Goal: Task Accomplishment & Management: Manage account settings

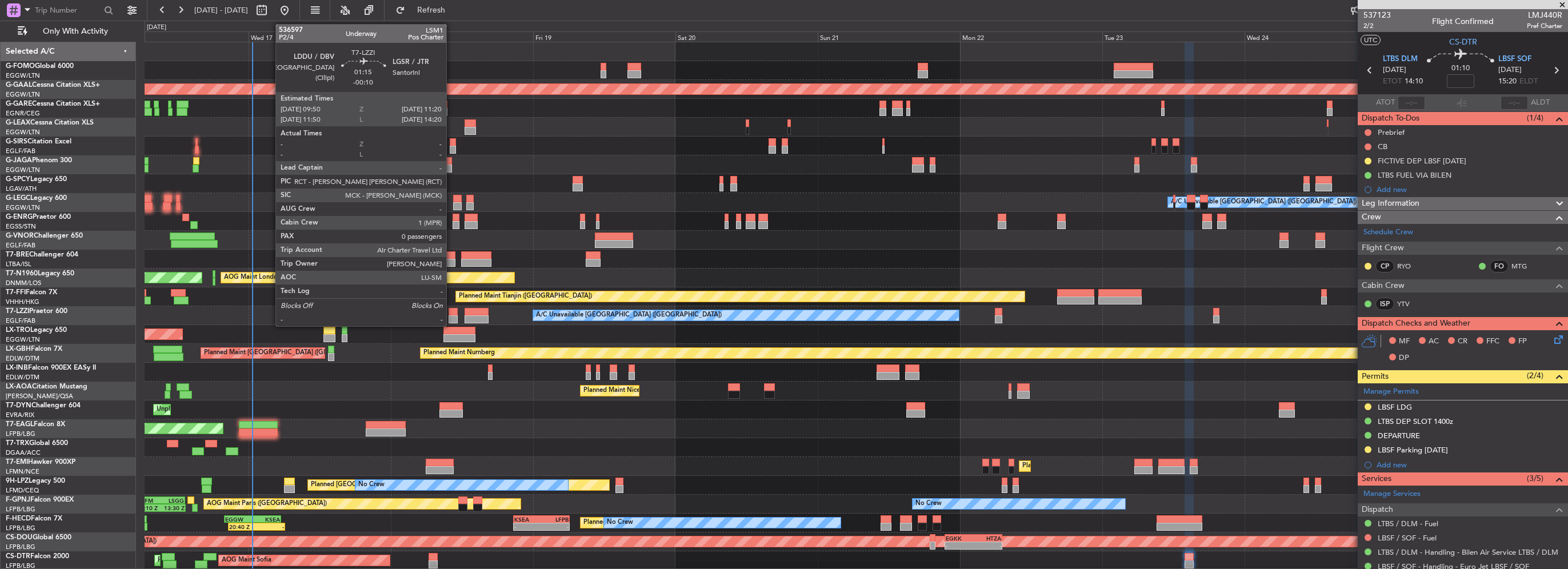
click at [451, 315] on div at bounding box center [453, 319] width 9 height 8
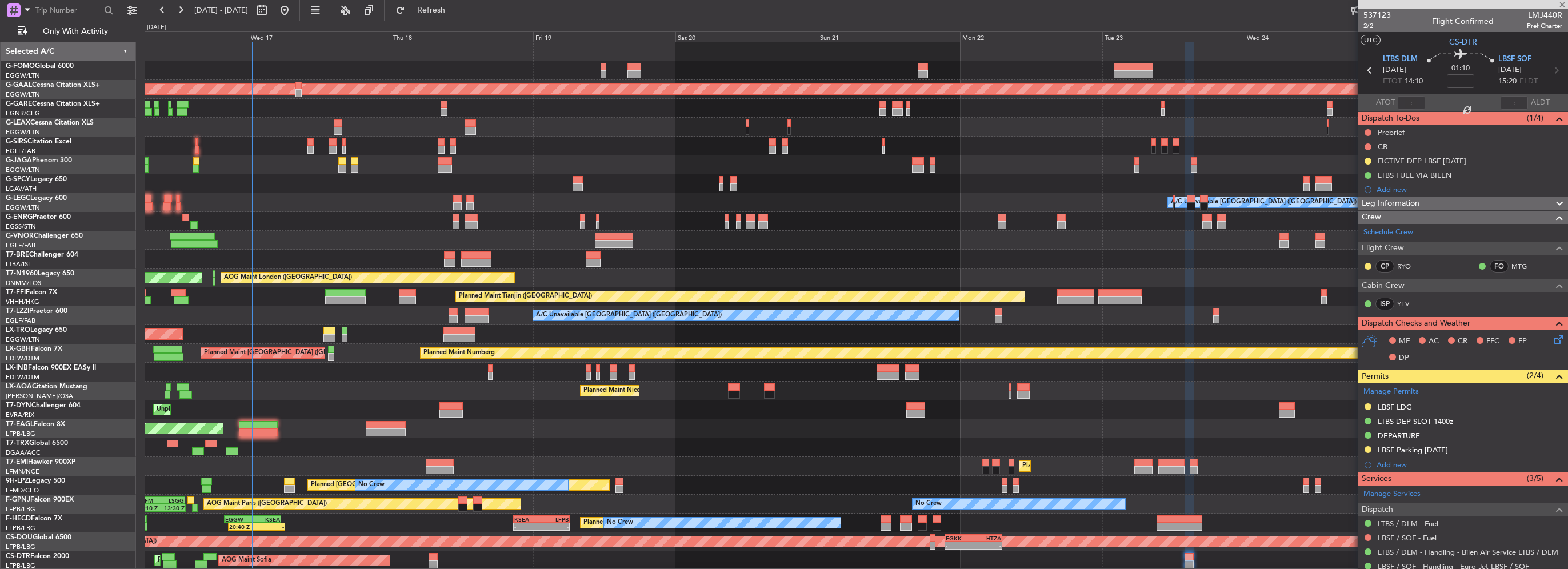
type input "-00:10"
type input "0"
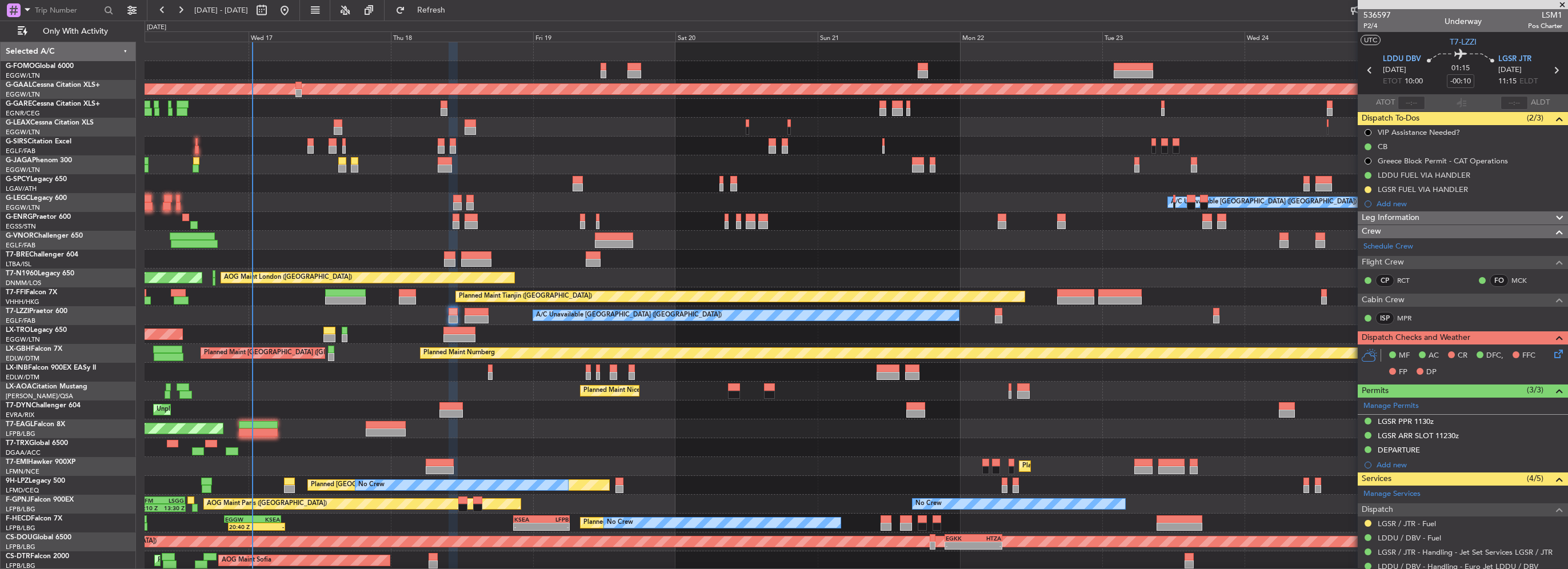
click at [1401, 219] on span "Leg Information" at bounding box center [1391, 218] width 58 height 13
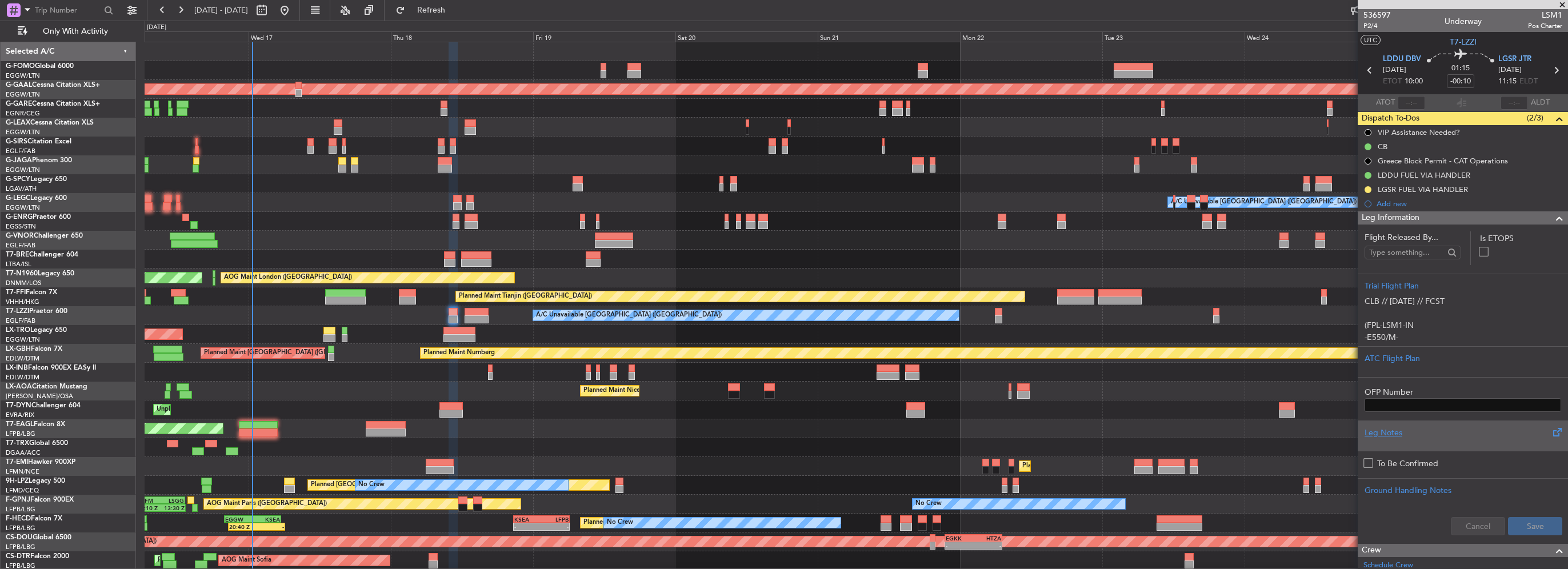
click at [1392, 429] on div "Leg Notes" at bounding box center [1463, 433] width 197 height 12
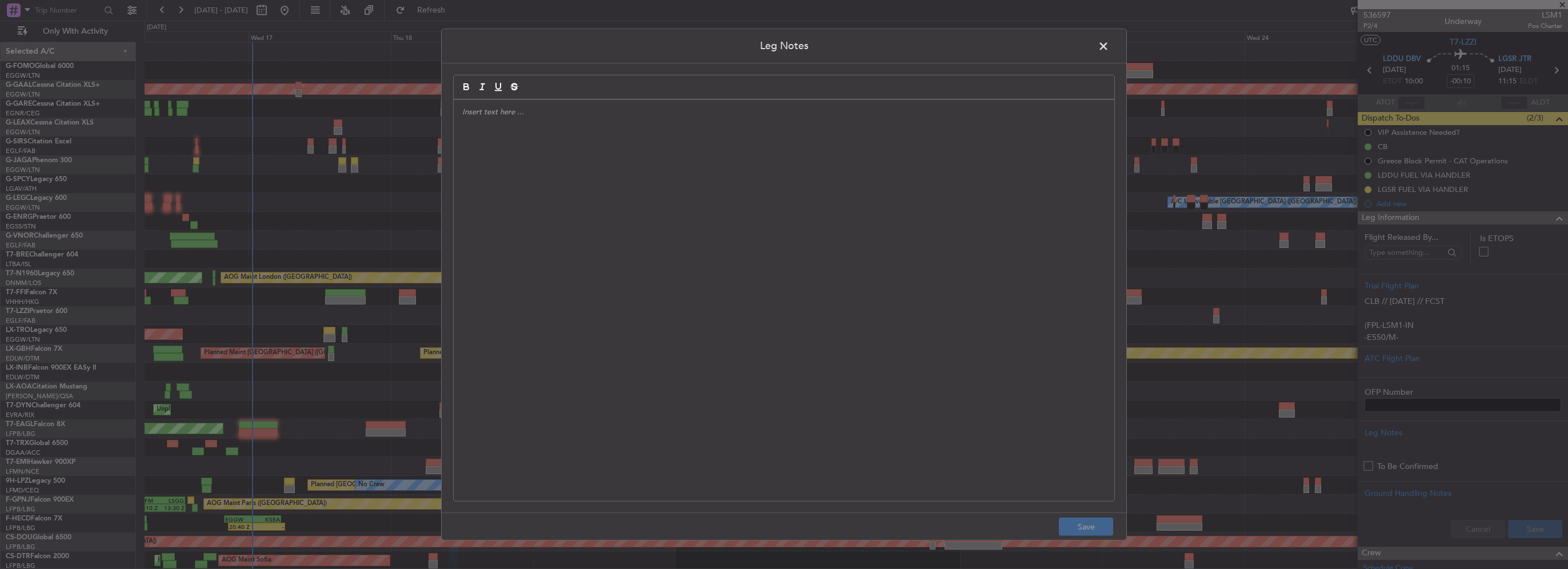
click at [536, 241] on div at bounding box center [784, 300] width 660 height 401
click at [1082, 529] on button "Save" at bounding box center [1086, 527] width 54 height 19
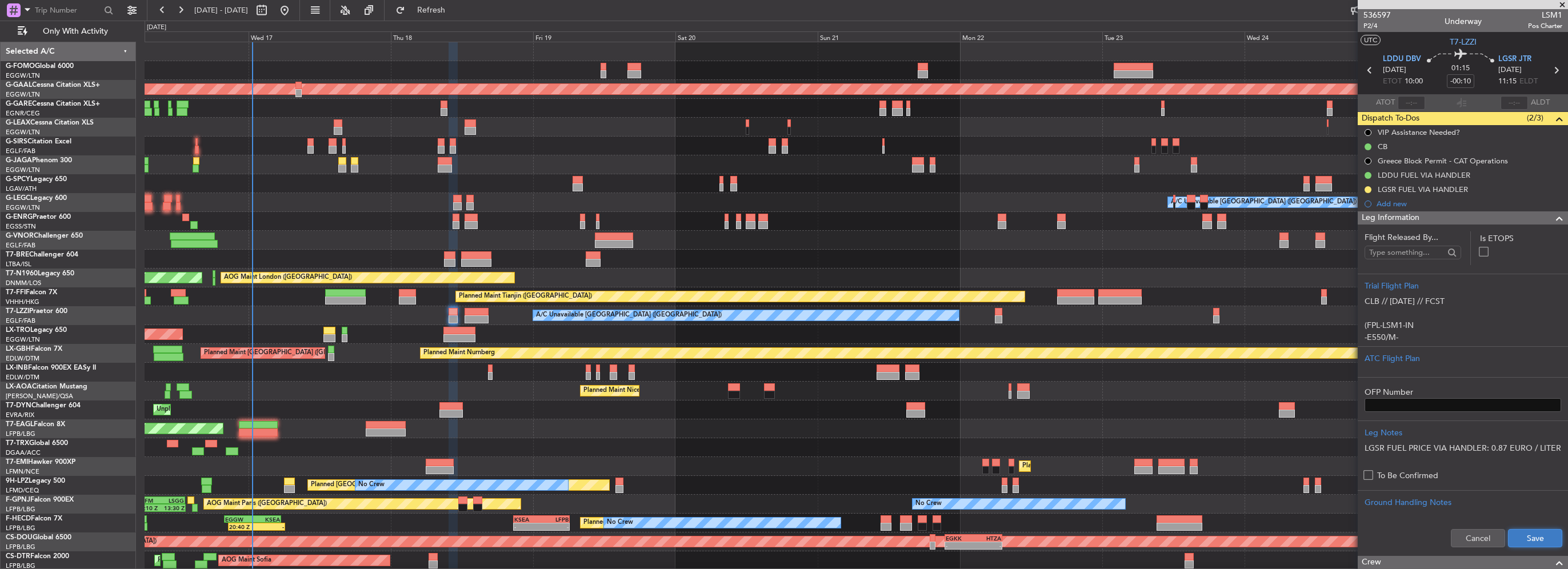
click at [1531, 546] on button "Save" at bounding box center [1535, 539] width 54 height 19
click at [458, 314] on div "A/C Unavailable [GEOGRAPHIC_DATA] ([GEOGRAPHIC_DATA])" at bounding box center [856, 316] width 1423 height 19
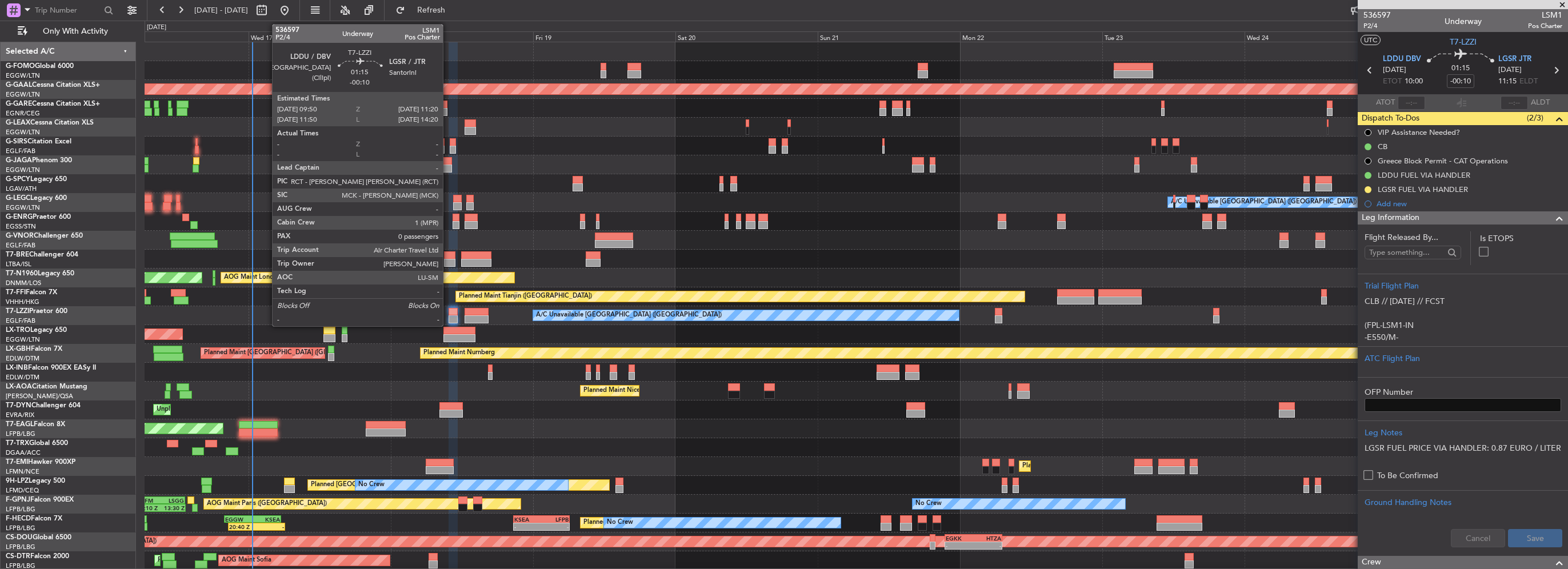
click at [448, 314] on div at bounding box center [453, 312] width 9 height 8
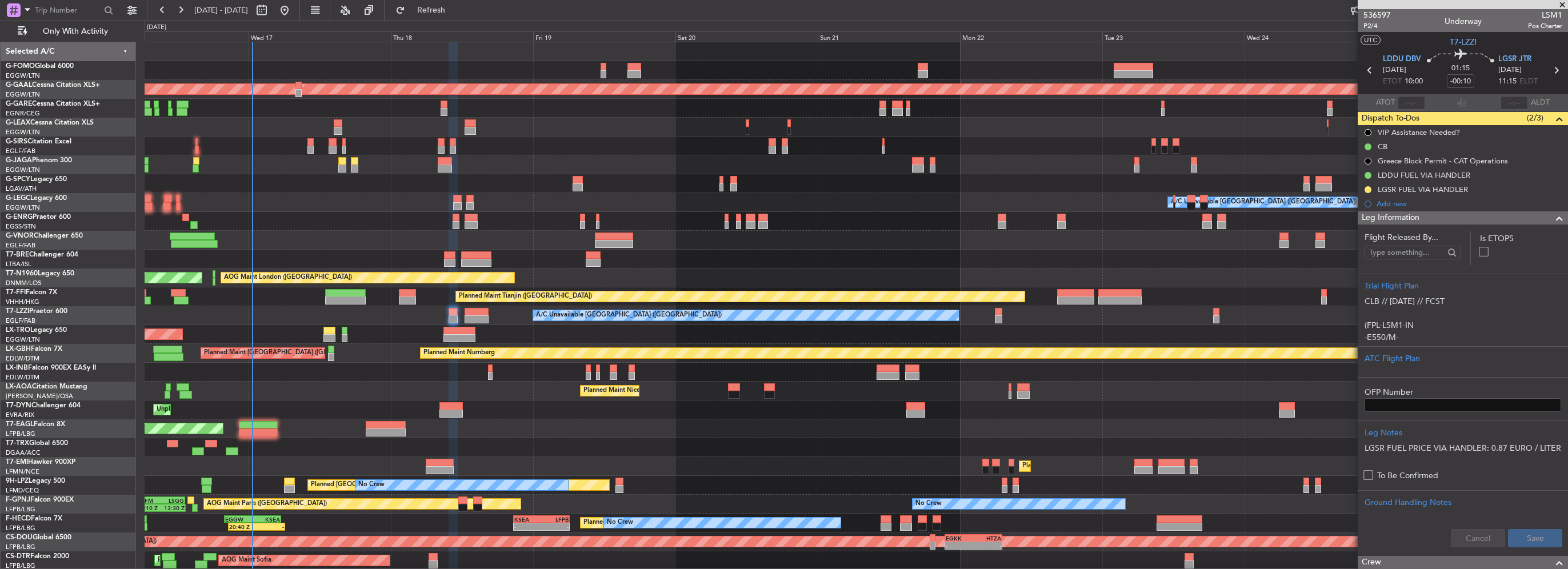
click at [1553, 219] on span at bounding box center [1560, 218] width 14 height 14
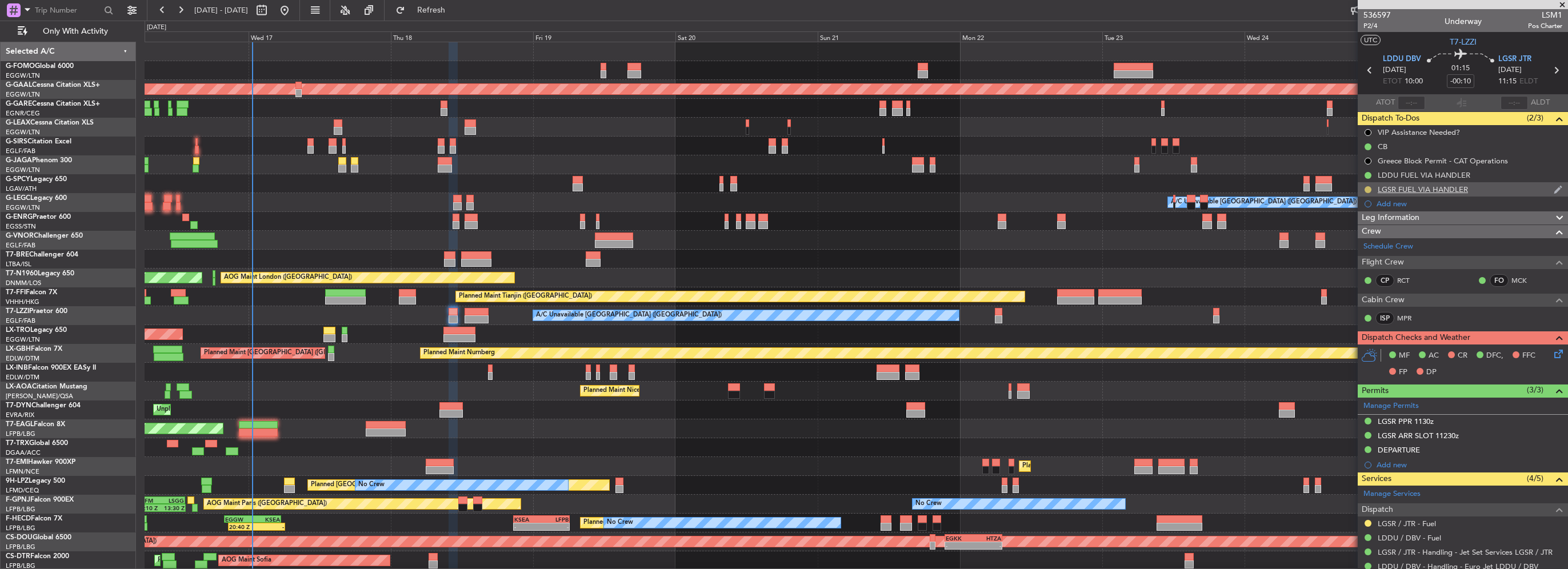
click at [1365, 191] on button at bounding box center [1368, 190] width 7 height 7
click at [1373, 242] on span "Completed" at bounding box center [1373, 240] width 38 height 12
click at [1365, 519] on nimbus-traffic-light at bounding box center [1368, 523] width 9 height 9
click at [1370, 523] on button at bounding box center [1368, 523] width 7 height 7
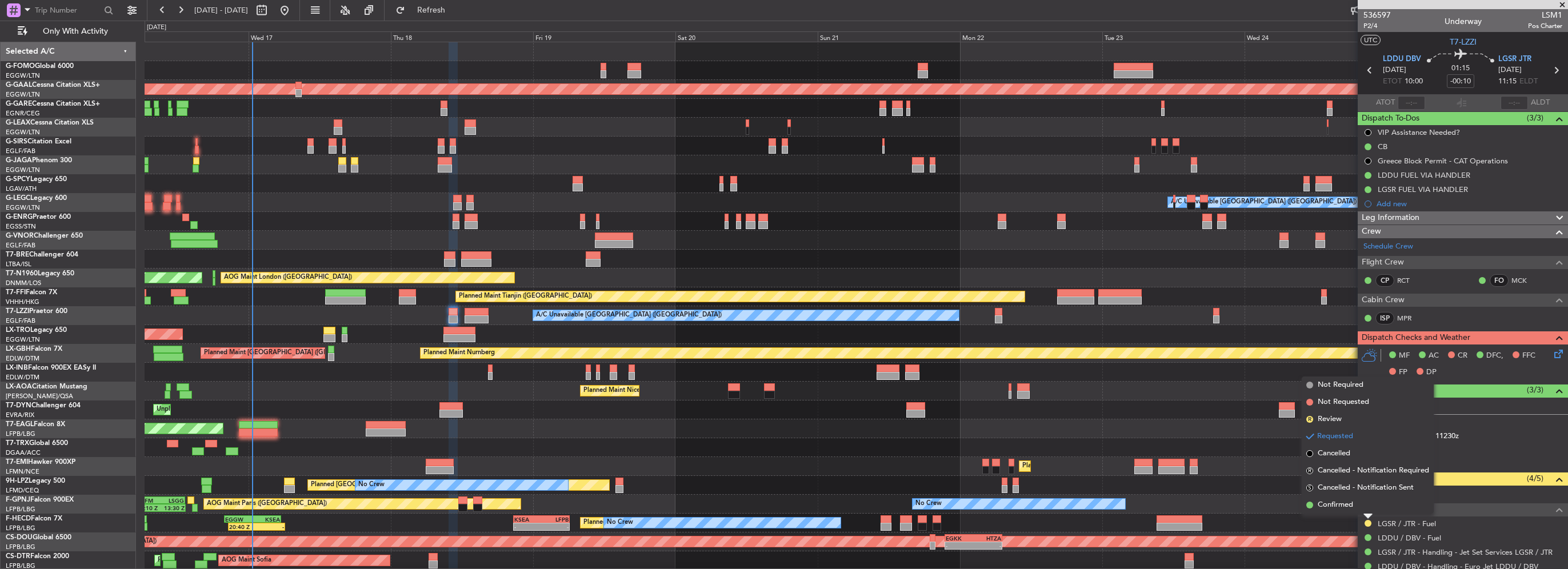
drag, startPoint x: 1355, startPoint y: 506, endPoint x: 1161, endPoint y: 502, distance: 194.0
click at [1356, 506] on li "Confirmed" at bounding box center [1368, 505] width 132 height 17
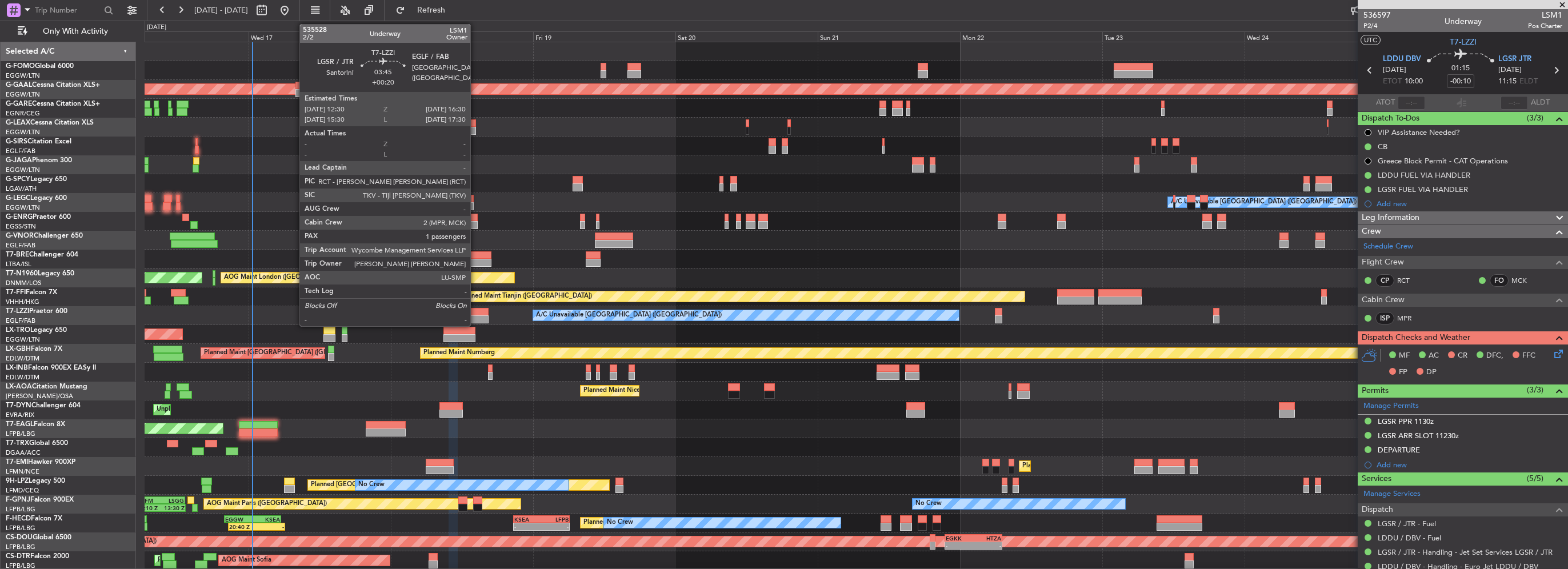
click at [475, 311] on div at bounding box center [476, 312] width 24 height 8
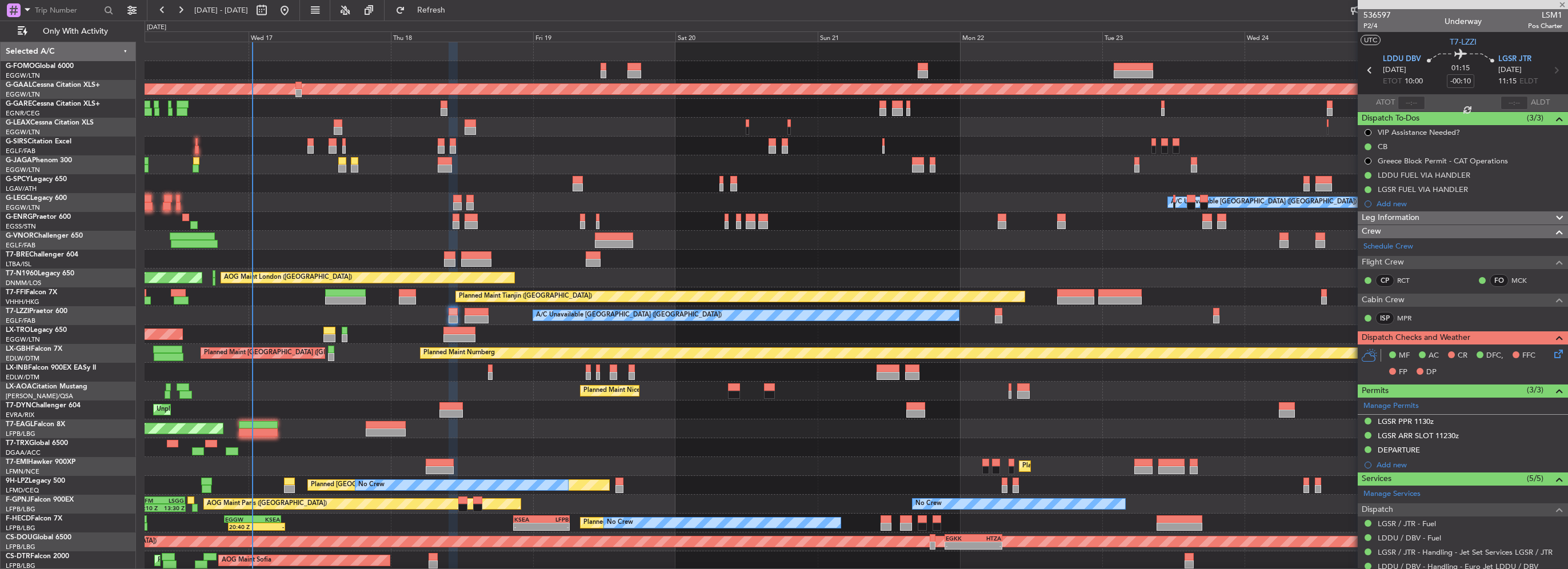
type input "+00:20"
type input "1"
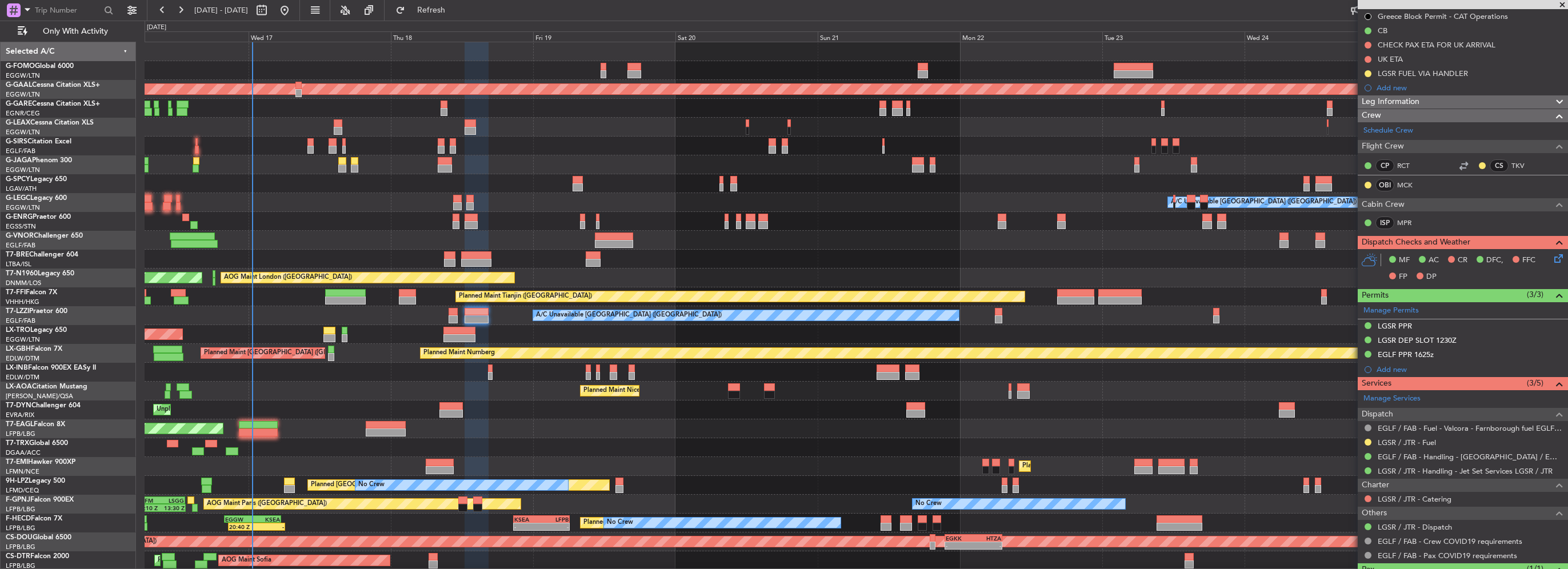
scroll to position [165, 0]
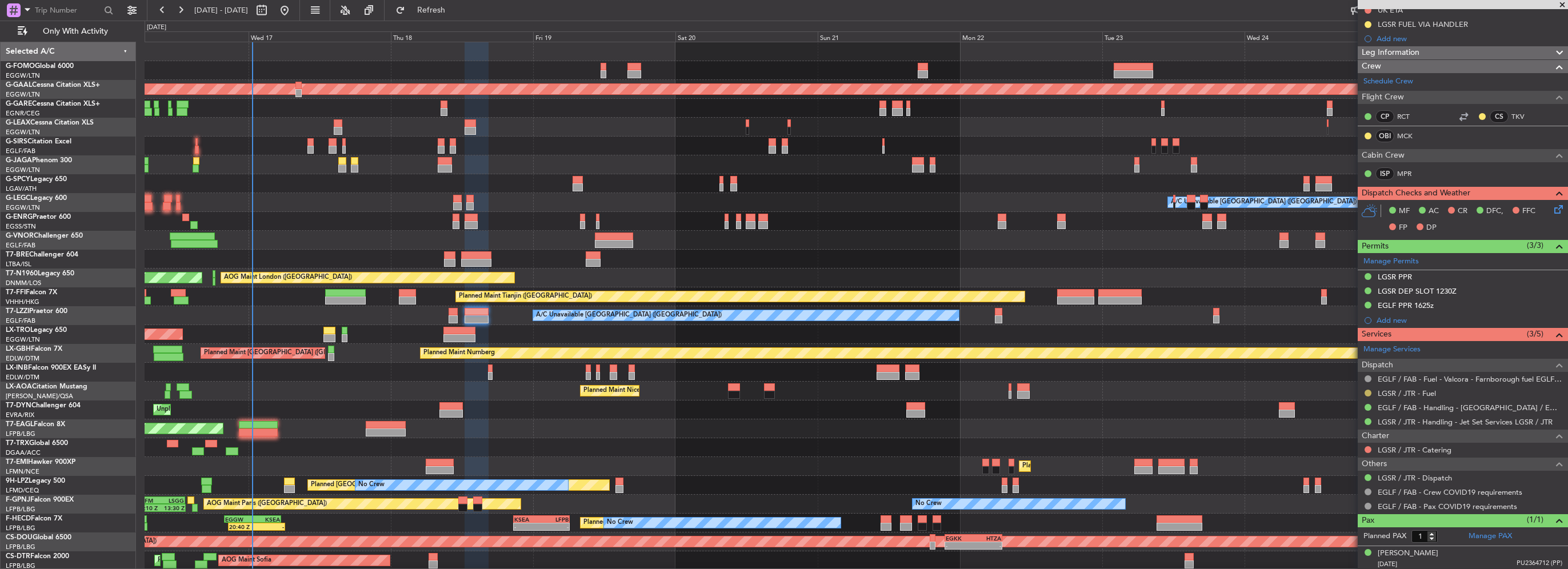
click at [1368, 389] on button at bounding box center [1368, 392] width 7 height 7
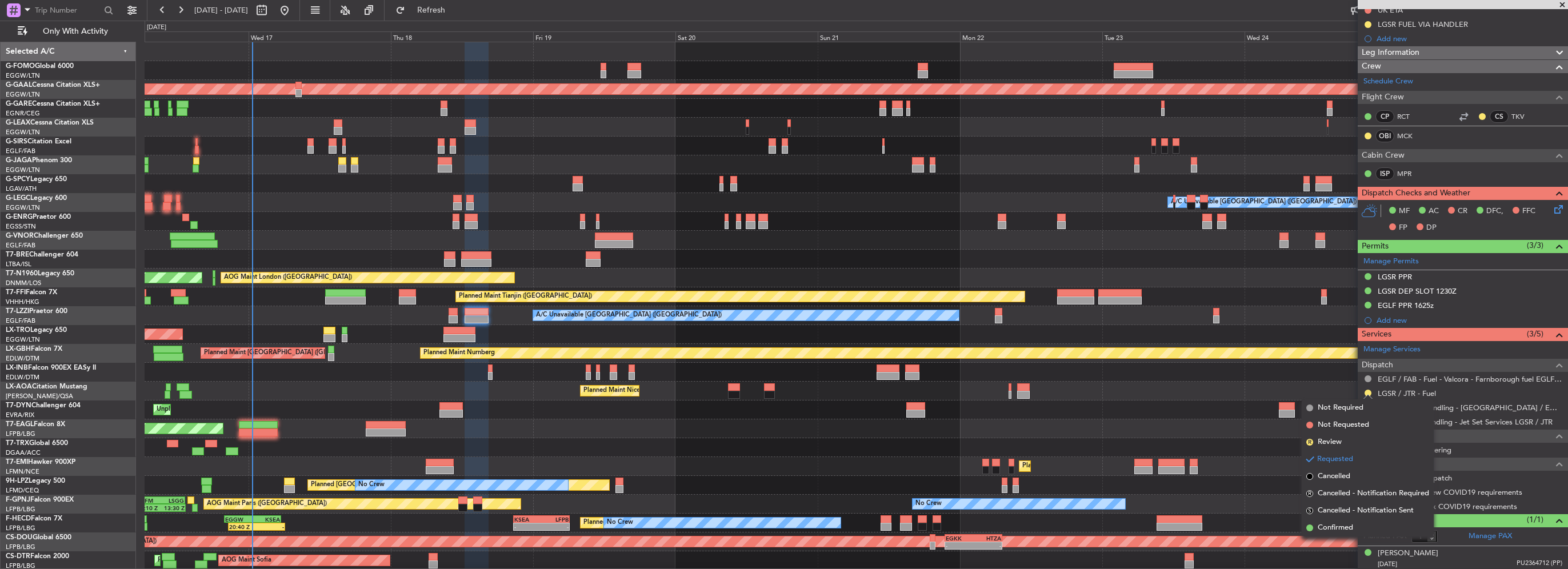
click at [1330, 526] on span "Confirmed" at bounding box center [1336, 528] width 36 height 12
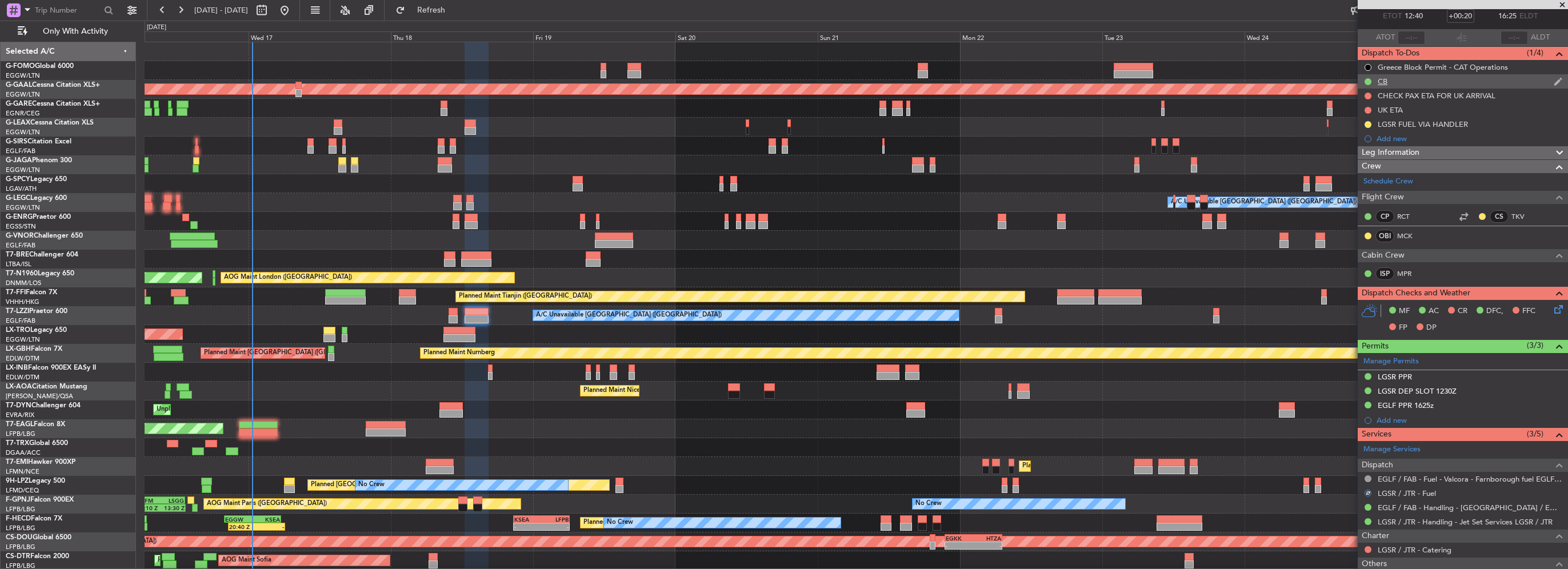
scroll to position [0, 0]
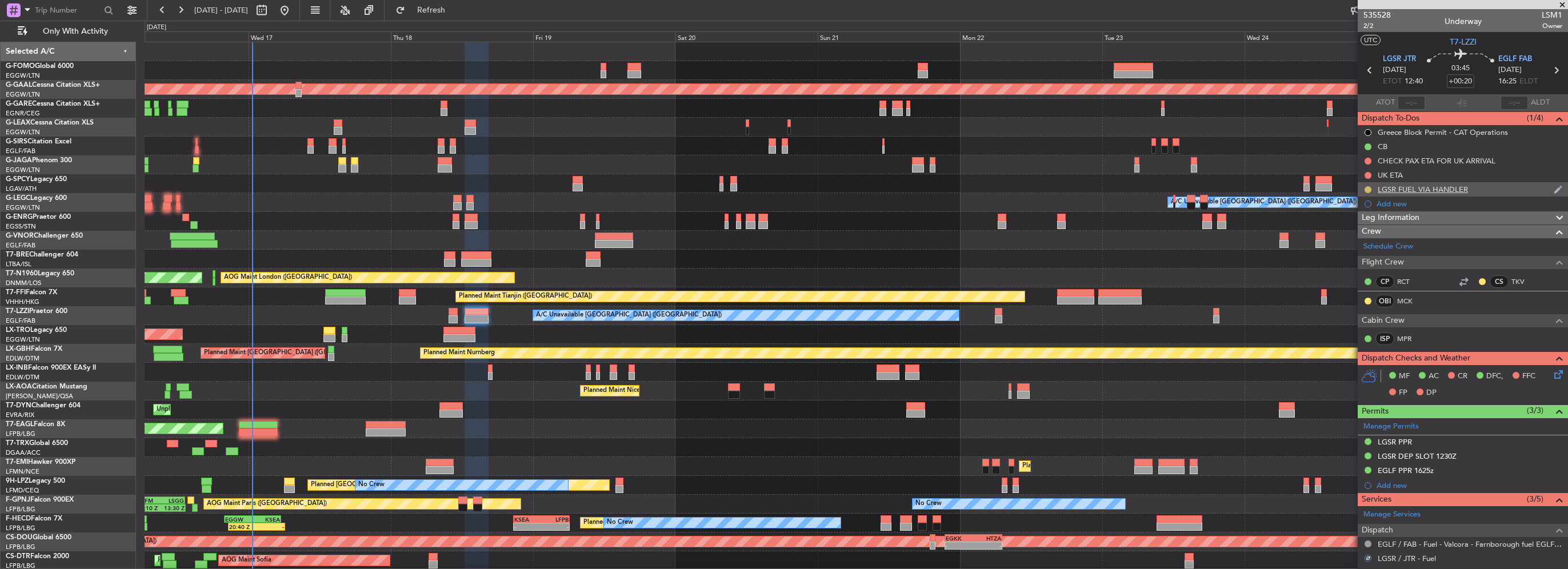
click at [1367, 189] on button at bounding box center [1368, 190] width 7 height 7
click at [1365, 247] on li "Completed" at bounding box center [1368, 240] width 61 height 17
click at [317, 219] on div at bounding box center [856, 221] width 1423 height 19
click at [450, 11] on span "Refresh" at bounding box center [431, 10] width 48 height 8
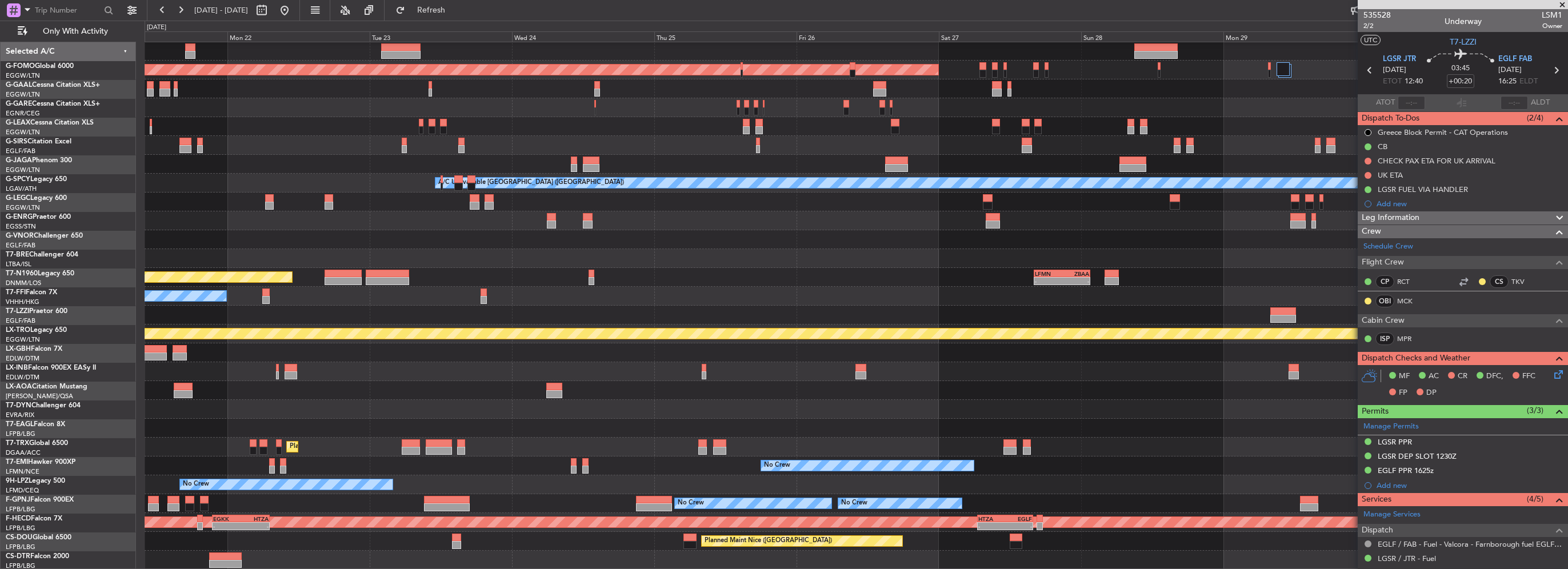
scroll to position [19, 0]
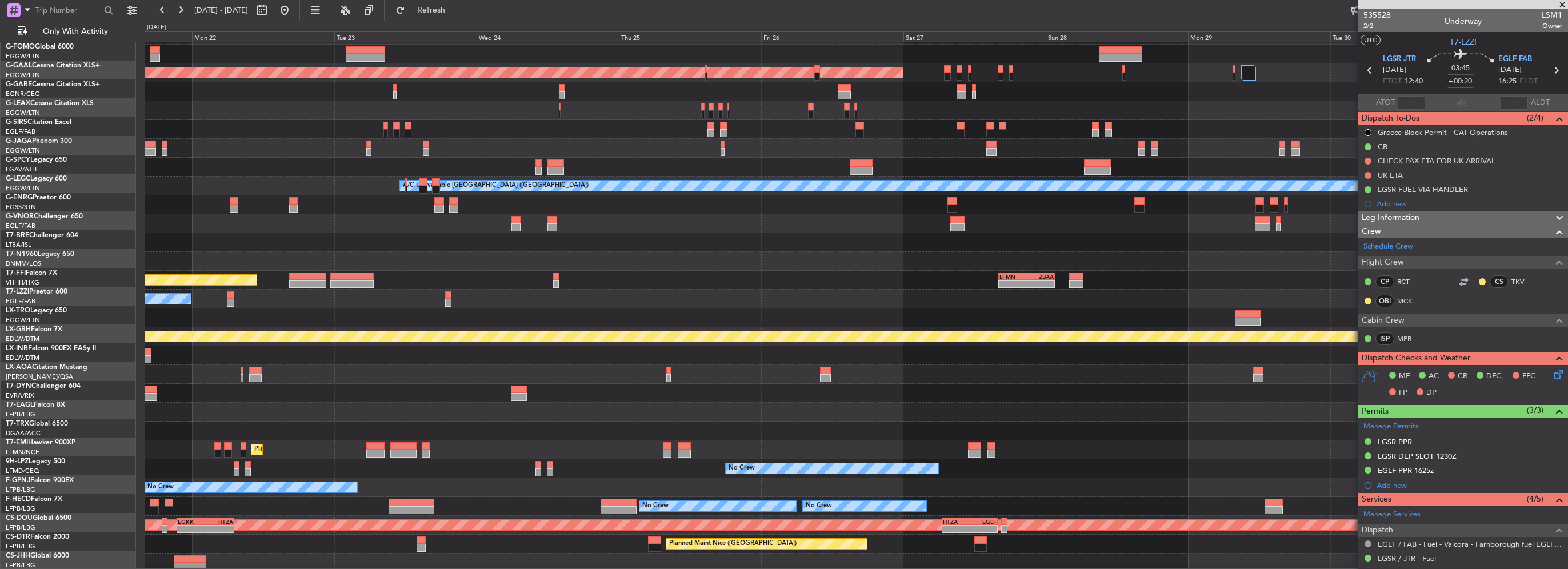
click at [0, 317] on html "16 Sep 2025 - 26 Sep 2025 Refresh Quick Links Only With Activity Planned Maint …" at bounding box center [784, 284] width 1568 height 569
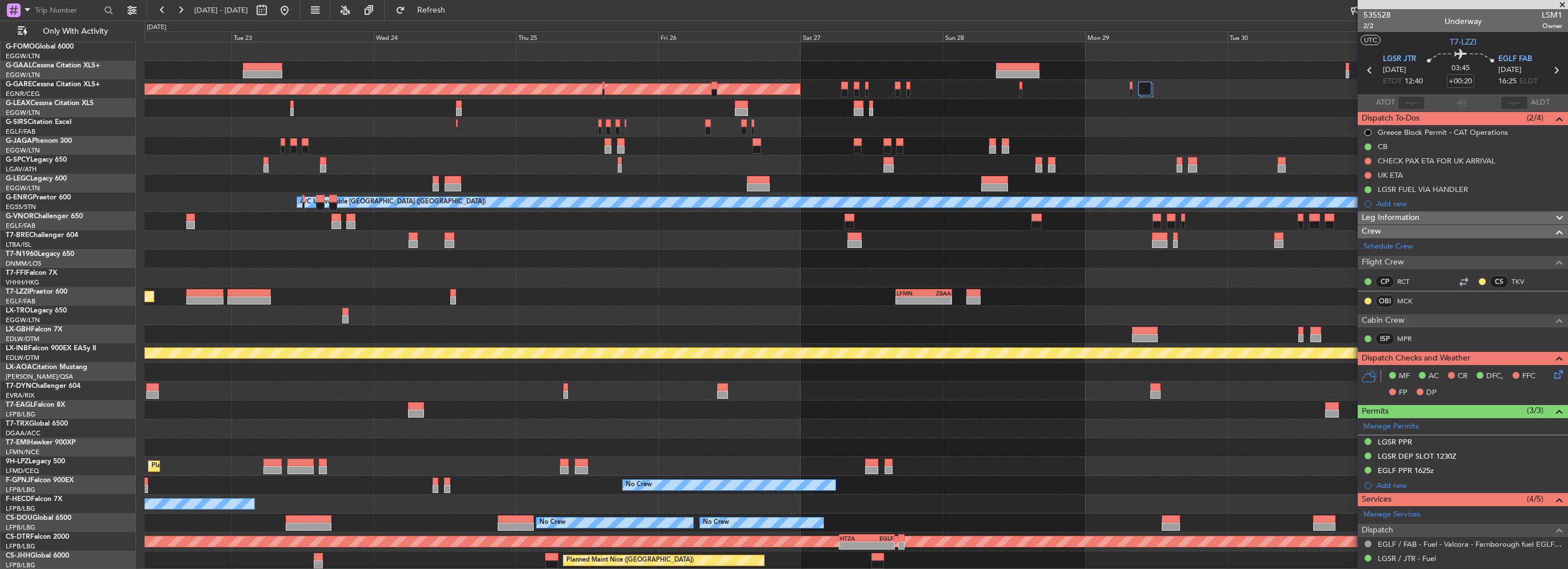
scroll to position [0, 0]
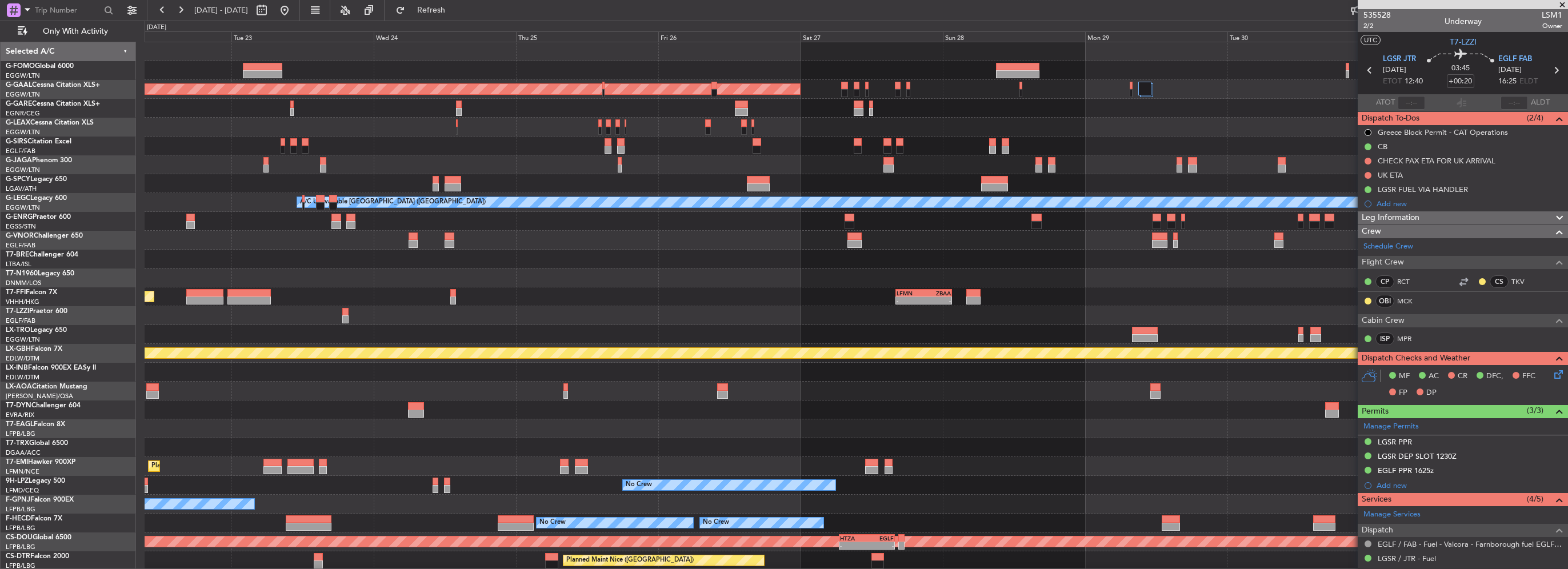
click at [241, 290] on div "Planned Maint Dusseldorf A/C Unavailable London (Luton) Planned Maint Tianjin (…" at bounding box center [856, 316] width 1423 height 547
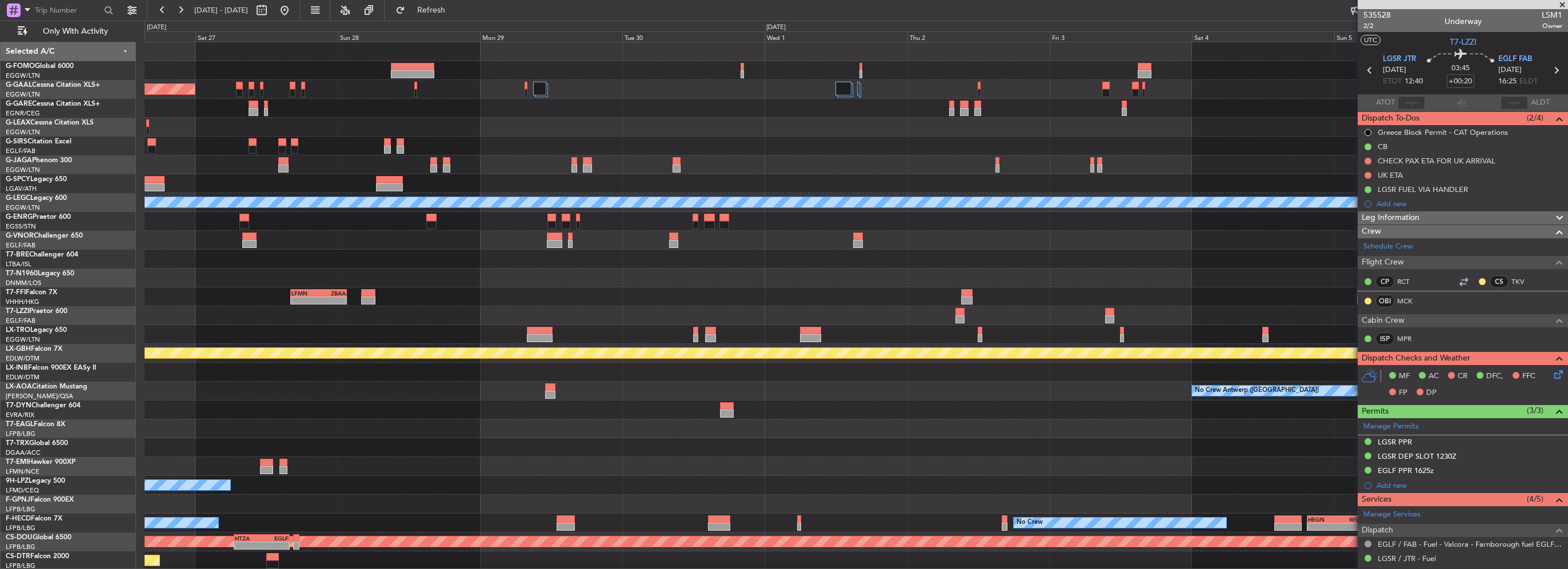
click at [293, 279] on div at bounding box center [856, 278] width 1423 height 19
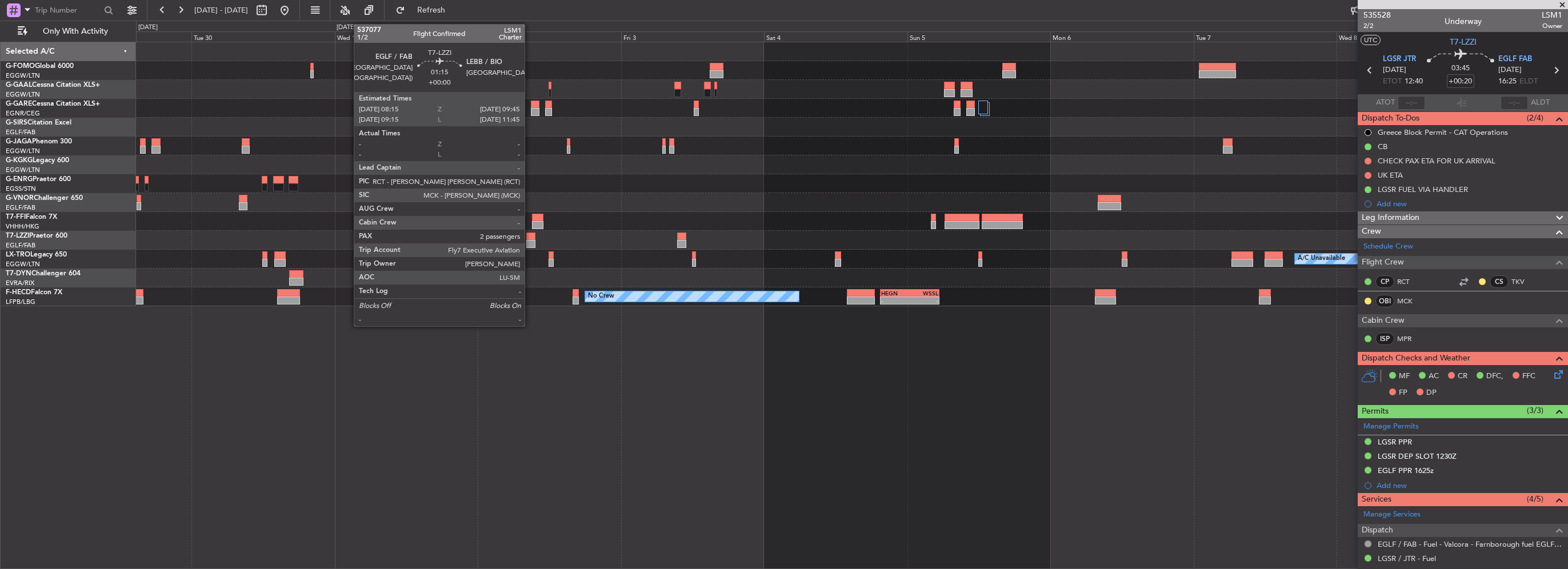
click at [530, 245] on div at bounding box center [531, 244] width 9 height 8
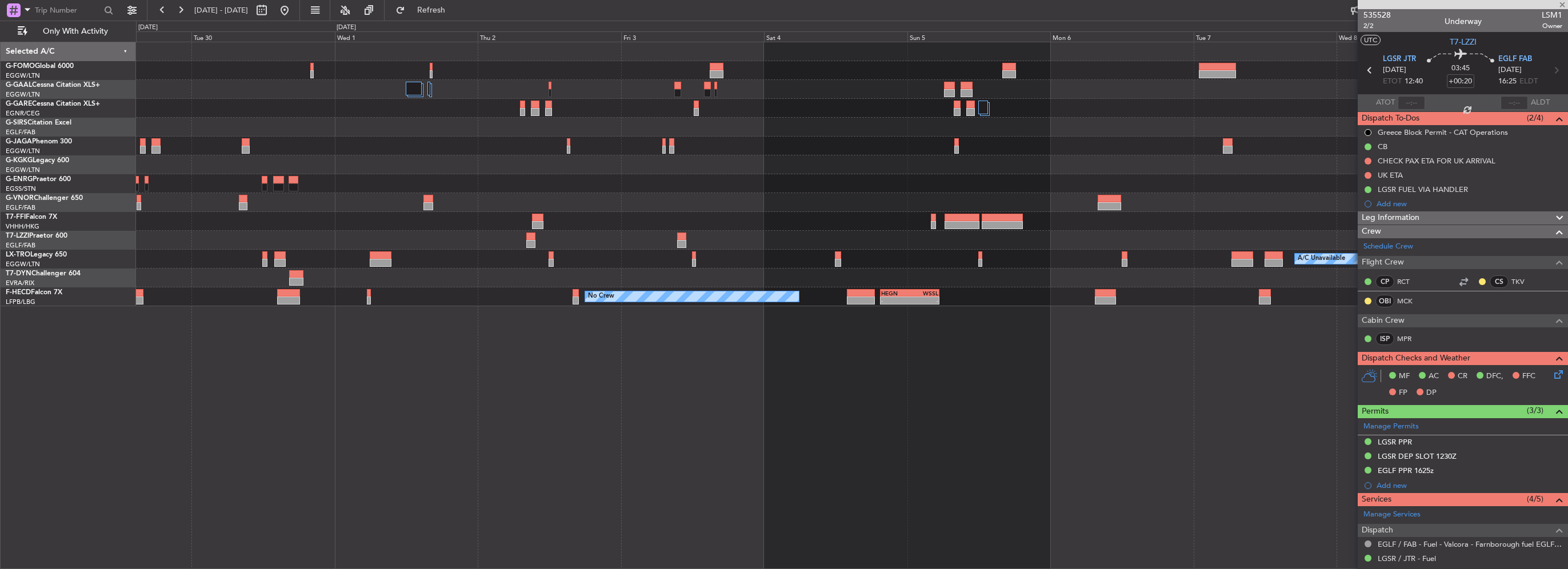
type input "2"
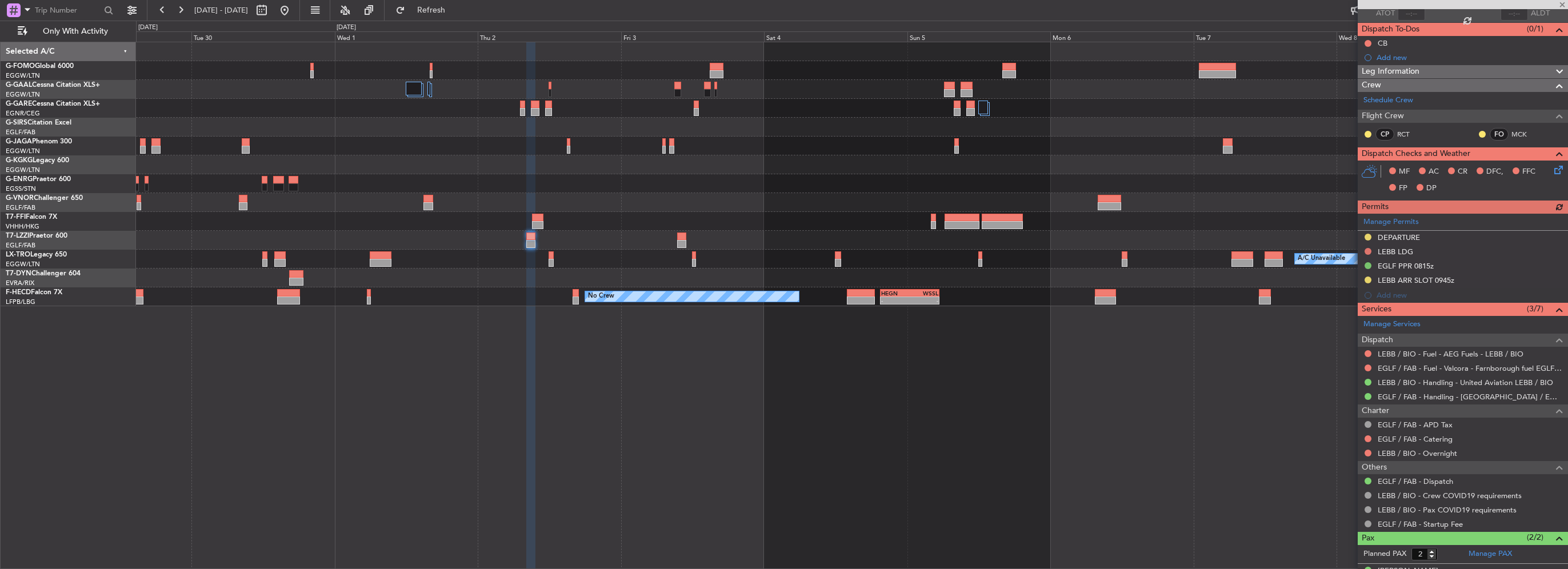
scroll to position [19, 0]
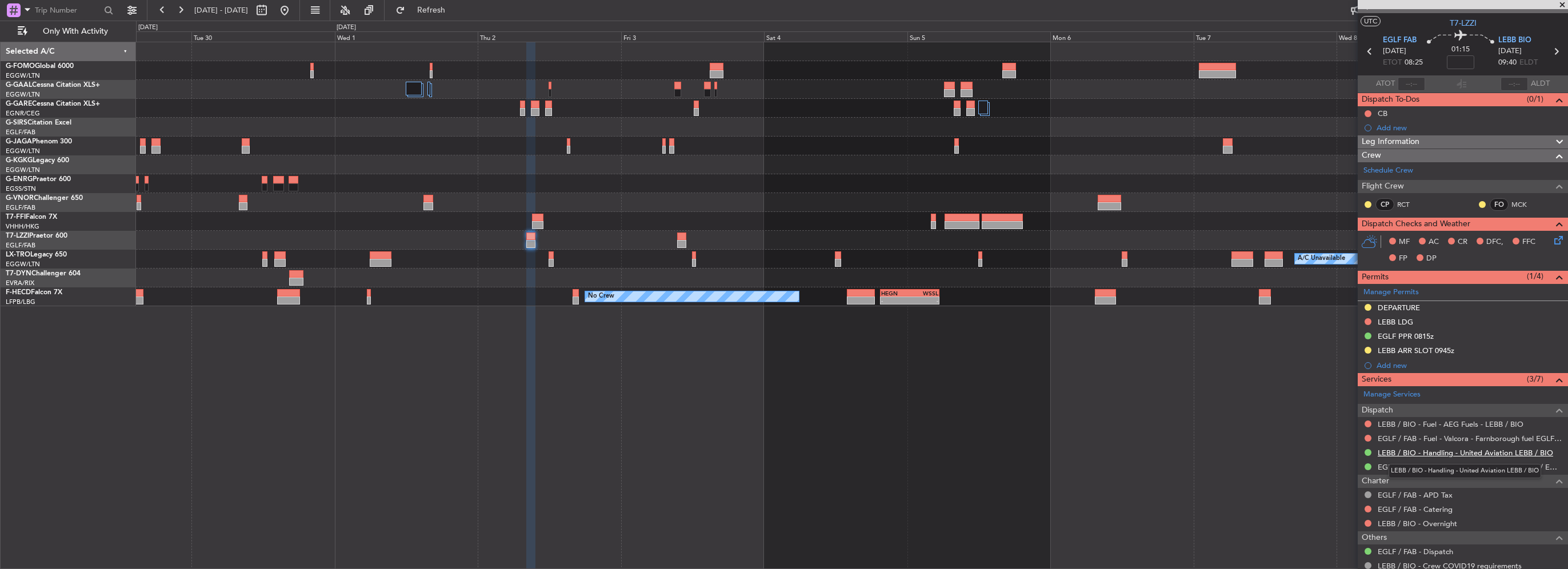
click at [1422, 454] on link "LEBB / BIO - Handling - United Aviation LEBB / BIO" at bounding box center [1466, 453] width 176 height 10
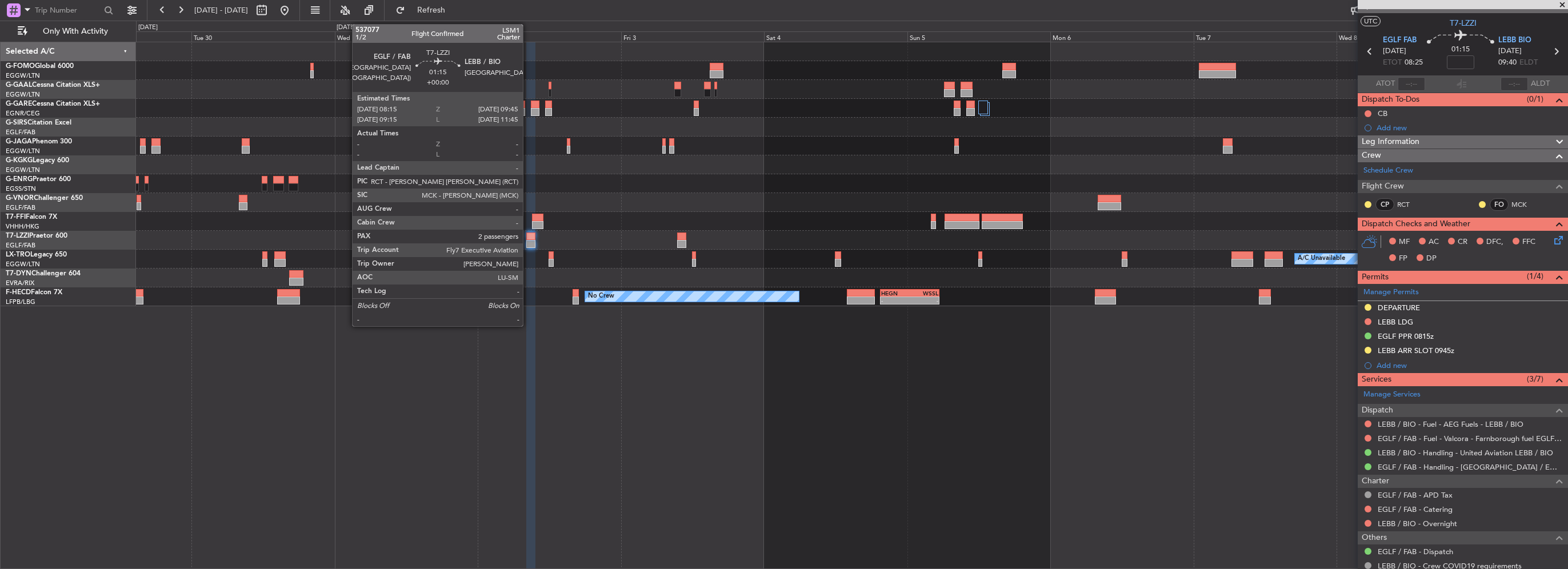
click at [528, 246] on div at bounding box center [531, 244] width 9 height 8
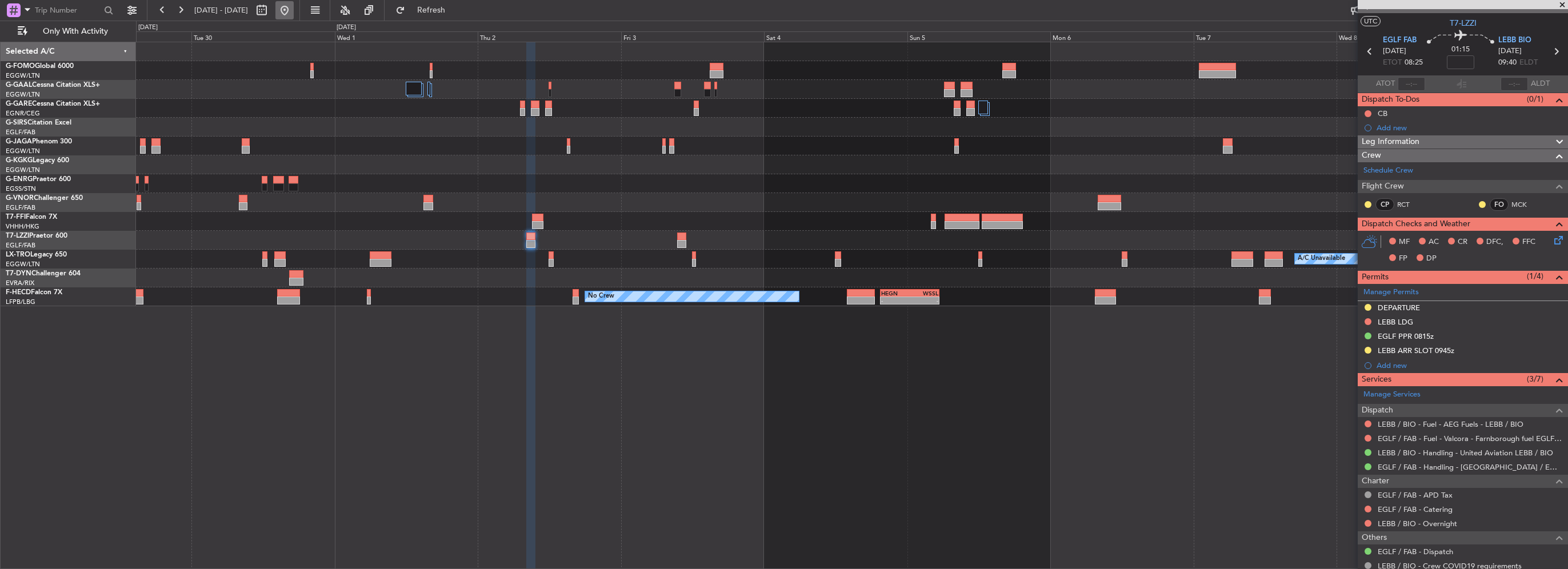
click at [293, 9] on button at bounding box center [285, 10] width 19 height 19
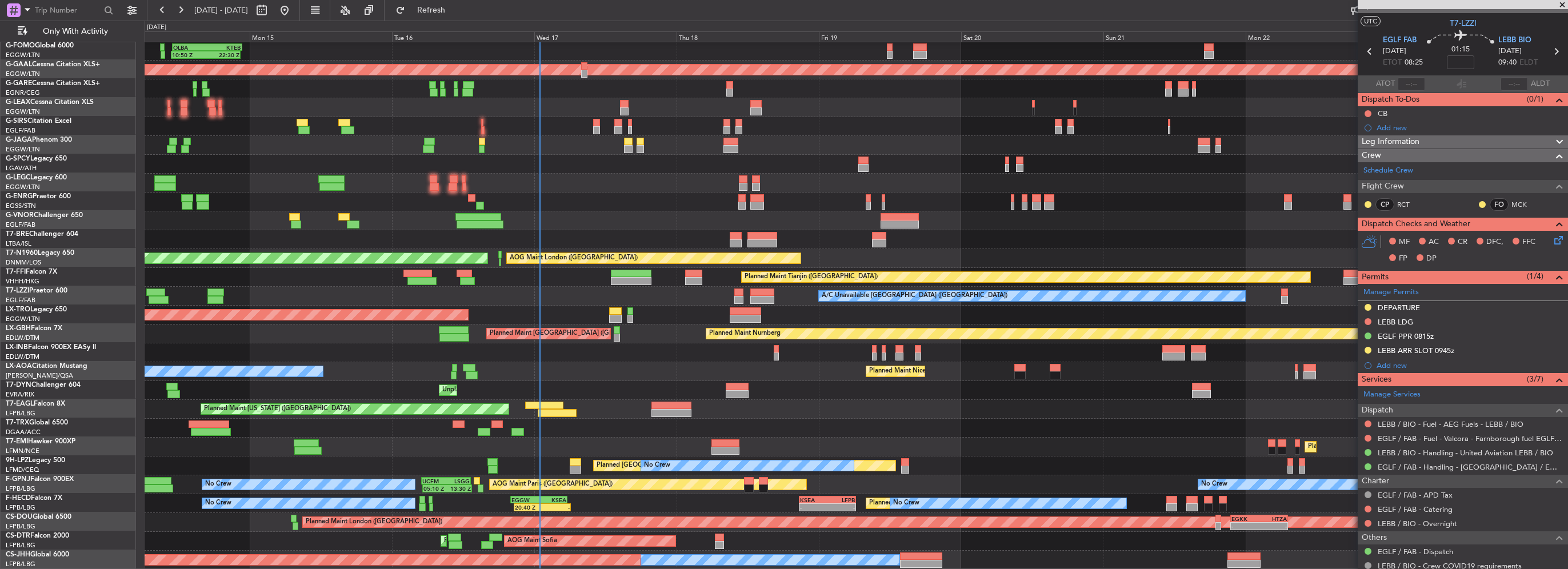
scroll to position [19, 0]
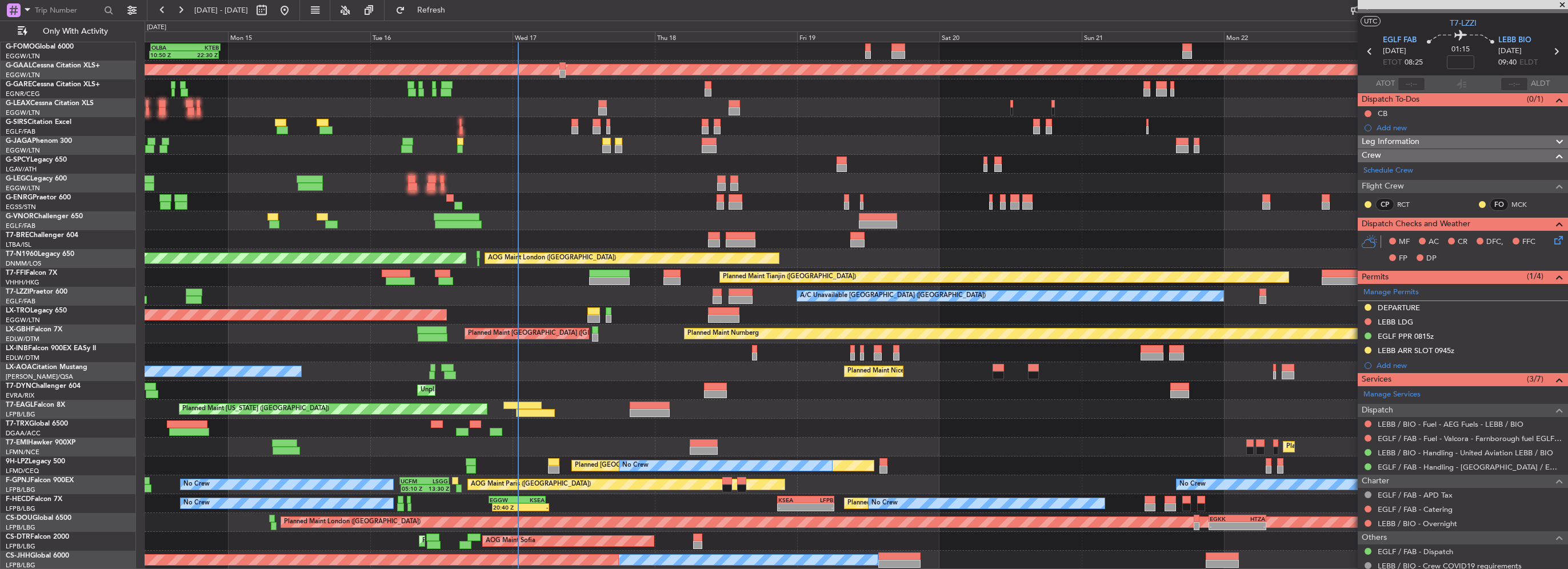
click at [588, 383] on div "10:50 Z 22:30 Z OLBA 11:00 Z KTEB 22:45 Z Planned Maint Dusseldorf Planned Main…" at bounding box center [856, 296] width 1423 height 547
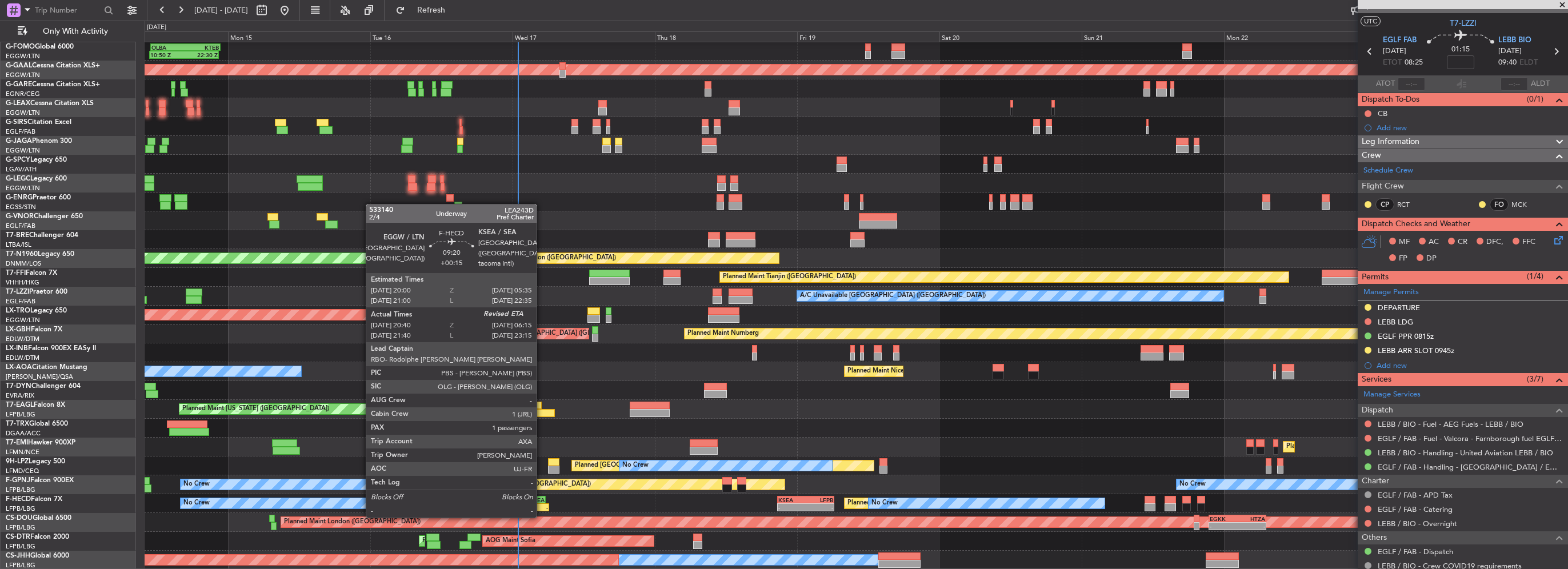
click at [542, 506] on div "-" at bounding box center [534, 507] width 27 height 7
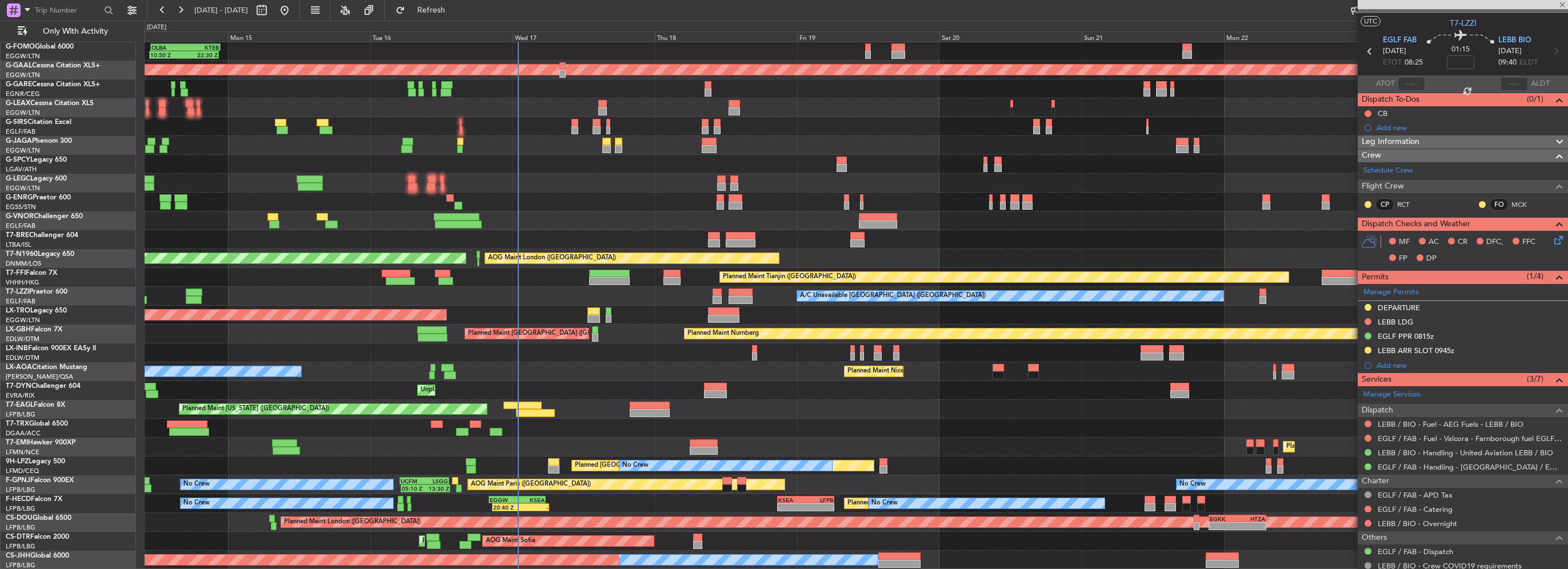
type input "+00:15"
type input "20:50"
type input "1"
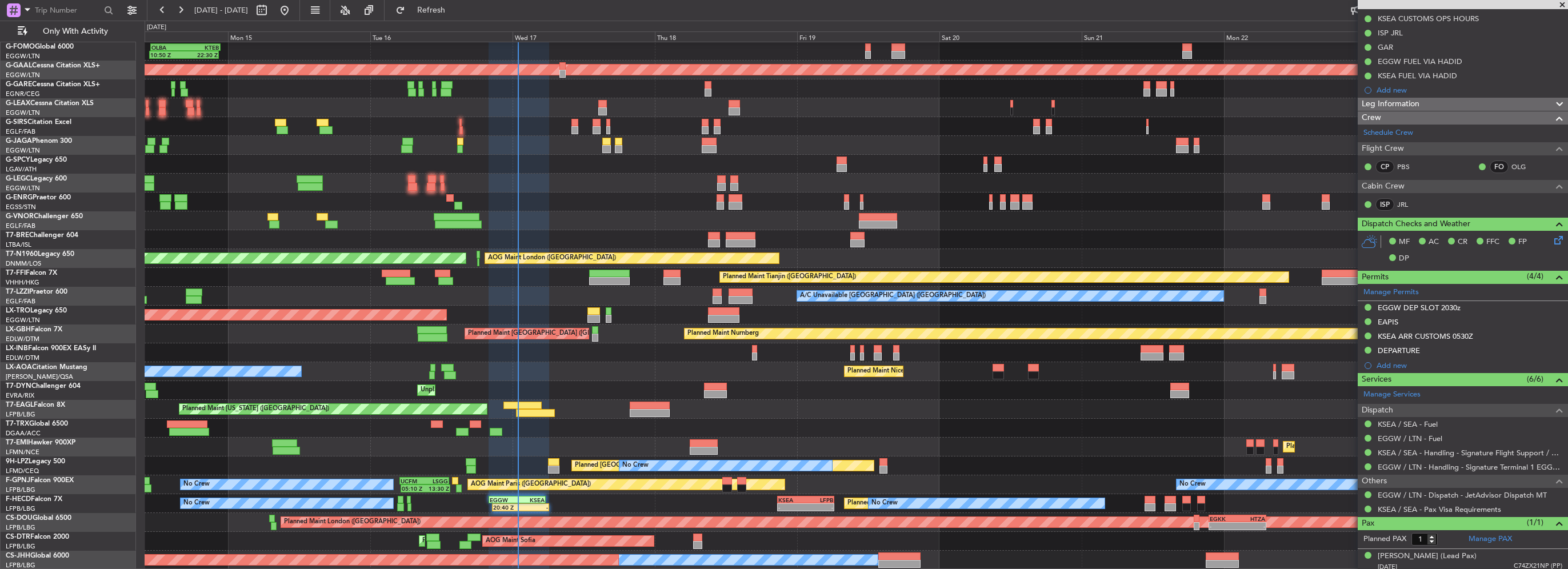
scroll to position [203, 0]
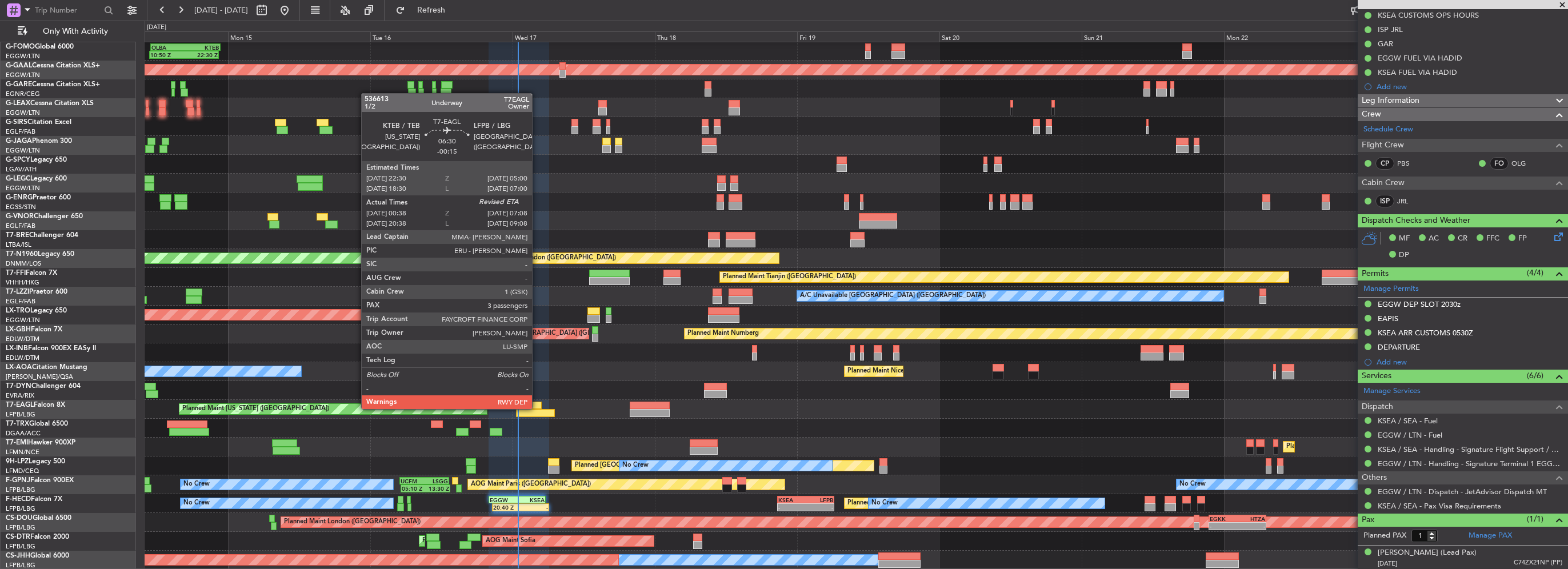
click at [537, 408] on div at bounding box center [523, 406] width 39 height 8
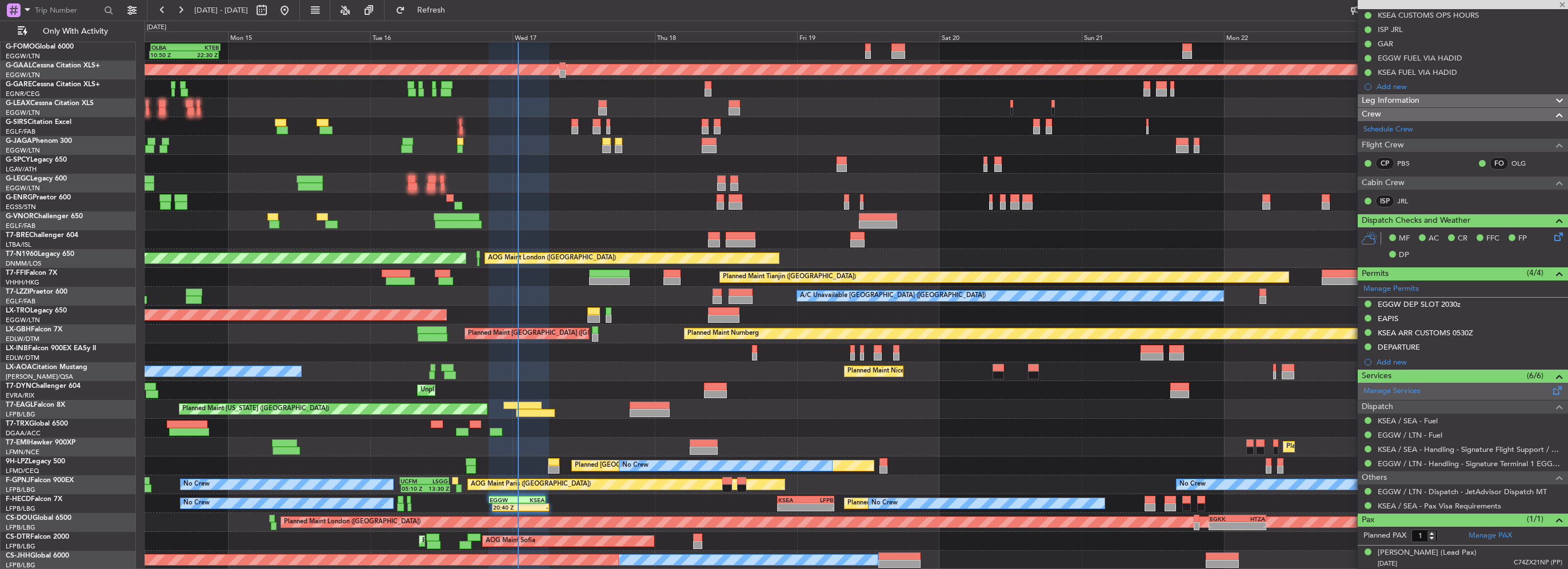
type input "-00:15"
type input "00:38"
type input "3"
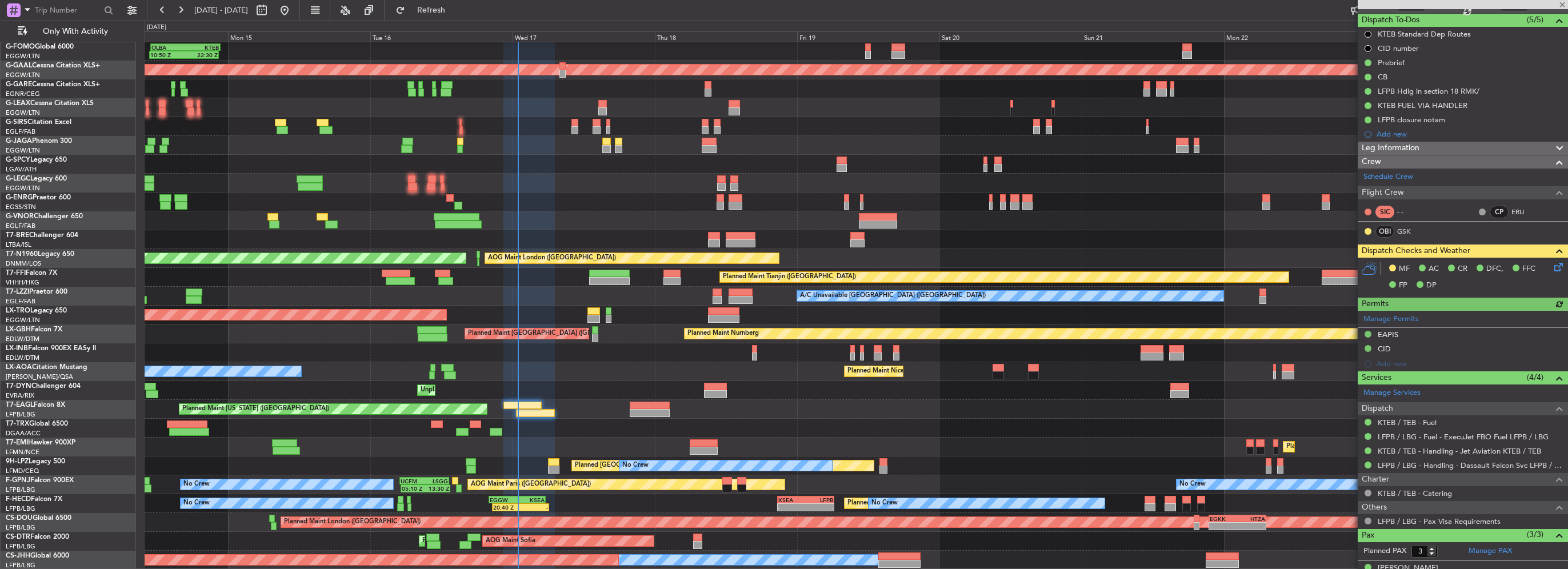
scroll to position [165, 0]
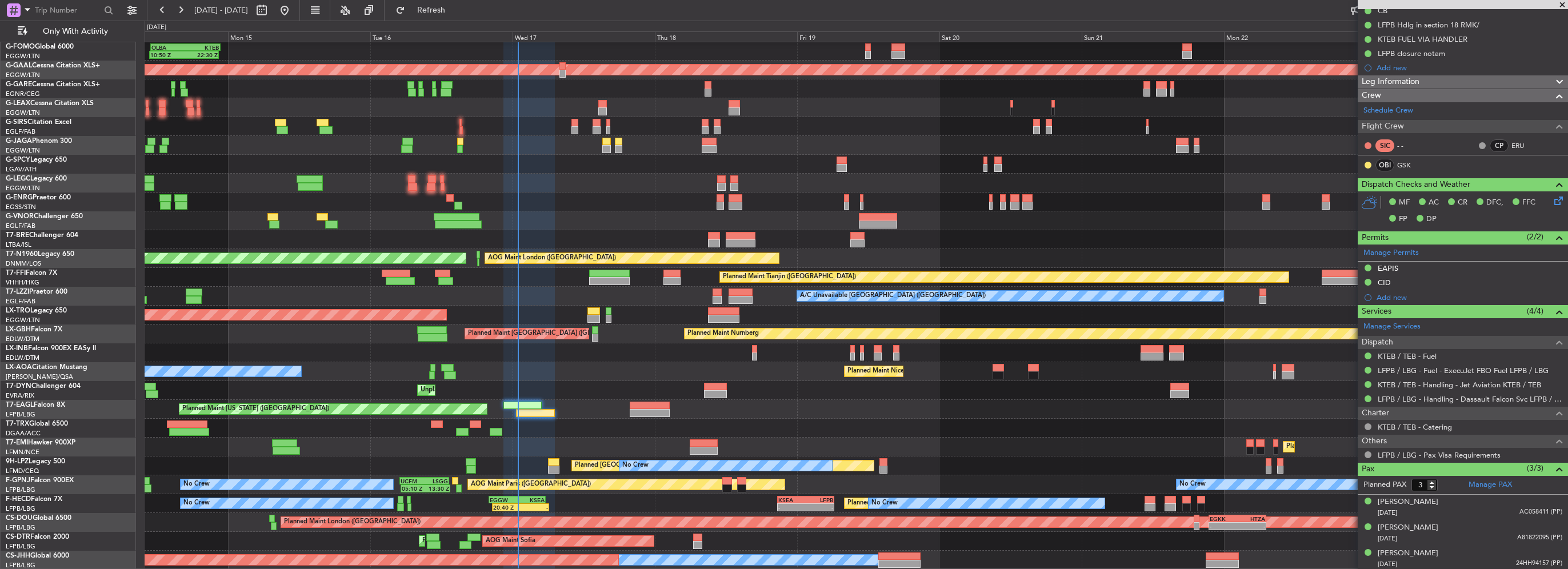
click at [207, 379] on div "10:50 Z 22:30 Z OLBA 11:00 Z KTEB 22:45 Z Planned Maint Dusseldorf Planned Main…" at bounding box center [856, 296] width 1423 height 547
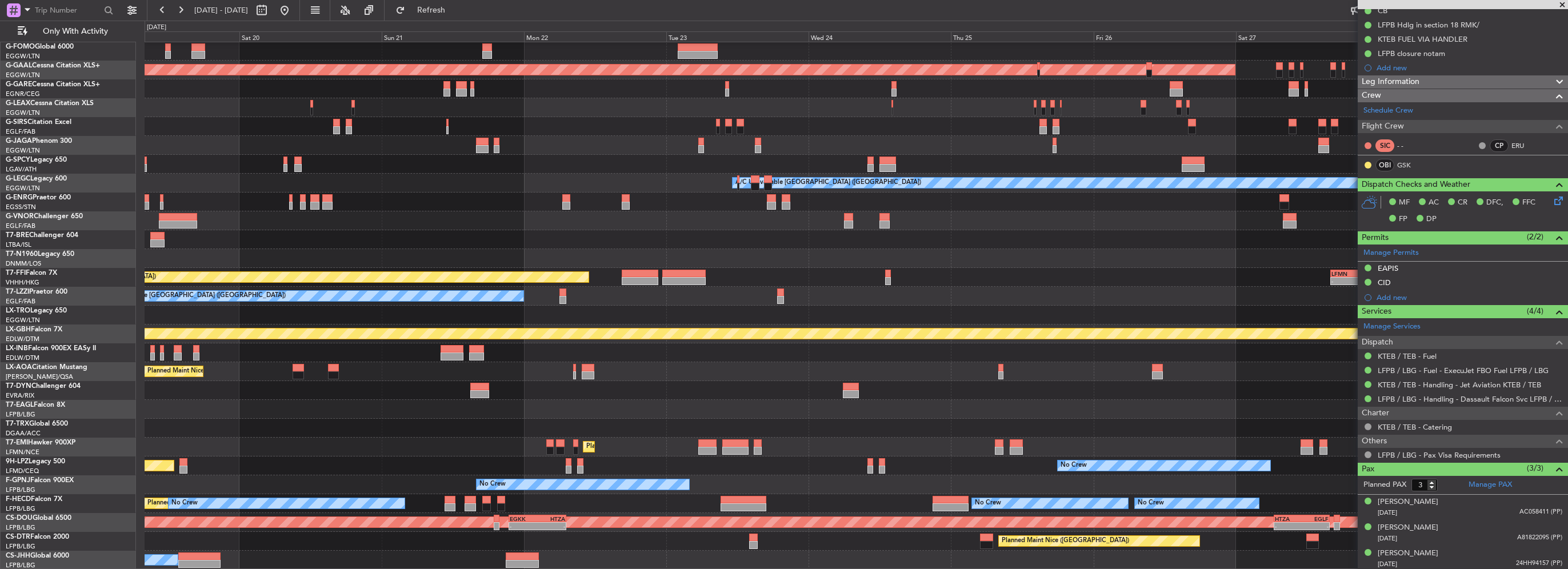
click at [395, 391] on div "Planned Maint Dusseldorf A/C Unavailable London (Luton) AOG Maint London (Stans…" at bounding box center [856, 296] width 1423 height 547
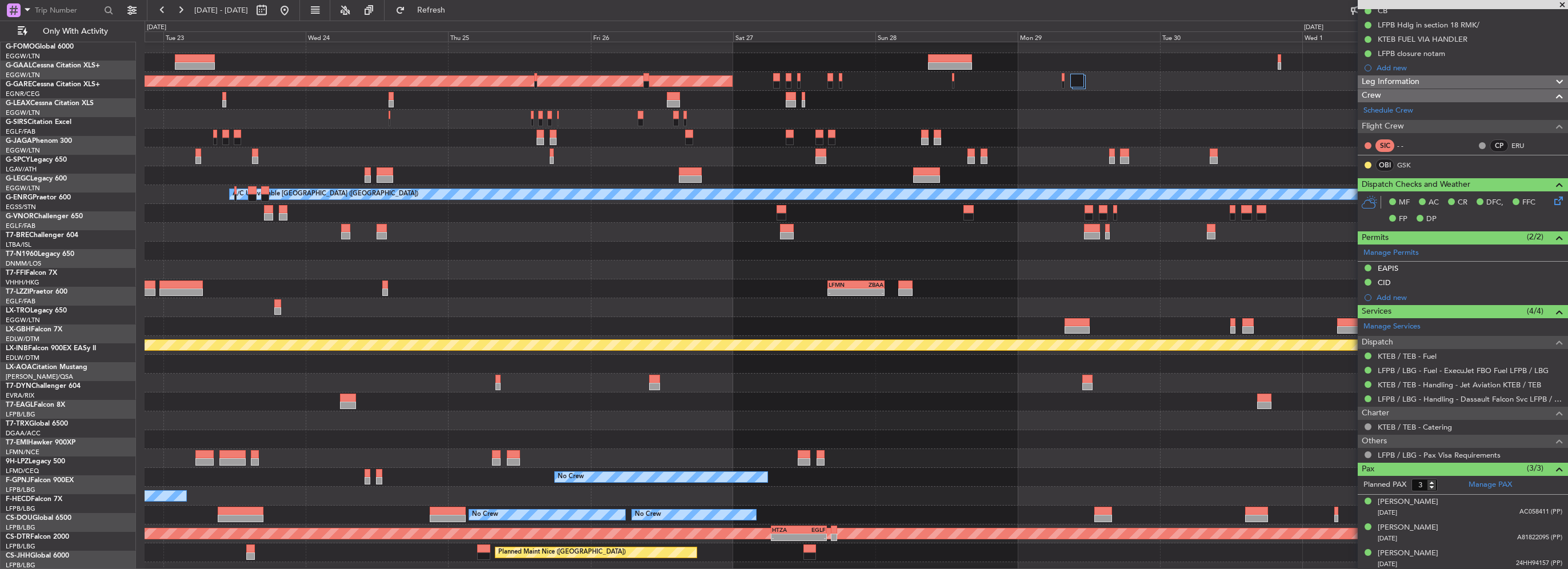
scroll to position [8, 0]
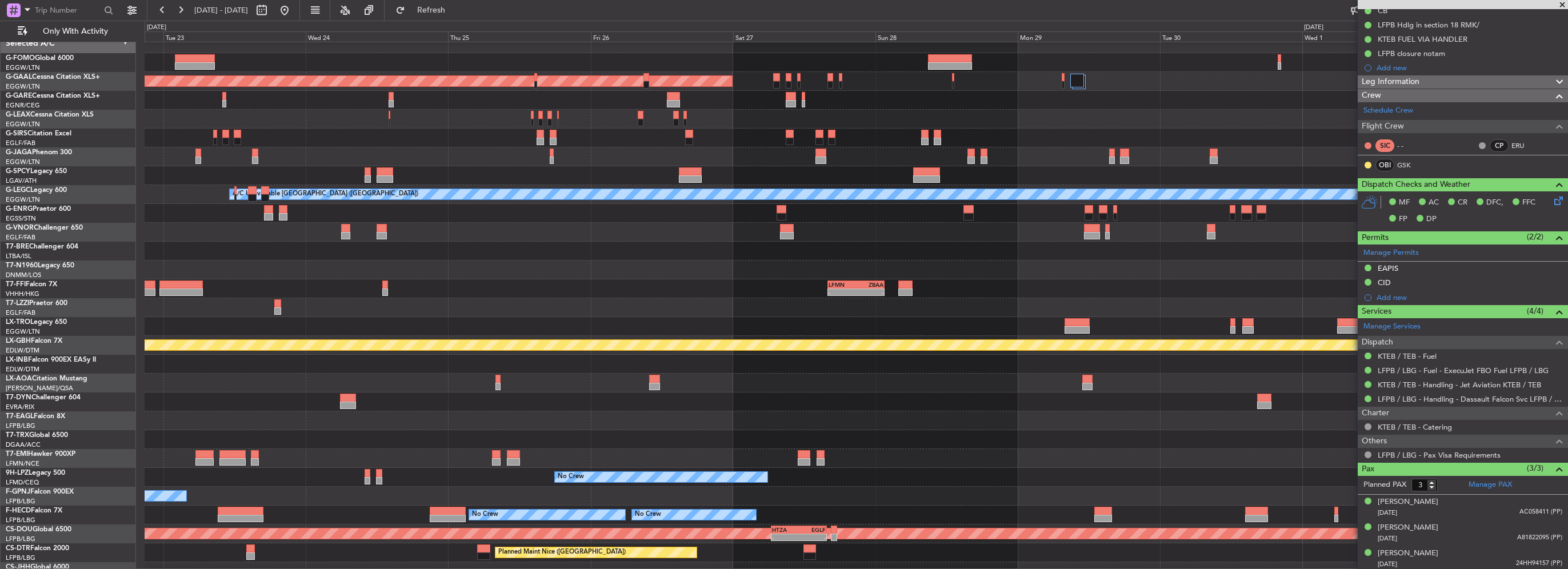
click at [297, 394] on div at bounding box center [856, 402] width 1423 height 19
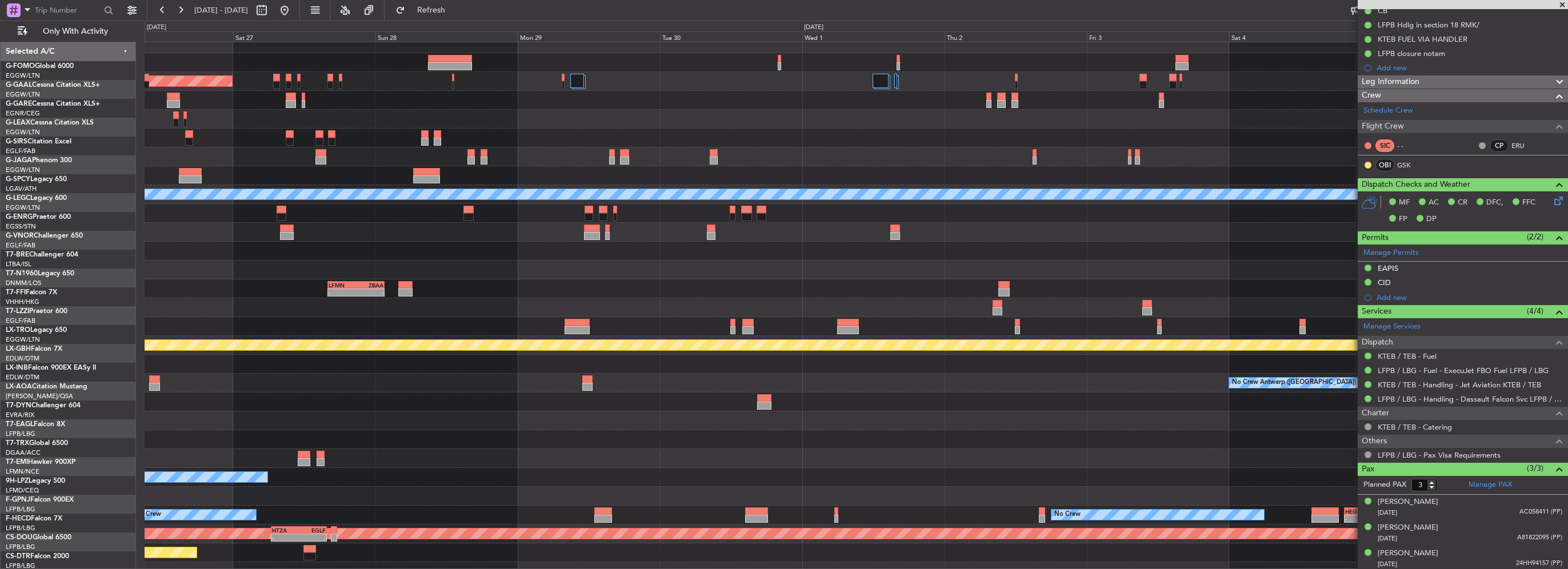
scroll to position [0, 0]
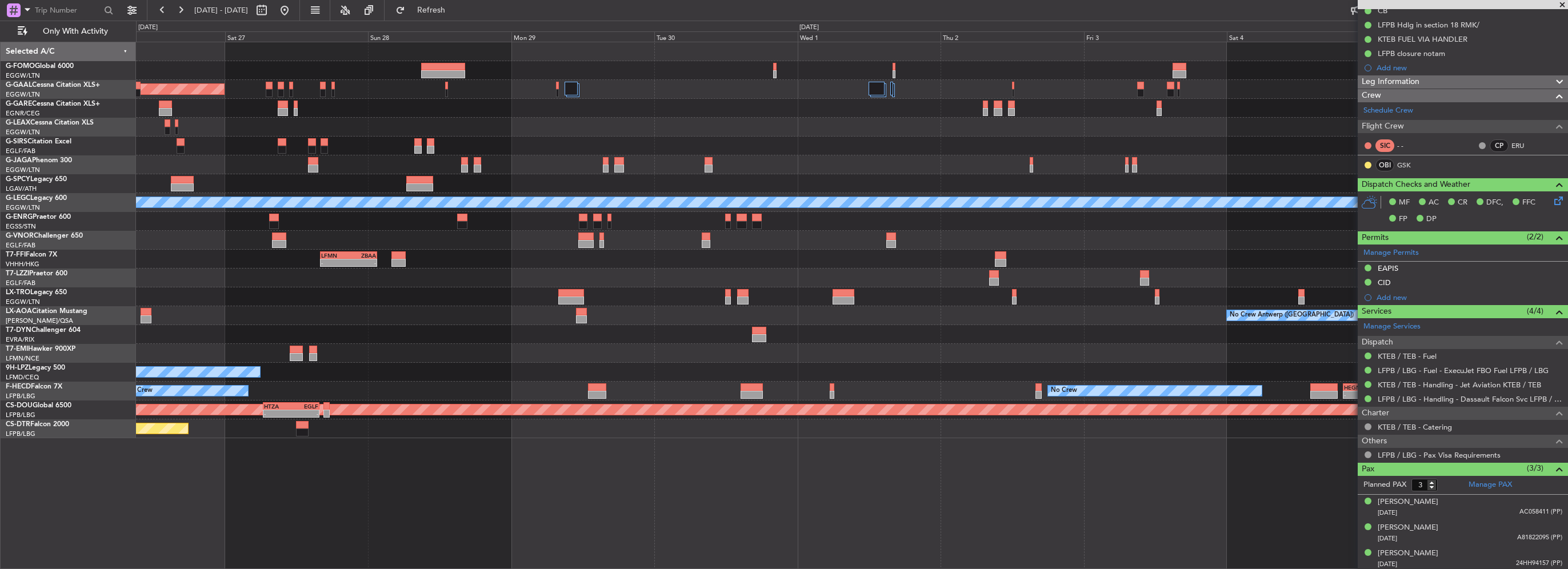
click at [591, 379] on div "No Crew" at bounding box center [852, 372] width 1432 height 19
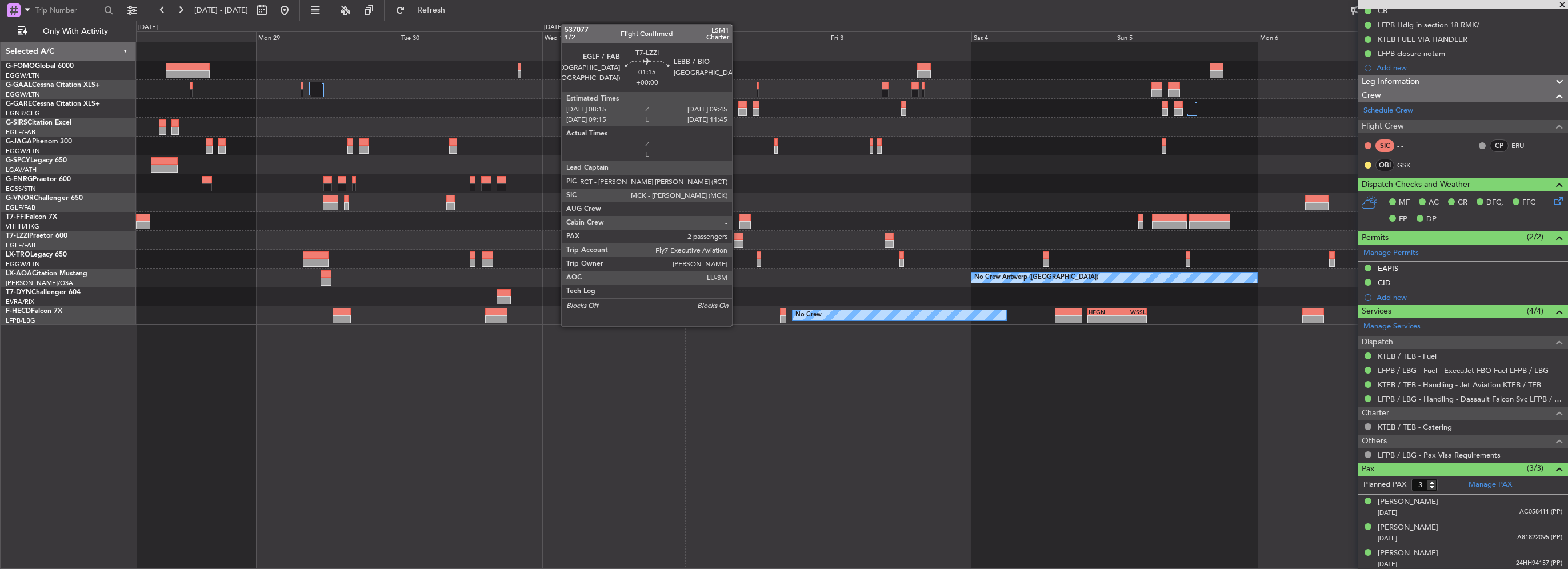
click at [737, 247] on div at bounding box center [739, 244] width 9 height 8
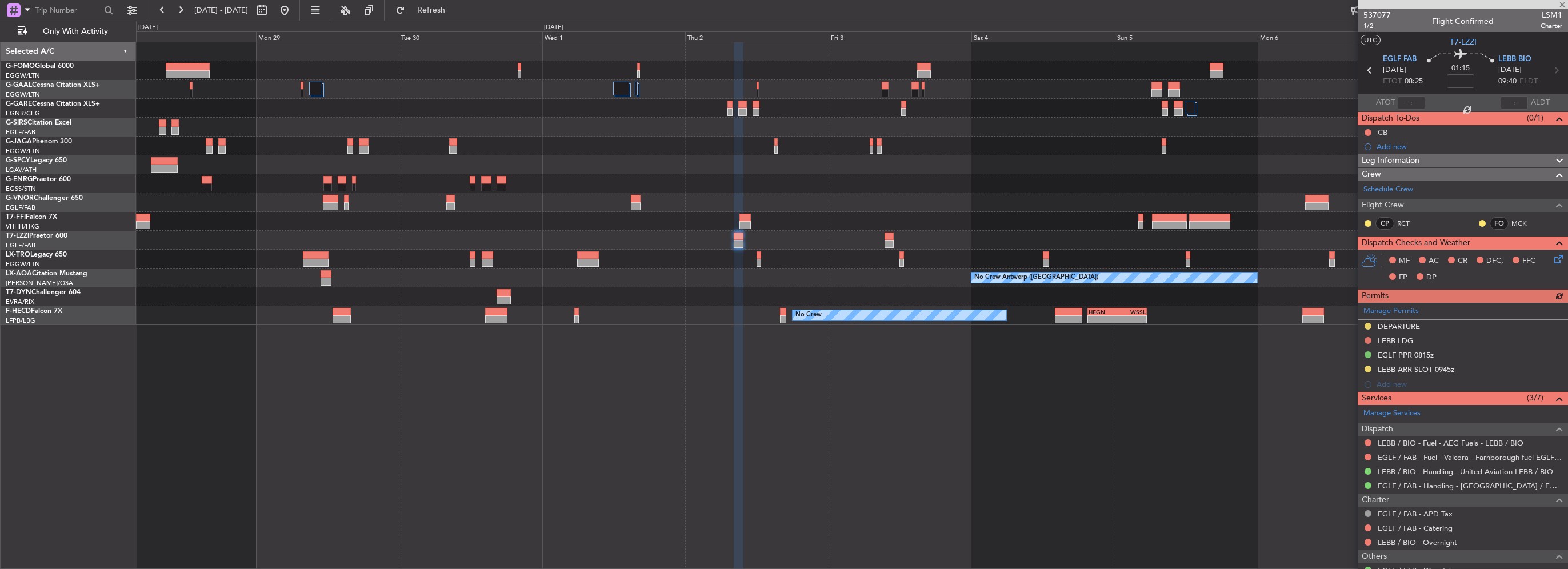
click at [1367, 340] on div "Manage Permits DEPARTURE LEBB LDG EGLF PPR 0815z LEBB ARR SLOT 0945z Add new" at bounding box center [1463, 347] width 211 height 89
click at [1367, 339] on button at bounding box center [1368, 341] width 7 height 7
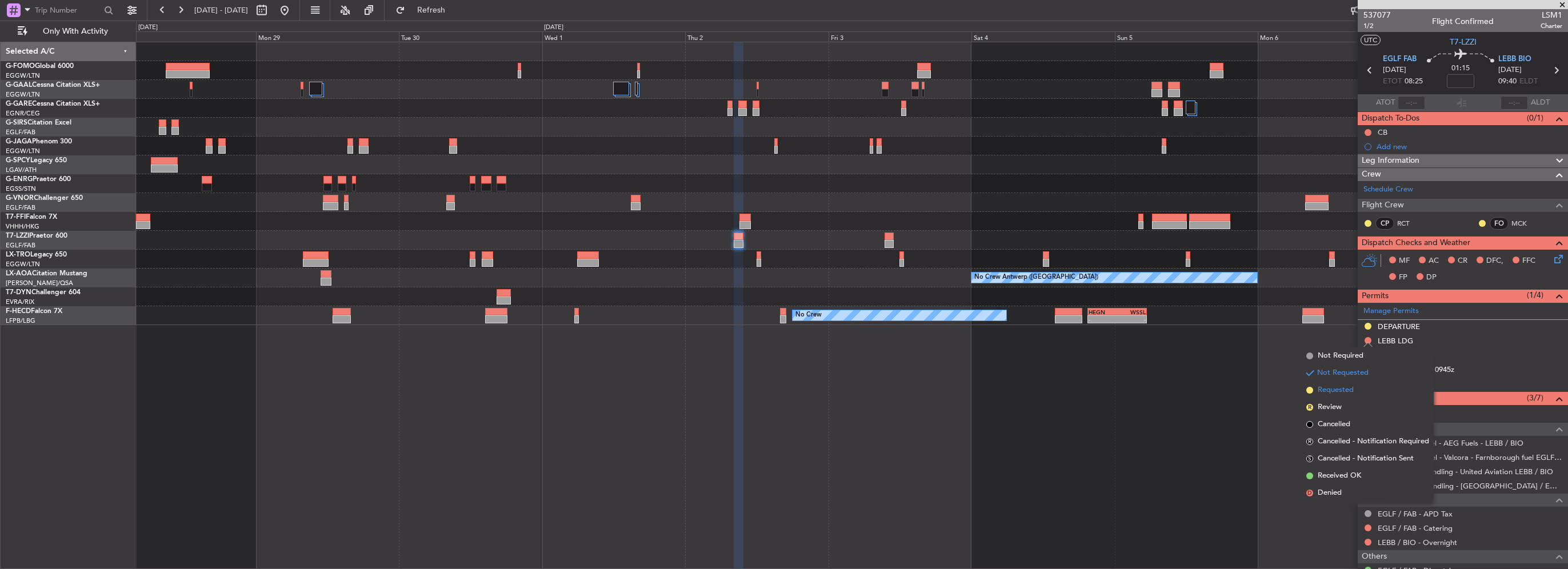
click at [1333, 389] on span "Requested" at bounding box center [1336, 390] width 36 height 12
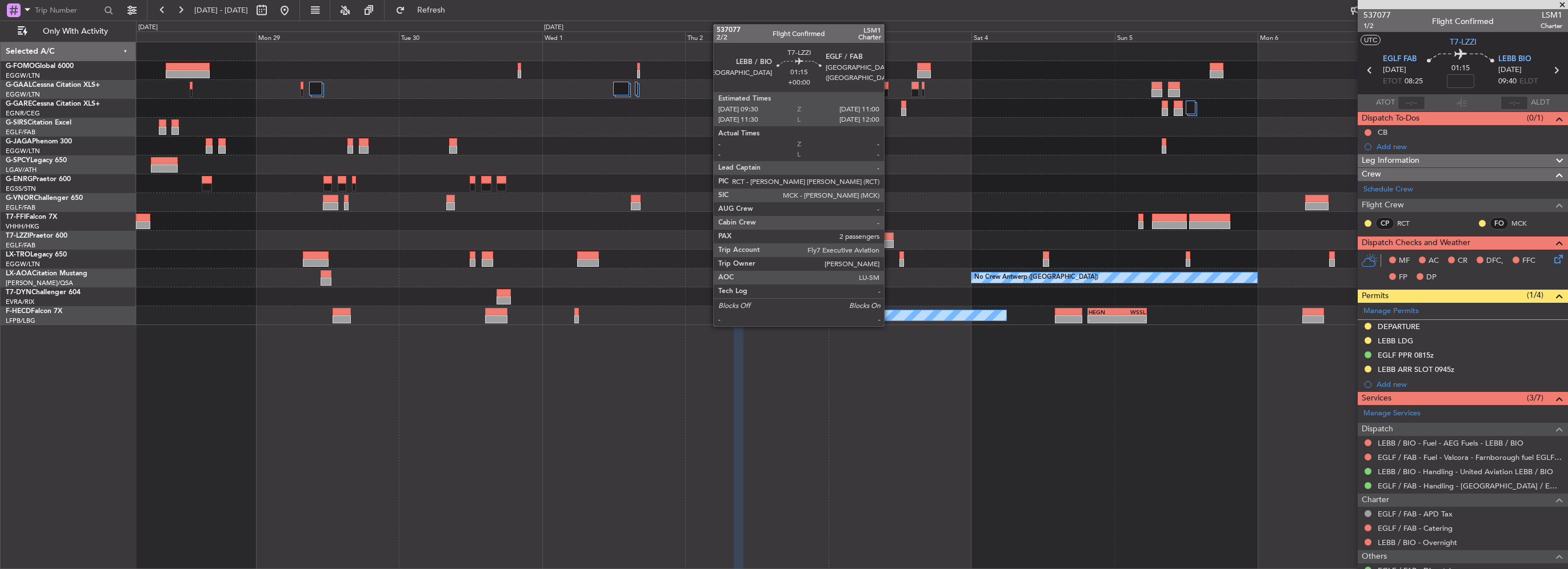
click at [890, 242] on div at bounding box center [890, 244] width 9 height 8
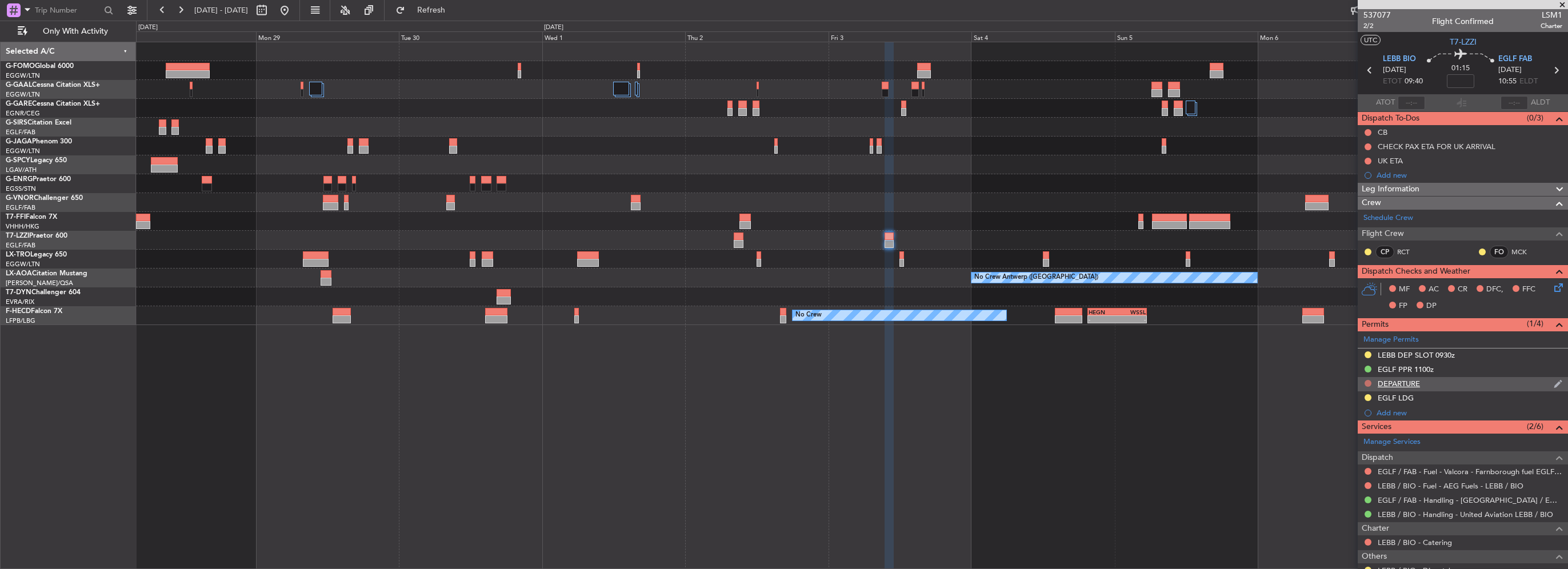
click at [1367, 380] on button at bounding box center [1368, 383] width 7 height 7
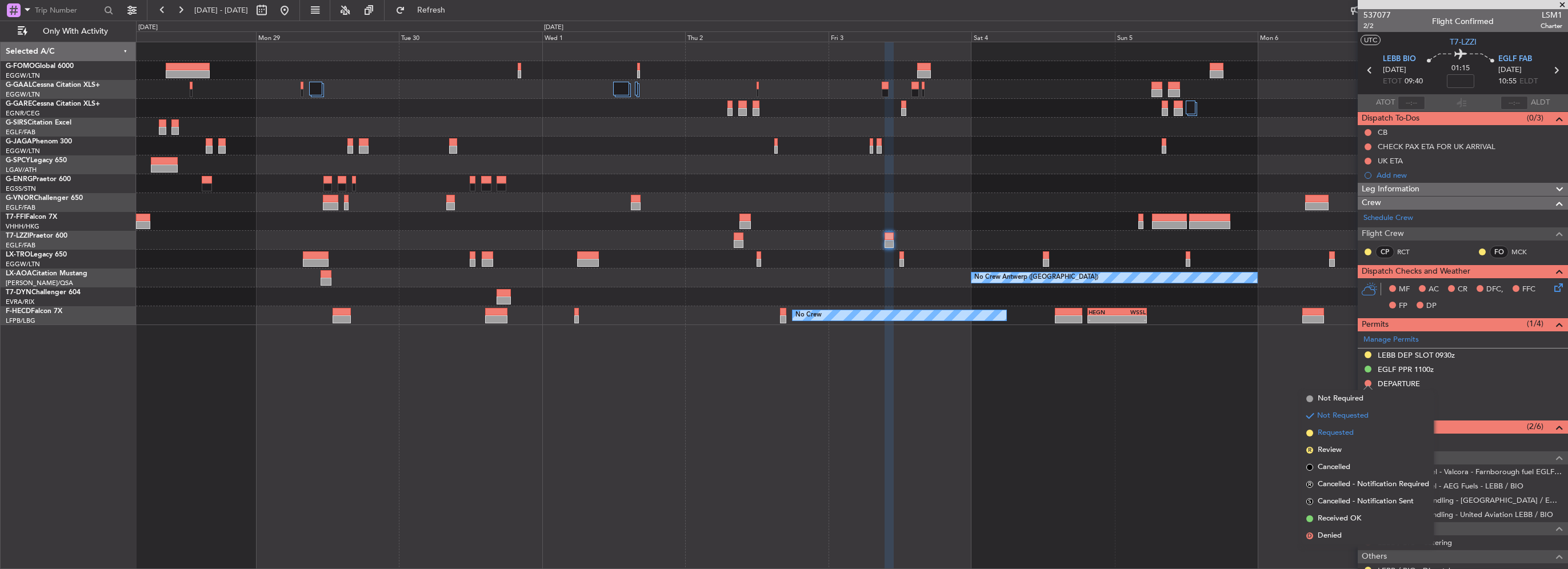
click at [1336, 437] on span "Requested" at bounding box center [1336, 433] width 36 height 12
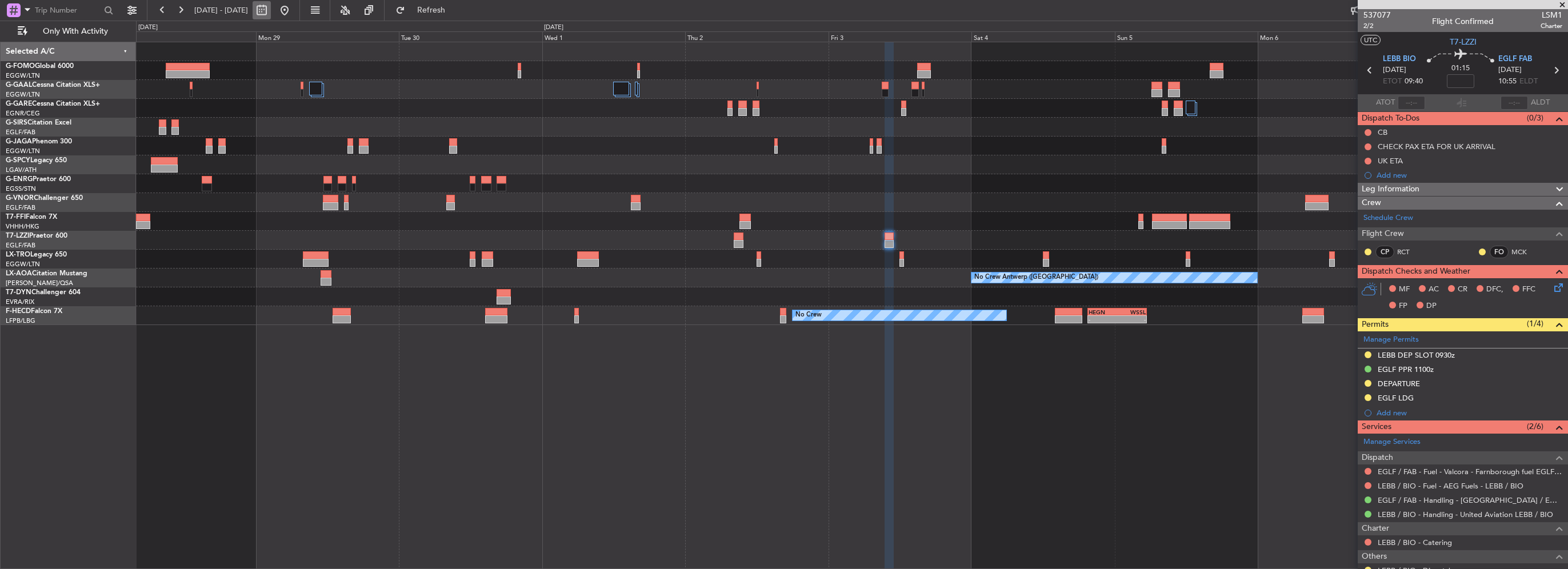
drag, startPoint x: 321, startPoint y: 12, endPoint x: 296, endPoint y: 12, distance: 25.0
click at [293, 12] on button at bounding box center [285, 10] width 19 height 19
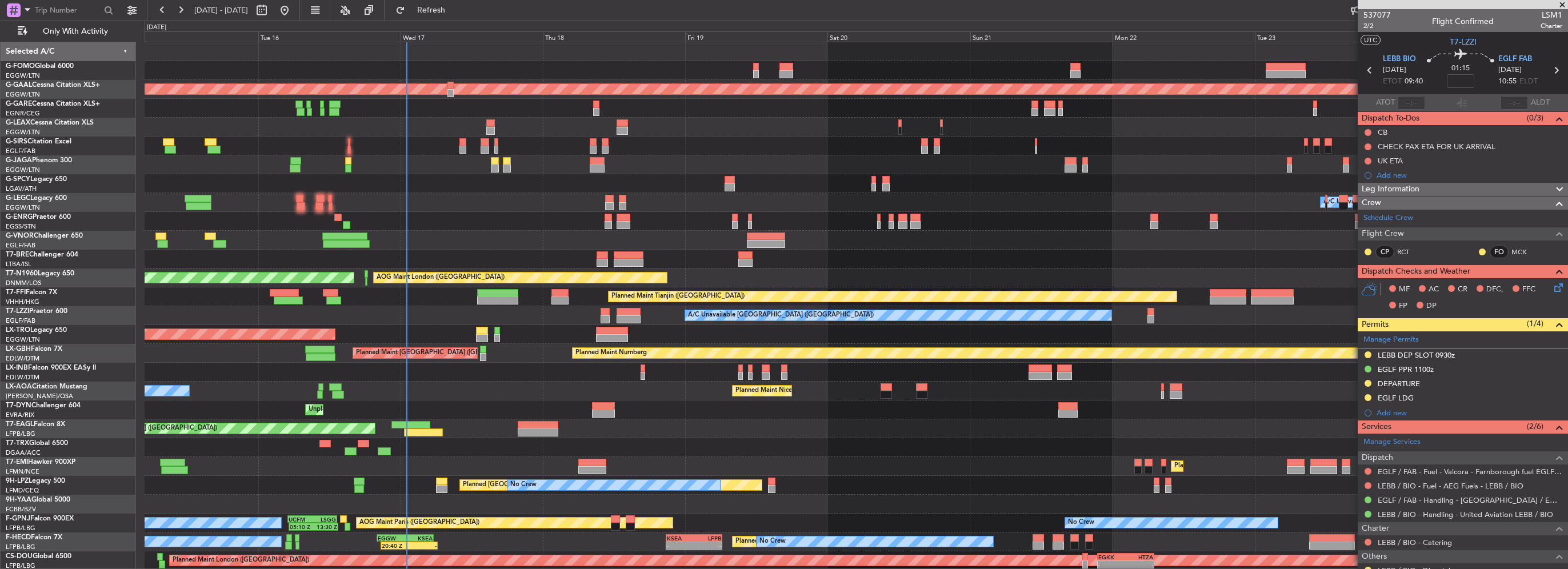
click at [507, 215] on div "OLBA 11:00 Z KTEB 22:45 Z 10:50 Z 22:30 Z Planned Maint Dusseldorf Planned Main…" at bounding box center [856, 325] width 1423 height 566
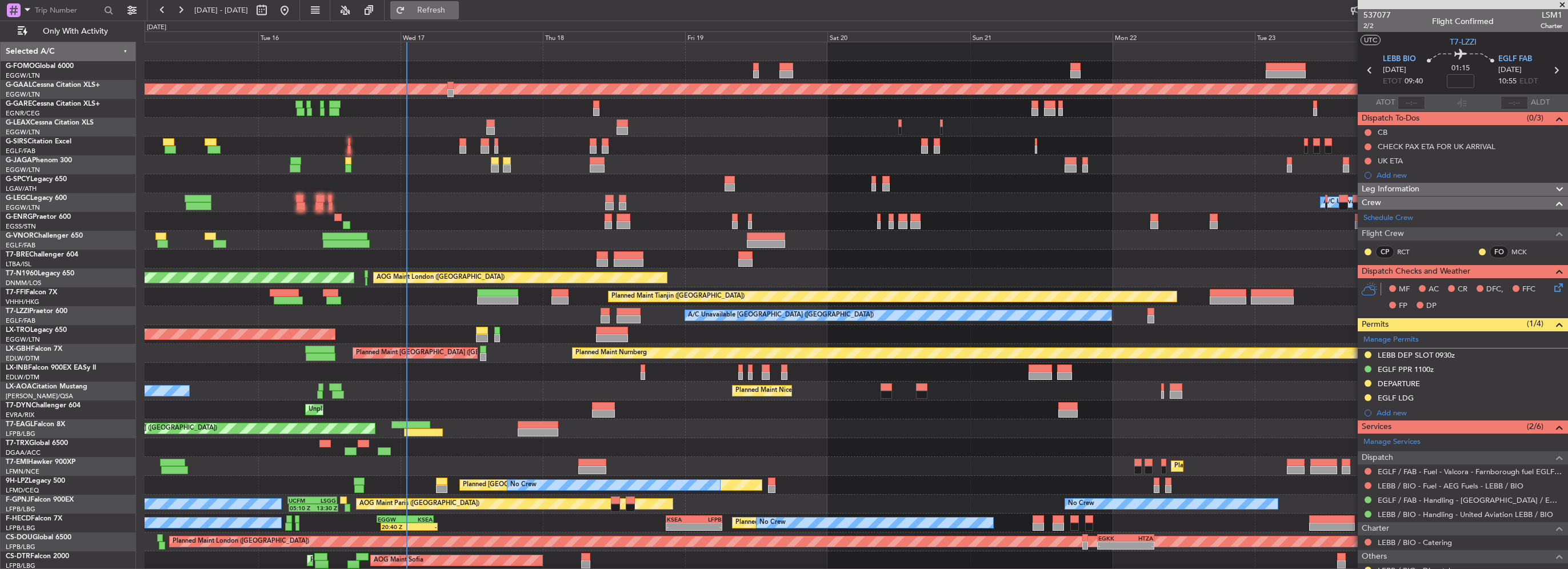
click at [457, 16] on button "Refresh" at bounding box center [424, 10] width 69 height 19
click at [298, 421] on div "OLBA 11:00 Z KTEB 22:45 Z 10:50 Z 22:30 Z Planned Maint Dusseldorf Planned Main…" at bounding box center [856, 316] width 1423 height 547
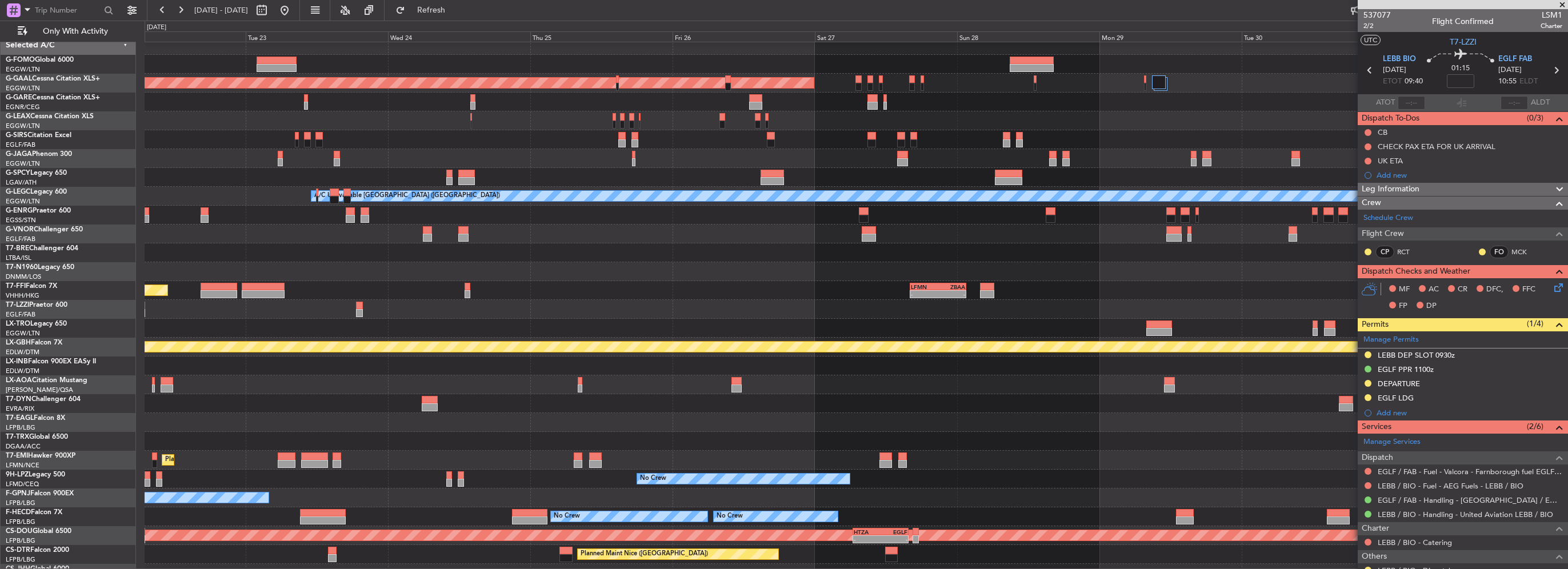
click at [501, 394] on div at bounding box center [856, 403] width 1423 height 19
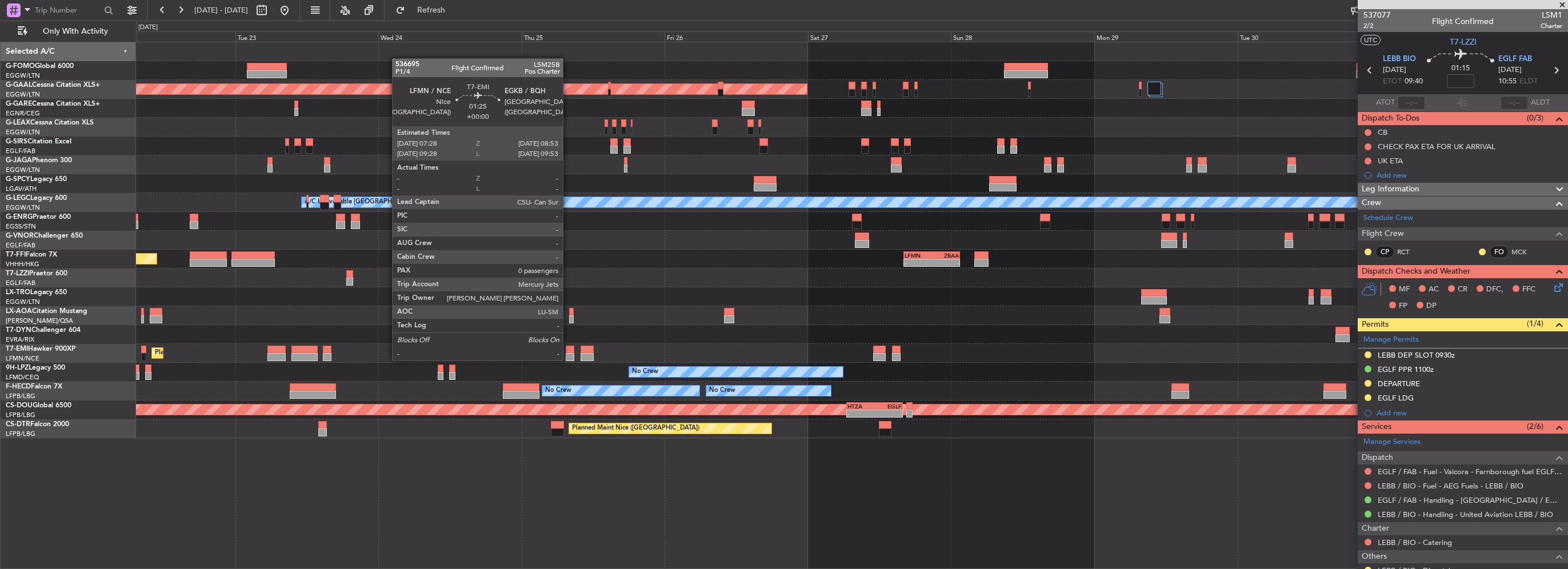
click at [568, 359] on div at bounding box center [570, 357] width 9 height 8
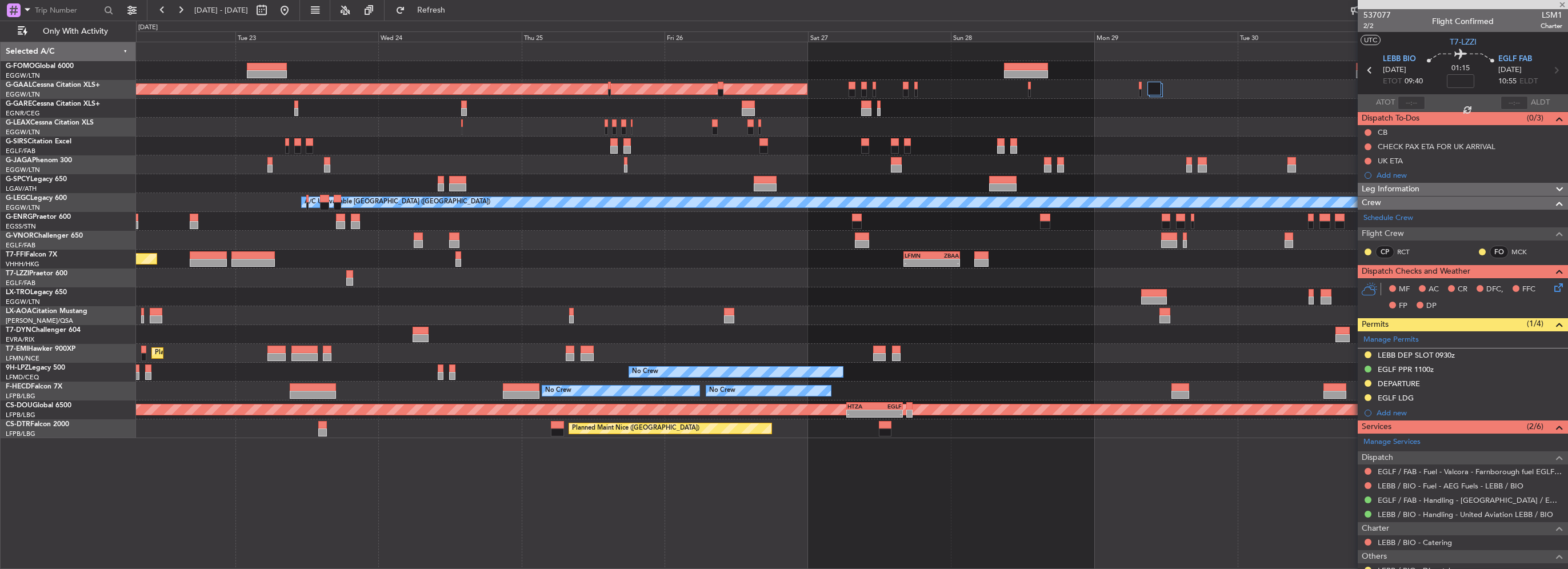
type input "0"
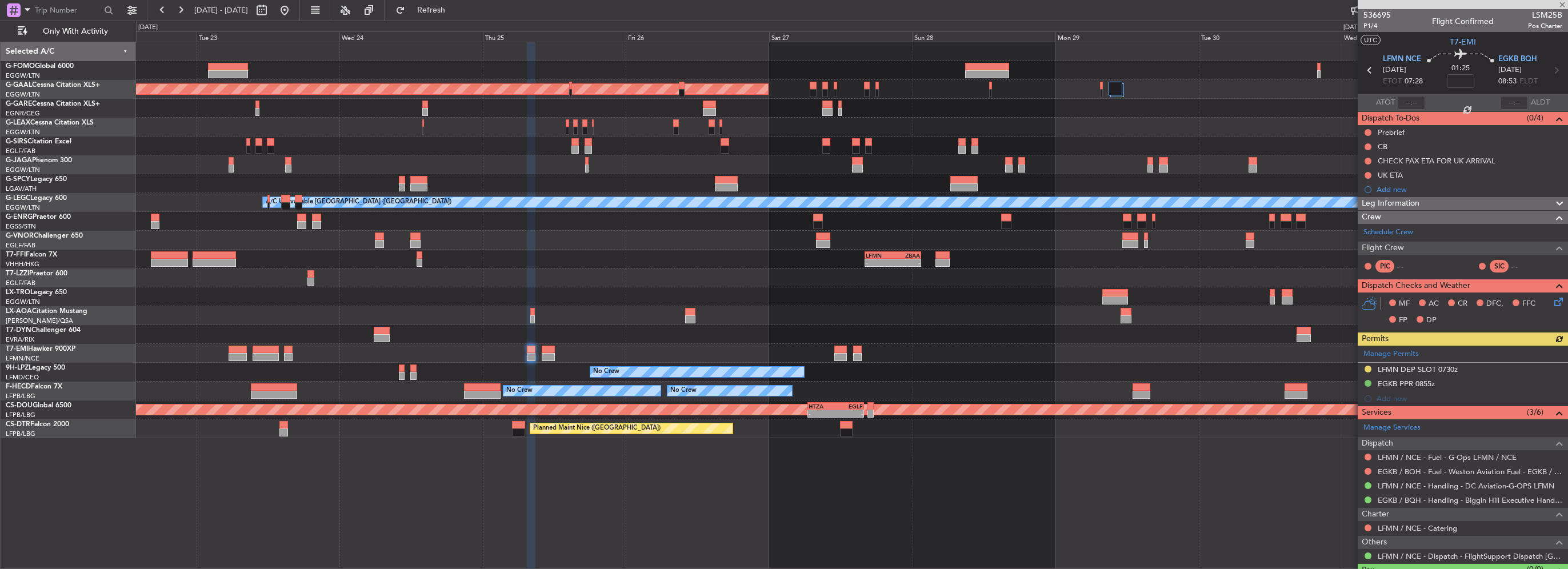
click at [1237, 283] on div "Planned Maint Dusseldorf A/C Unavailable London (Luton) - - LFMN 16:05 Z ZBAA 0…" at bounding box center [852, 241] width 1432 height 396
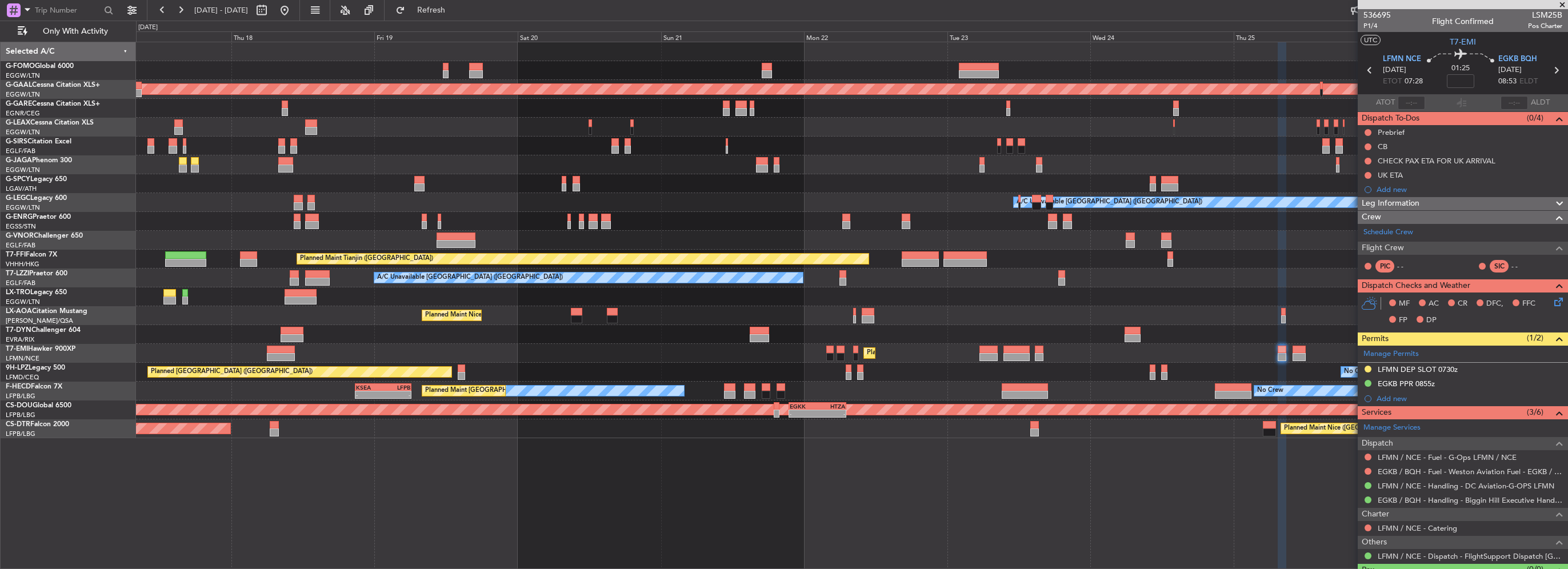
click at [898, 310] on div "Planned Maint Nice (Côte d'Azur Airport) No Crew Chester" at bounding box center [852, 316] width 1432 height 19
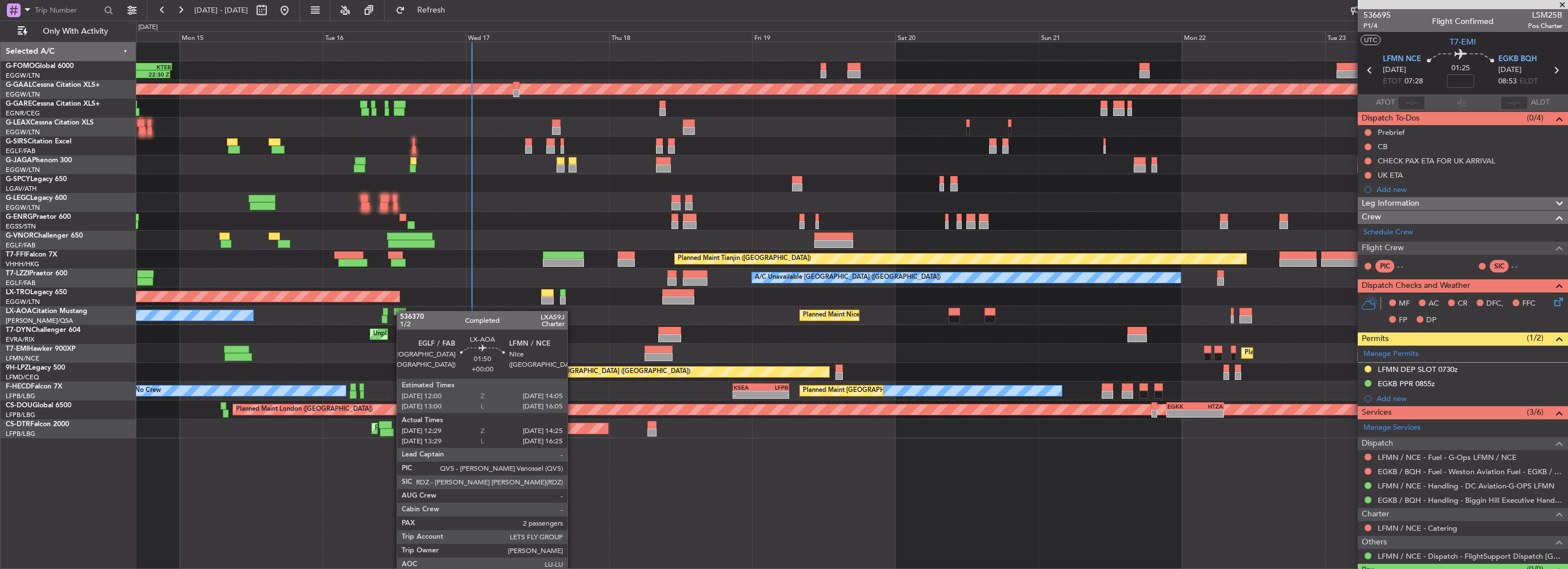
click at [403, 311] on div "OLBA 11:00 Z KTEB 22:45 Z 10:50 Z 22:30 Z Planned Maint Dusseldorf Planned Main…" at bounding box center [852, 241] width 1432 height 396
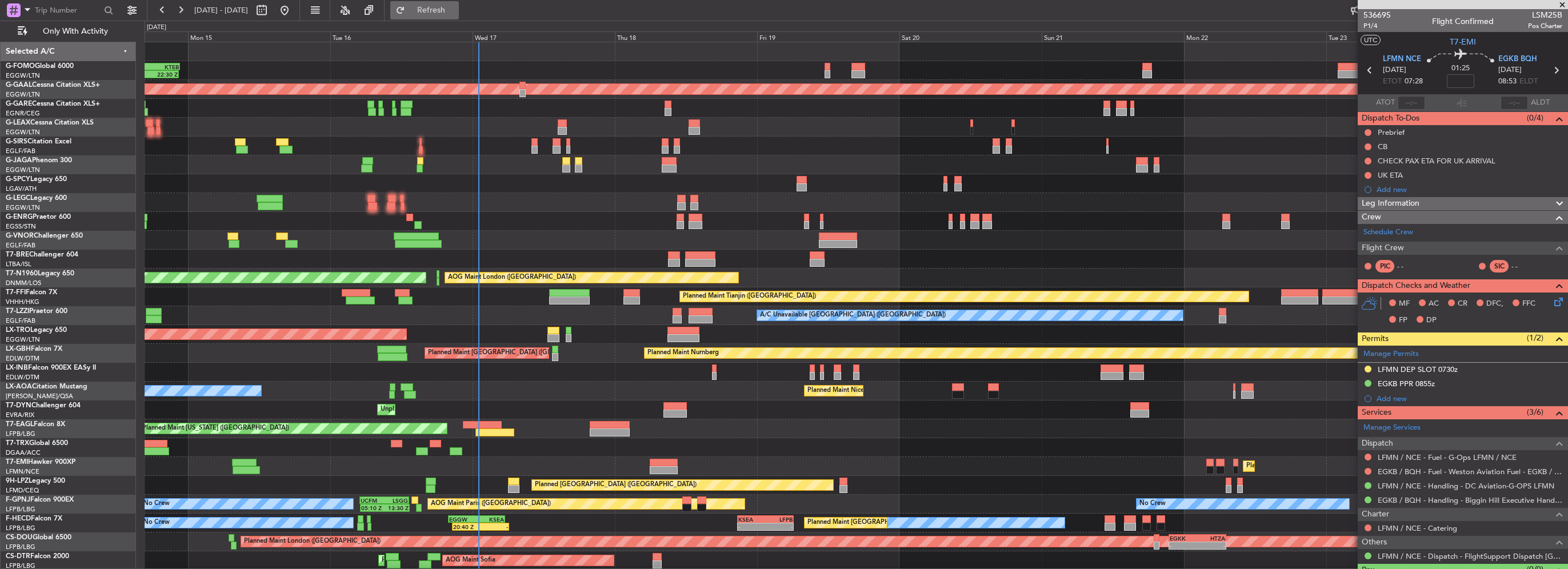
click at [455, 12] on span "Refresh" at bounding box center [431, 10] width 48 height 8
click at [448, 11] on span "Refresh" at bounding box center [431, 10] width 48 height 8
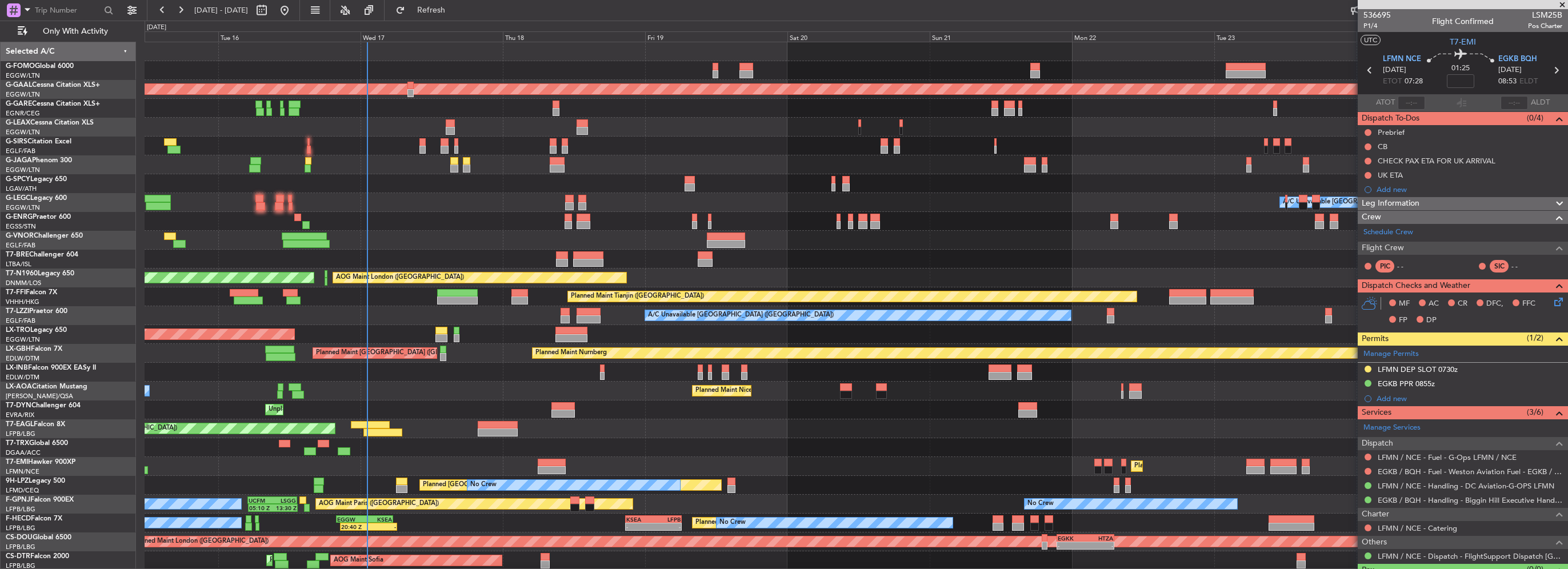
click at [573, 74] on div "OLBA 11:00 Z KTEB 22:45 Z 10:50 Z 22:30 Z Planned Maint Dusseldorf A/C Unavaila…" at bounding box center [856, 316] width 1423 height 547
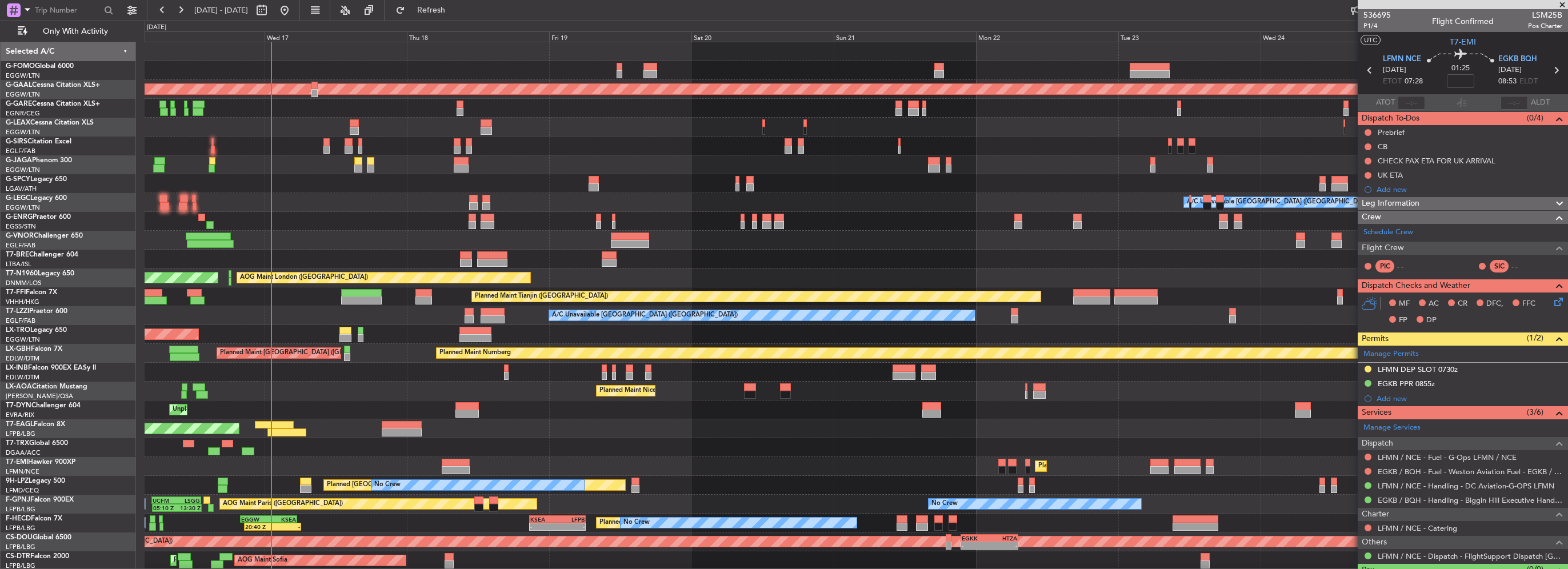
click at [1560, 5] on span at bounding box center [1563, 5] width 12 height 10
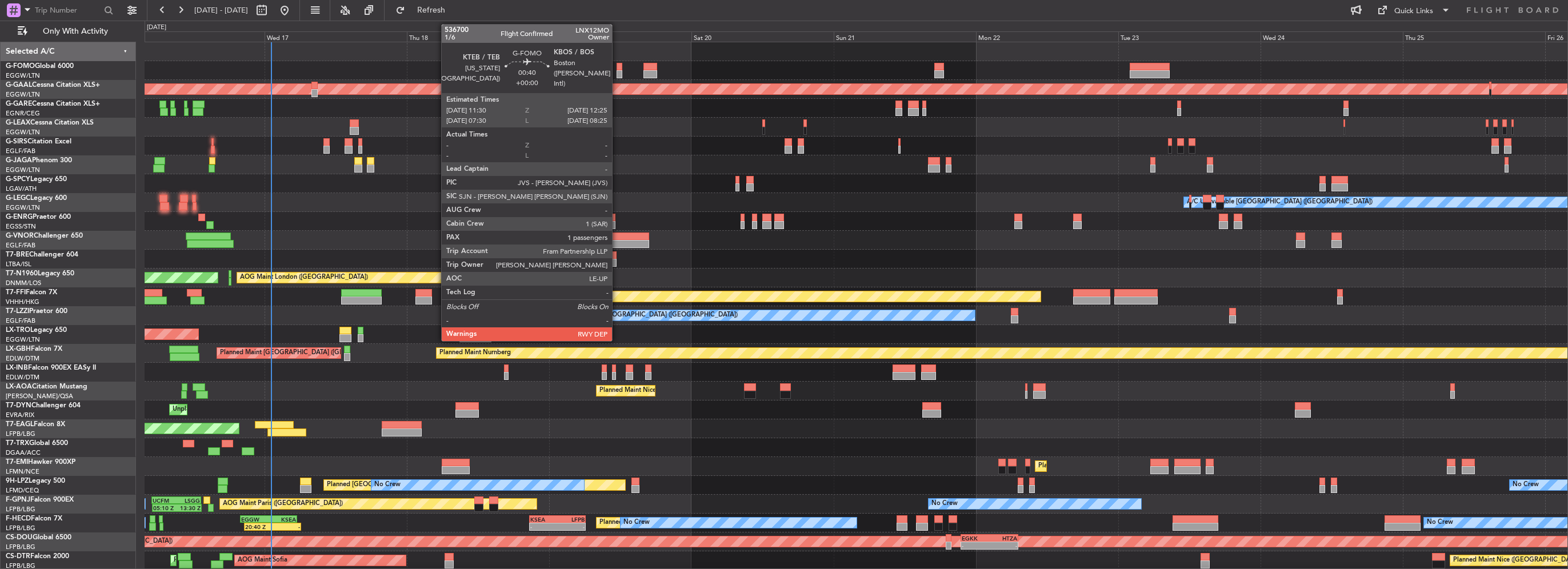
click at [617, 75] on div at bounding box center [619, 74] width 5 height 8
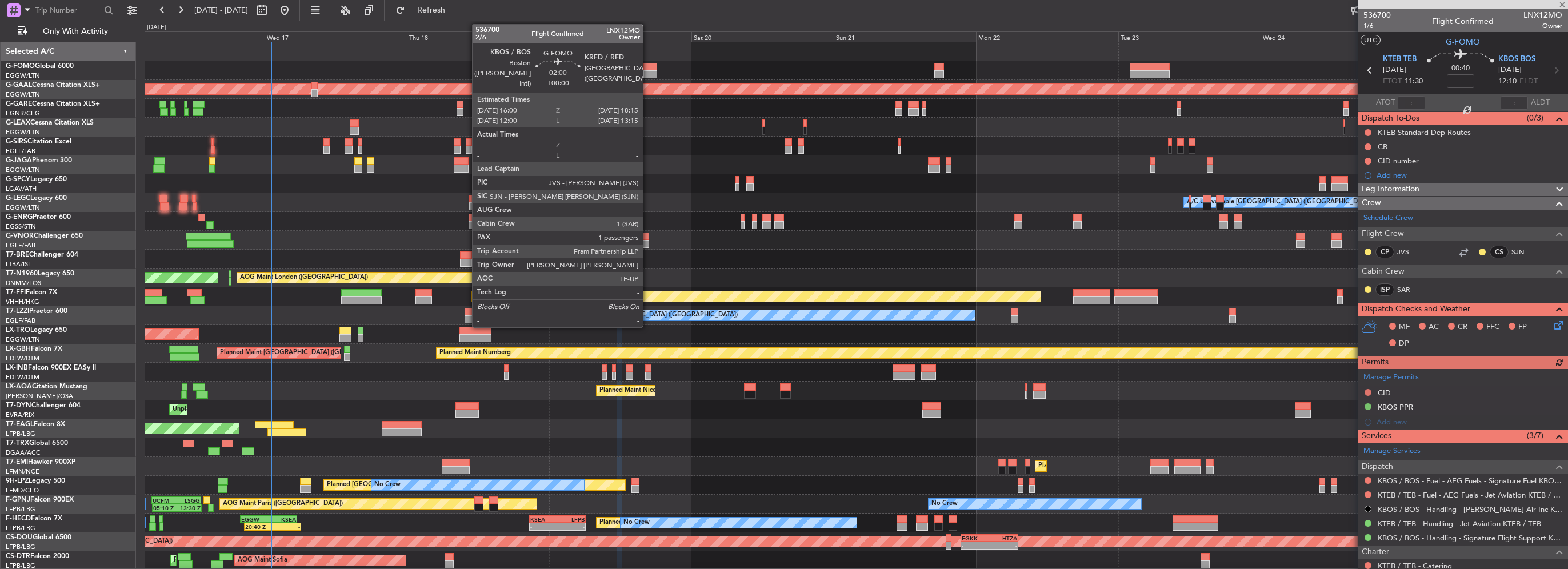
click at [648, 73] on div at bounding box center [650, 74] width 14 height 8
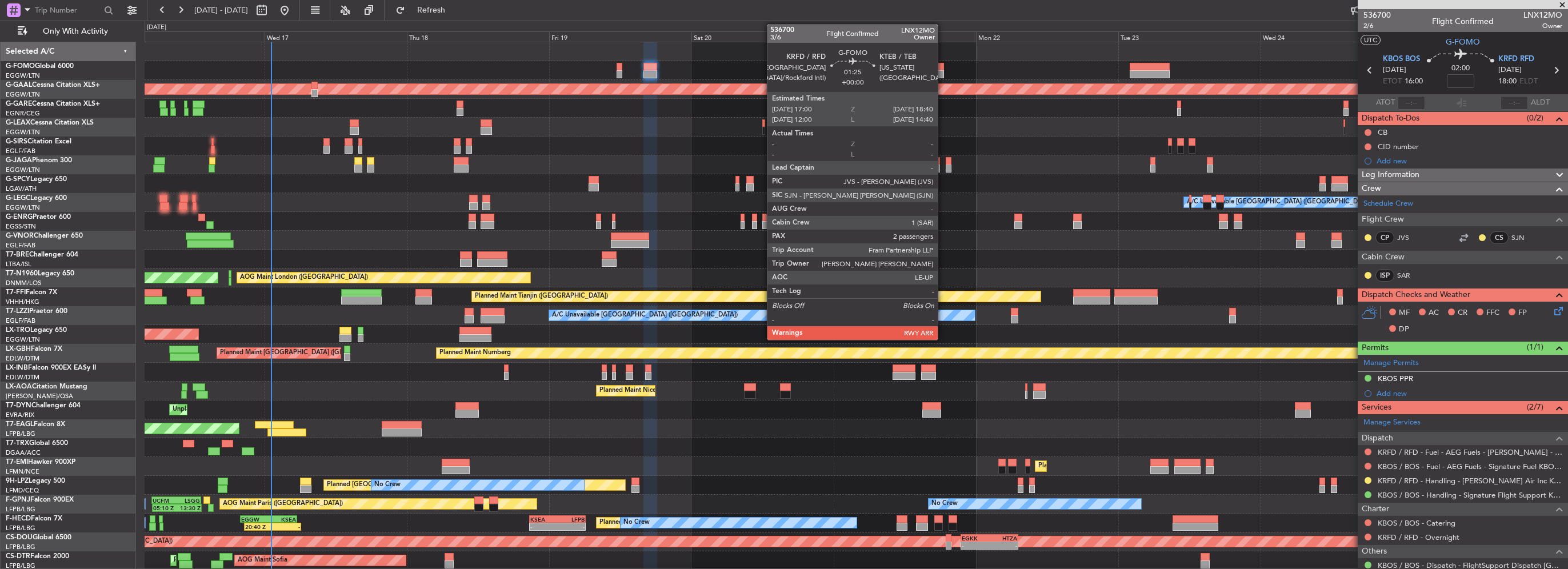
click at [943, 73] on div at bounding box center [939, 74] width 10 height 8
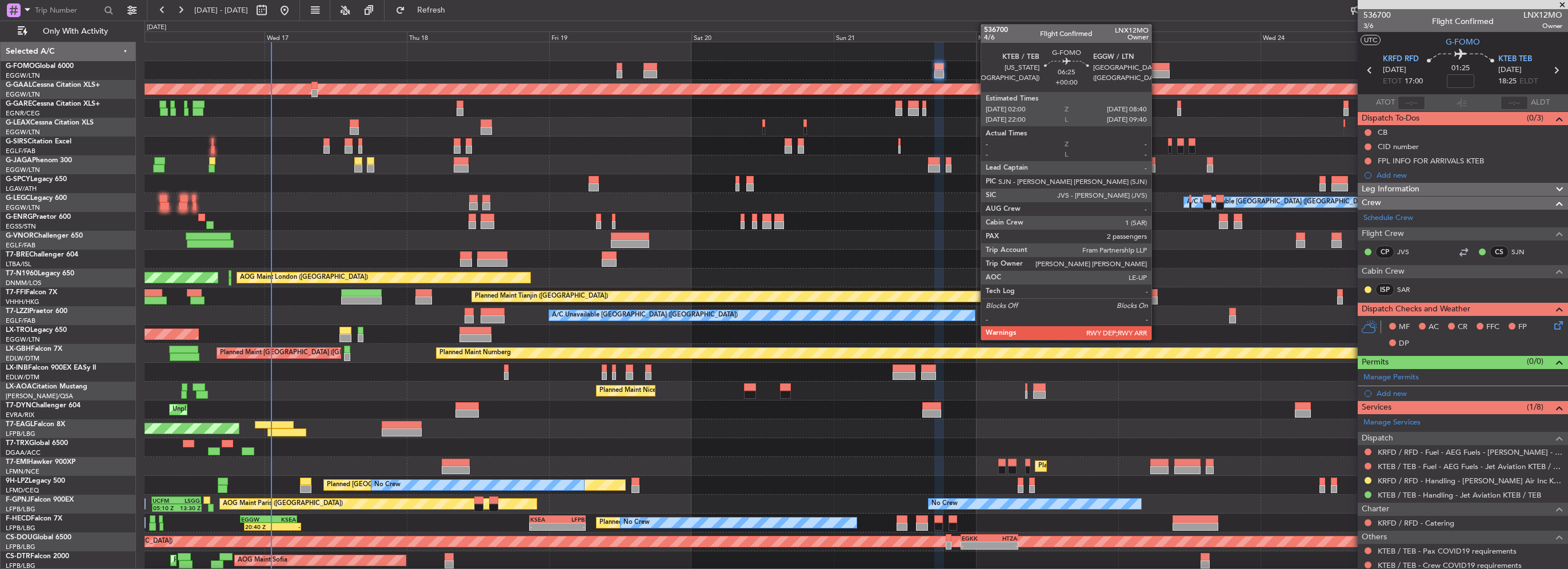
click at [1157, 68] on div at bounding box center [1150, 67] width 40 height 8
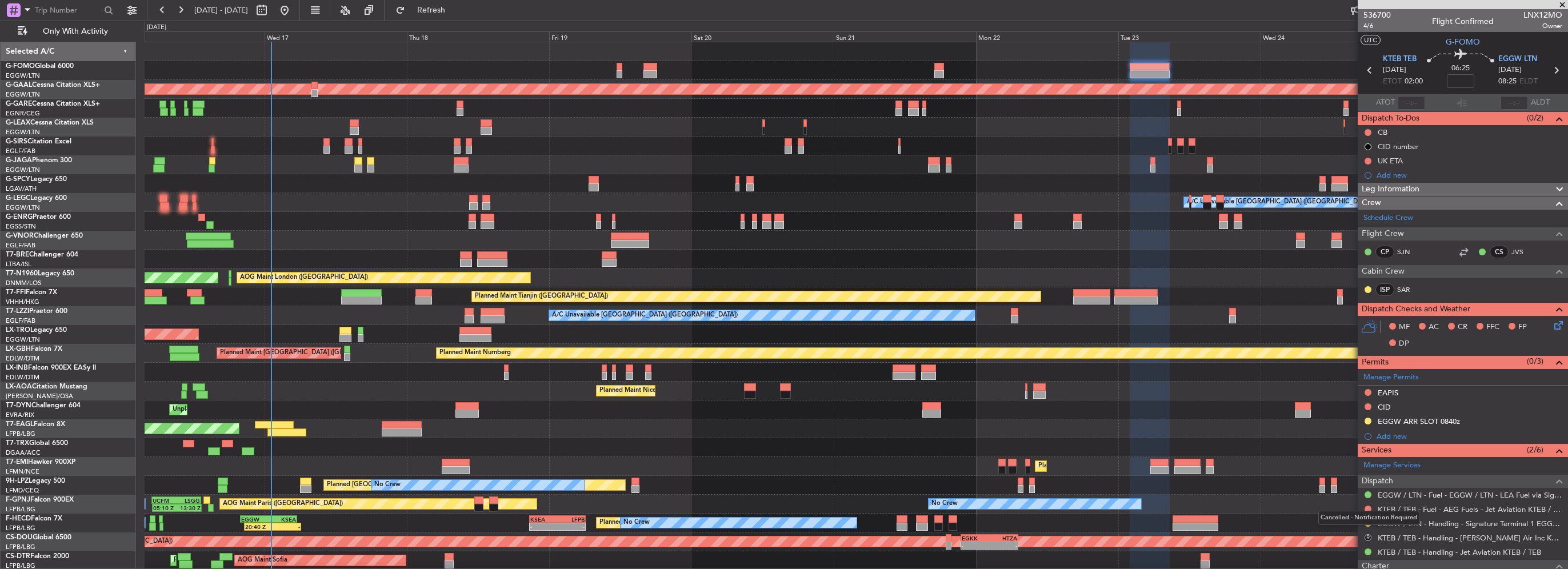
click at [1365, 535] on button "R" at bounding box center [1368, 537] width 7 height 7
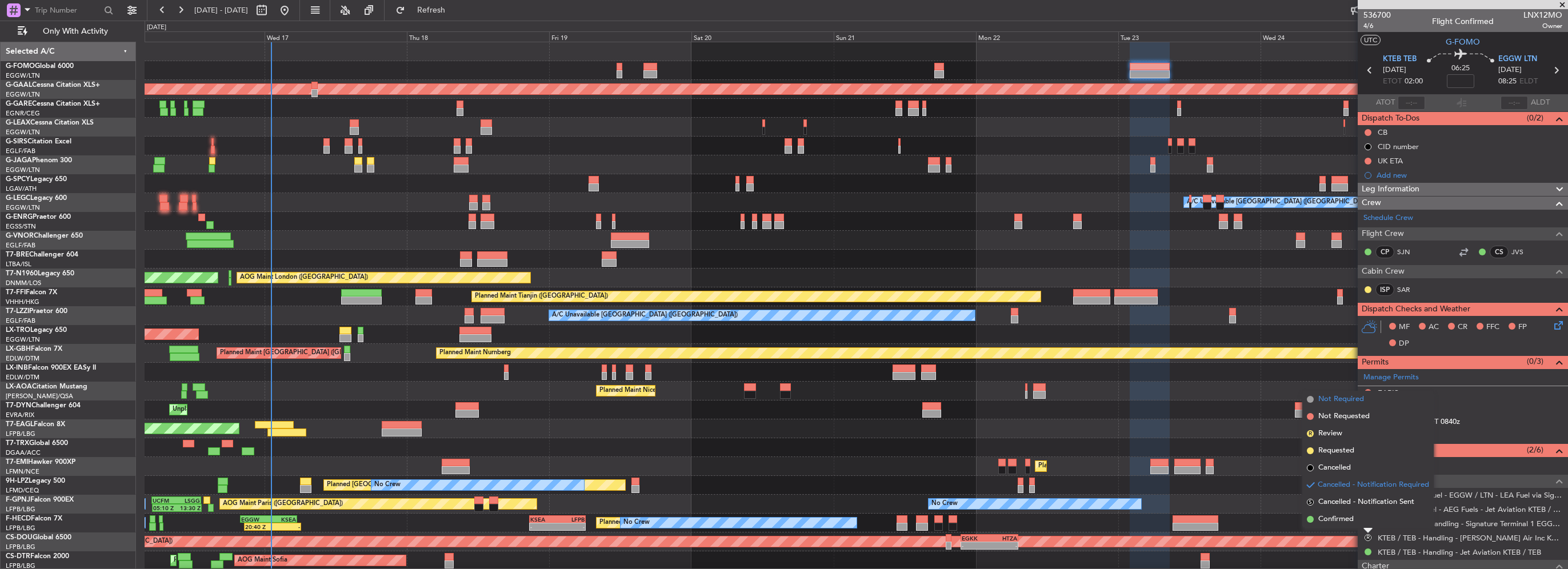
click at [1315, 400] on li "Not Required" at bounding box center [1368, 399] width 132 height 17
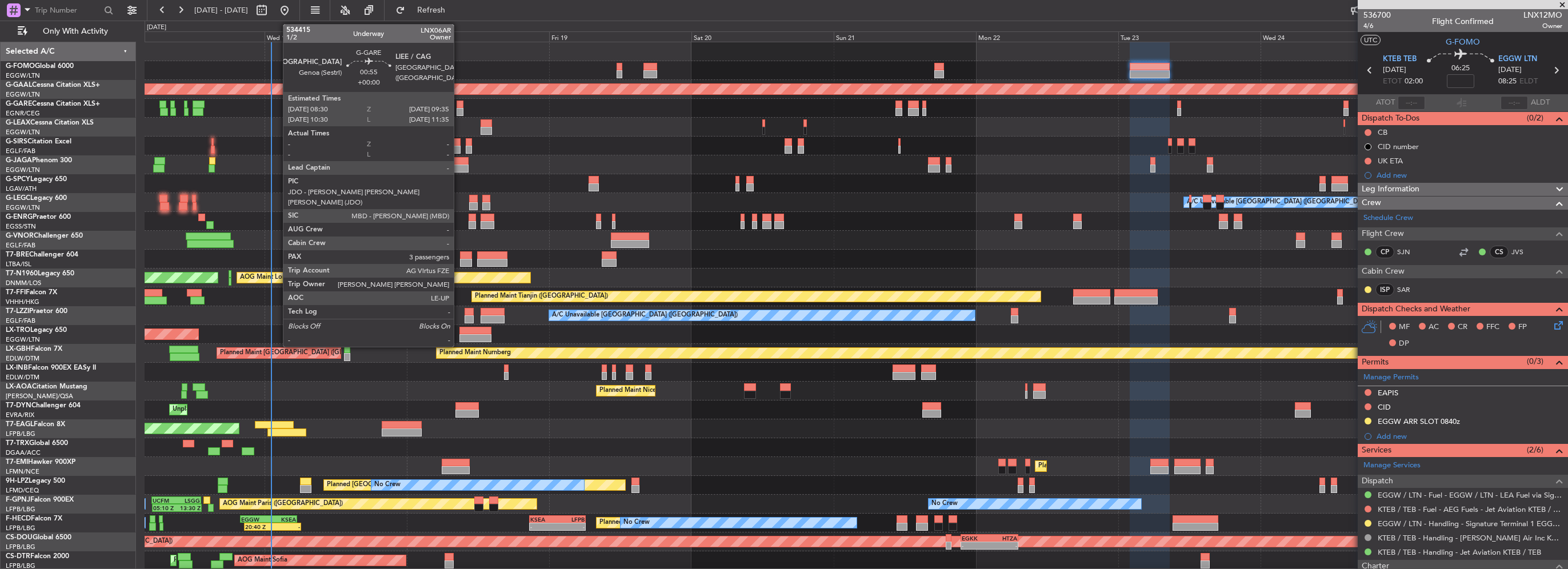
click at [459, 110] on div at bounding box center [460, 112] width 7 height 8
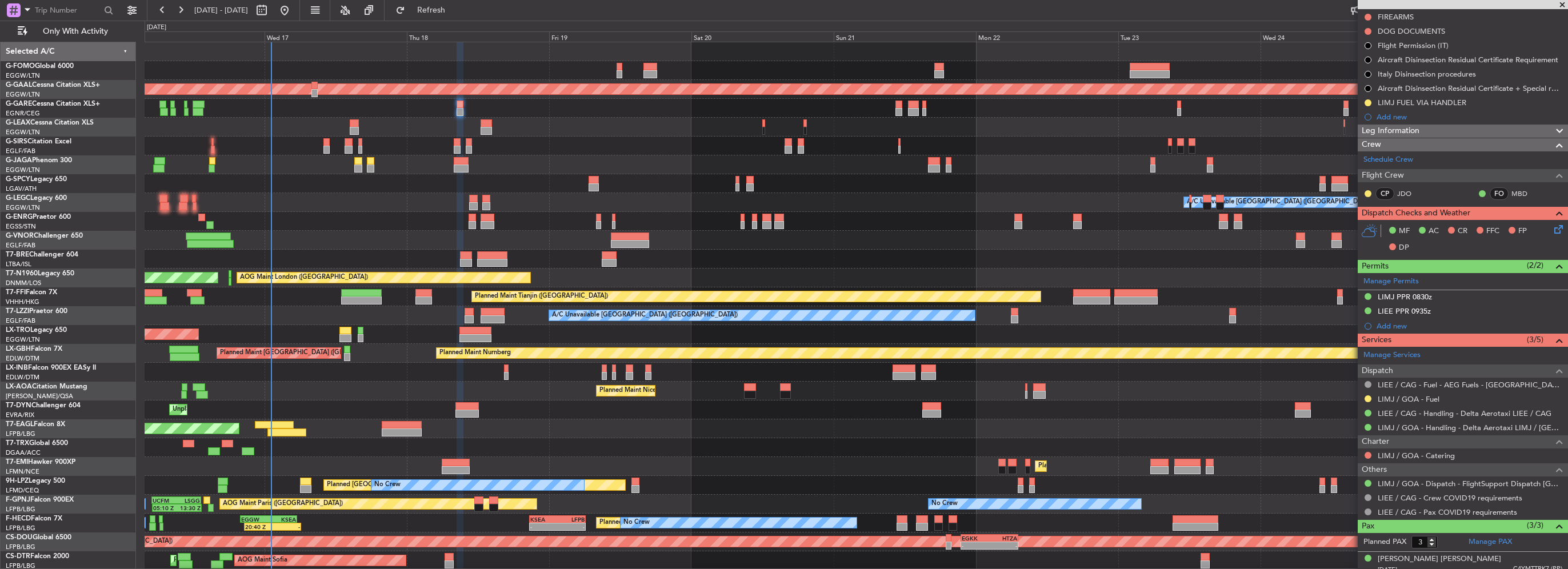
scroll to position [171, 0]
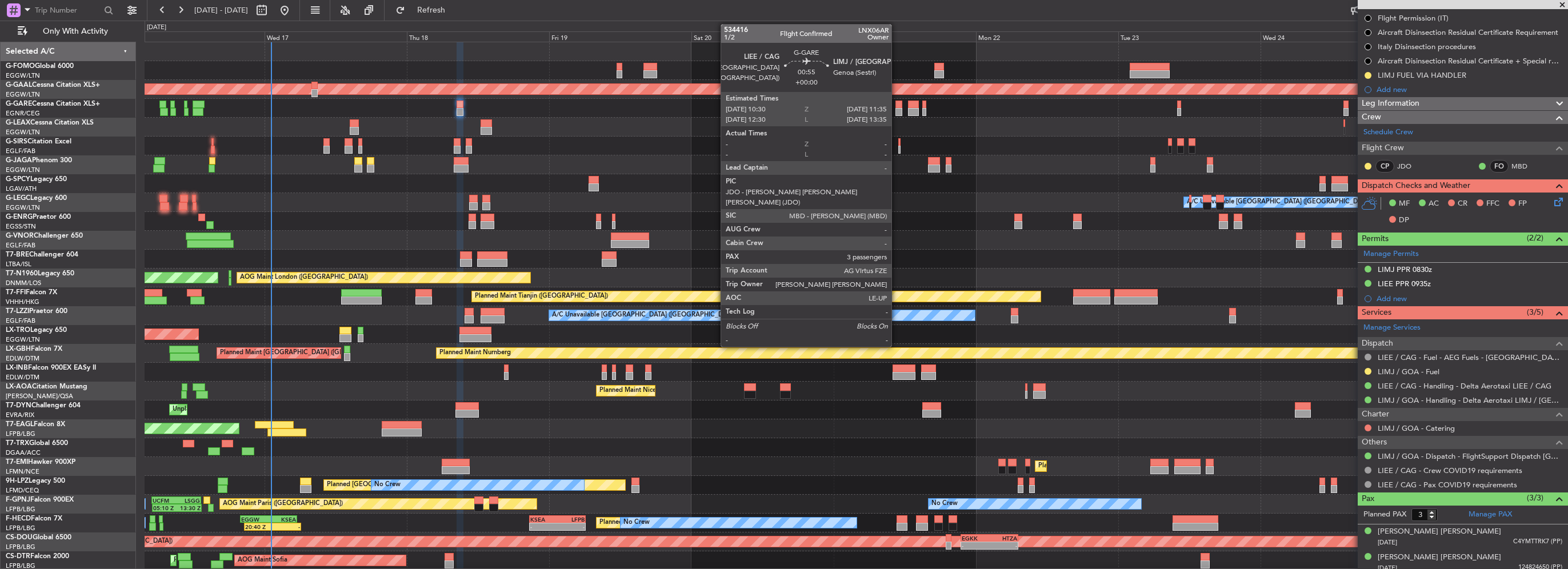
click at [897, 111] on div at bounding box center [899, 112] width 7 height 8
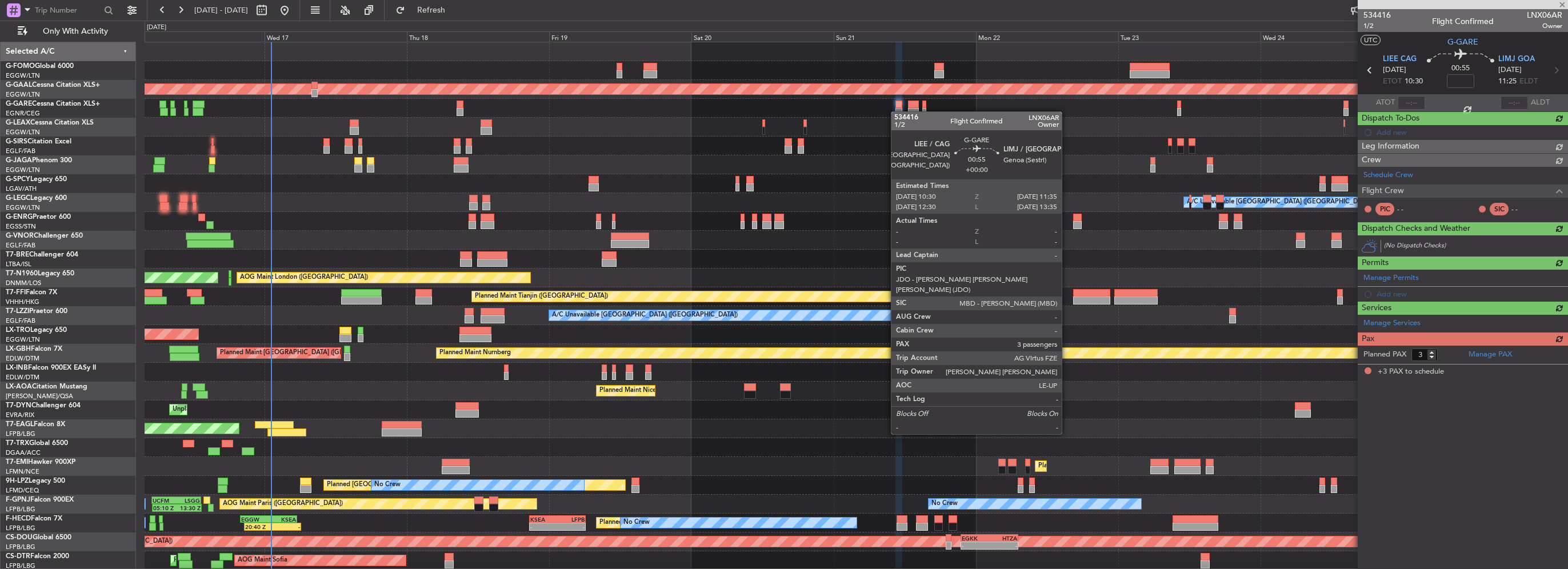
scroll to position [0, 0]
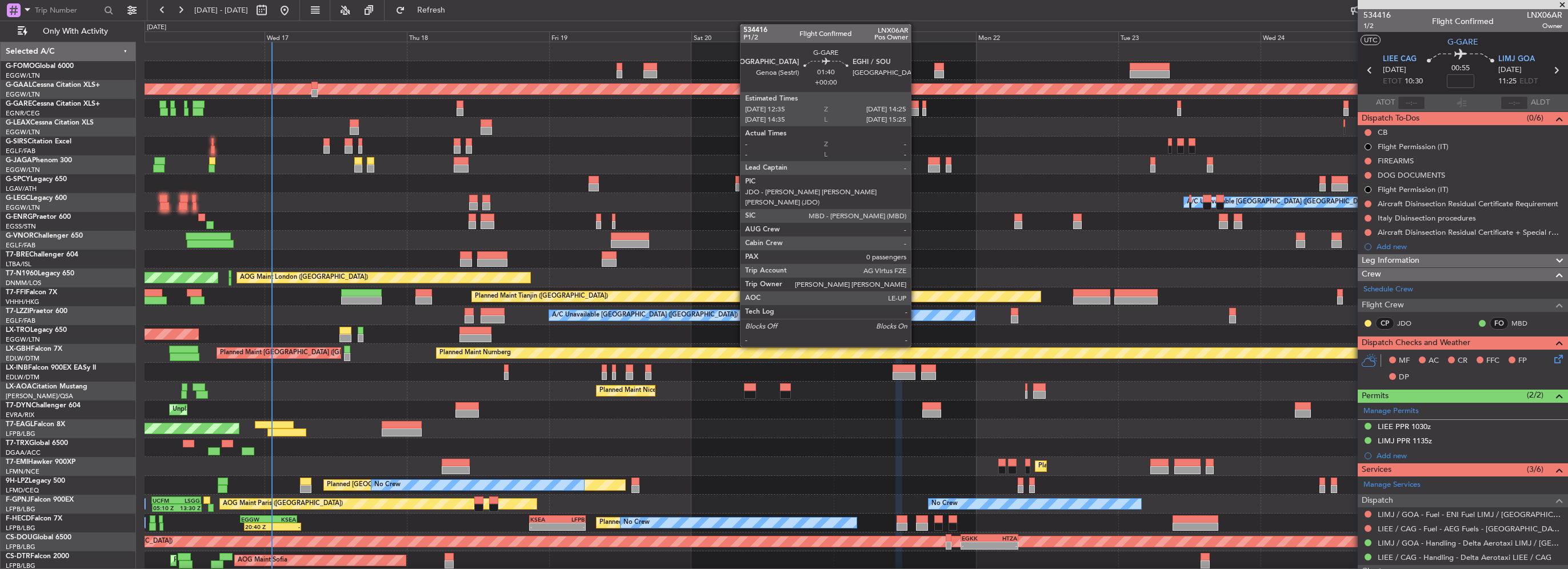
click at [916, 108] on div at bounding box center [914, 112] width 12 height 8
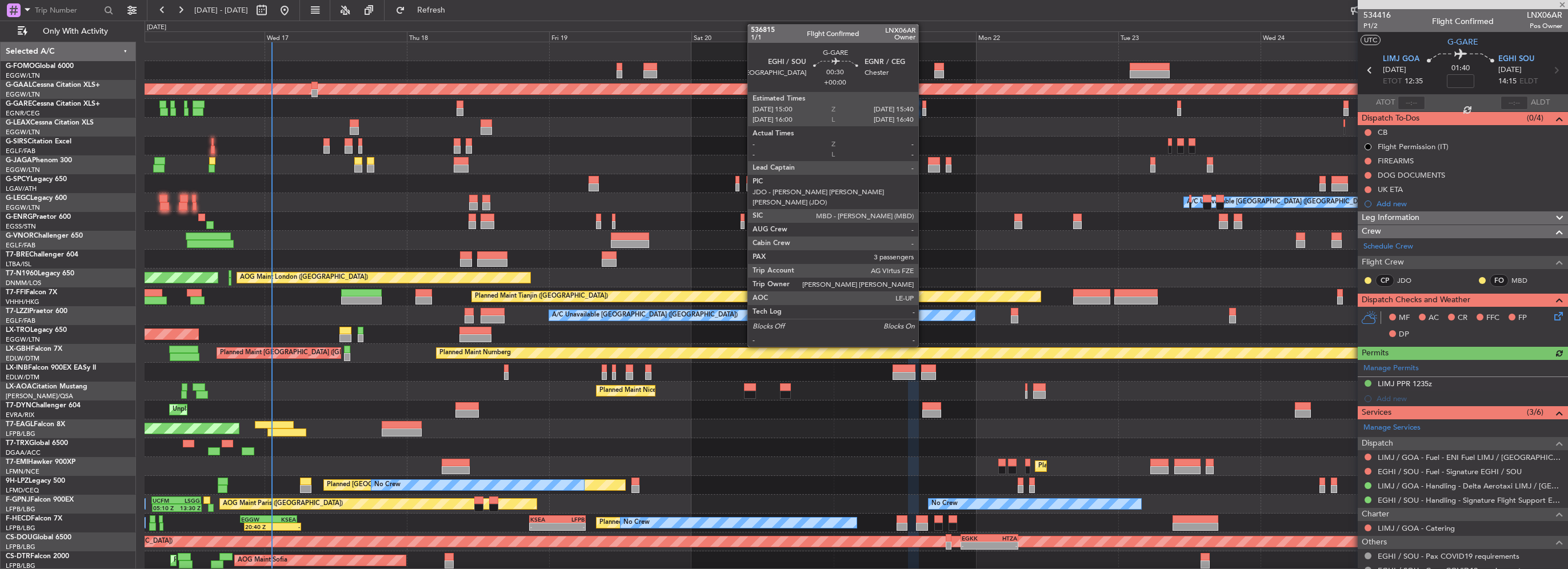
click at [924, 108] on div at bounding box center [924, 112] width 4 height 8
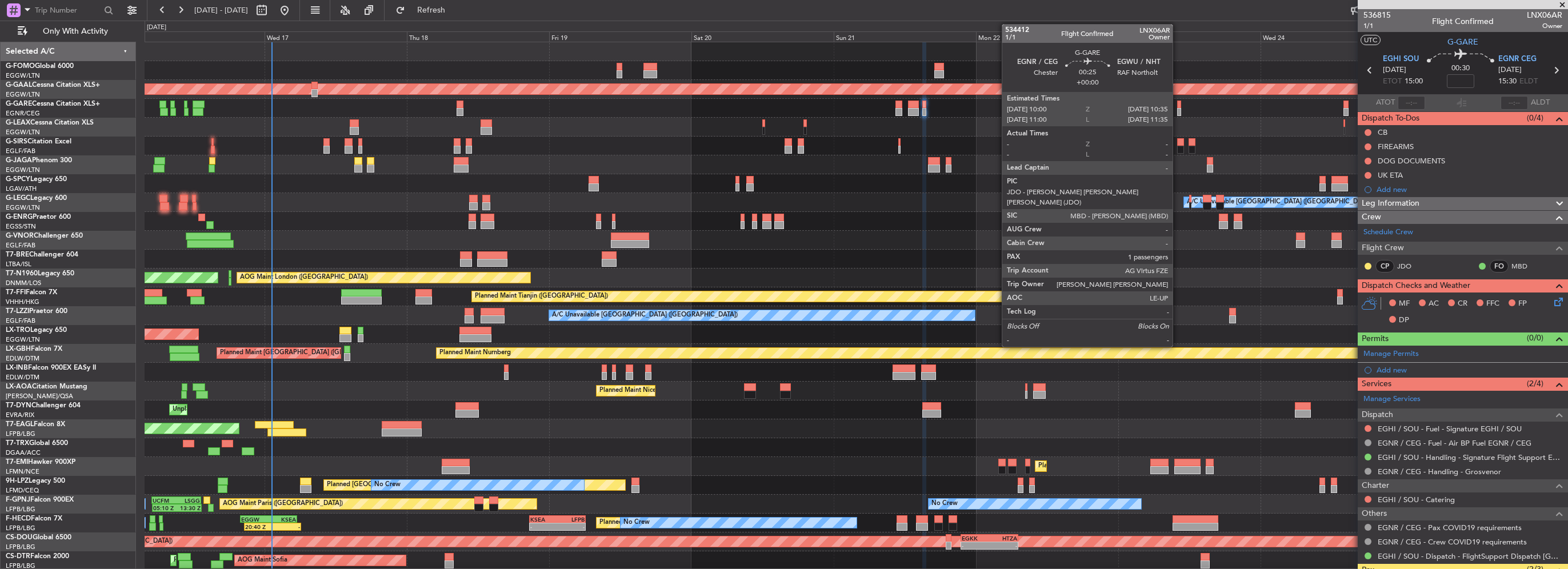
click at [1178, 112] on div at bounding box center [1179, 112] width 4 height 8
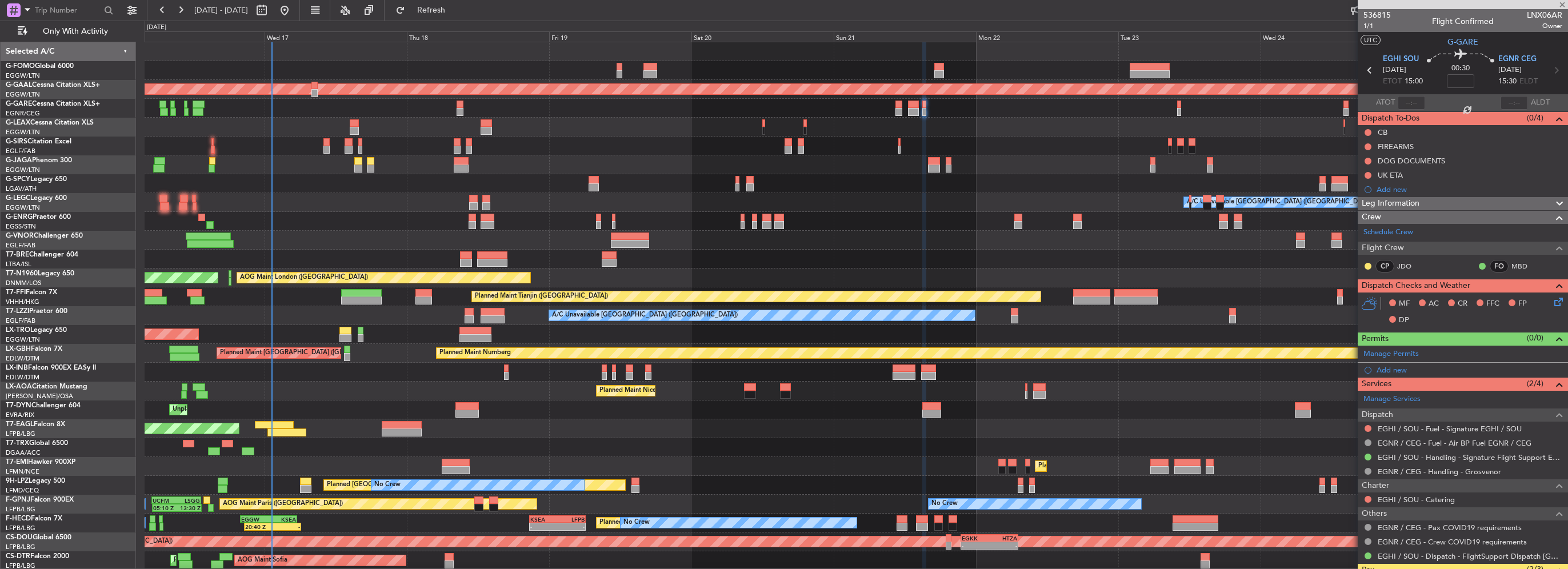
type input "1"
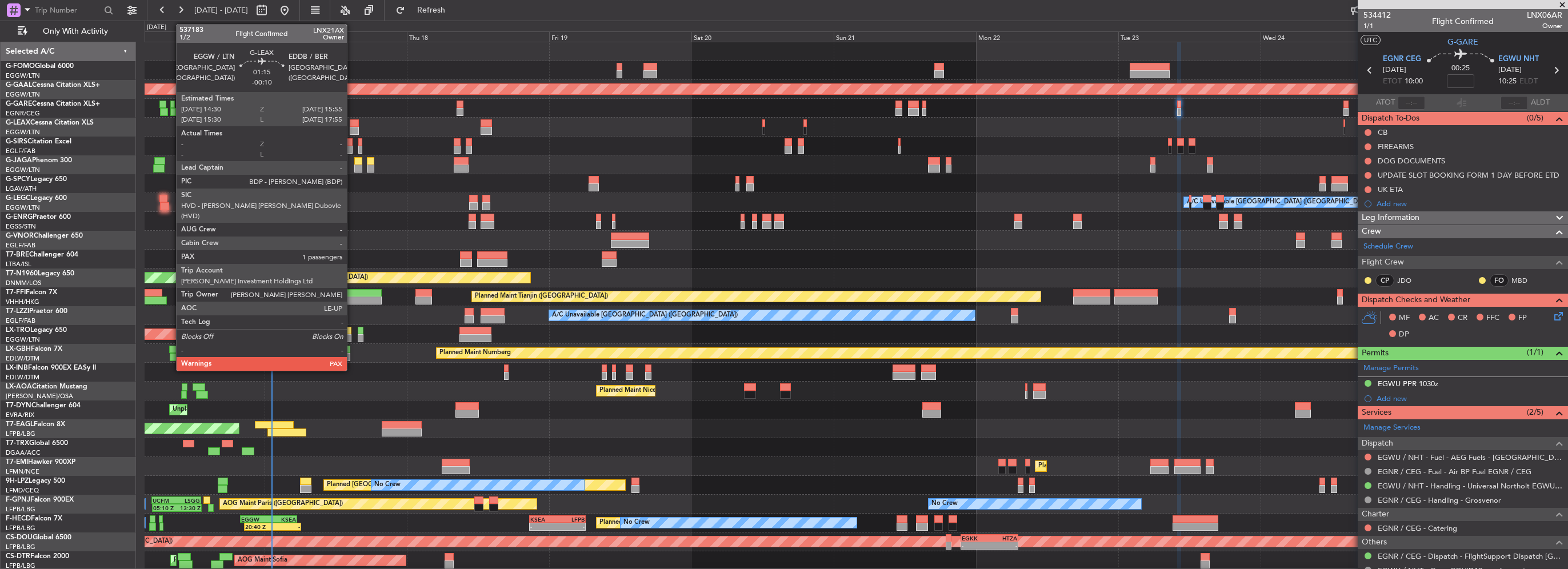
click at [352, 124] on div at bounding box center [354, 123] width 9 height 8
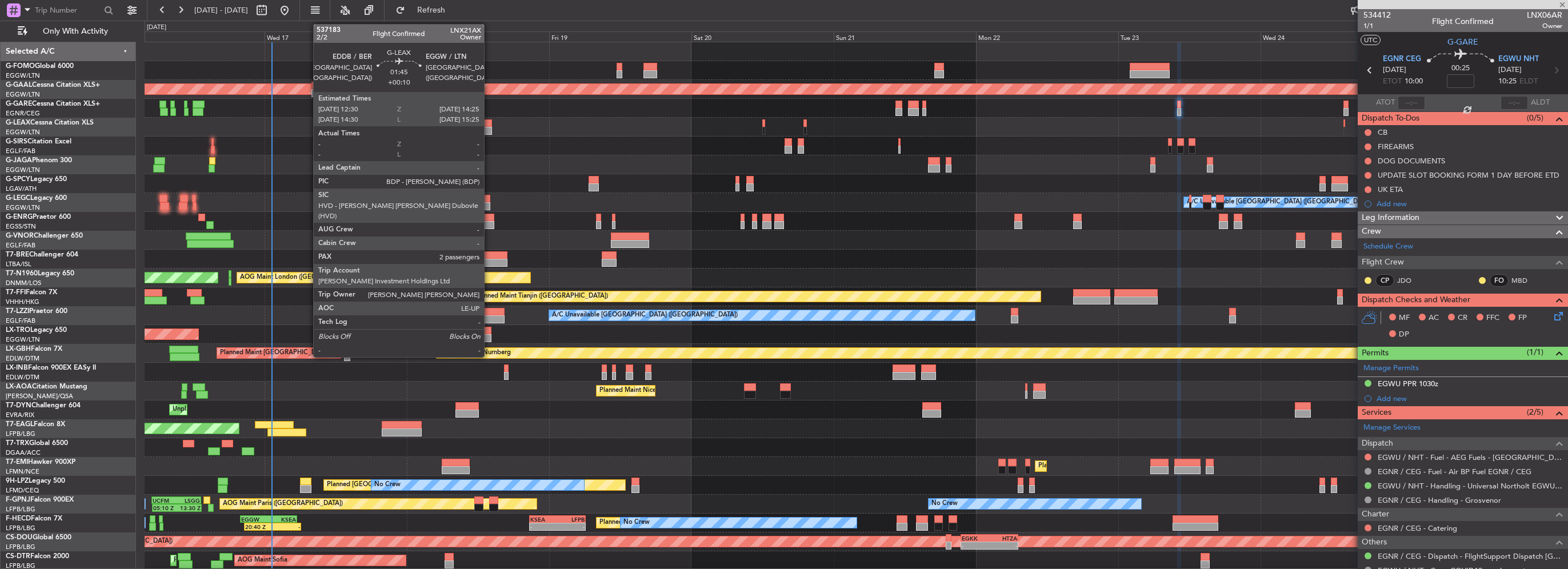
type input "-00:10"
type input "2"
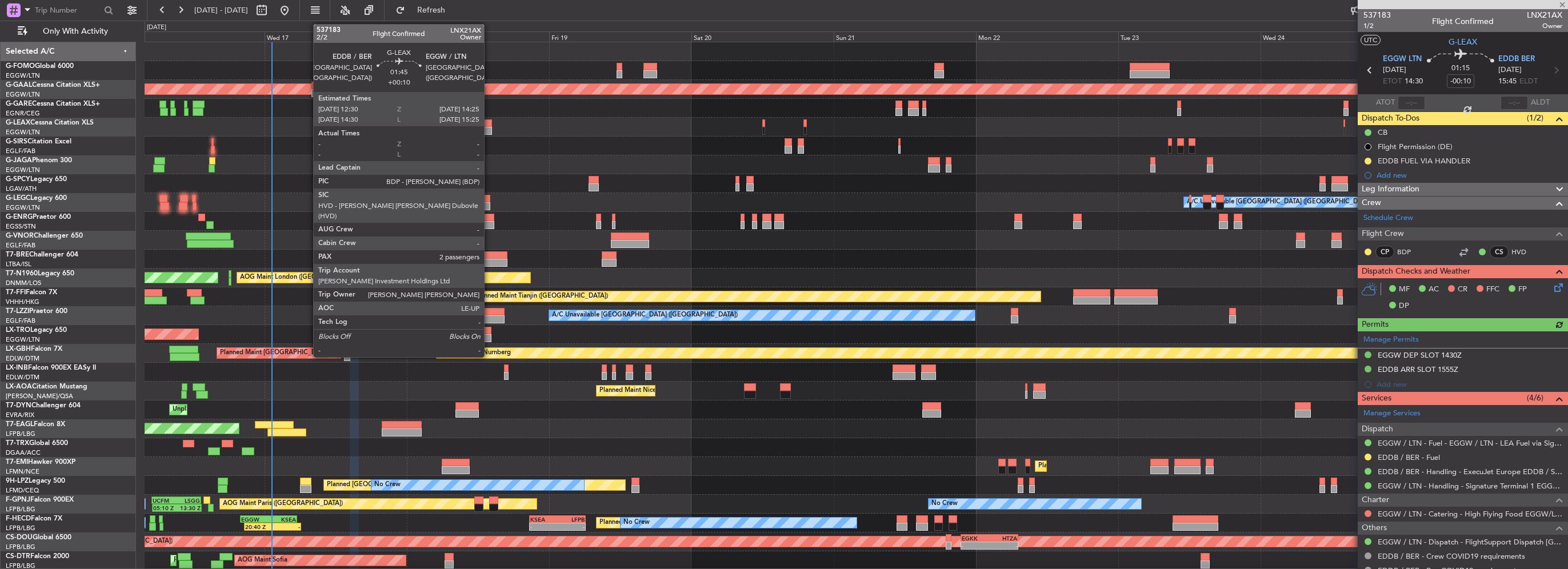
click at [489, 125] on div at bounding box center [486, 123] width 12 height 8
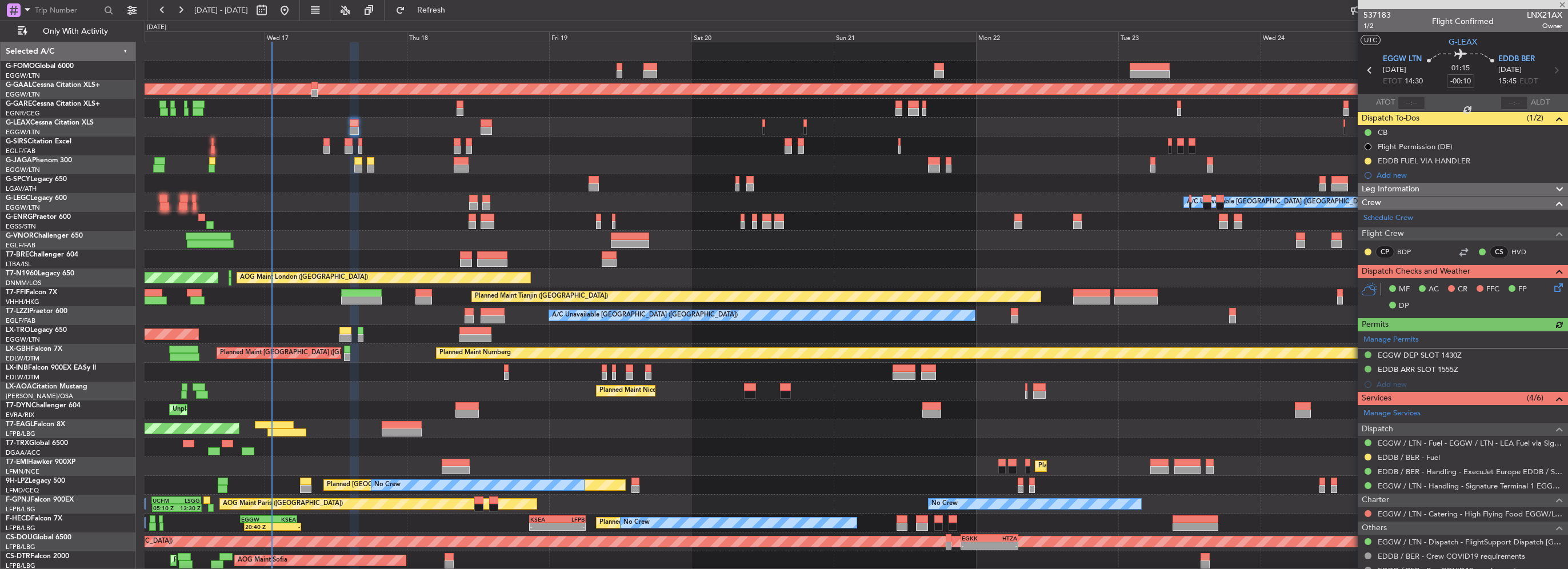
type input "+00:10"
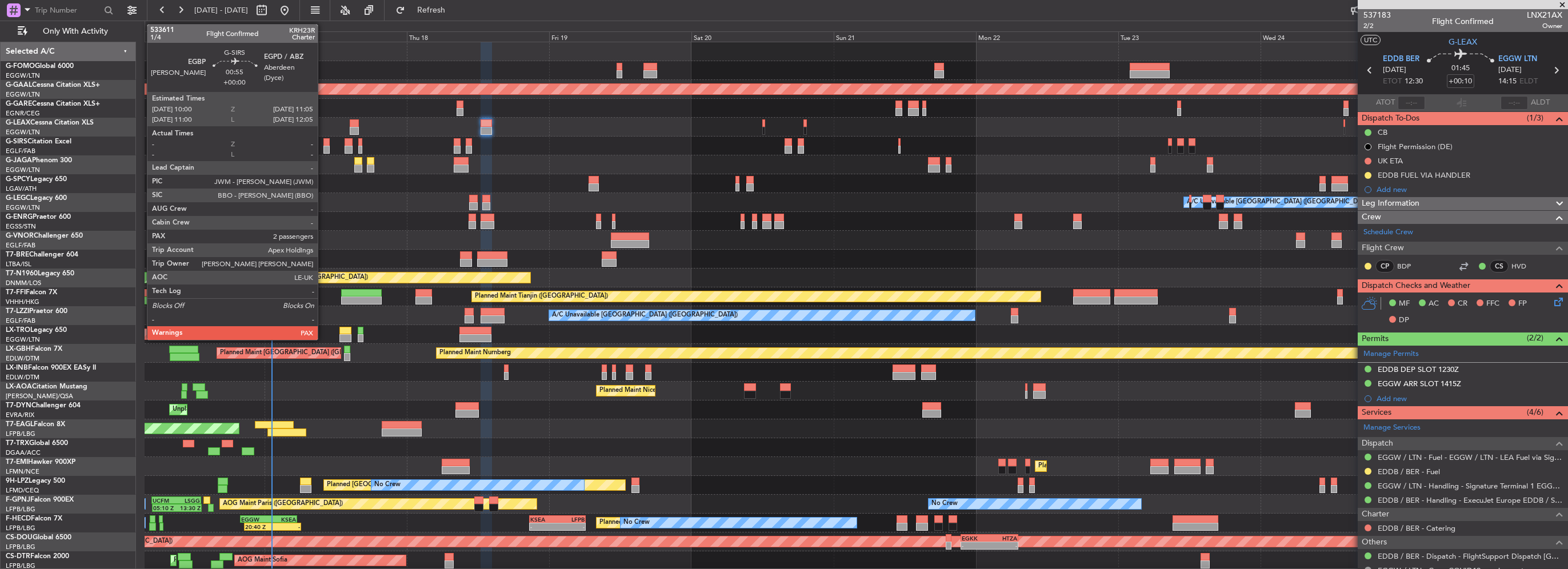
click at [324, 146] on div at bounding box center [327, 149] width 7 height 8
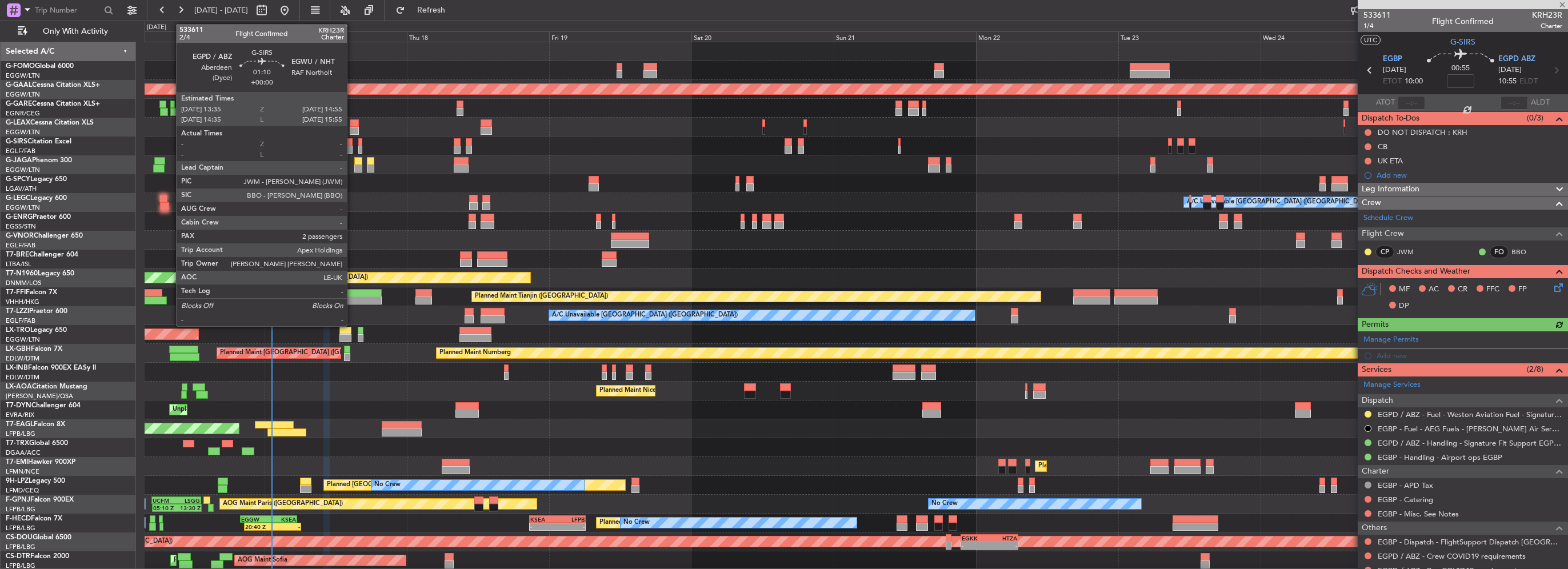
click at [352, 149] on div at bounding box center [348, 149] width 8 height 8
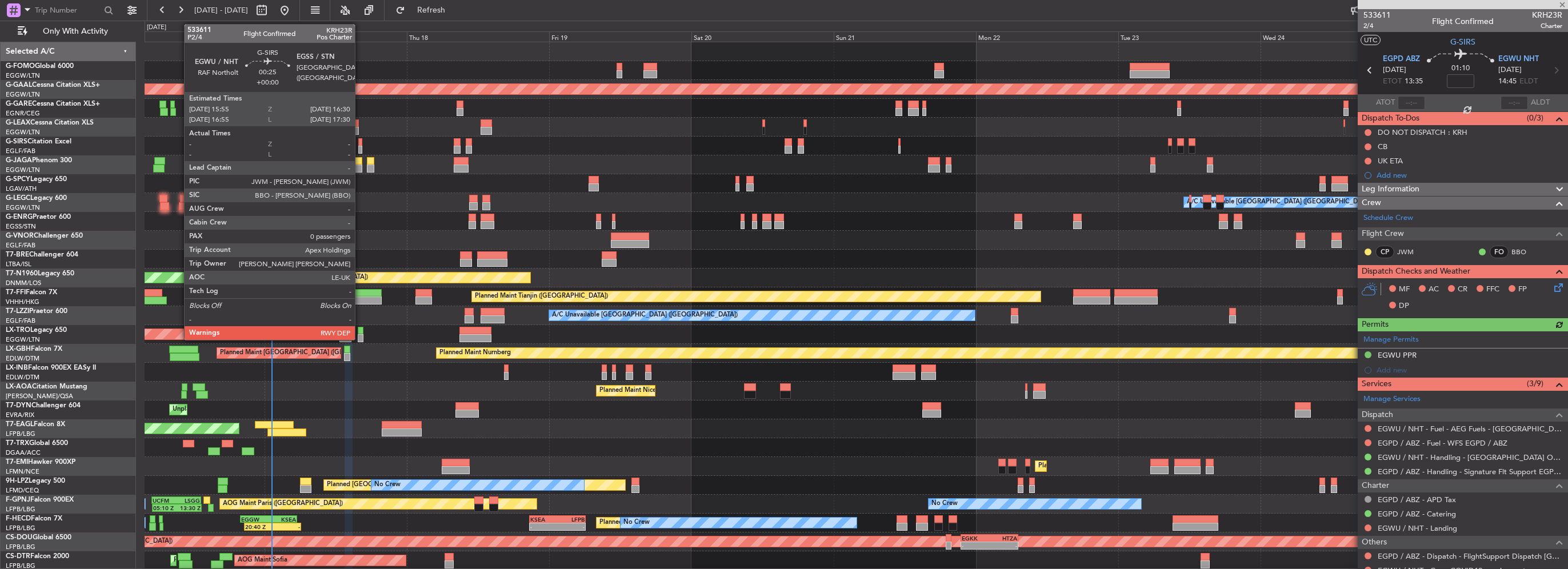
click at [360, 144] on div at bounding box center [360, 142] width 4 height 8
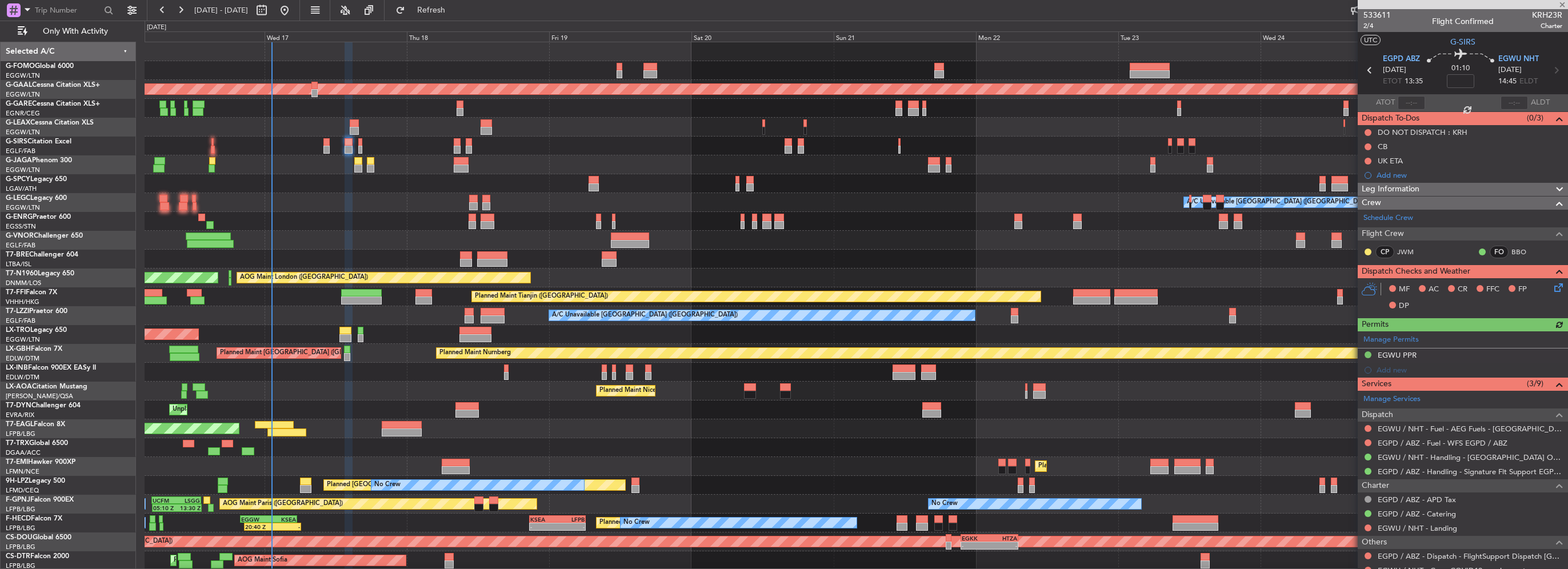
type input "0"
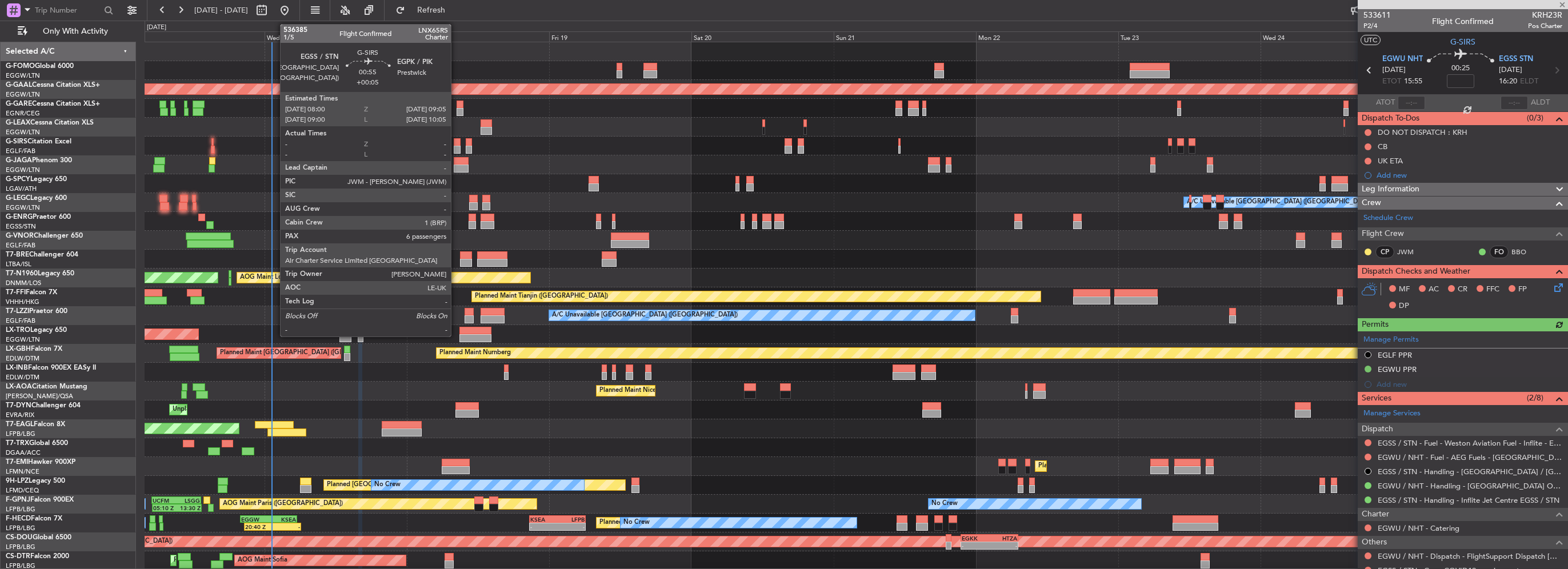
click at [456, 147] on div at bounding box center [457, 149] width 7 height 8
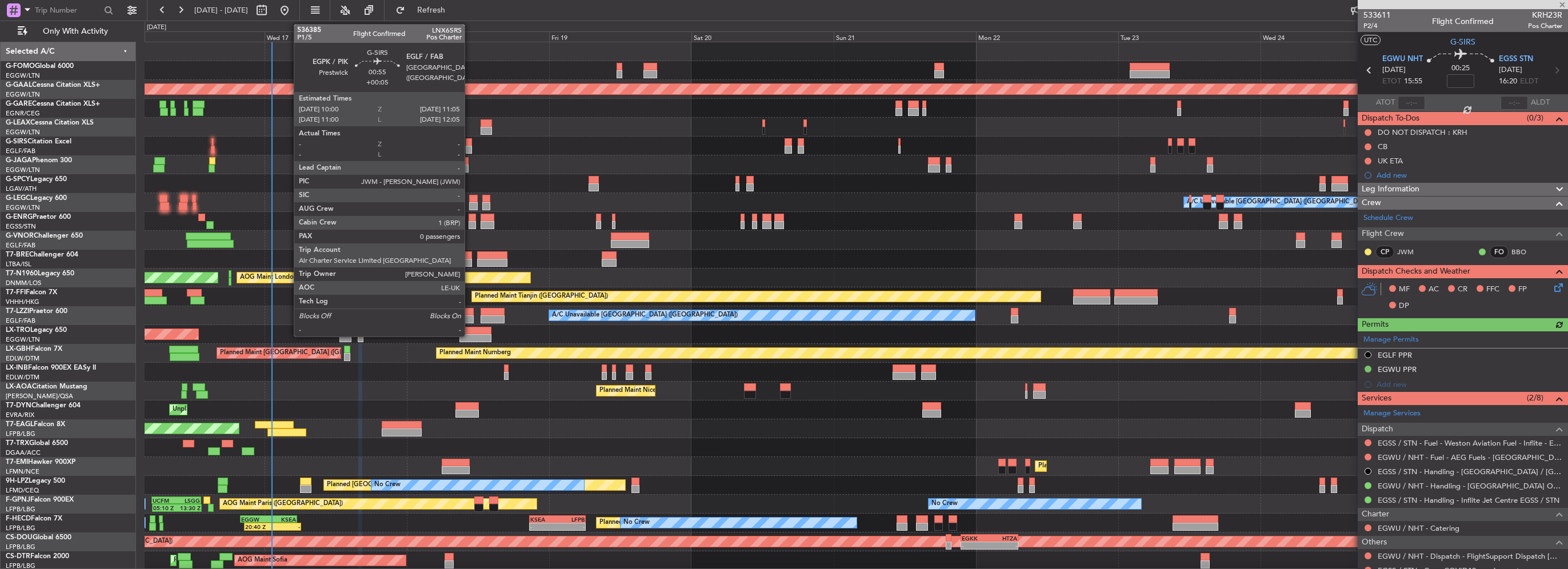
type input "+00:05"
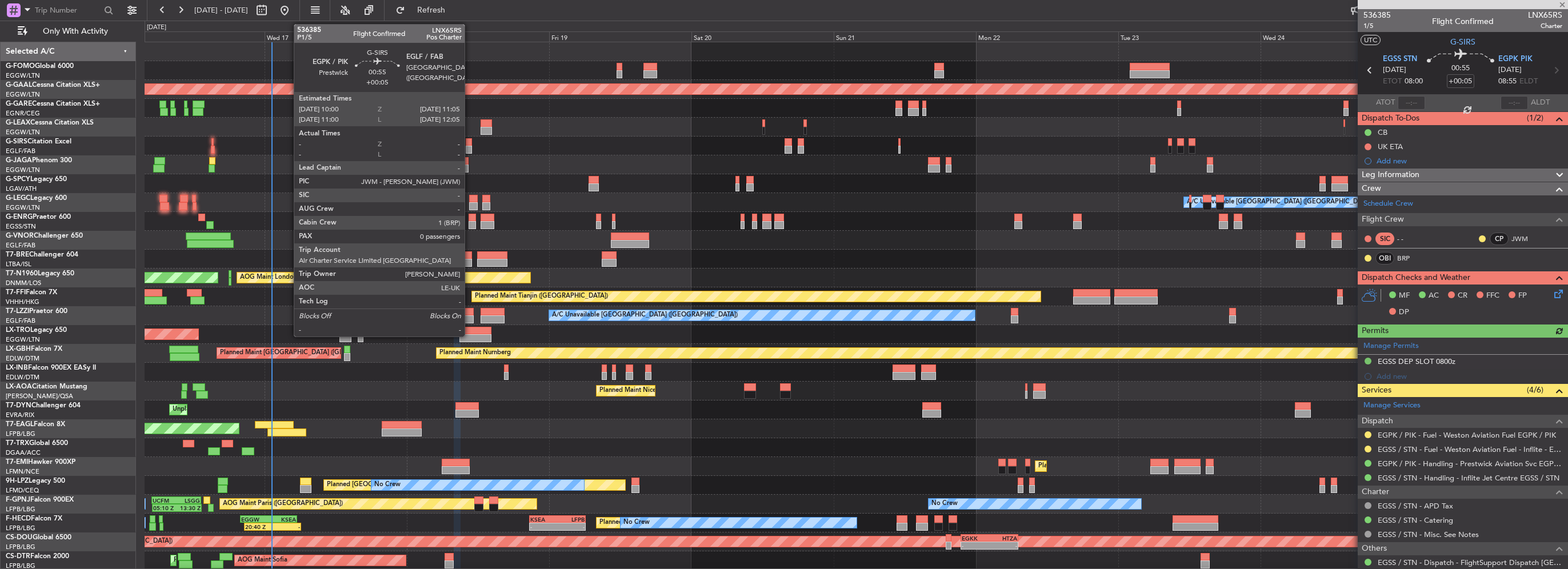
click at [470, 147] on div at bounding box center [469, 149] width 7 height 8
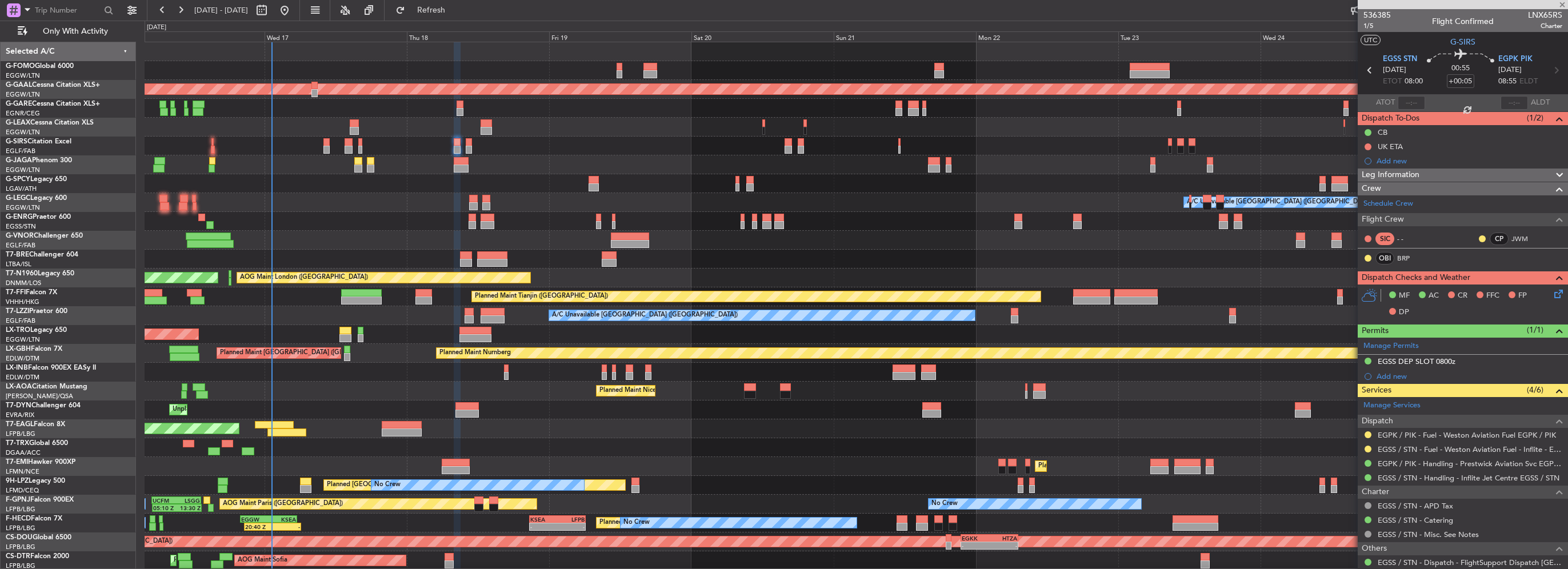
type input "0"
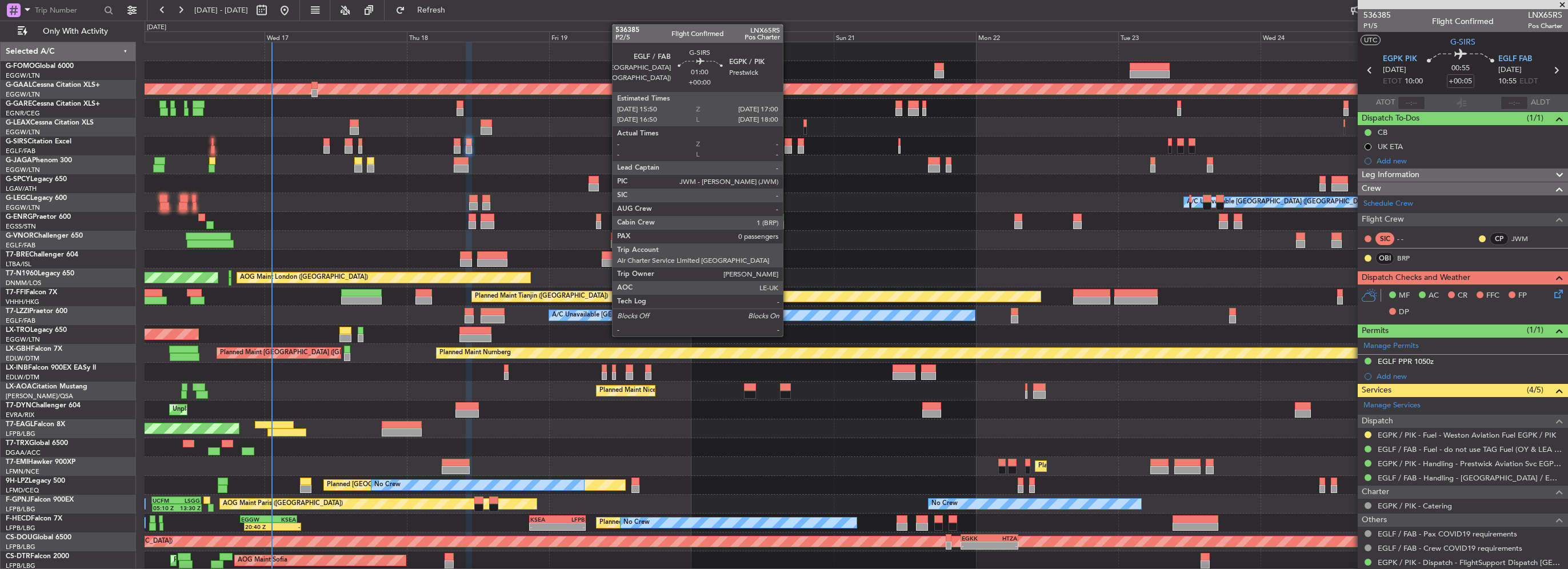
click at [788, 142] on div at bounding box center [788, 142] width 8 height 8
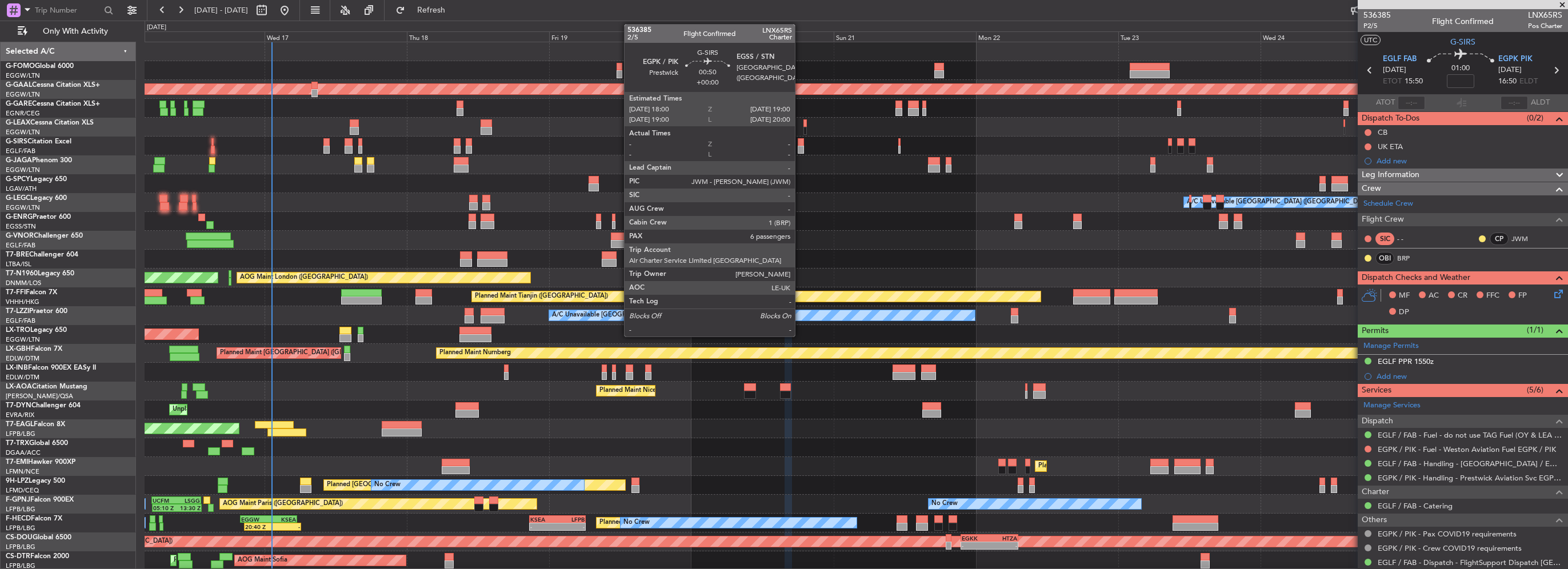
click at [800, 148] on div at bounding box center [801, 149] width 6 height 8
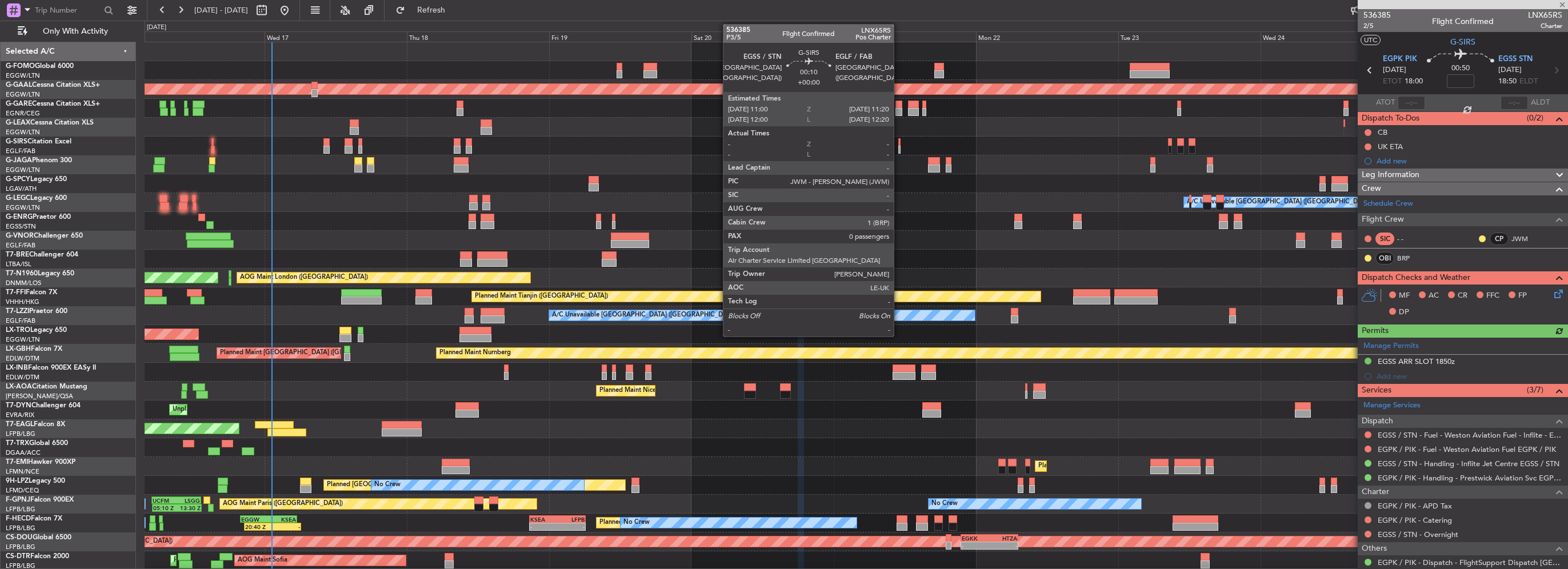
click at [899, 149] on div at bounding box center [899, 149] width 2 height 8
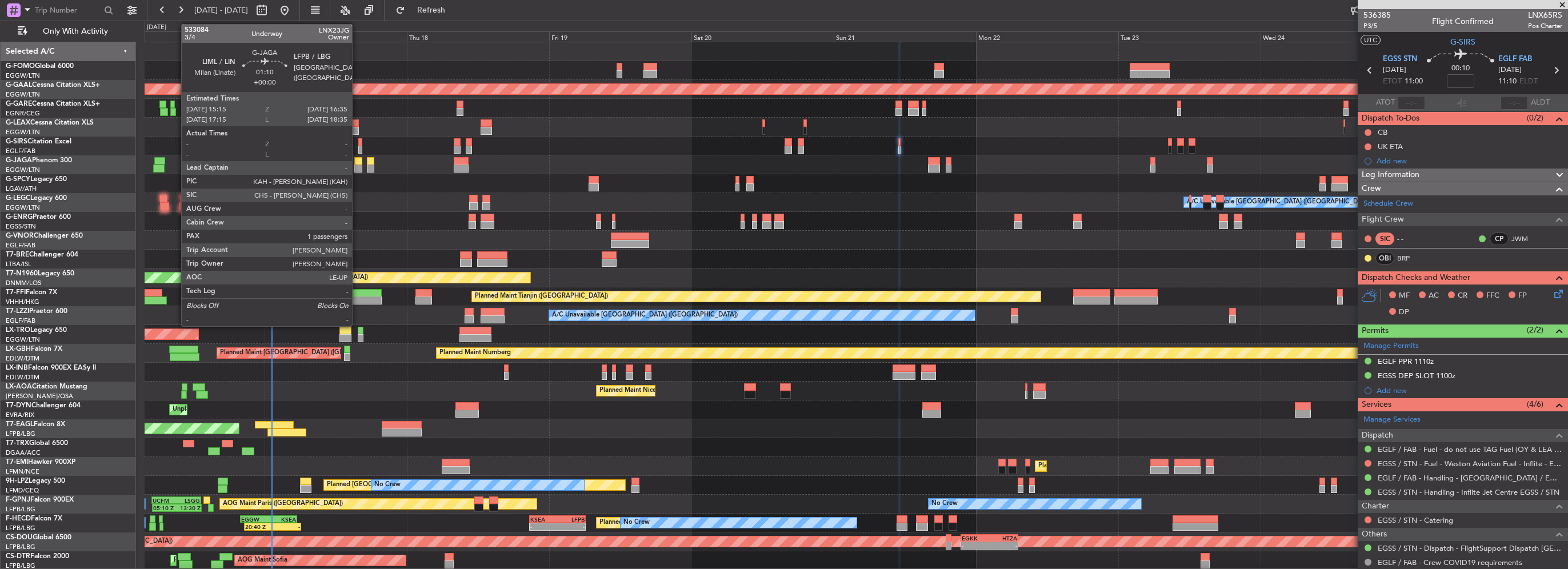
click at [357, 165] on div at bounding box center [359, 169] width 8 height 8
type input "1"
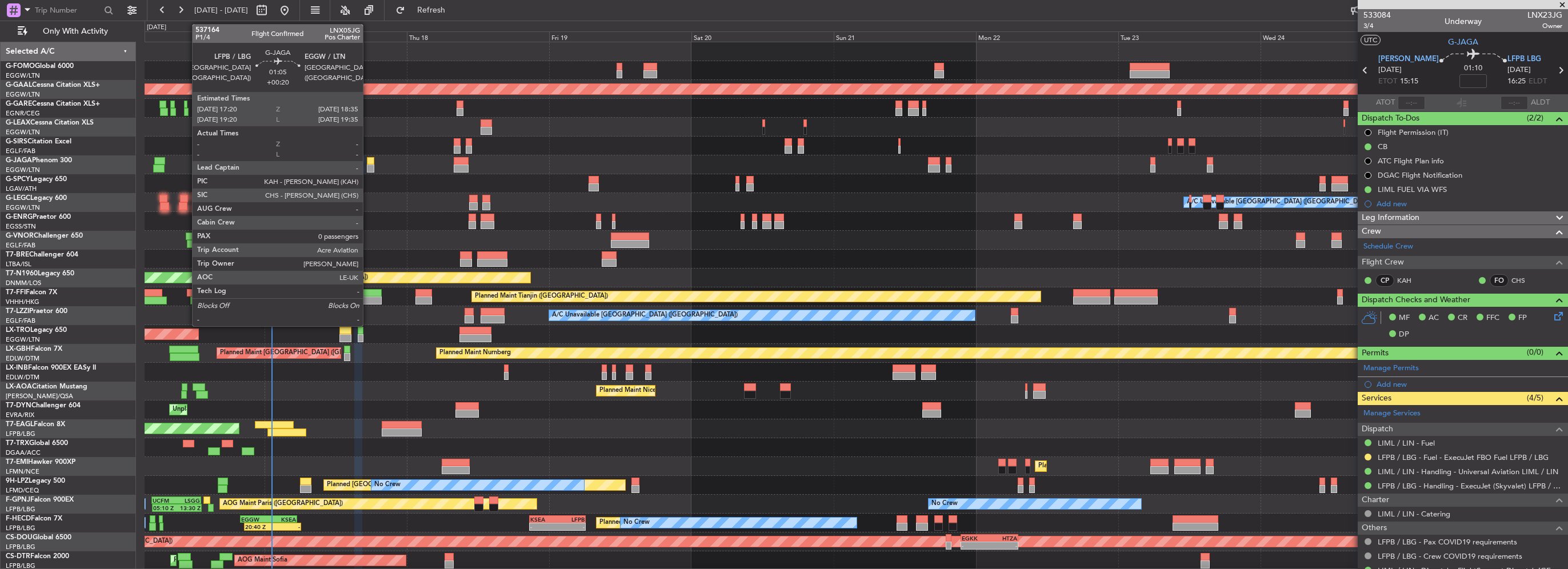
click at [368, 169] on div at bounding box center [371, 169] width 8 height 8
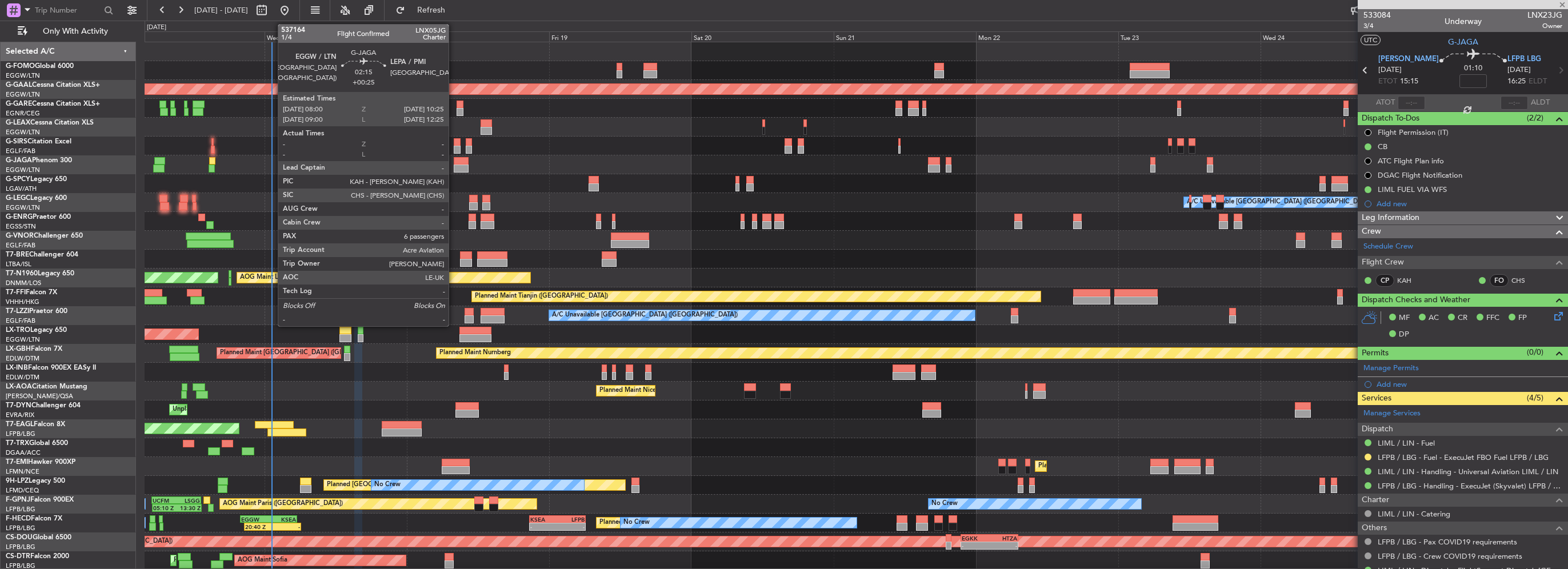
type input "+00:20"
type input "0"
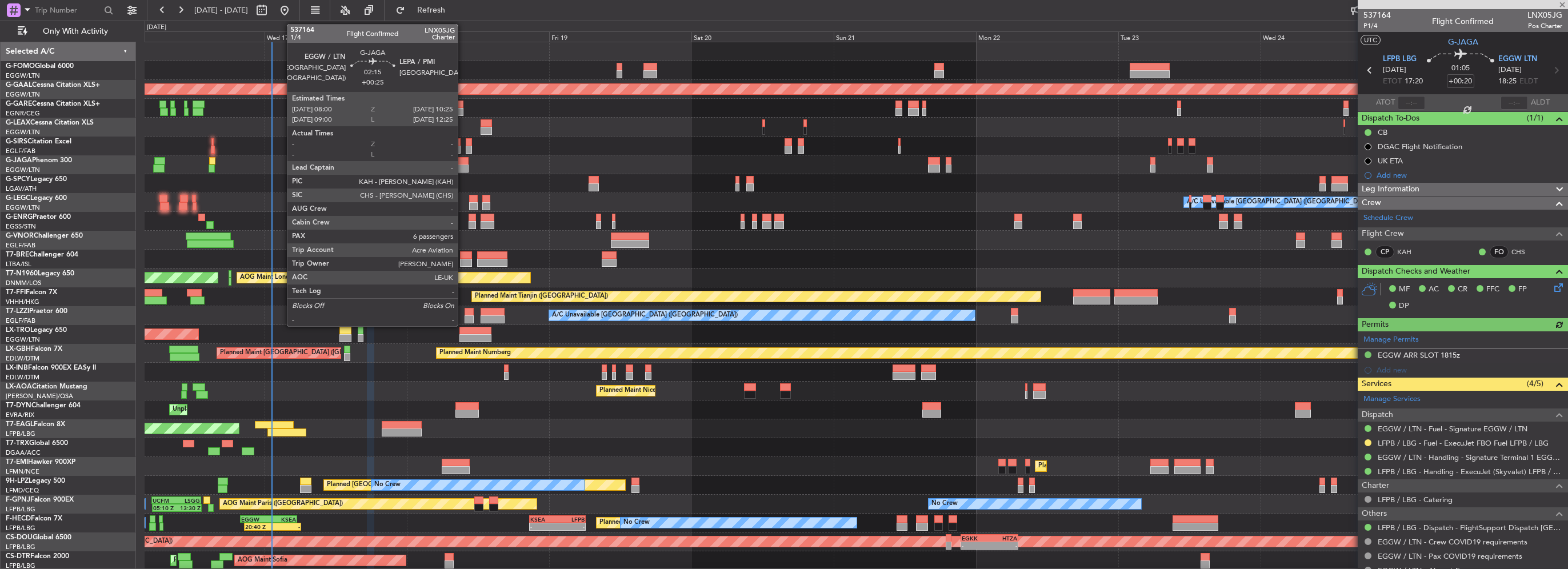
click at [463, 165] on div at bounding box center [461, 169] width 15 height 8
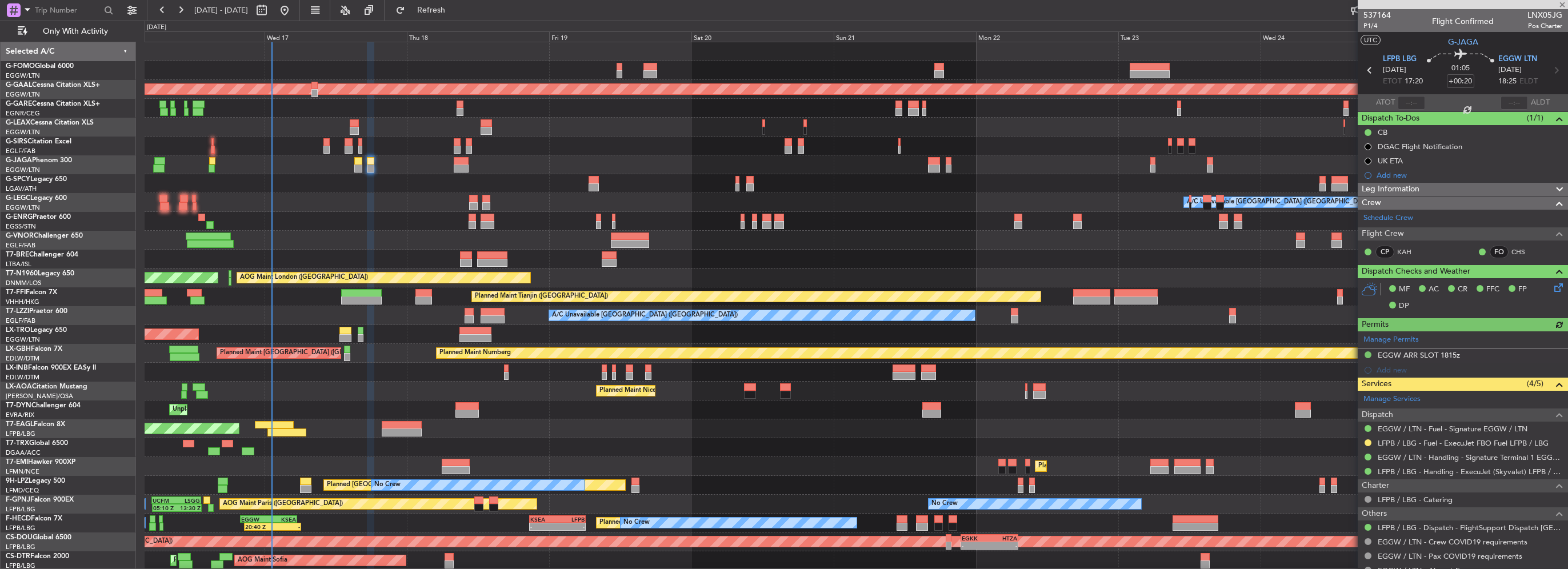
type input "+00:25"
type input "6"
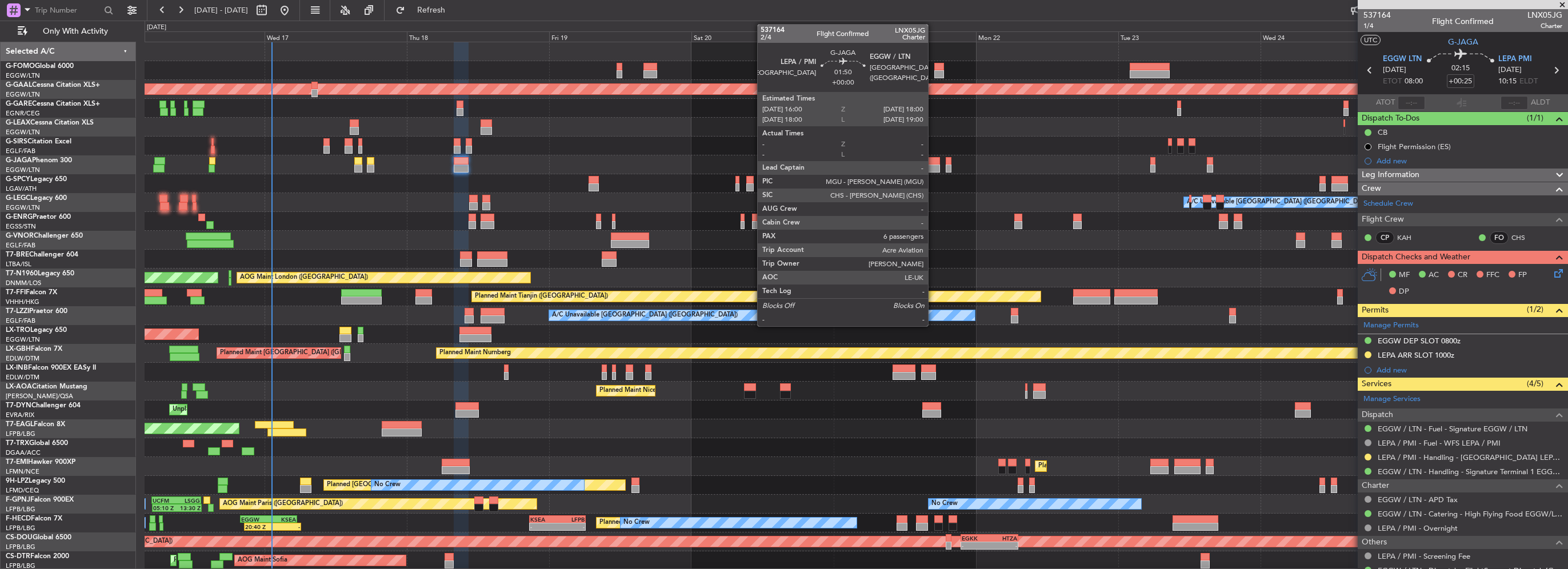
click at [933, 167] on div at bounding box center [935, 169] width 12 height 8
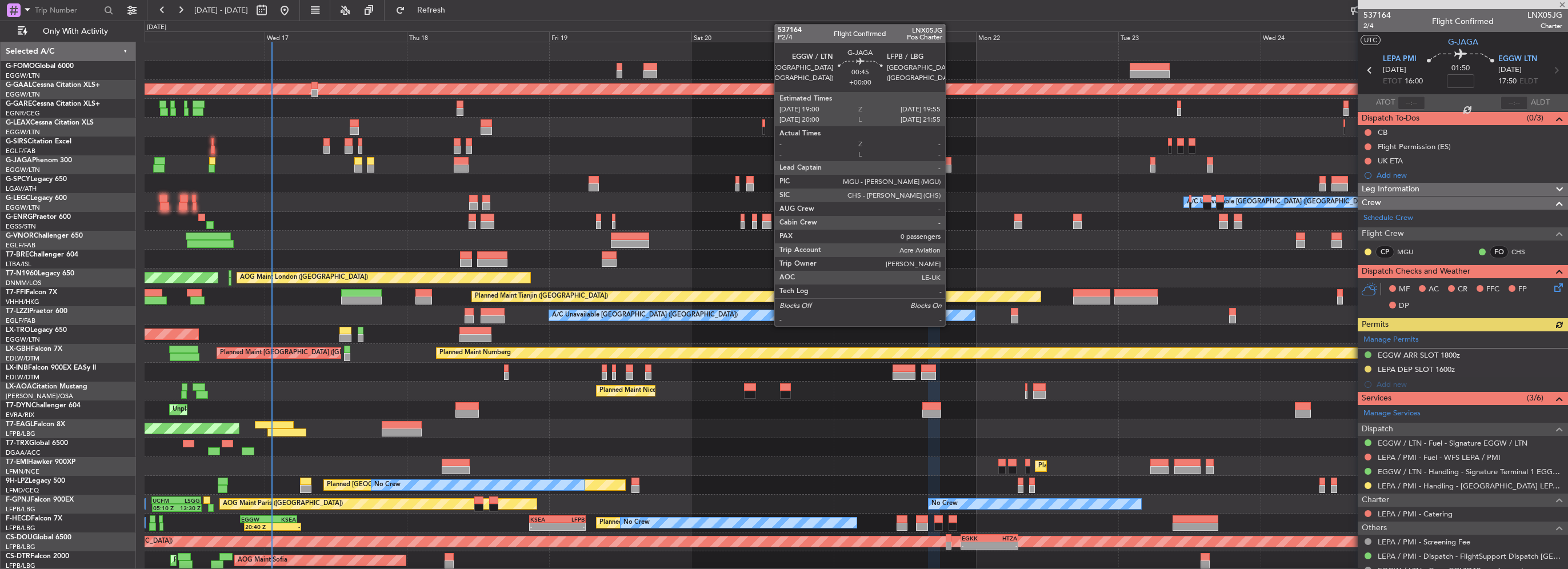
click at [951, 166] on div at bounding box center [949, 169] width 5 height 8
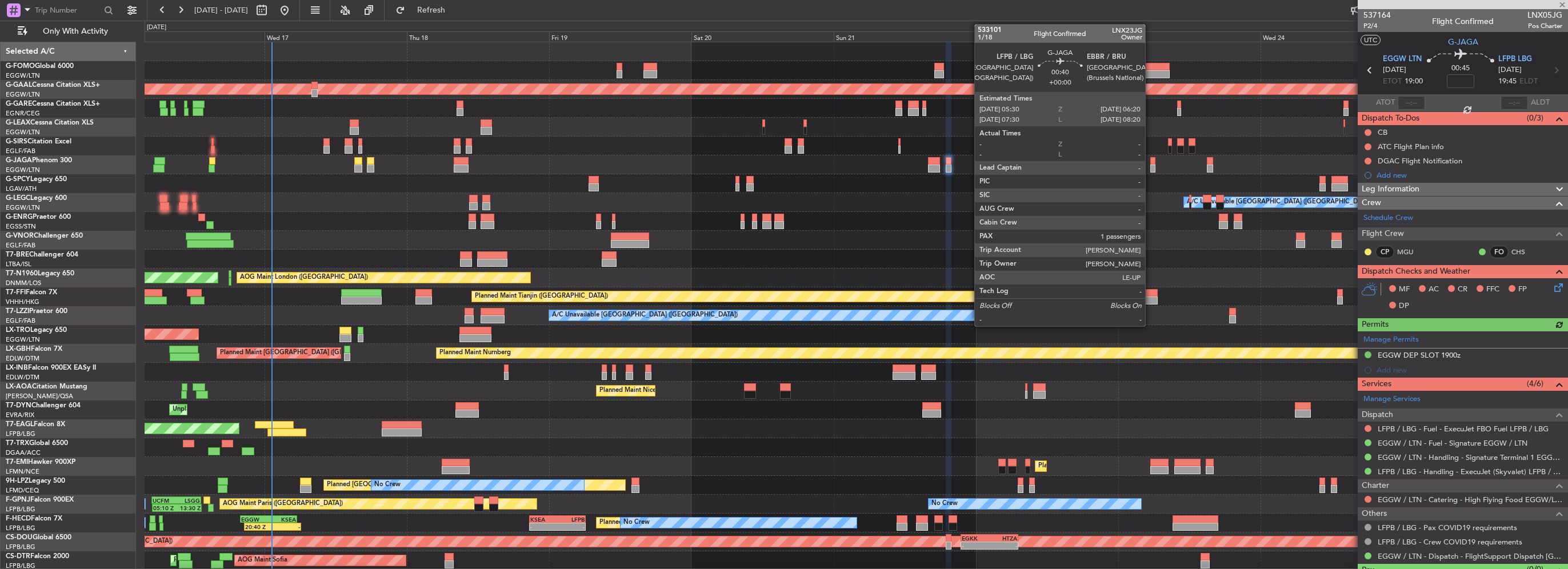
click at [1151, 165] on div at bounding box center [1153, 169] width 5 height 8
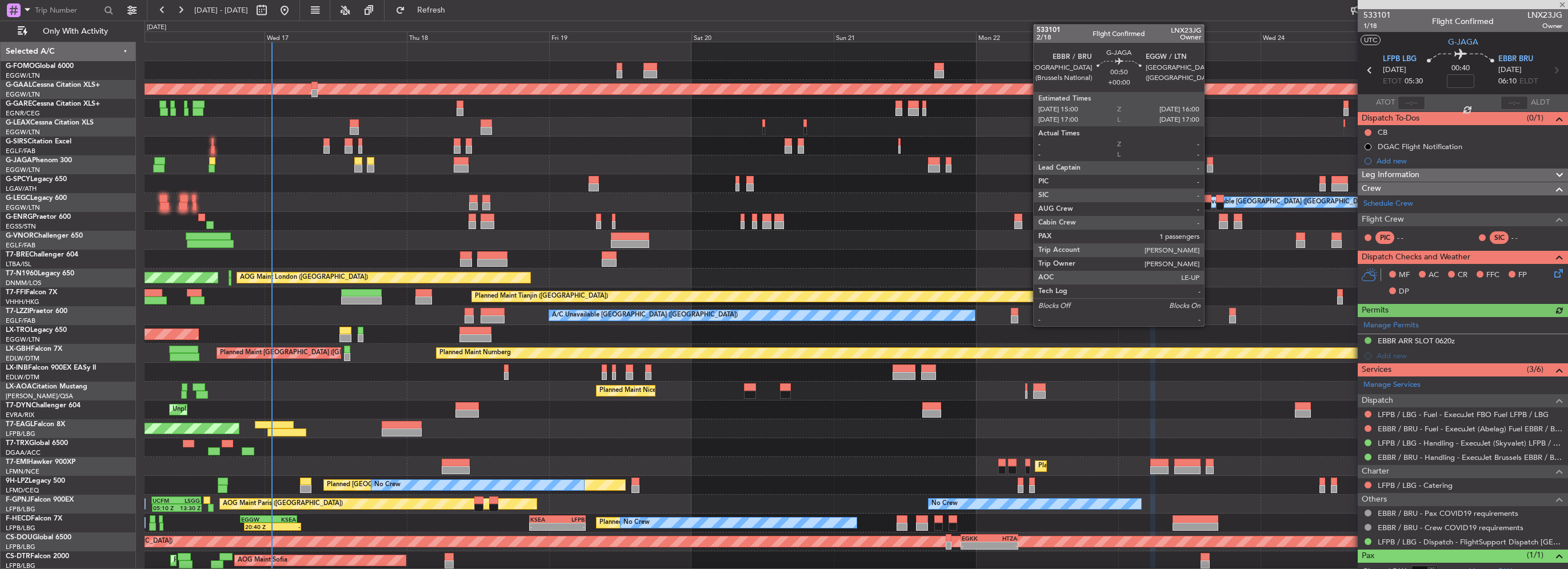
click at [1209, 167] on div at bounding box center [1210, 169] width 6 height 8
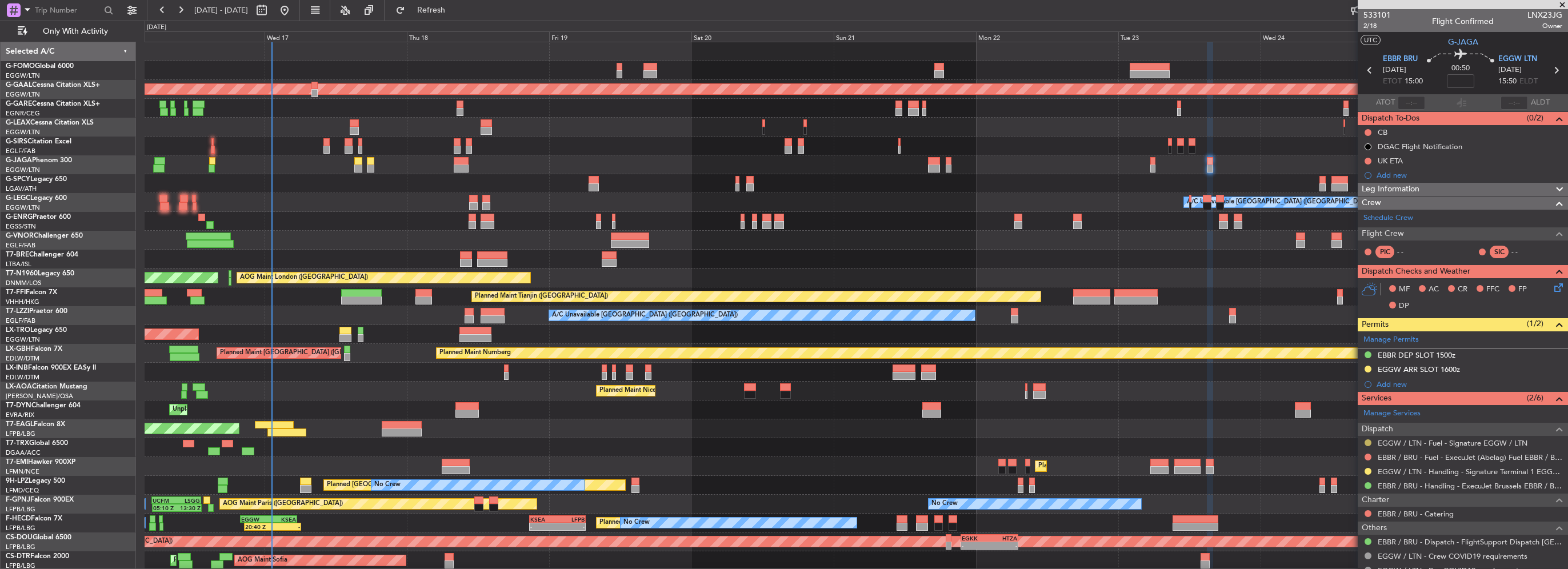
click at [1367, 442] on button at bounding box center [1368, 443] width 7 height 7
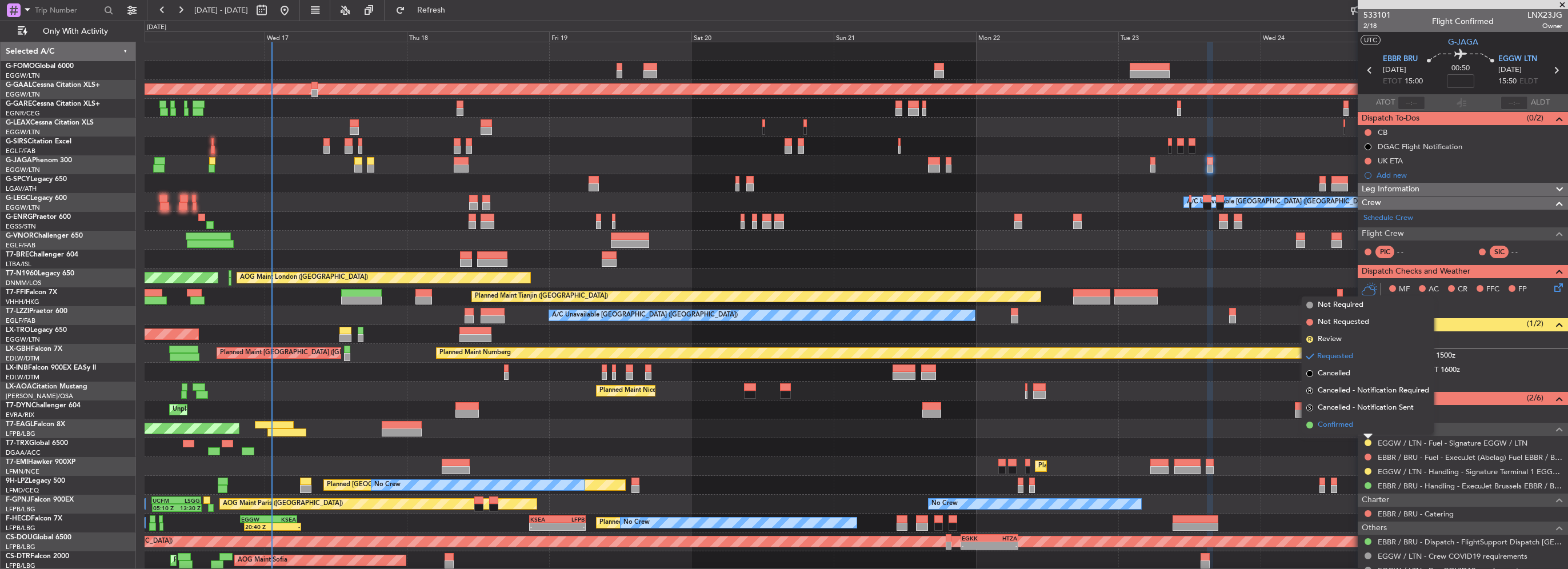
click at [1350, 422] on span "Confirmed" at bounding box center [1336, 425] width 36 height 12
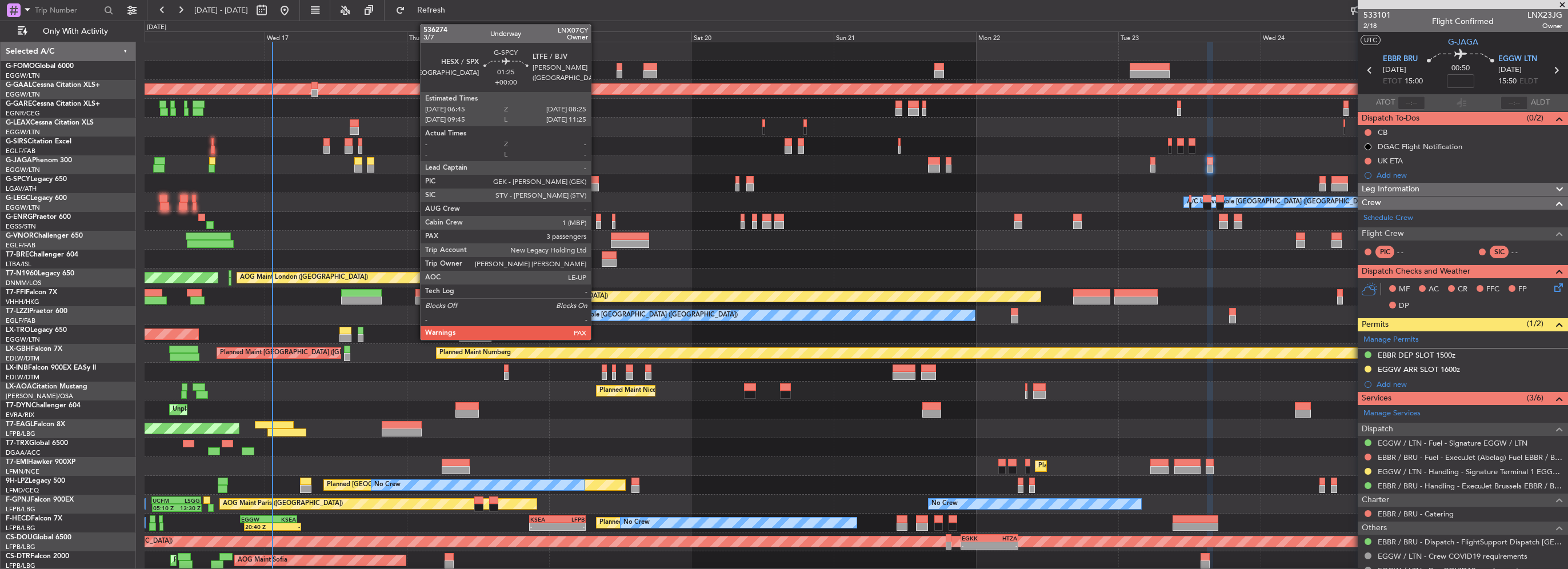
click at [596, 183] on div at bounding box center [593, 187] width 10 height 8
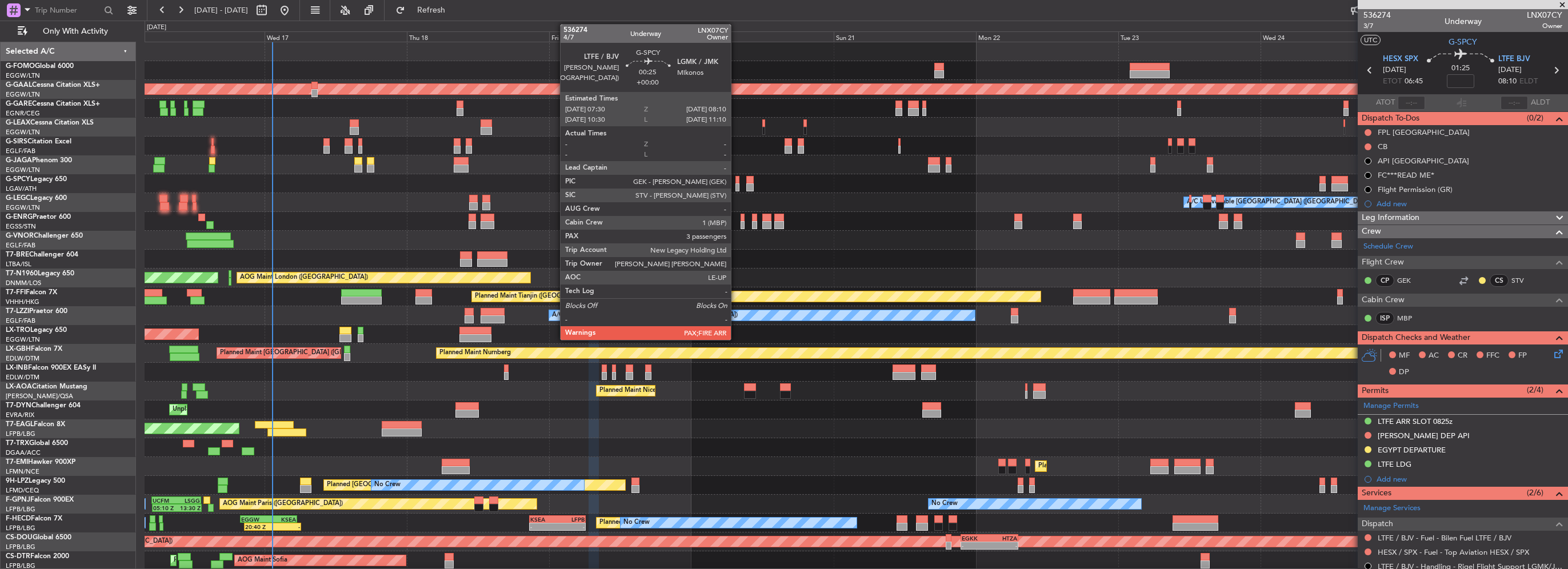
click at [736, 190] on div at bounding box center [737, 187] width 4 height 8
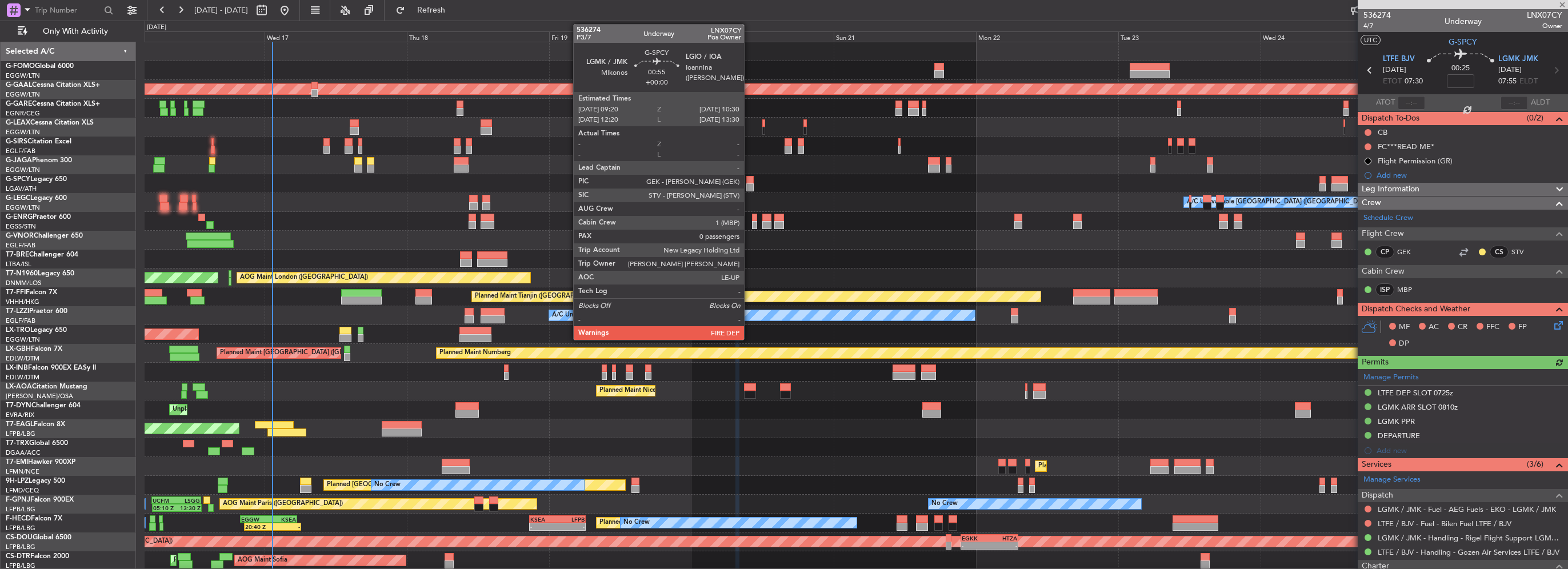
click at [749, 184] on div at bounding box center [750, 187] width 8 height 8
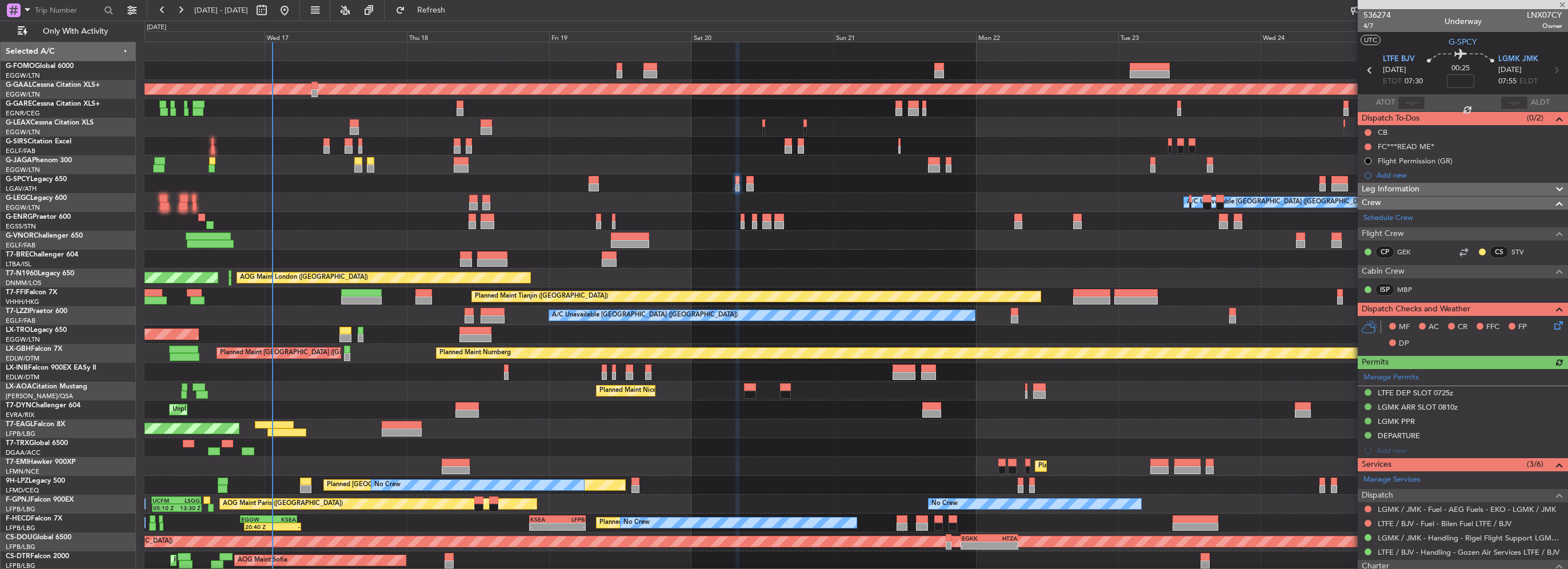
type input "0"
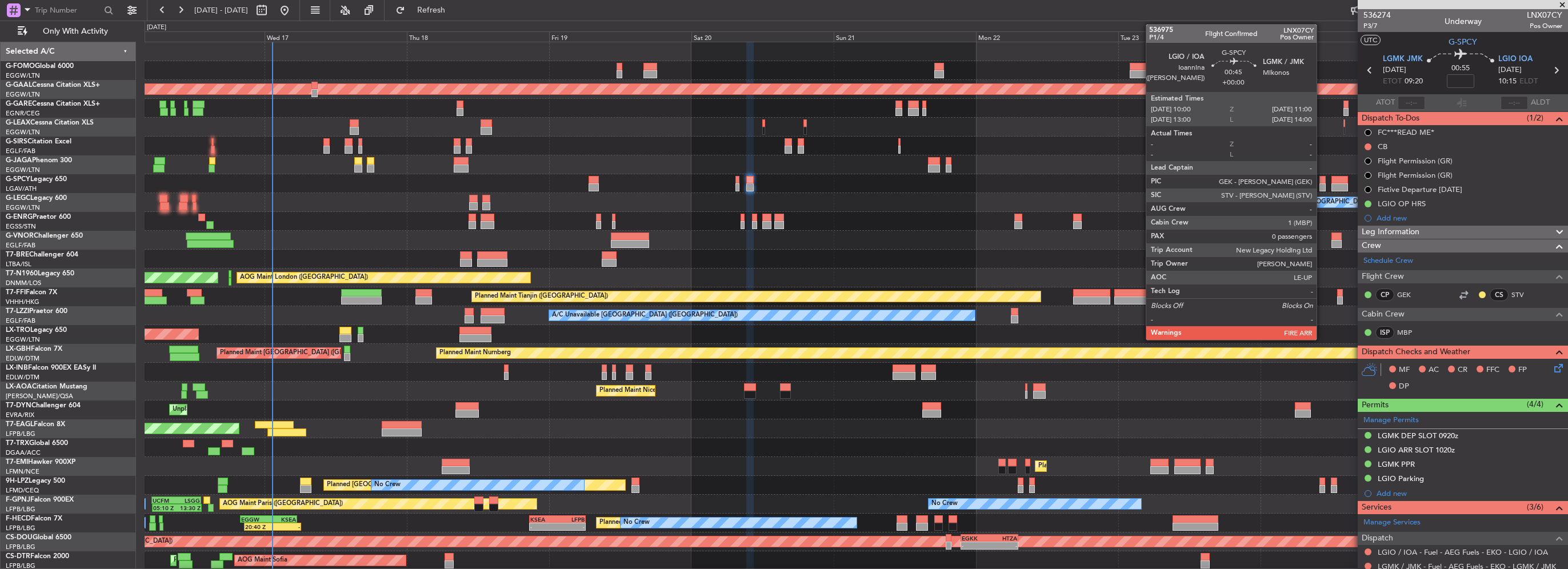
click at [1322, 184] on div at bounding box center [1323, 187] width 6 height 8
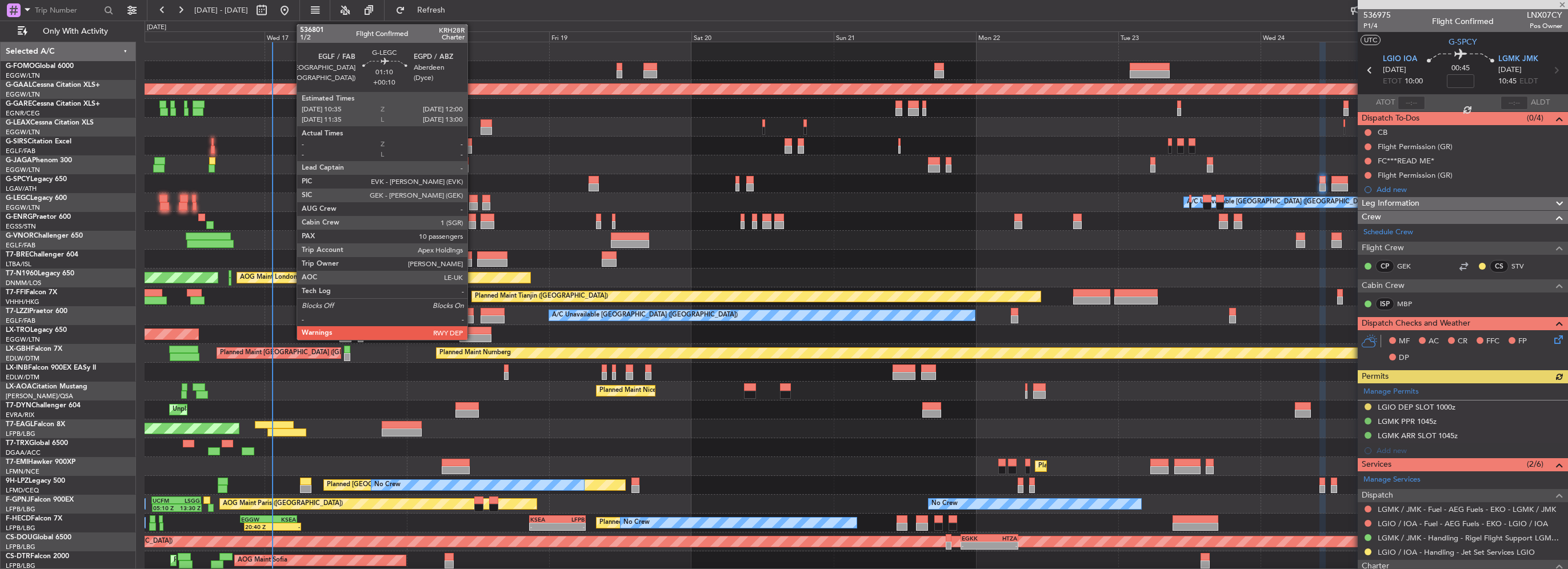
click at [472, 202] on div at bounding box center [473, 206] width 9 height 8
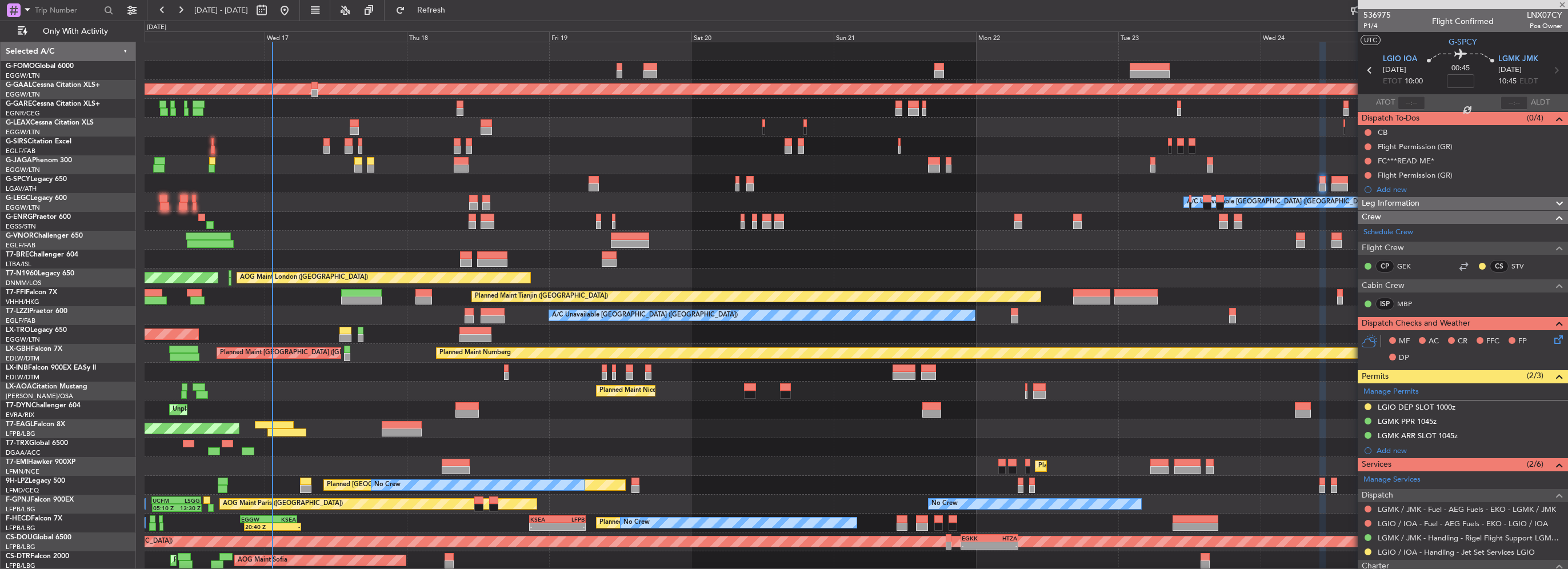
type input "+00:10"
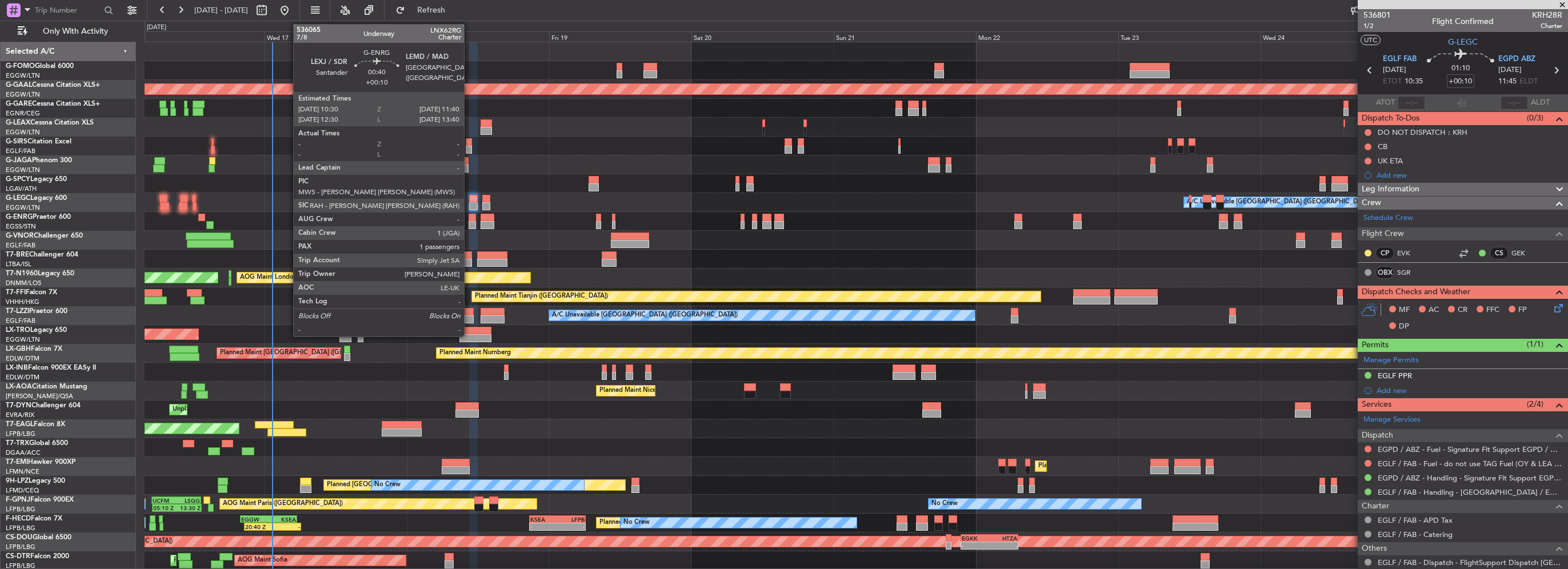
click at [469, 221] on div at bounding box center [472, 225] width 8 height 8
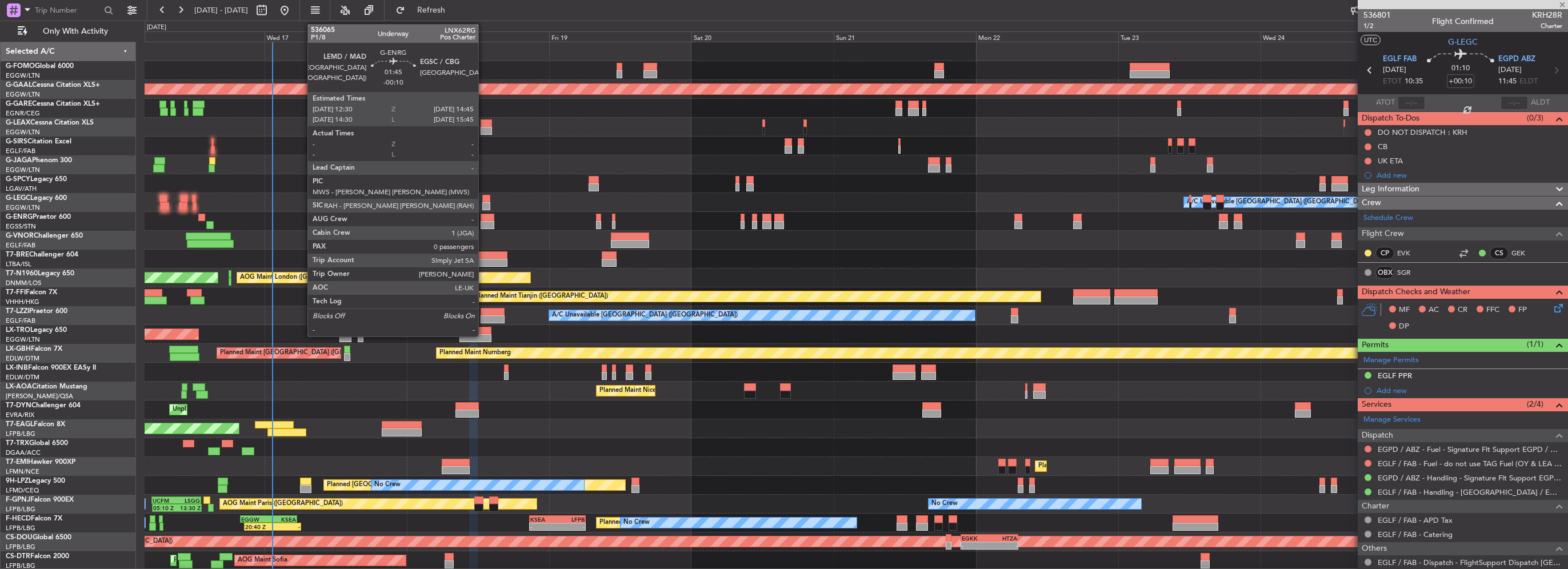
type input "1"
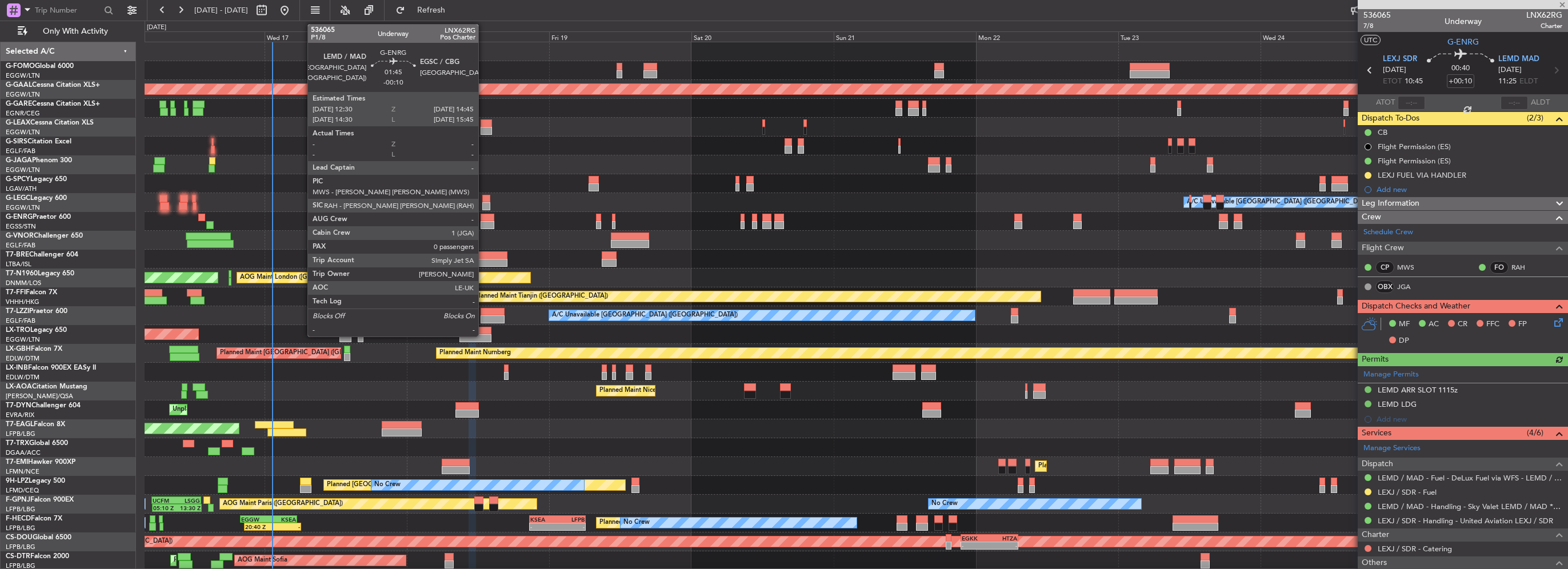
click at [483, 224] on div at bounding box center [488, 225] width 14 height 8
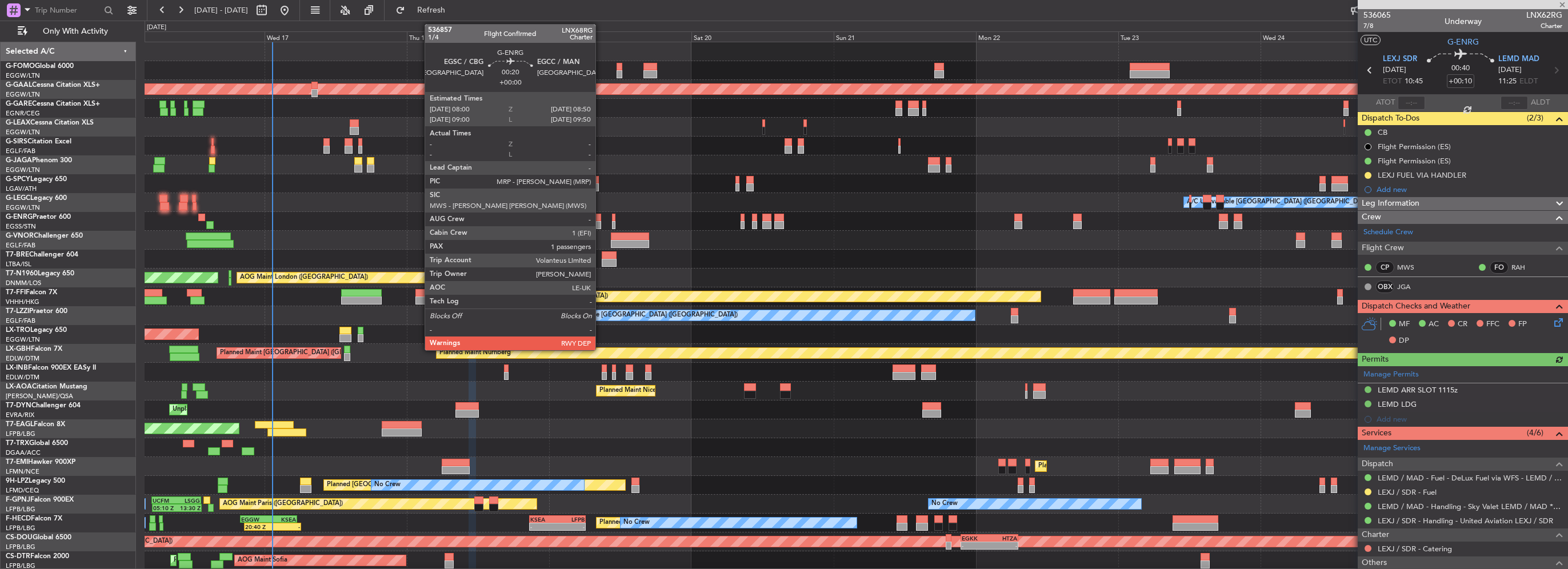
type input "-00:10"
type input "0"
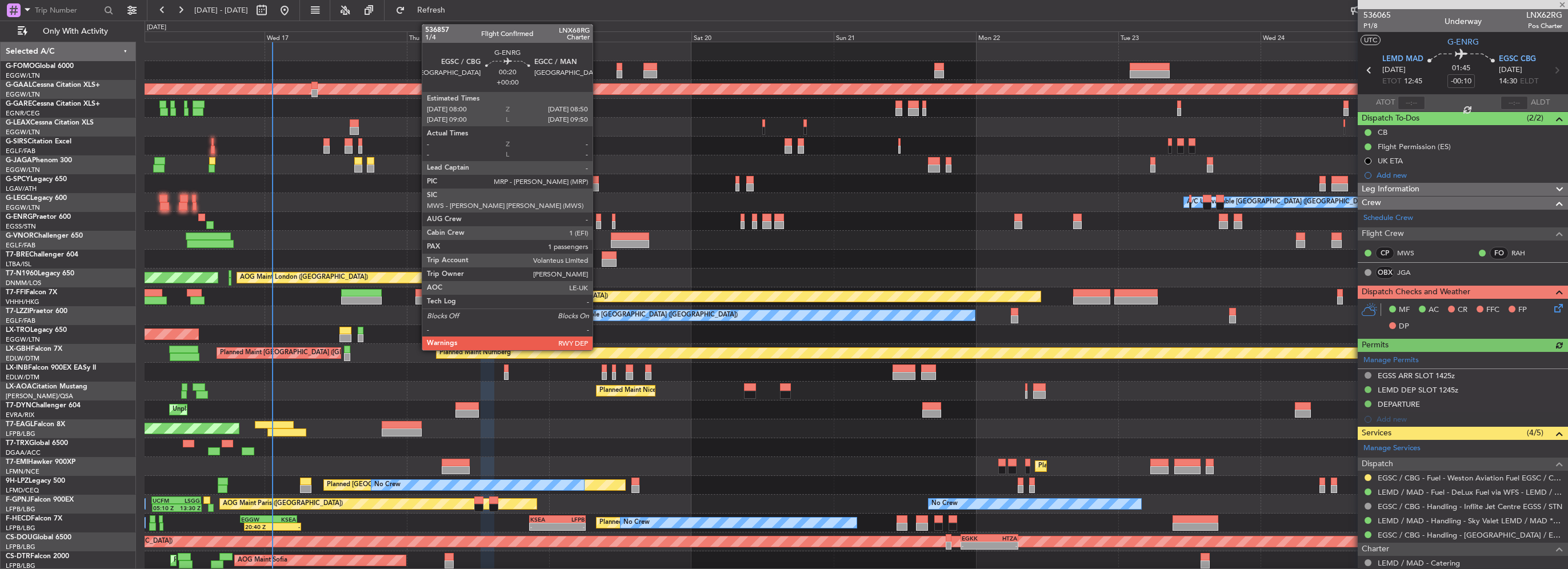
click at [598, 222] on div at bounding box center [599, 225] width 5 height 8
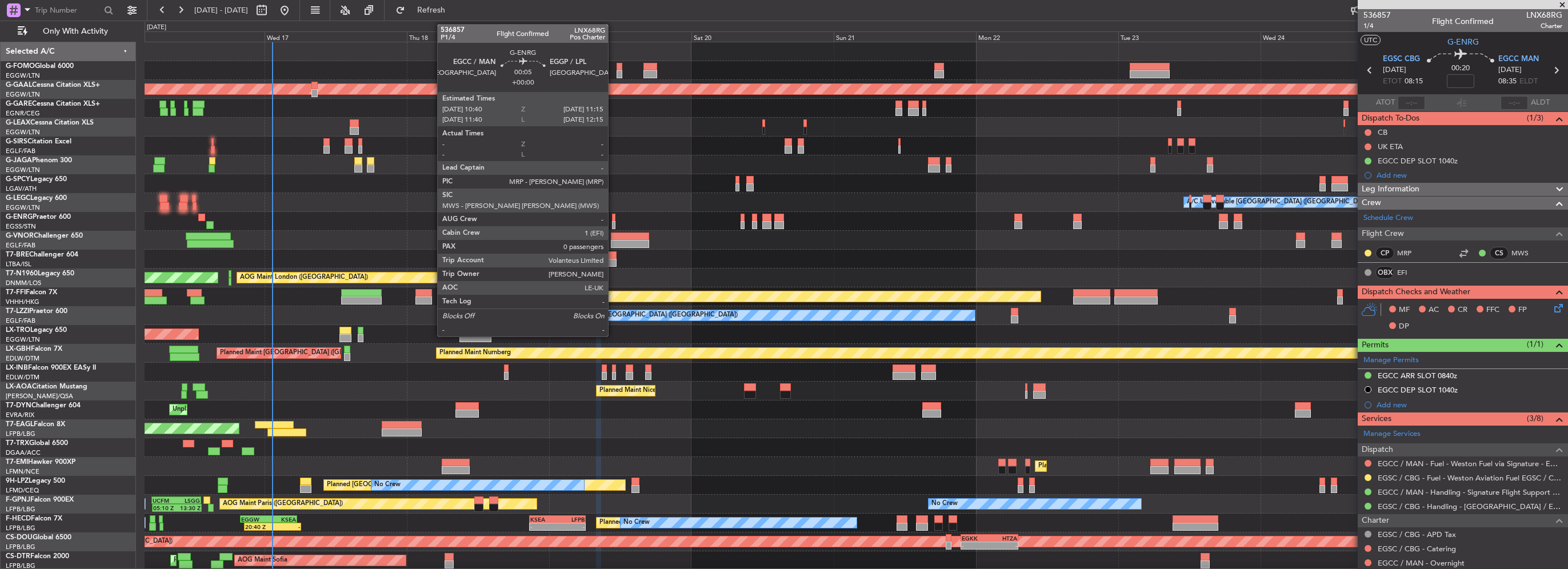
click at [613, 226] on div at bounding box center [614, 225] width 4 height 8
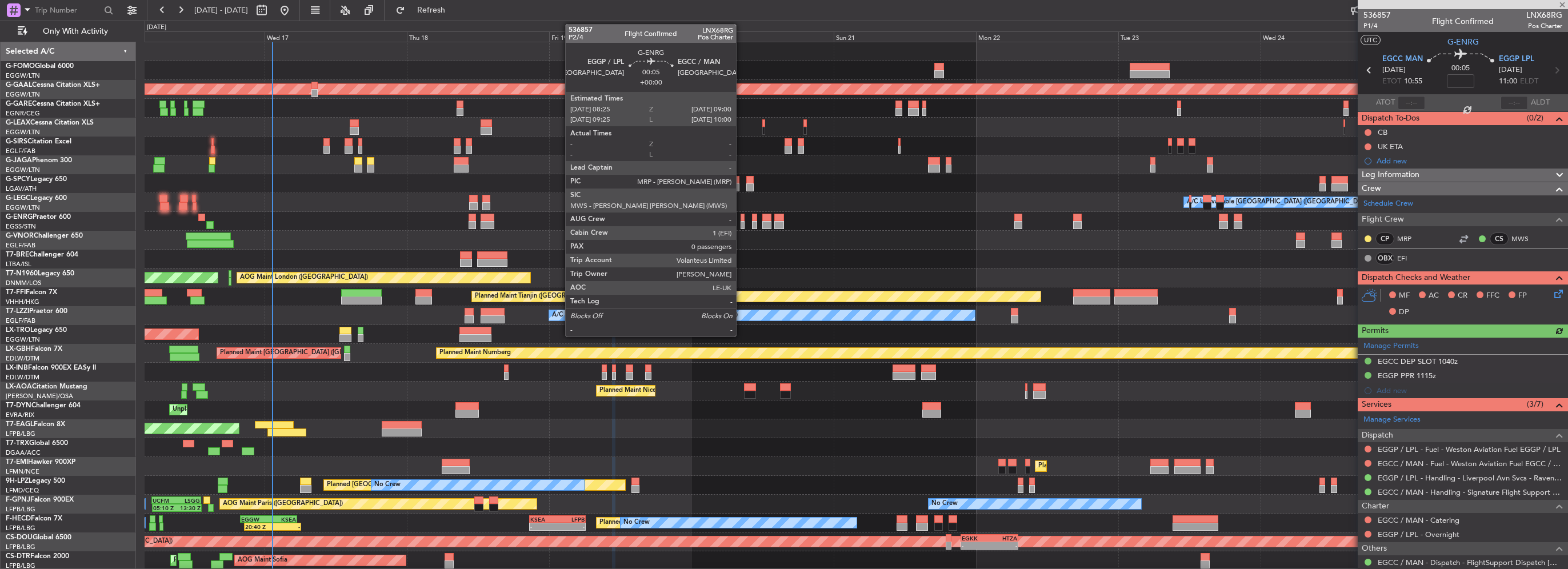
click at [741, 220] on div at bounding box center [743, 218] width 4 height 8
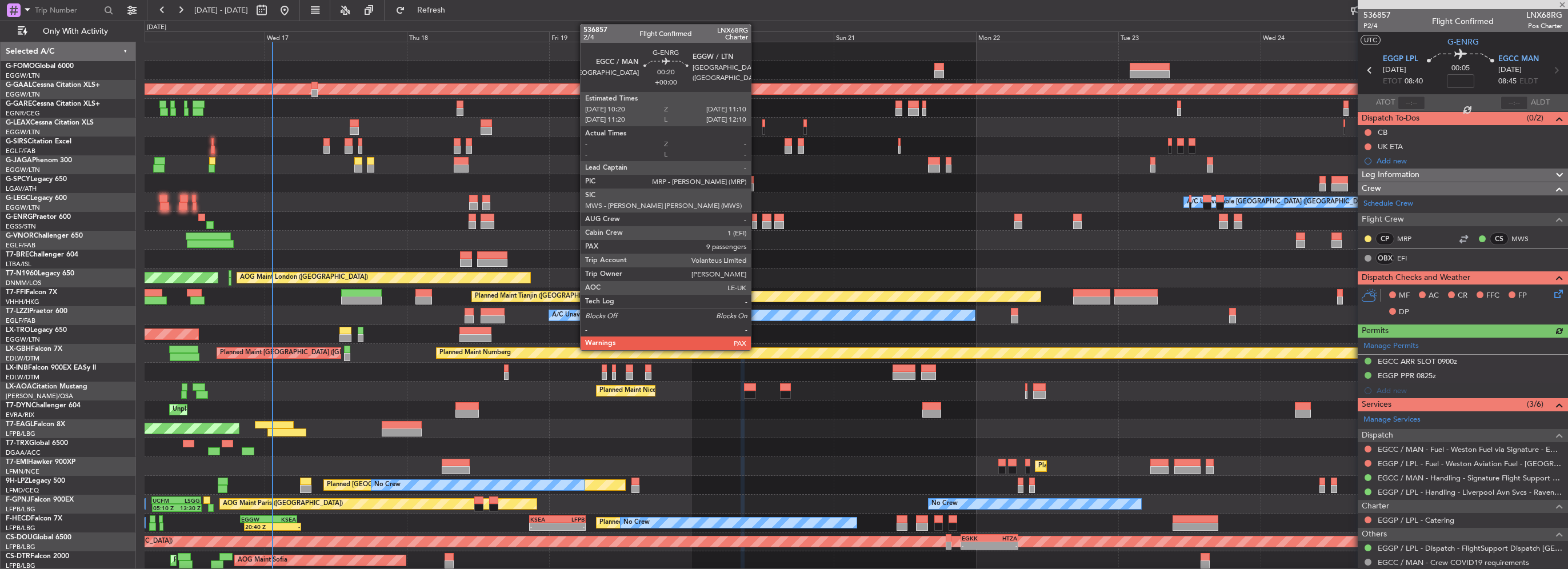
click at [757, 225] on div at bounding box center [754, 225] width 5 height 8
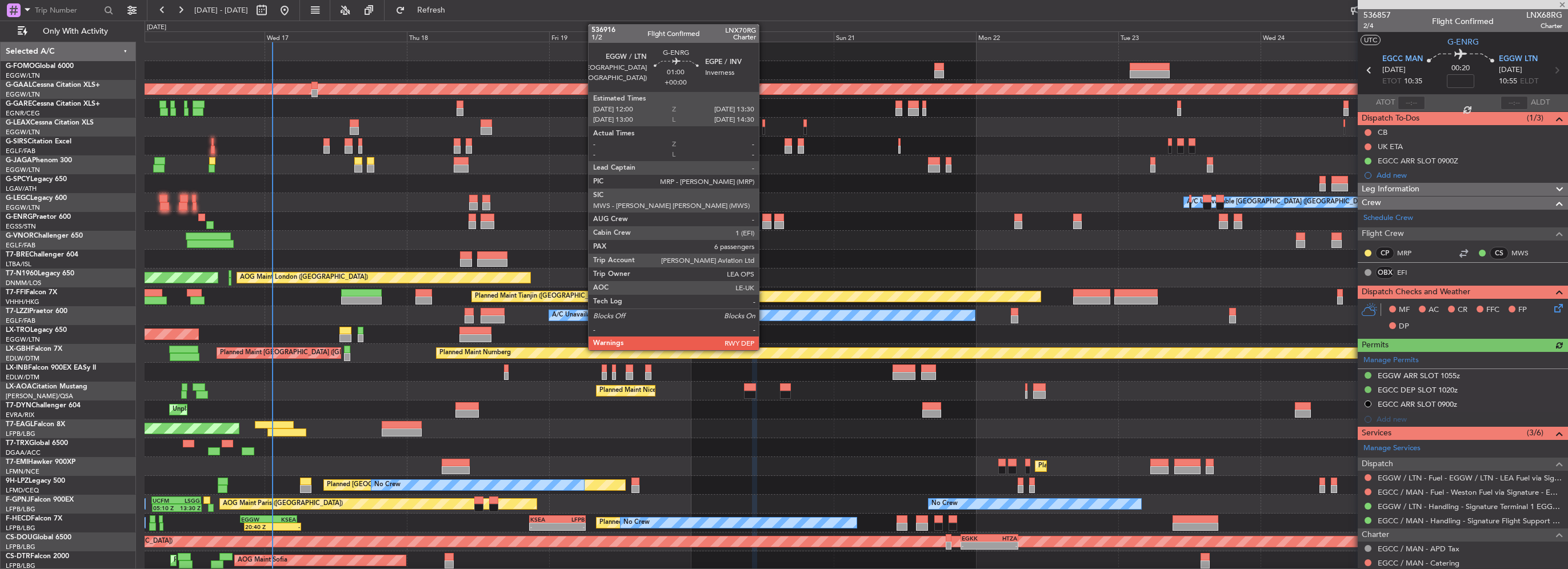
click at [764, 221] on div at bounding box center [767, 225] width 9 height 8
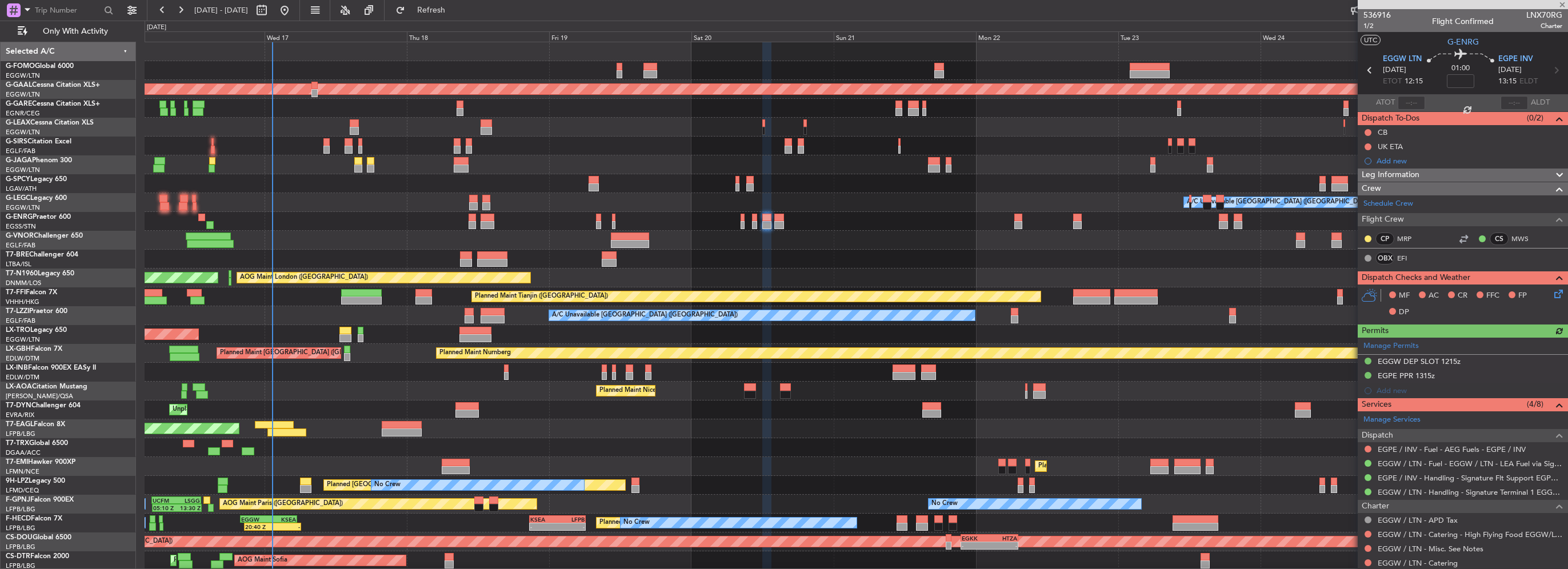
click at [784, 222] on div at bounding box center [779, 225] width 10 height 8
click at [767, 224] on div at bounding box center [767, 225] width 9 height 8
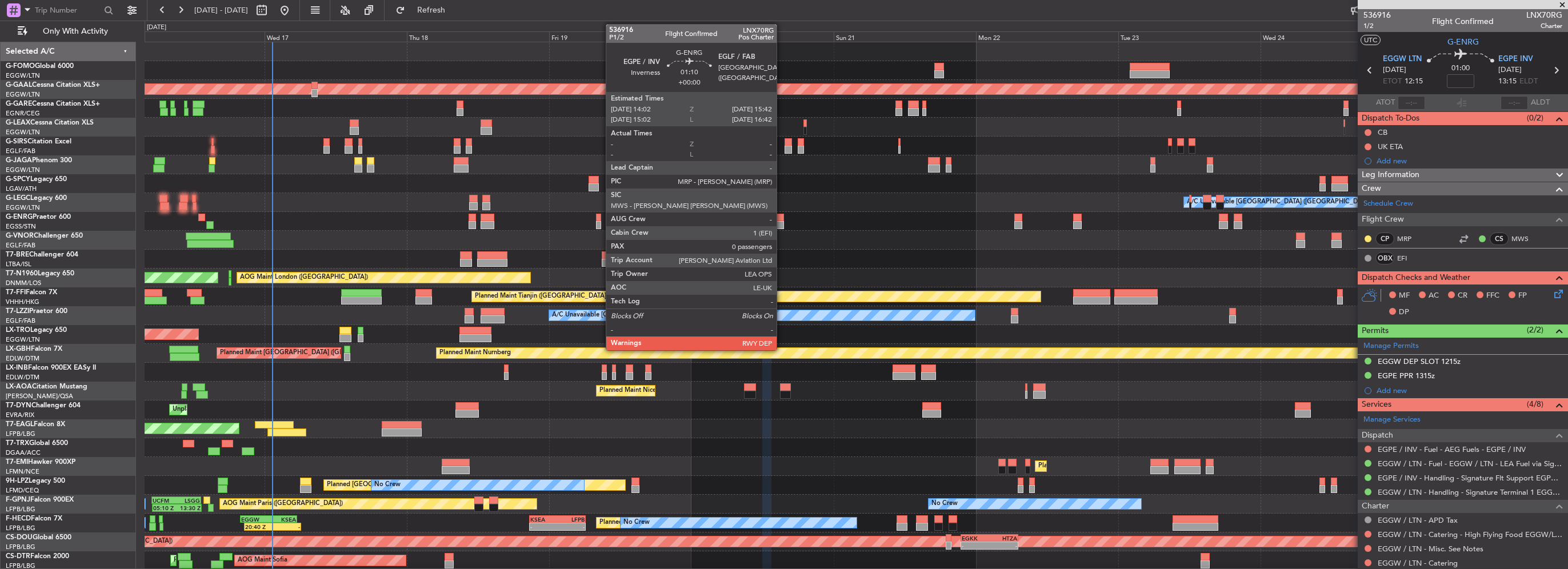
click at [782, 219] on div at bounding box center [779, 218] width 10 height 8
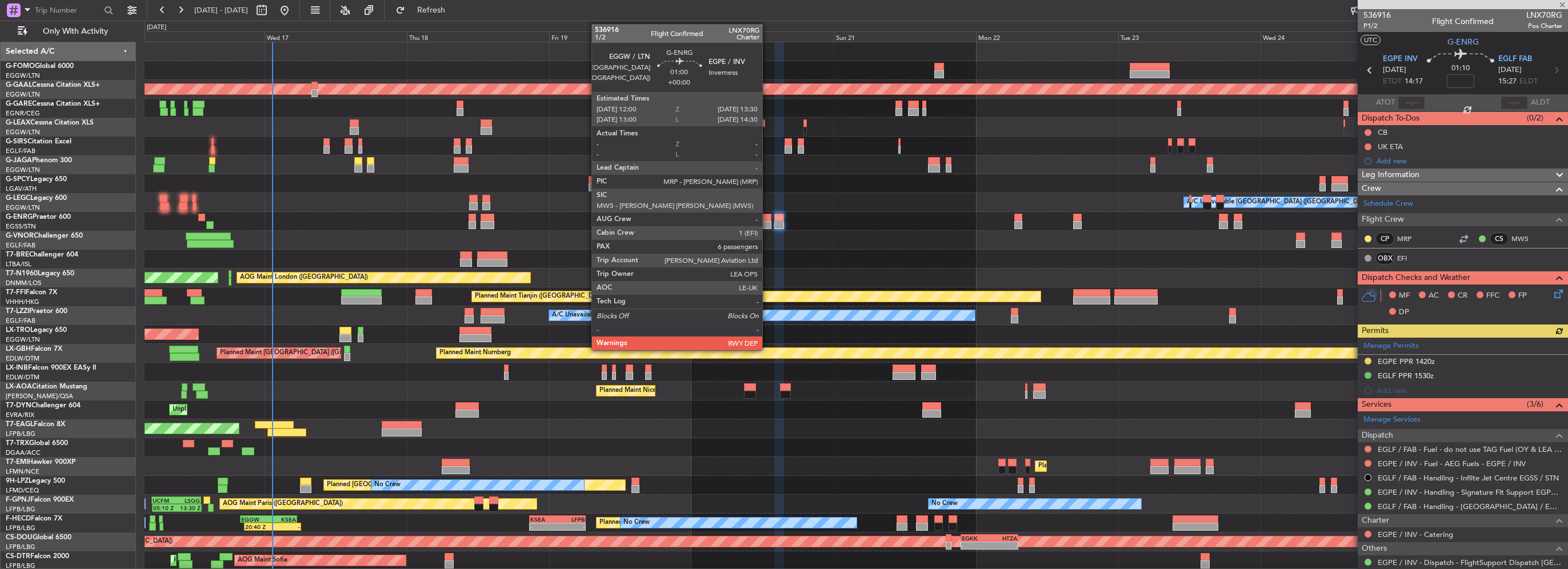
click at [767, 221] on div at bounding box center [767, 225] width 9 height 8
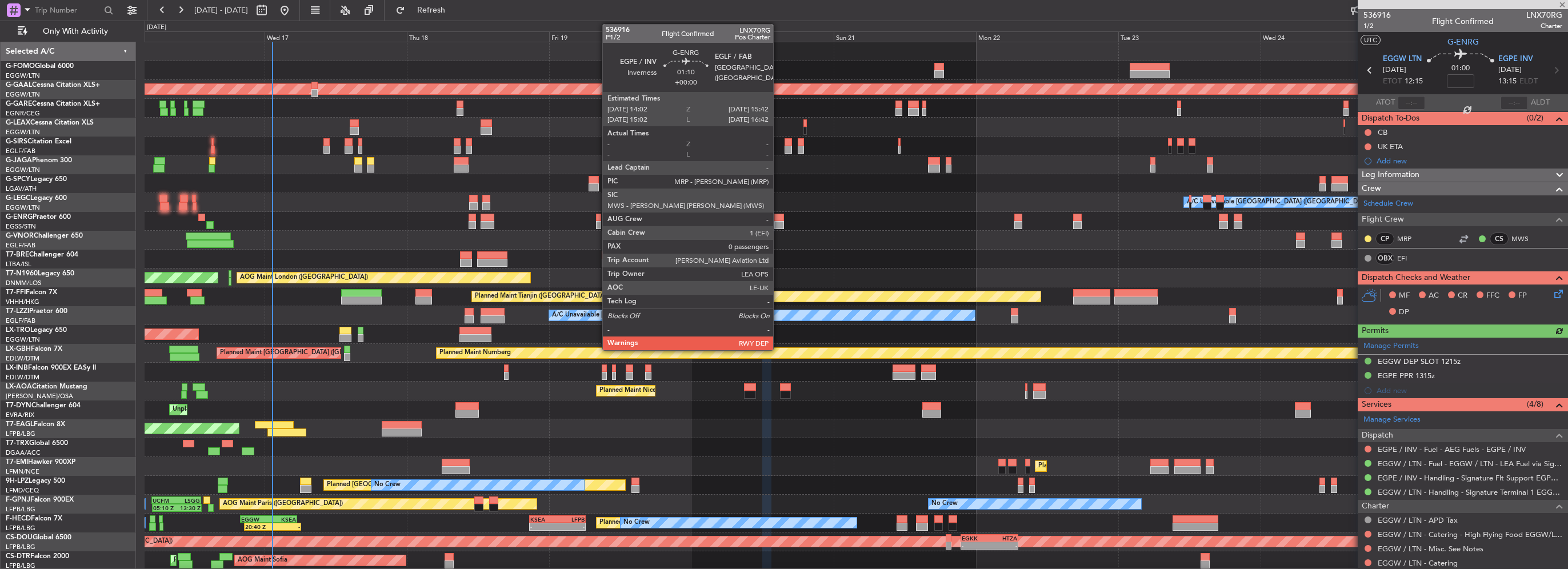
click at [778, 221] on div at bounding box center [779, 225] width 10 height 8
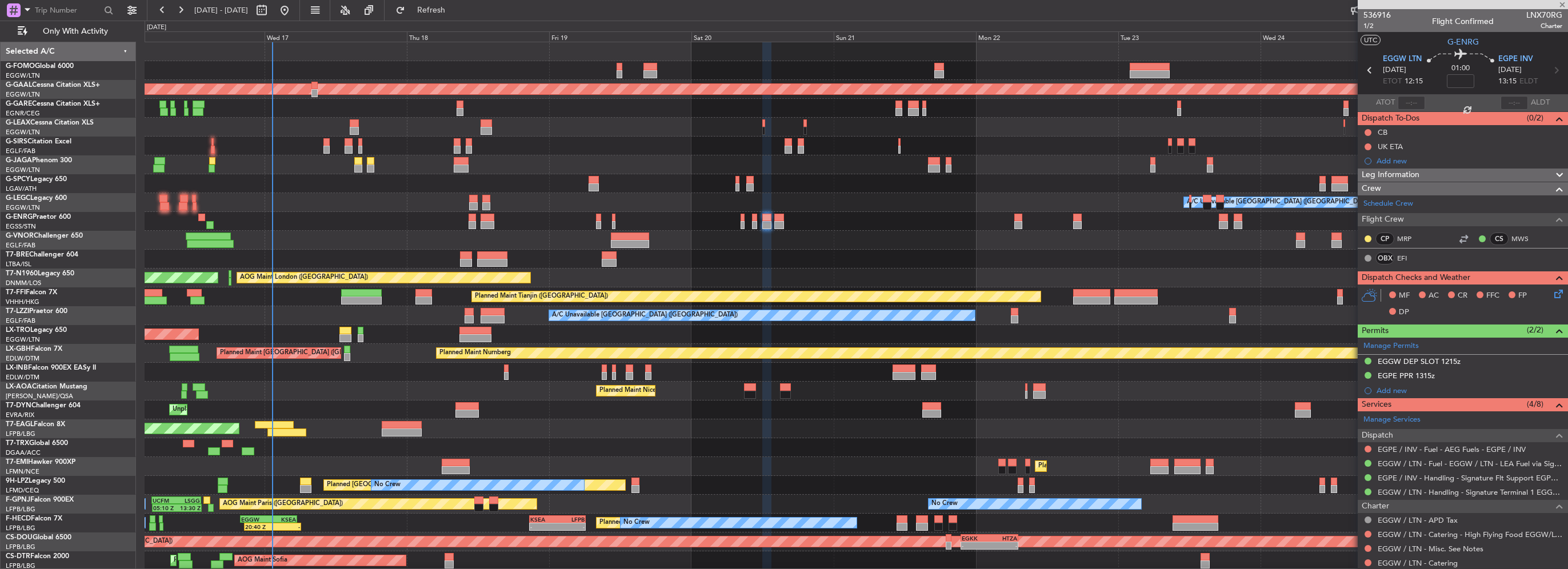
type input "0"
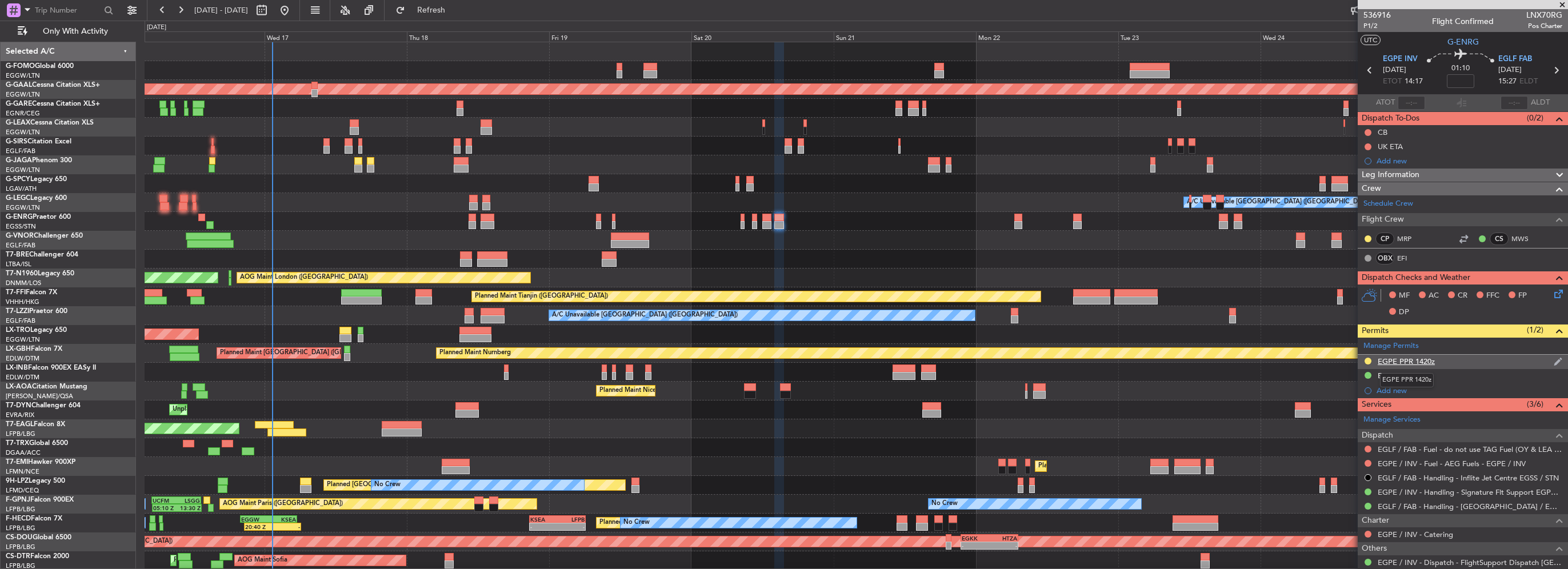
click at [1424, 359] on div "EGPE PPR 1420z" at bounding box center [1407, 362] width 57 height 10
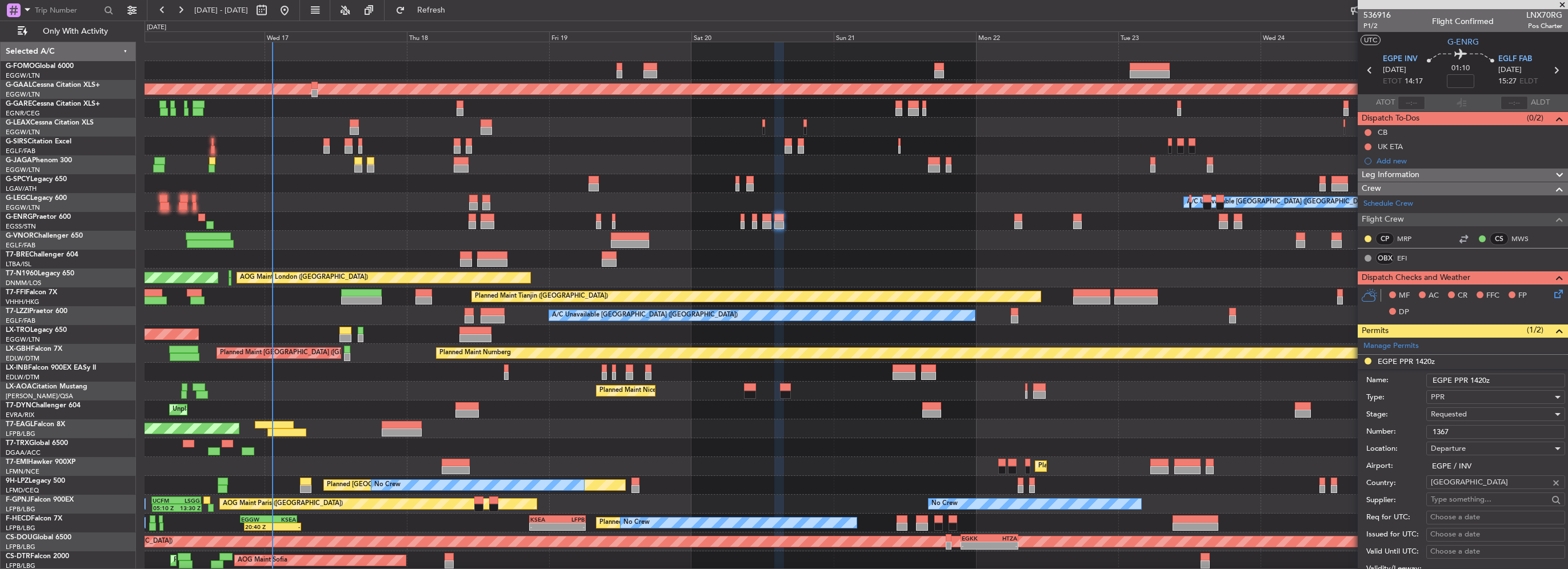
click at [1447, 431] on input "1367" at bounding box center [1495, 432] width 139 height 14
paste input "LAS/05/19/AD"
type input "LAS/05/19/AD"
click at [1468, 413] on div "Requested" at bounding box center [1491, 414] width 122 height 17
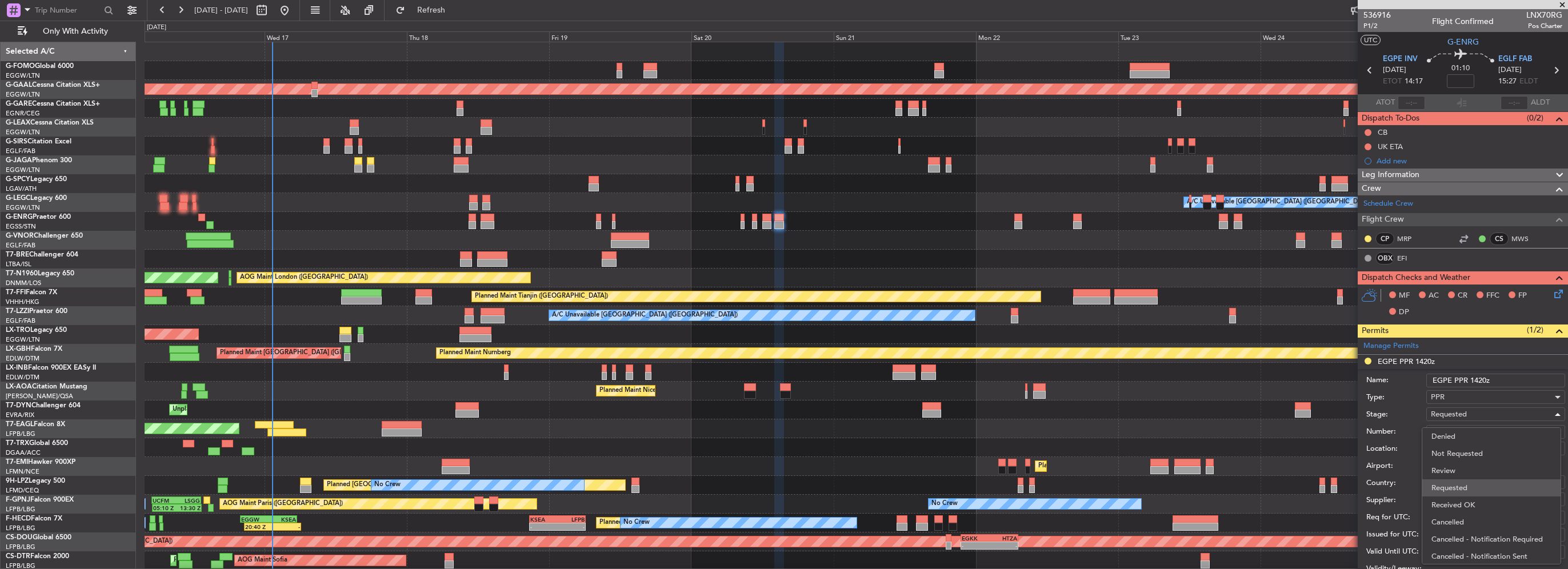
scroll to position [5, 0]
click at [1480, 498] on span "Received OK" at bounding box center [1491, 501] width 120 height 17
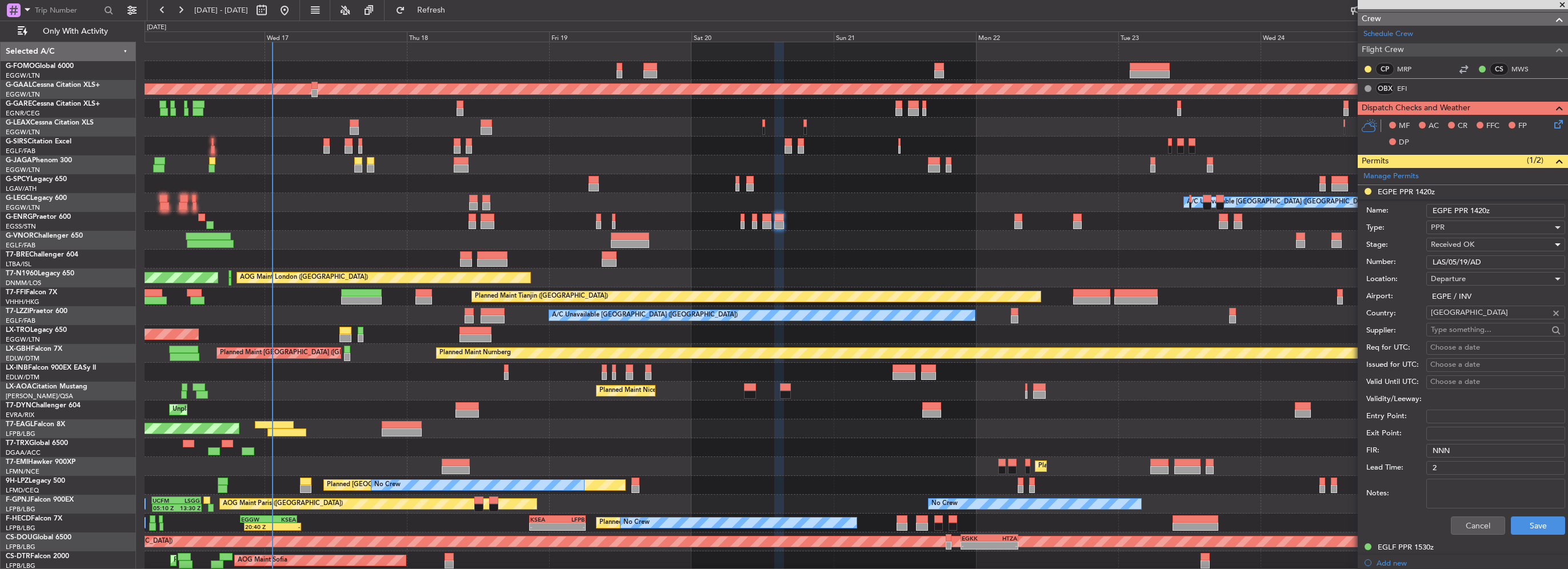
scroll to position [171, 0]
click at [1529, 522] on button "Save" at bounding box center [1539, 524] width 54 height 19
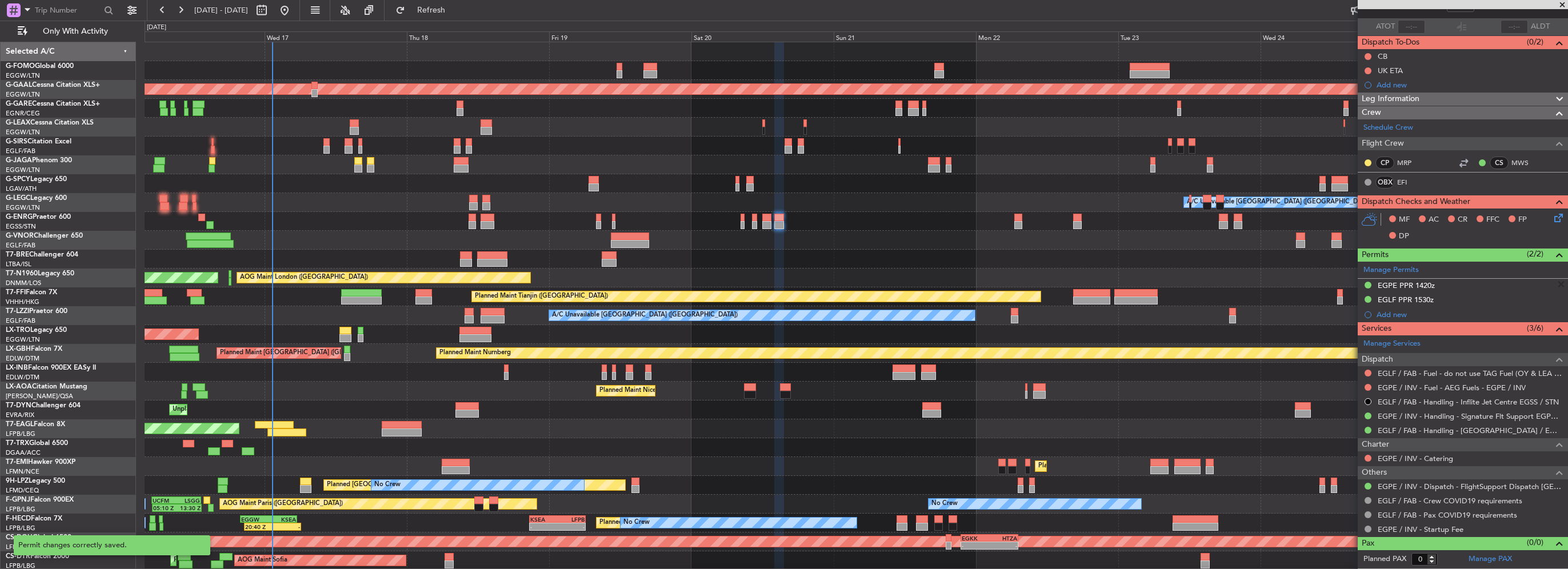
scroll to position [73, 0]
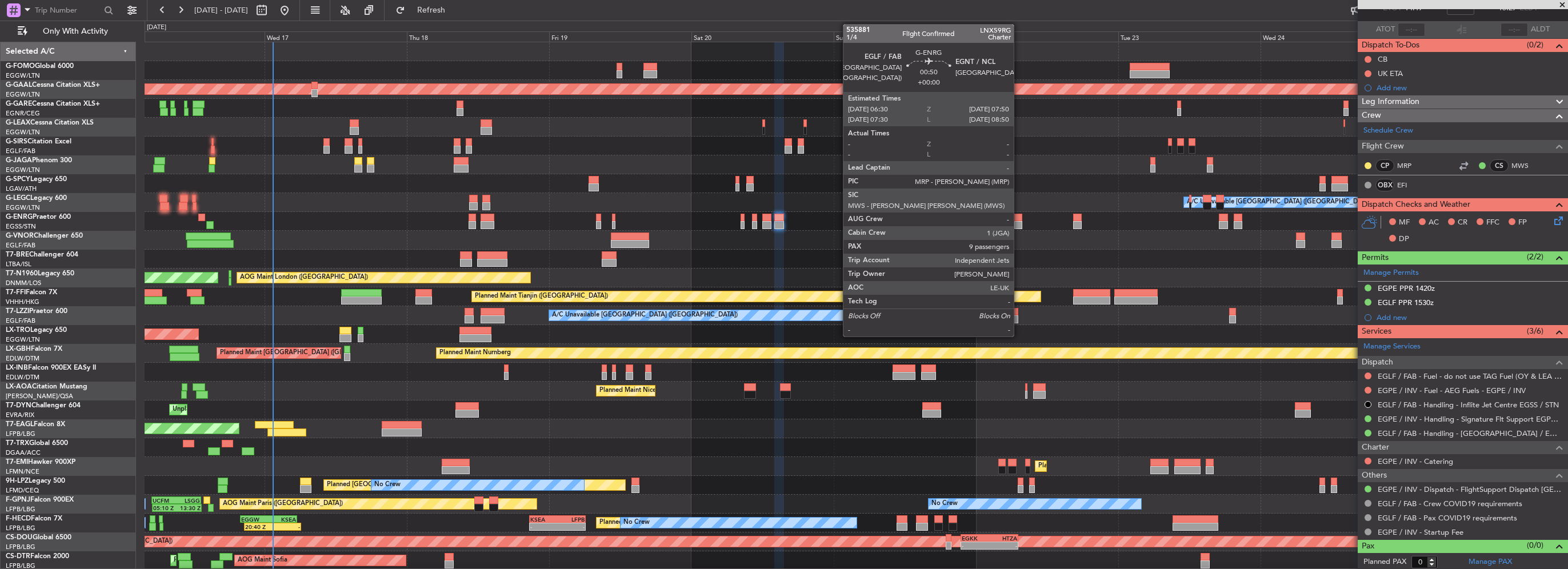
click at [1019, 219] on div at bounding box center [1018, 218] width 8 height 8
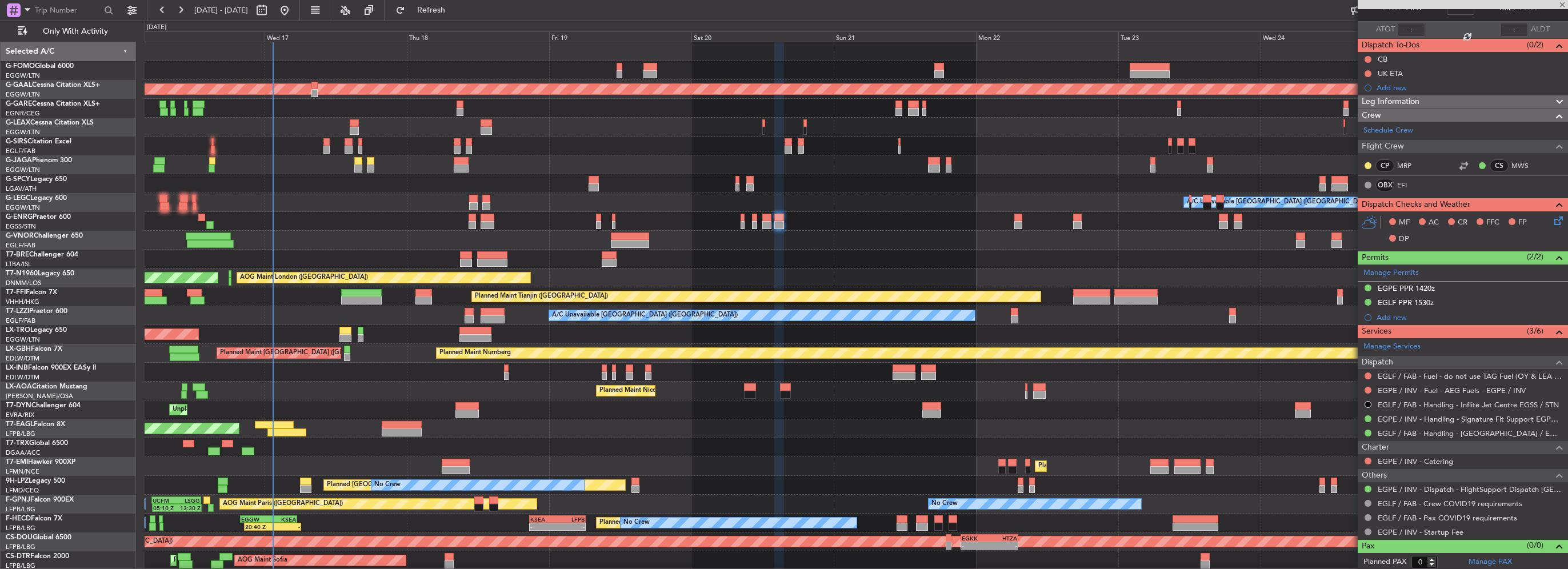
type input "9"
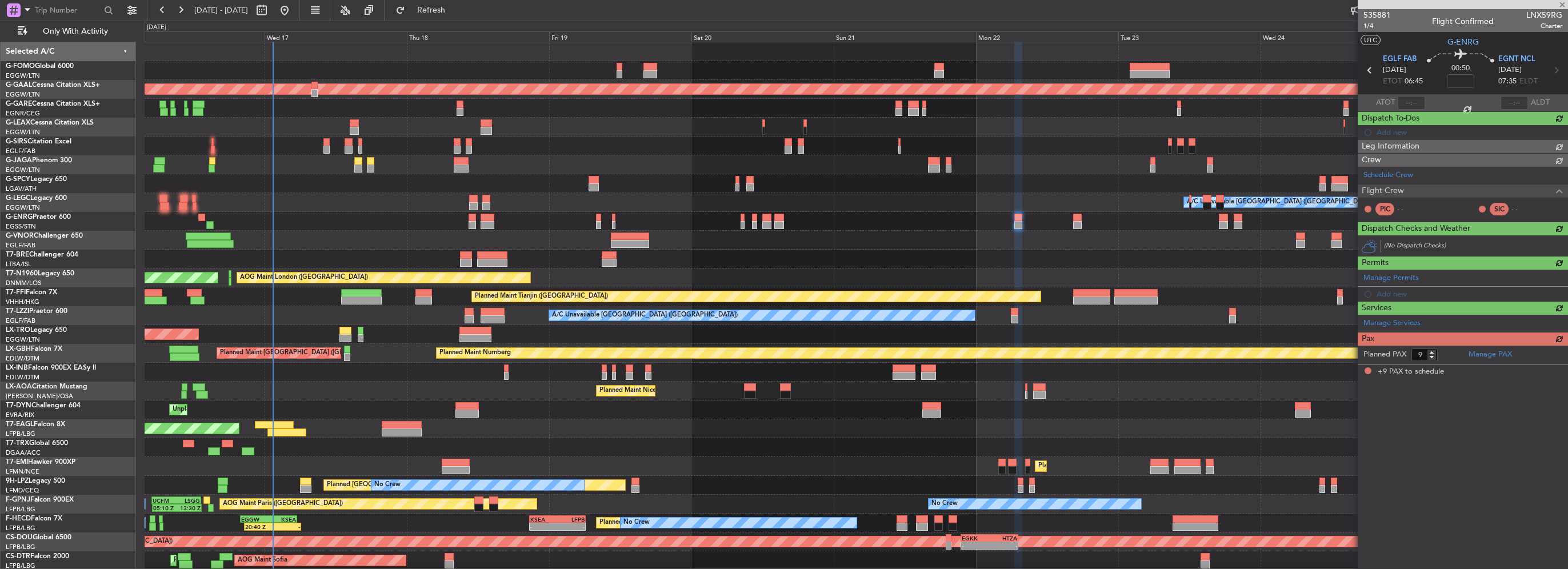
scroll to position [0, 0]
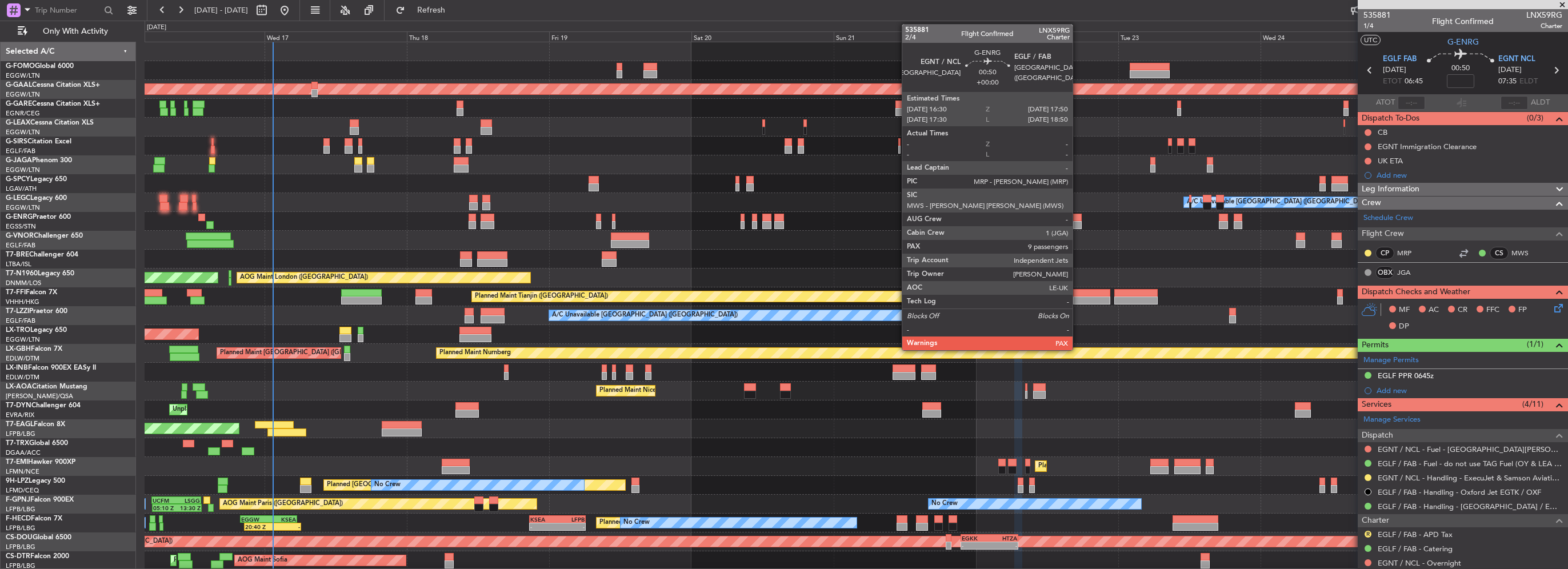
click at [1078, 218] on div at bounding box center [1077, 218] width 8 height 8
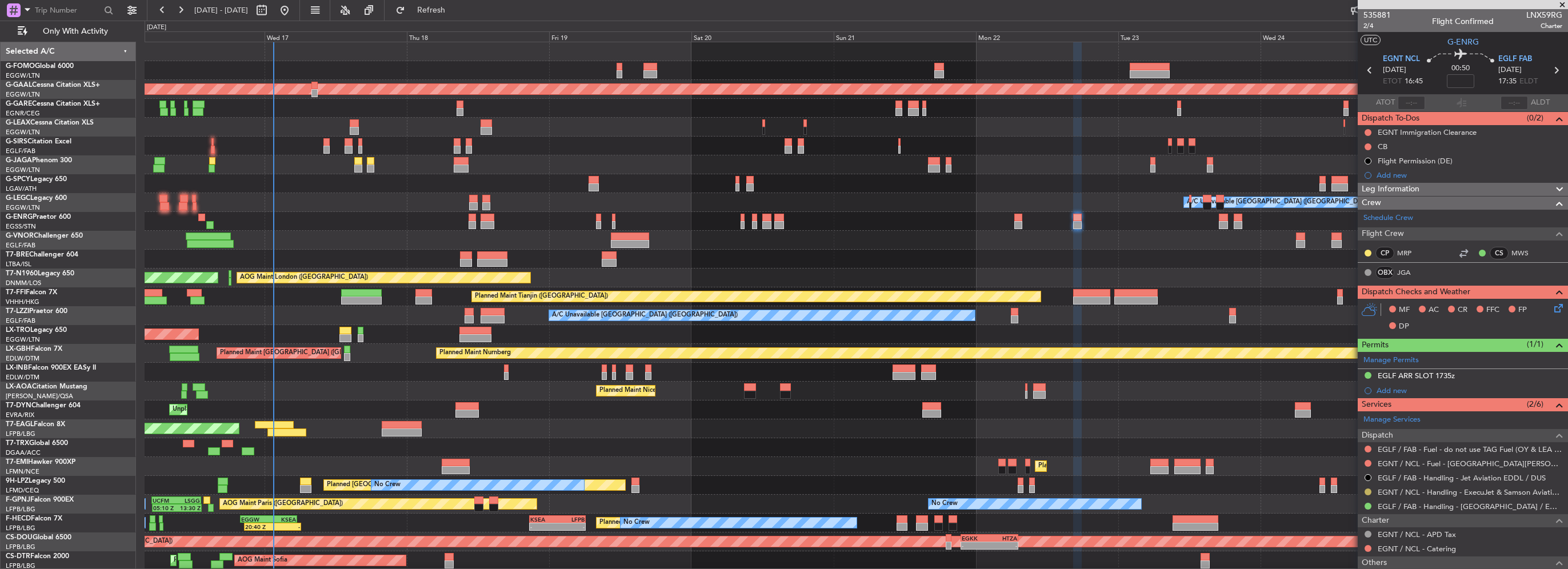
click at [1366, 488] on button at bounding box center [1368, 492] width 7 height 7
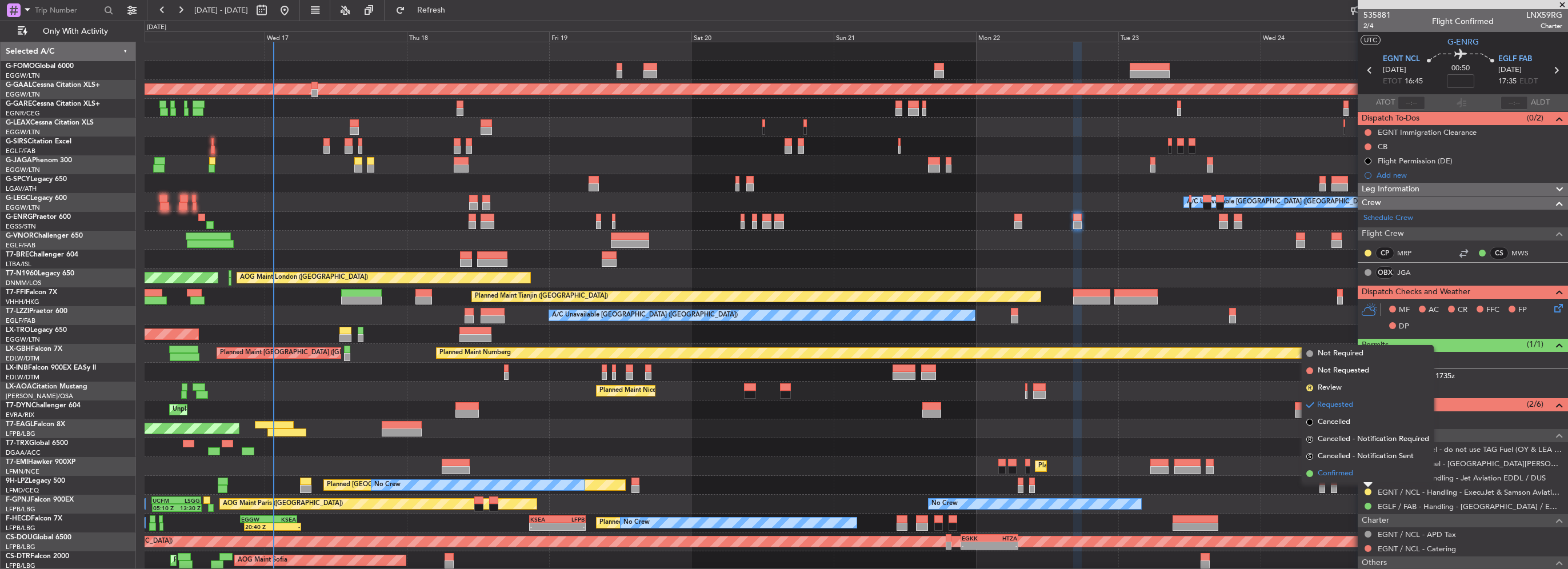
click at [1346, 469] on span "Confirmed" at bounding box center [1336, 474] width 36 height 12
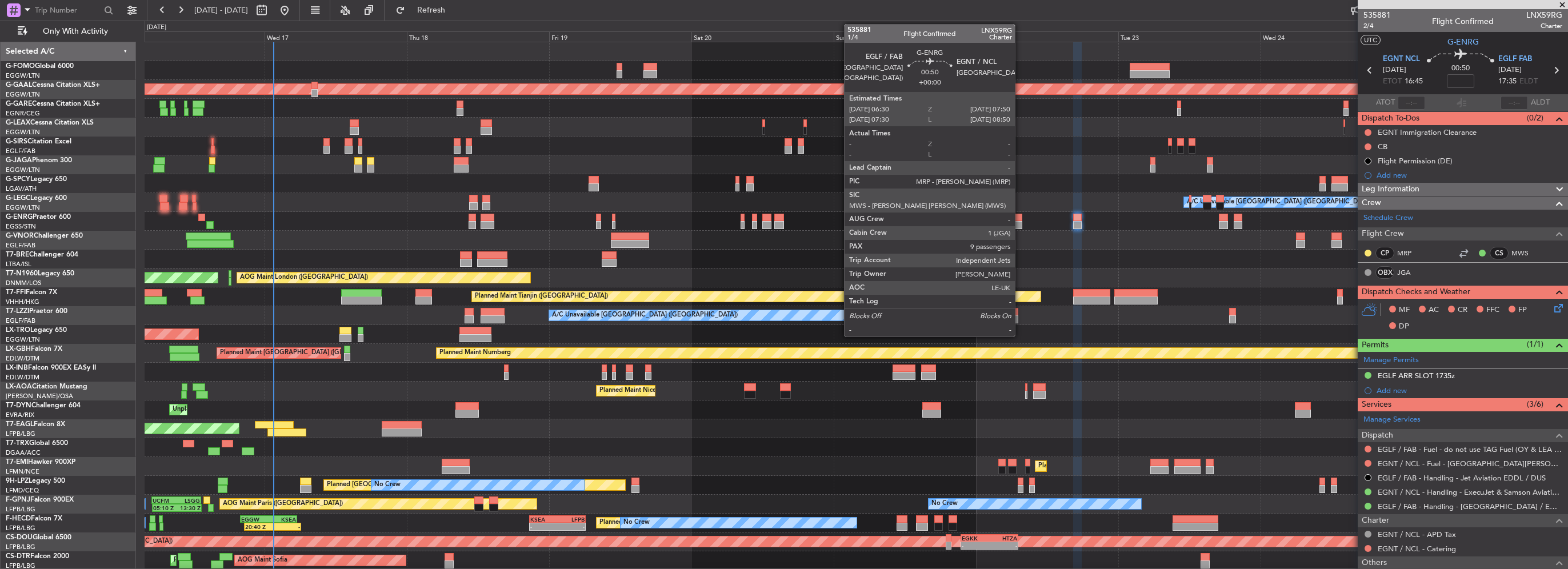
click at [1021, 223] on div at bounding box center [1018, 225] width 8 height 8
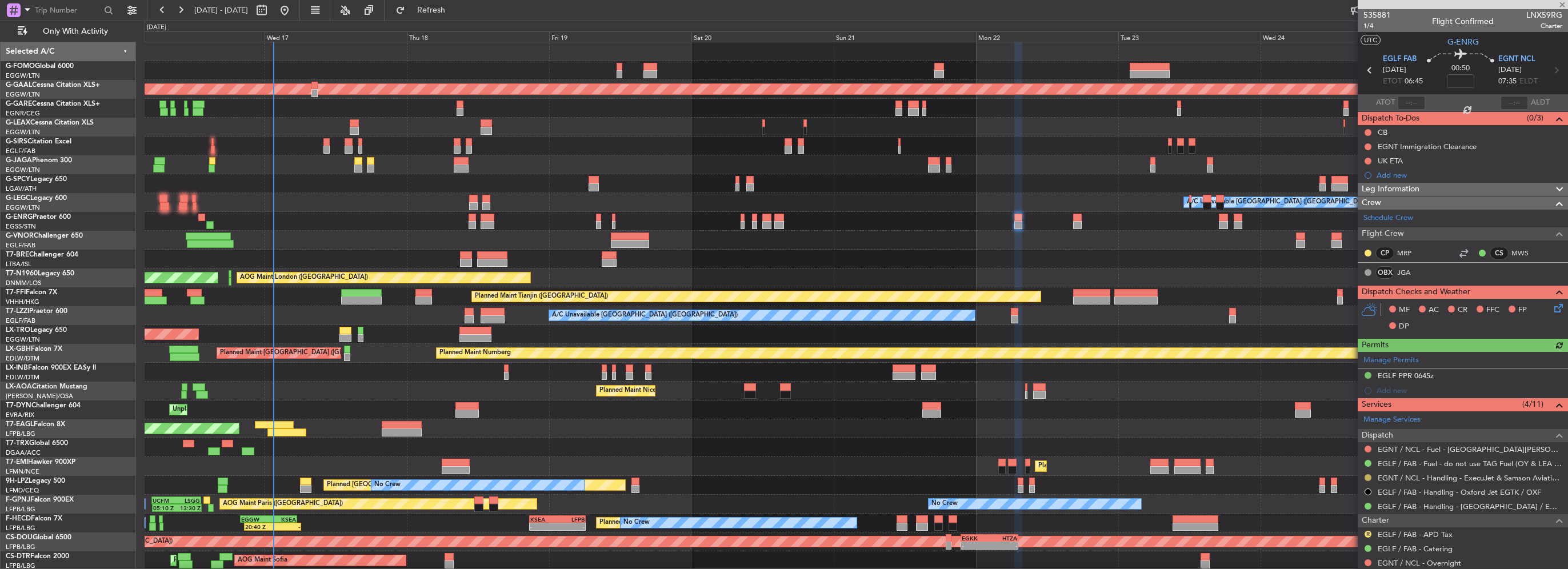
click at [1367, 478] on button at bounding box center [1368, 478] width 7 height 7
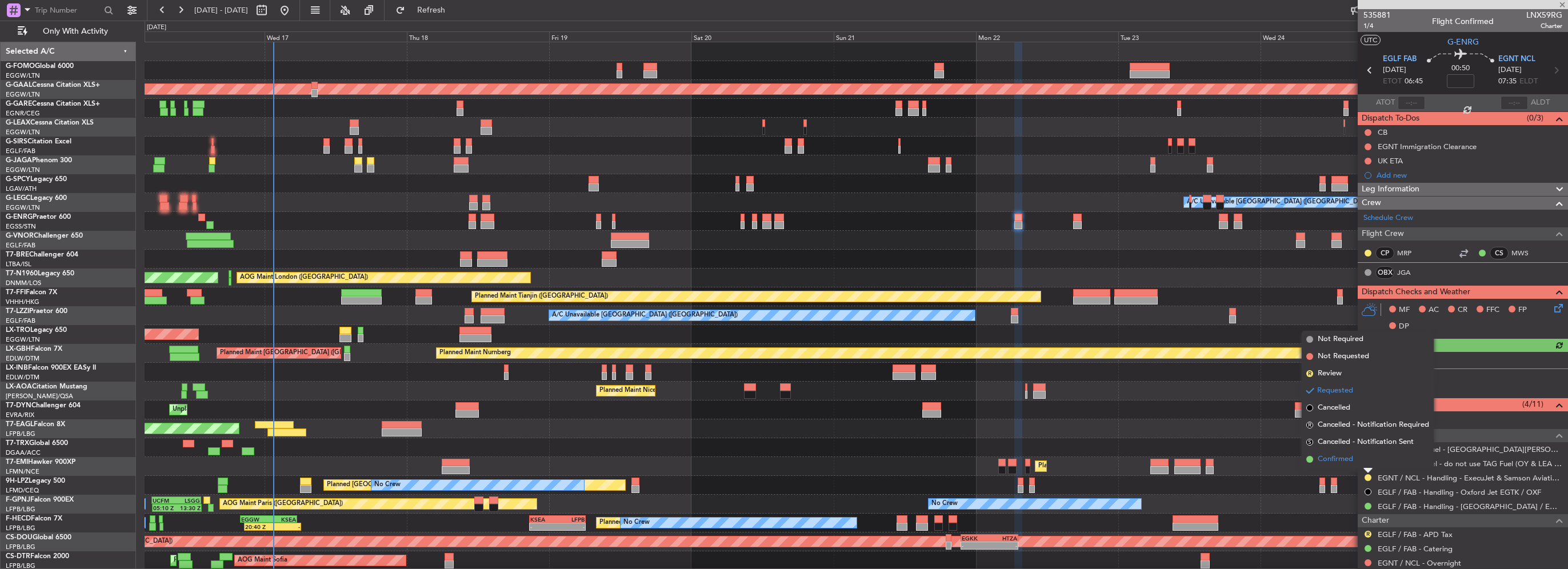
click at [1346, 461] on span "Confirmed" at bounding box center [1336, 459] width 36 height 12
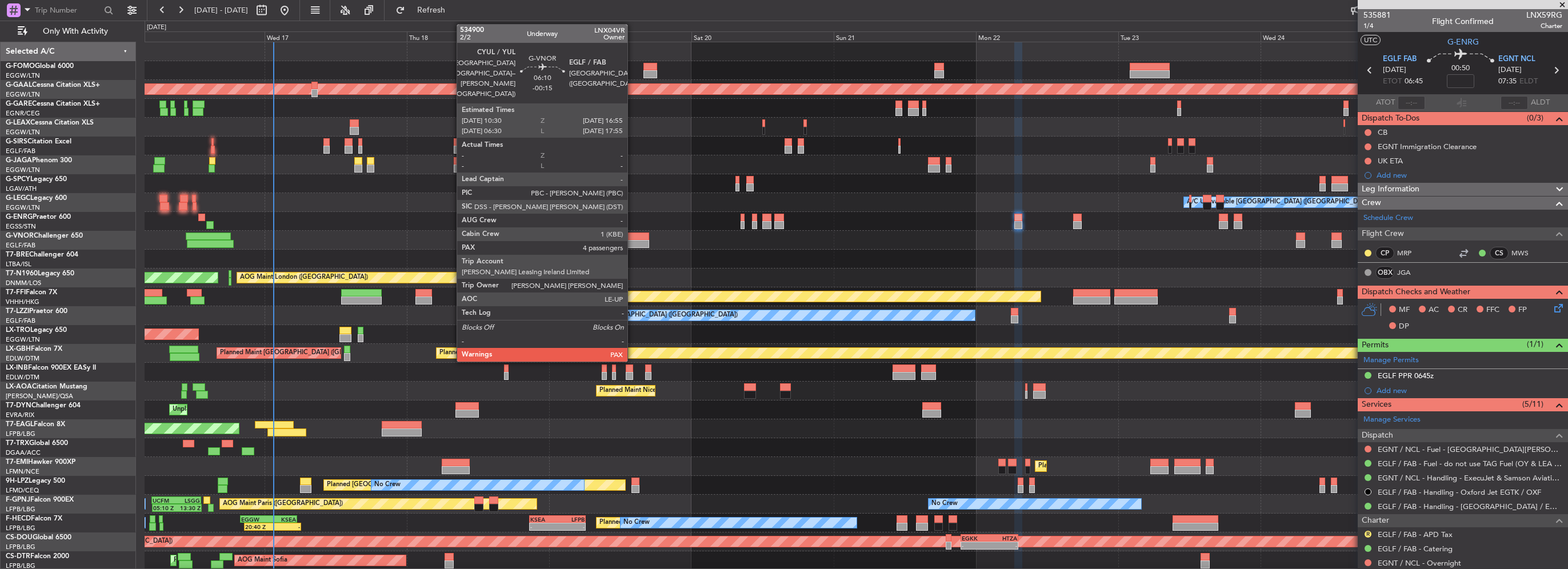
click at [633, 240] on div at bounding box center [630, 244] width 38 height 8
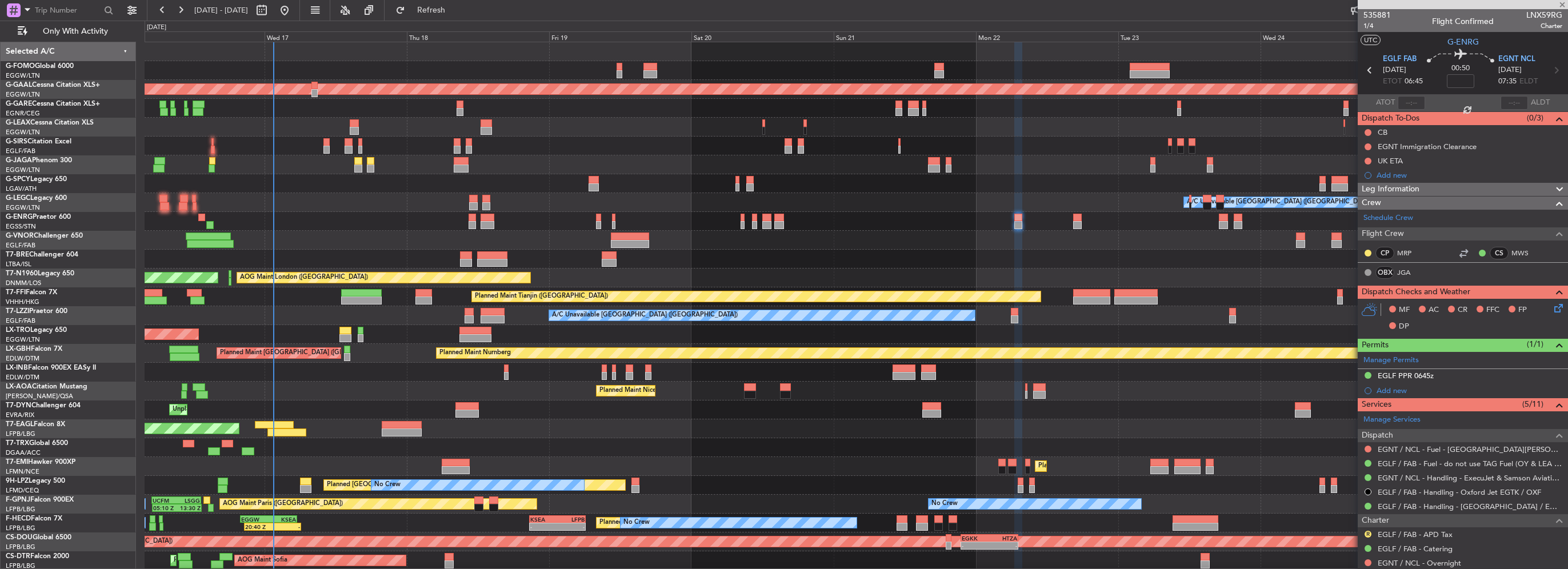
type input "-00:15"
type input "4"
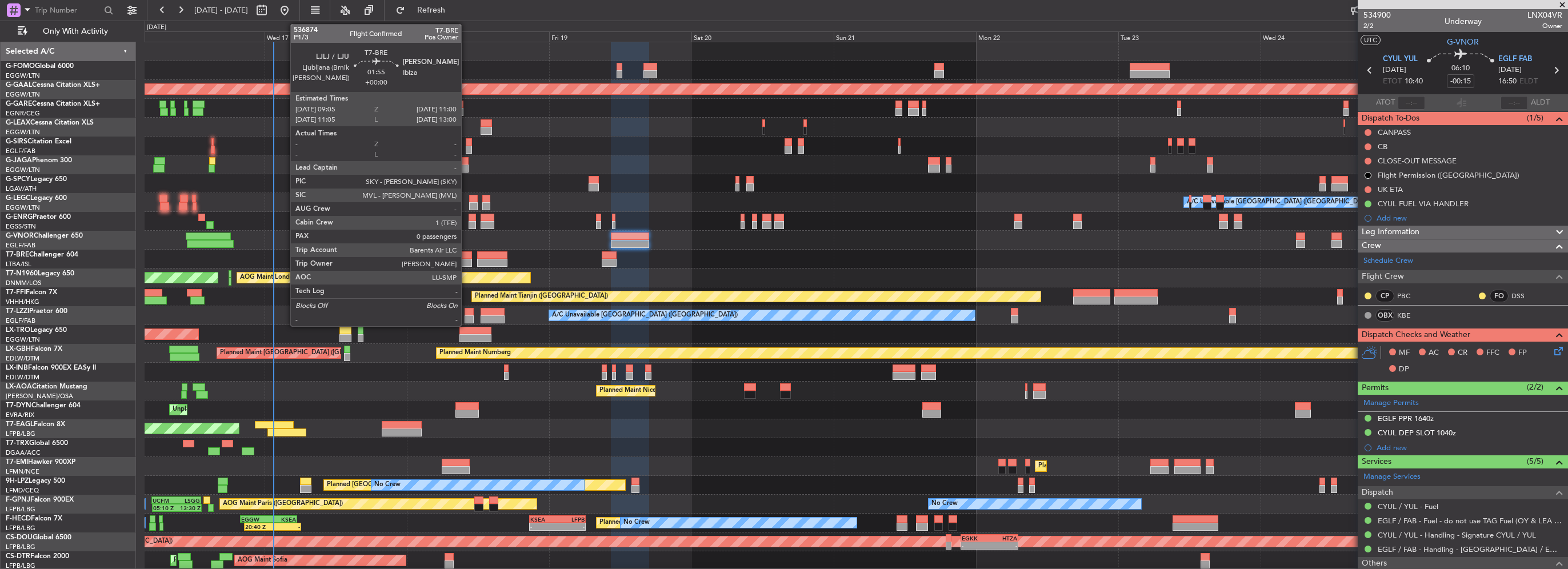
click at [466, 257] on div at bounding box center [465, 255] width 12 height 8
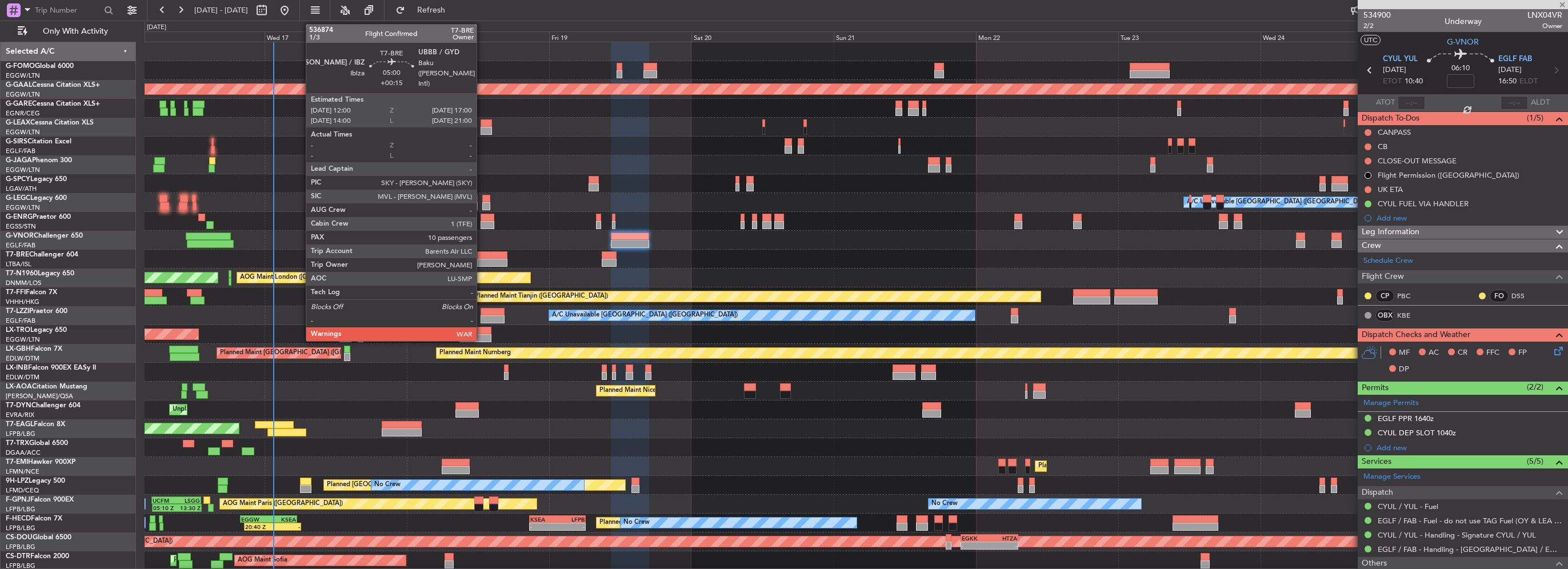
type input "0"
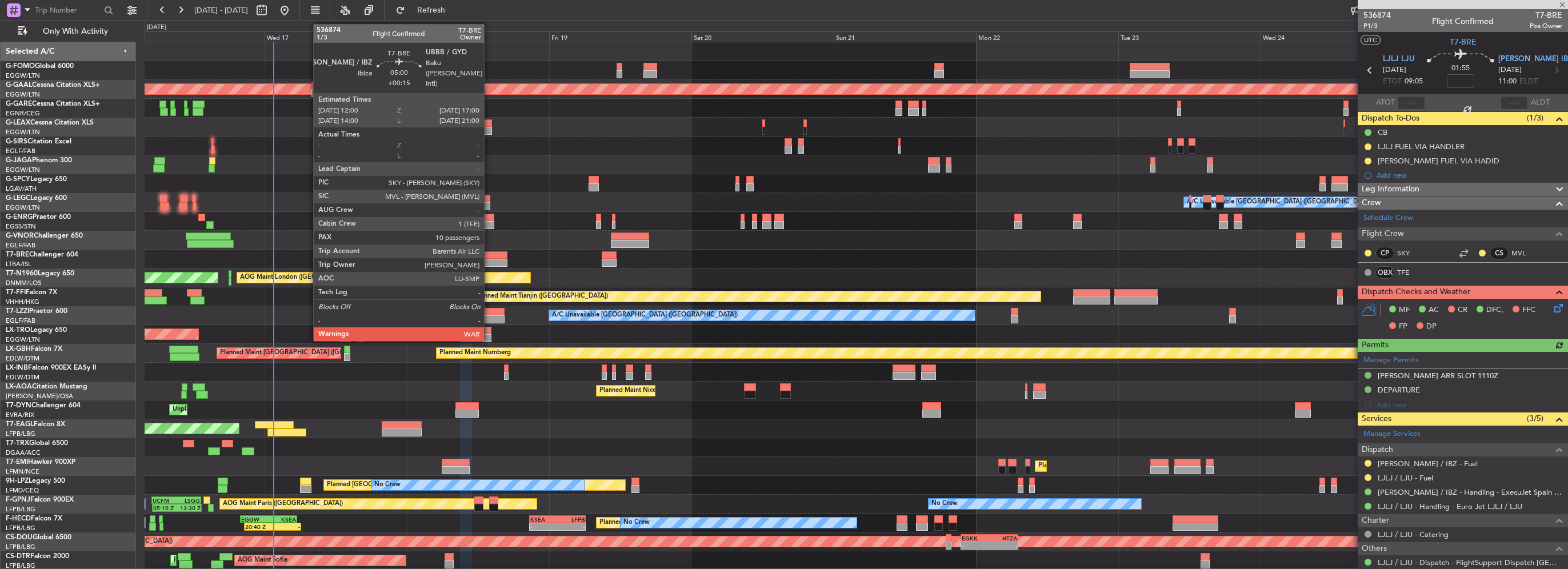
click at [490, 256] on div at bounding box center [492, 255] width 29 height 8
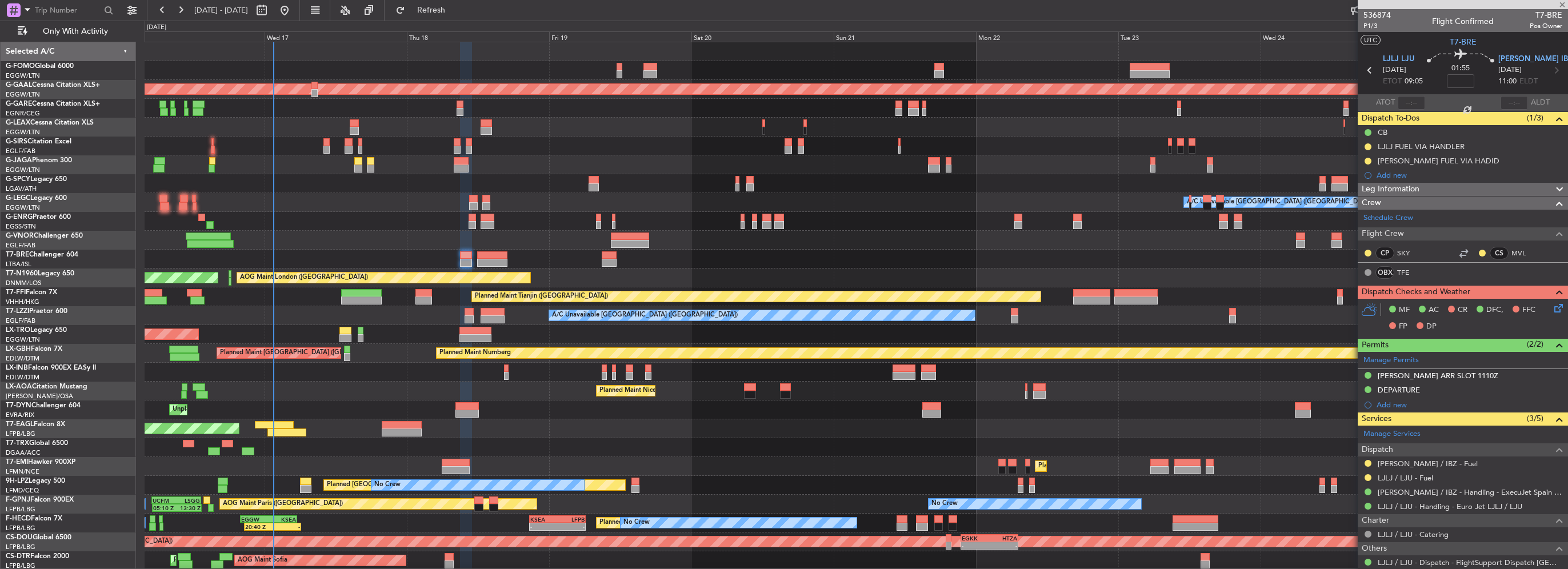
type input "+00:15"
type input "10"
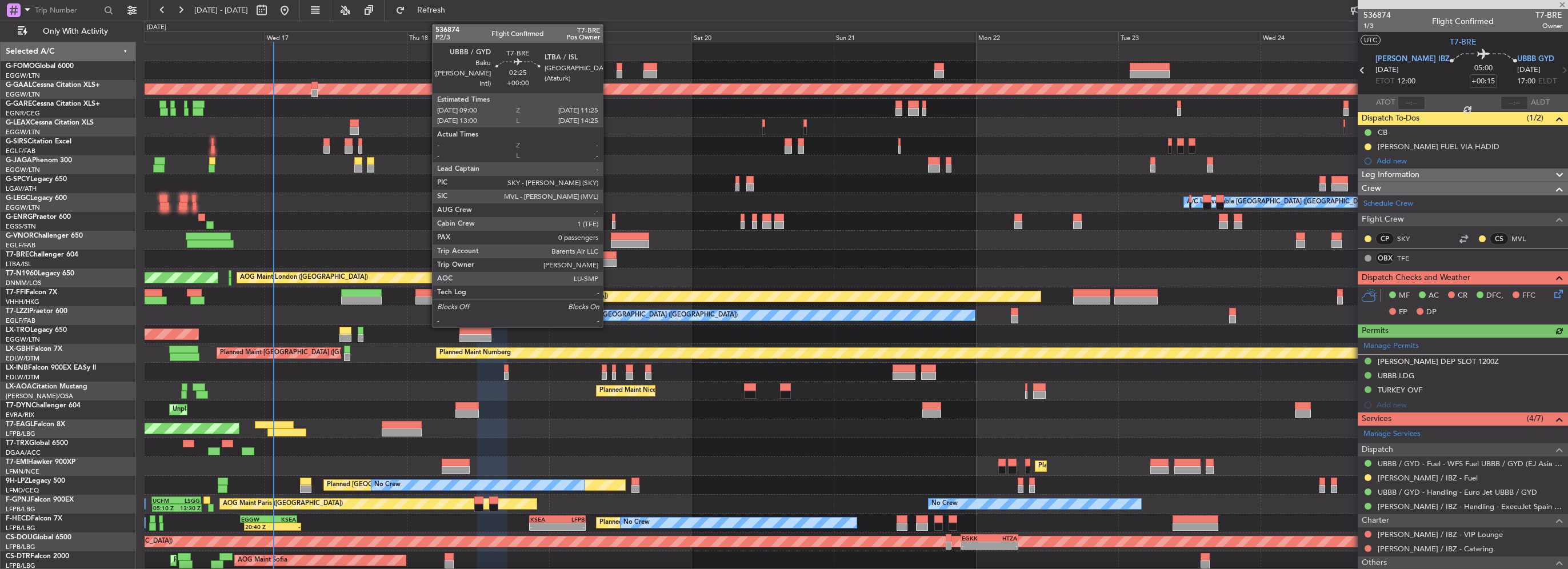
click at [609, 258] on div at bounding box center [609, 255] width 15 height 8
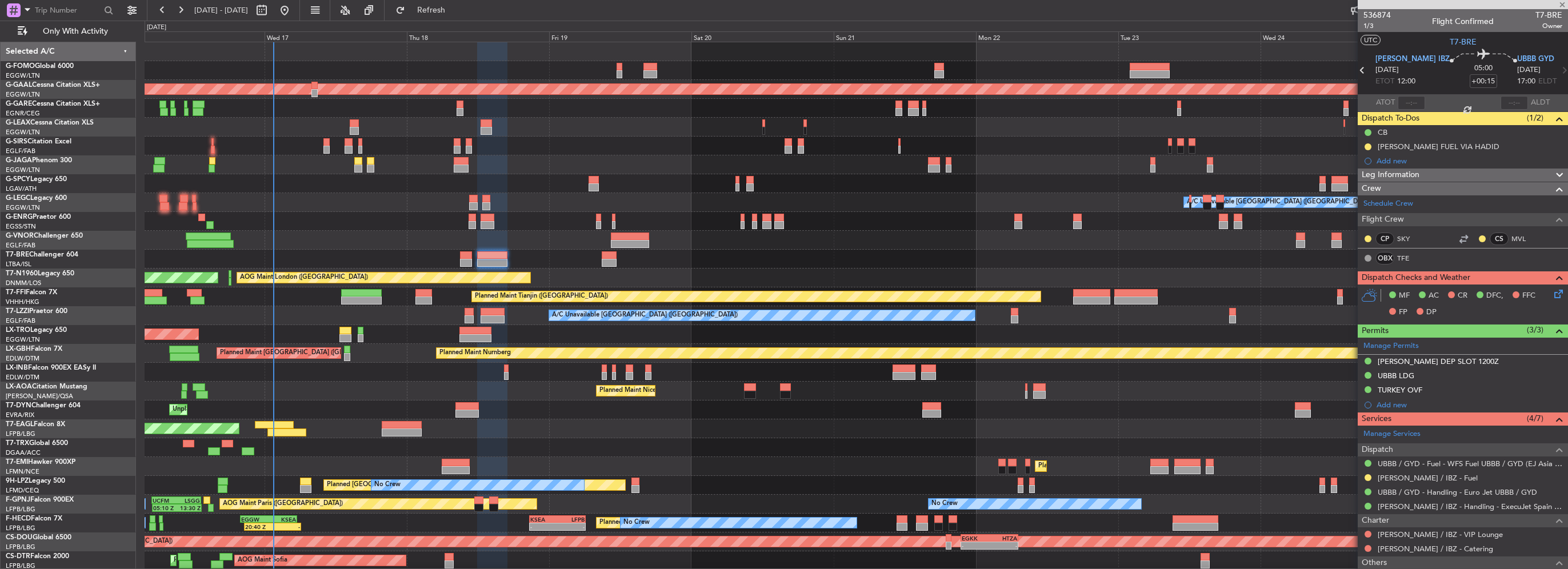
type input "0"
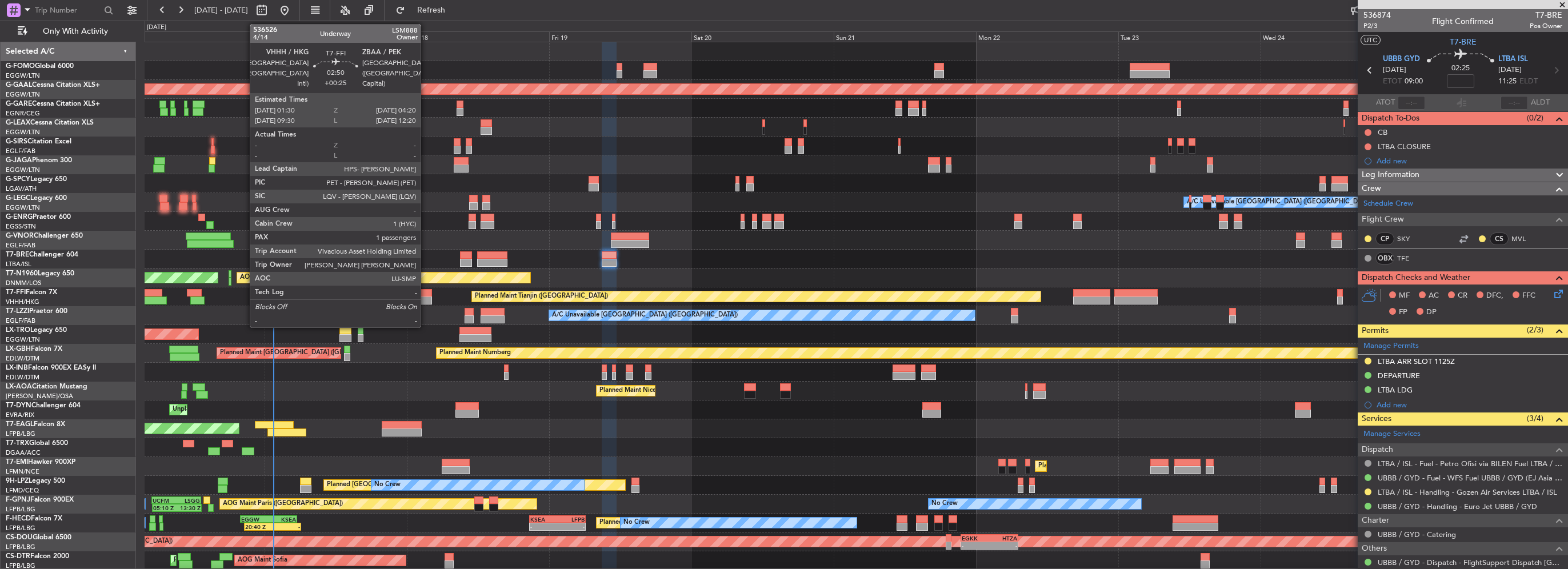
click at [426, 300] on div at bounding box center [424, 300] width 17 height 8
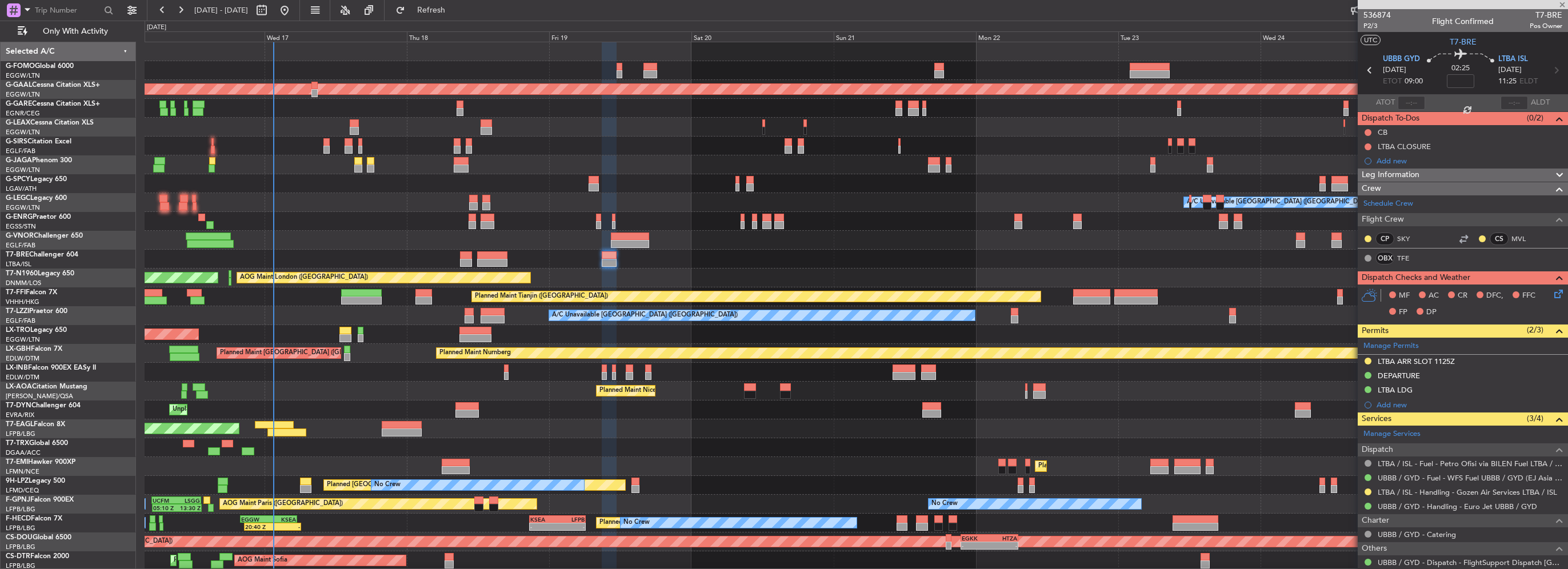
type input "+00:25"
type input "1"
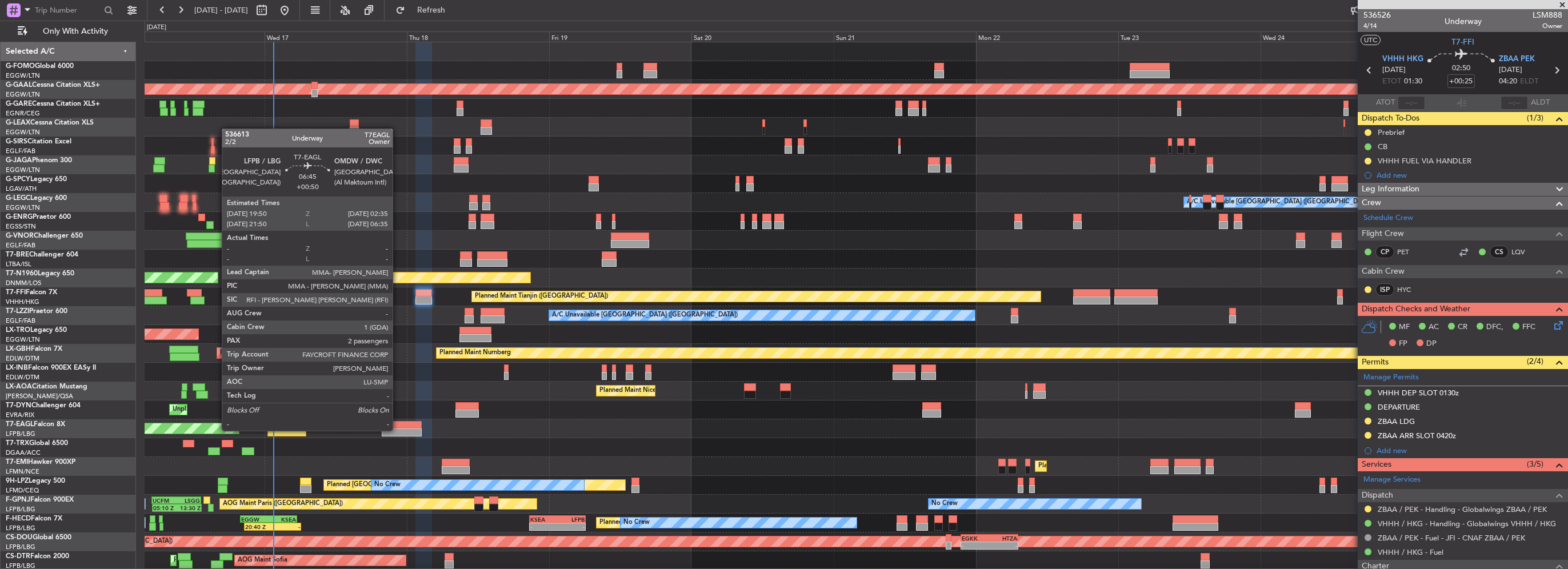
click at [398, 430] on div at bounding box center [402, 433] width 40 height 8
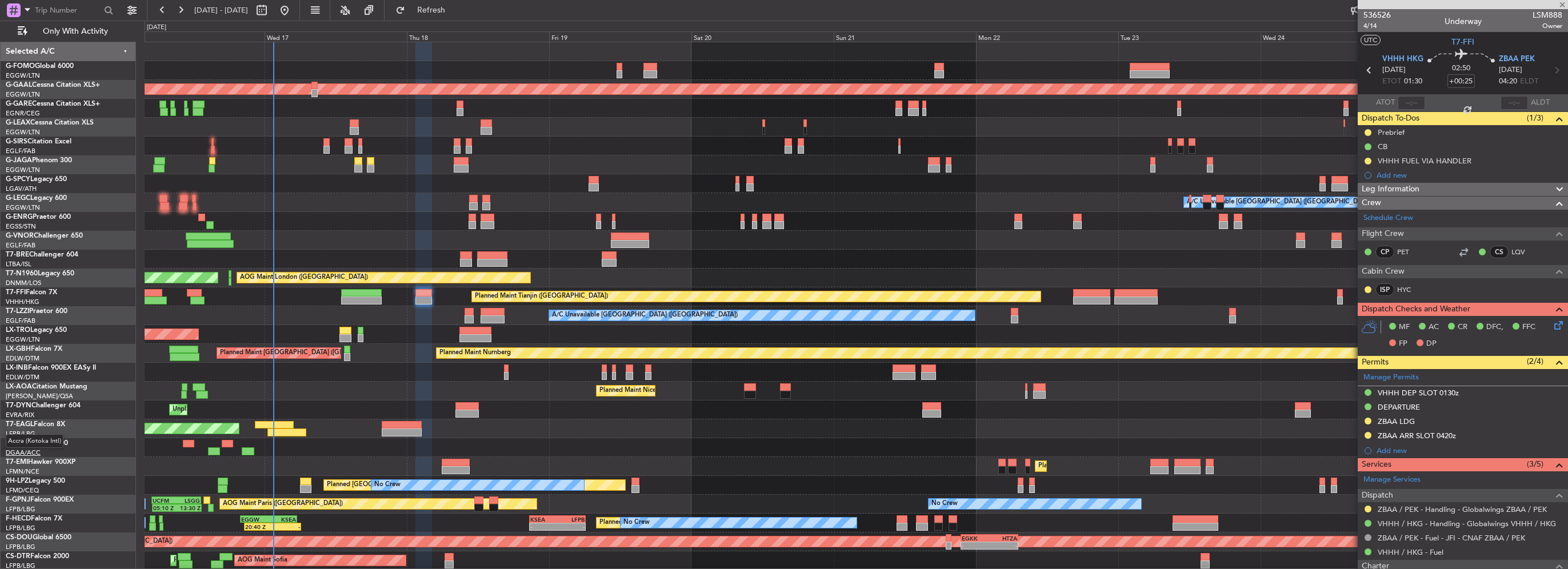
type input "+00:50"
type input "2"
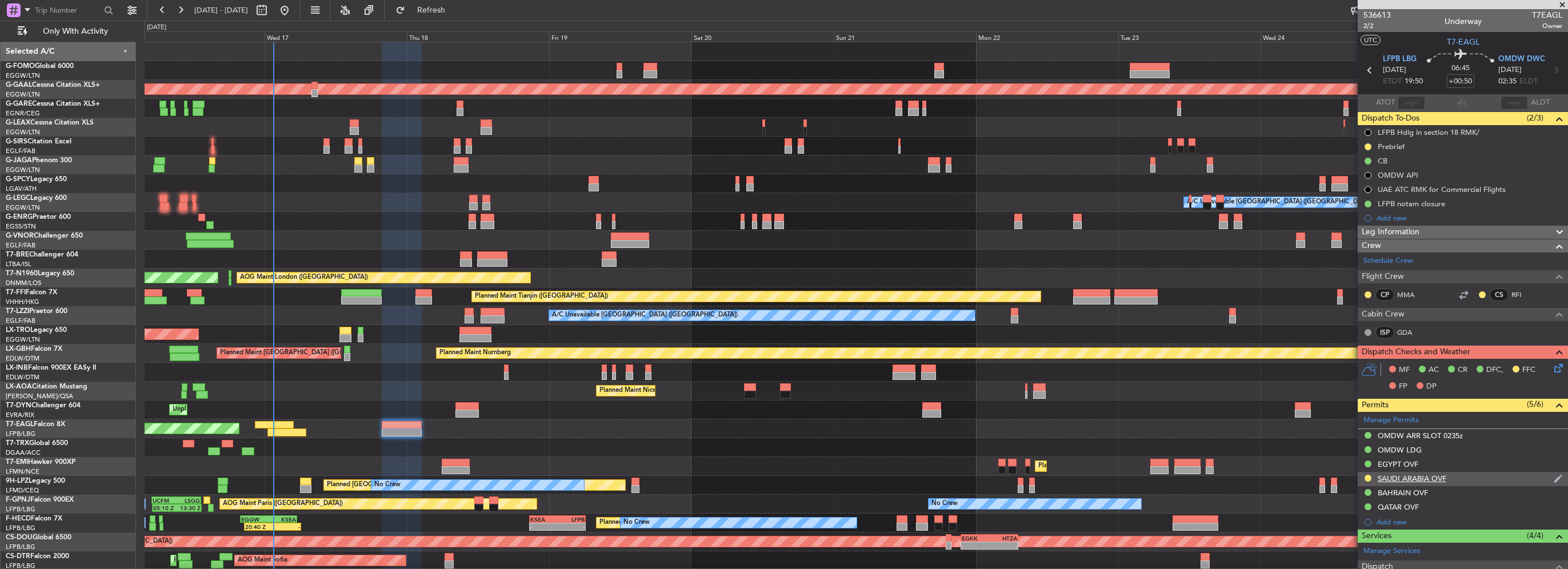
click at [1429, 480] on div "SAUDI ARABIA OVF" at bounding box center [1412, 478] width 69 height 10
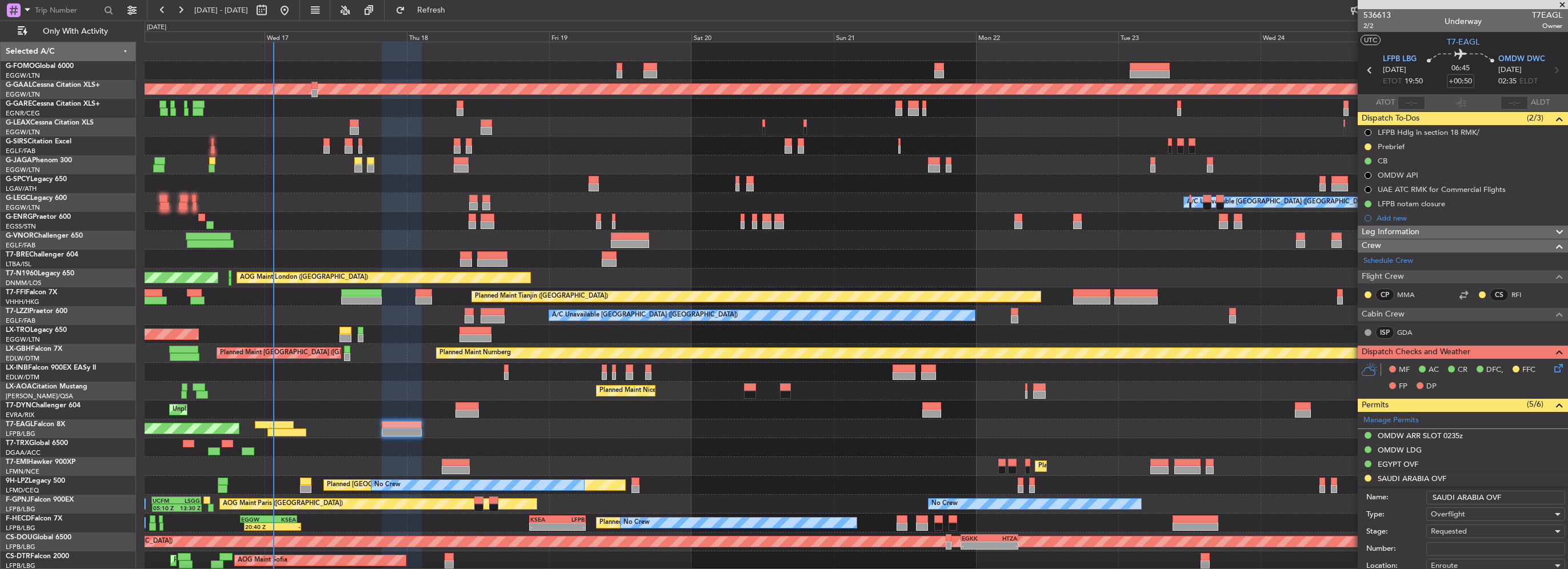
scroll to position [171, 0]
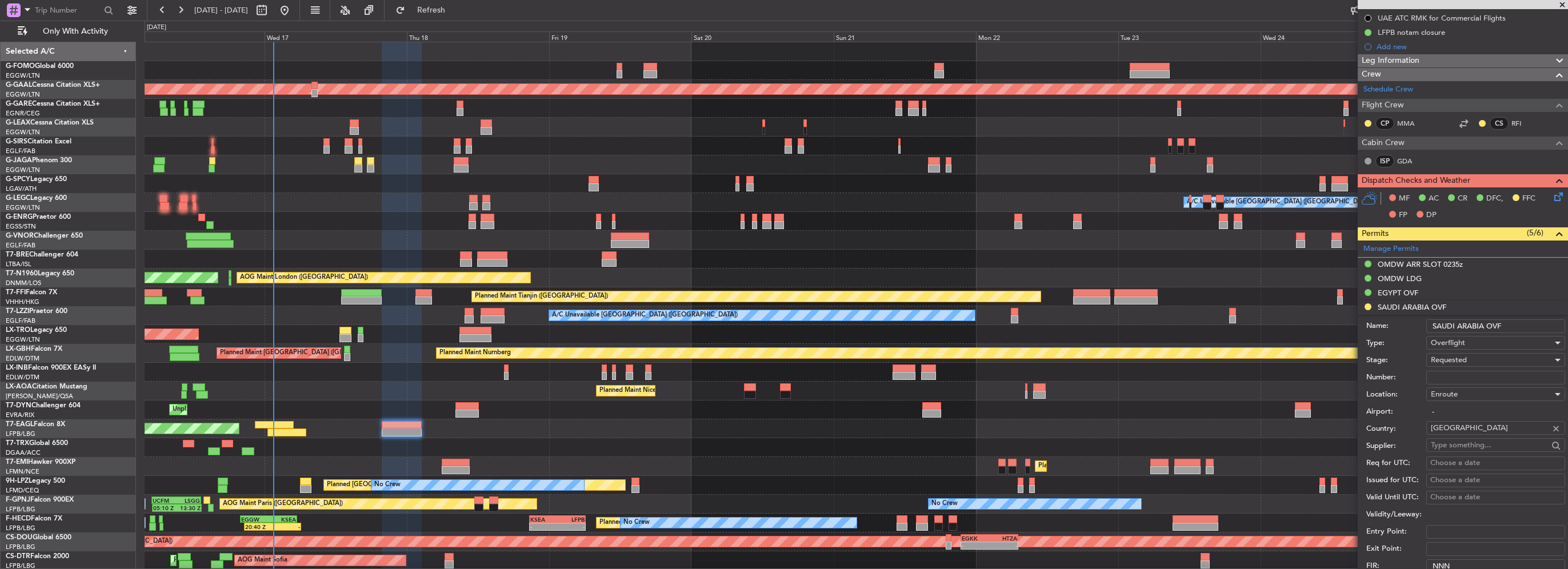
click at [1440, 375] on input "Number:" at bounding box center [1495, 378] width 139 height 14
paste input "2501020585"
type input "2501020585"
click at [1453, 362] on span "Requested" at bounding box center [1449, 359] width 36 height 10
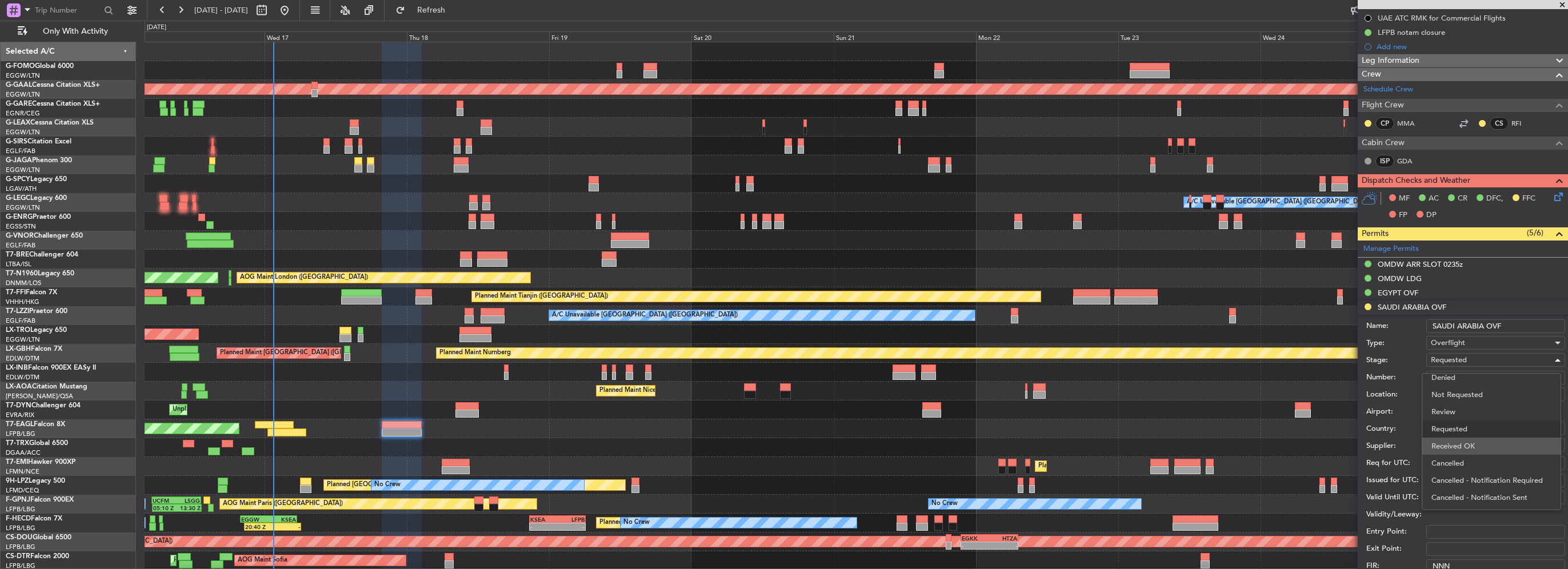
click at [1467, 451] on span "Received OK" at bounding box center [1491, 446] width 120 height 17
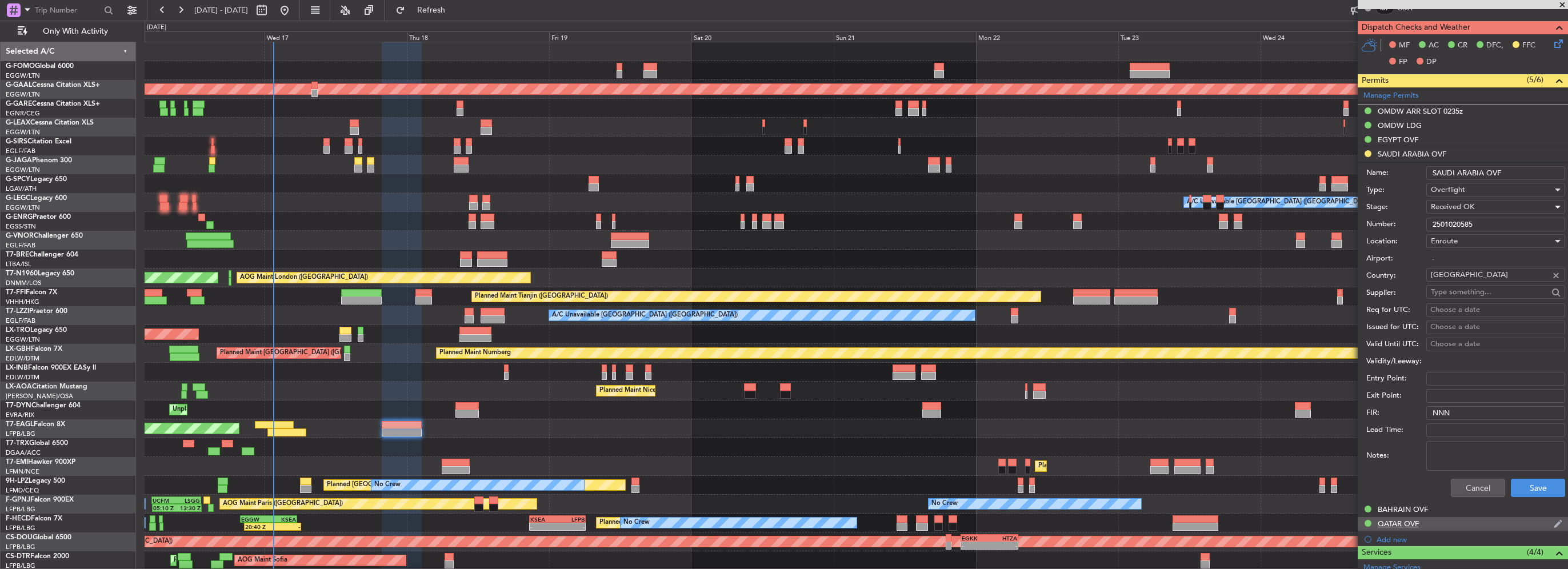
scroll to position [343, 0]
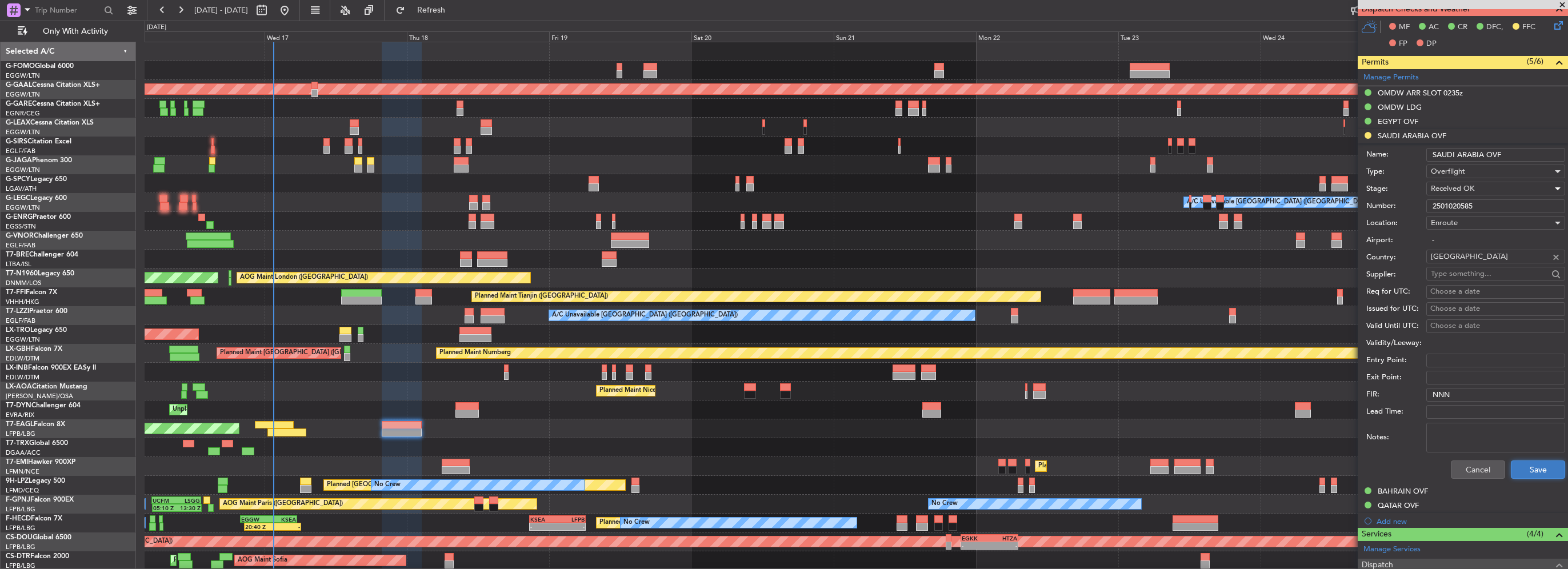
click at [1533, 471] on button "Save" at bounding box center [1539, 470] width 54 height 19
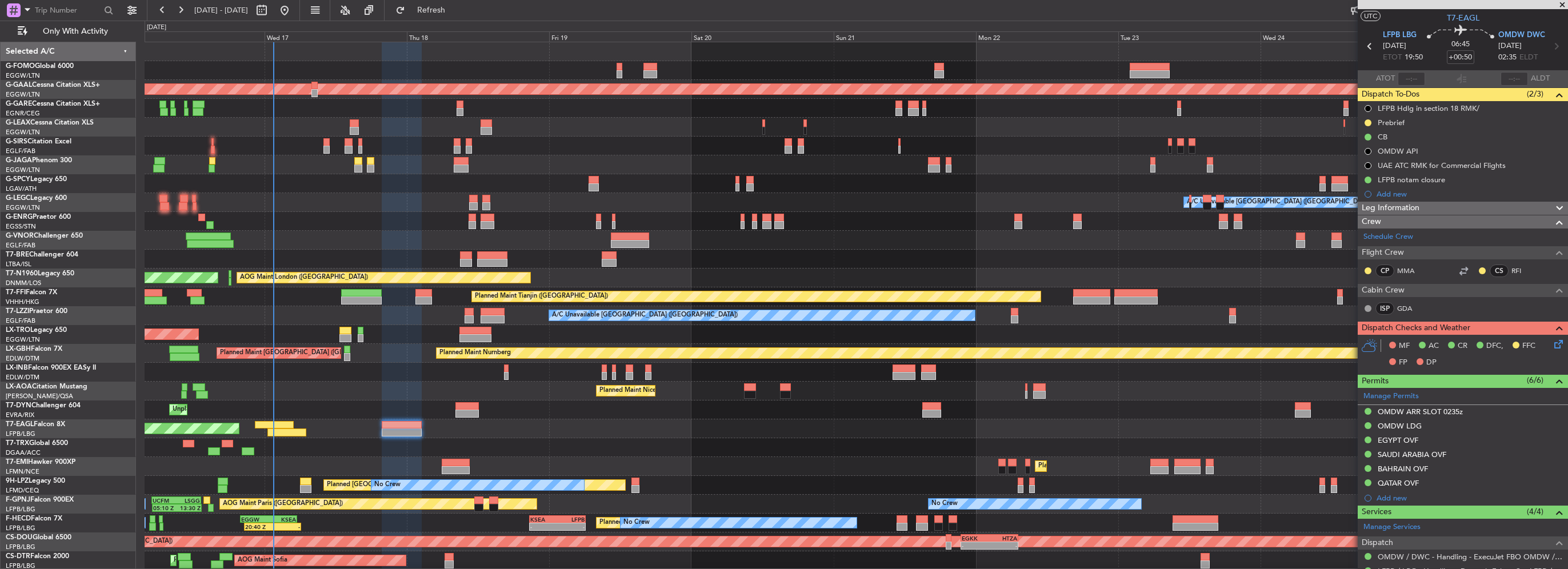
scroll to position [0, 0]
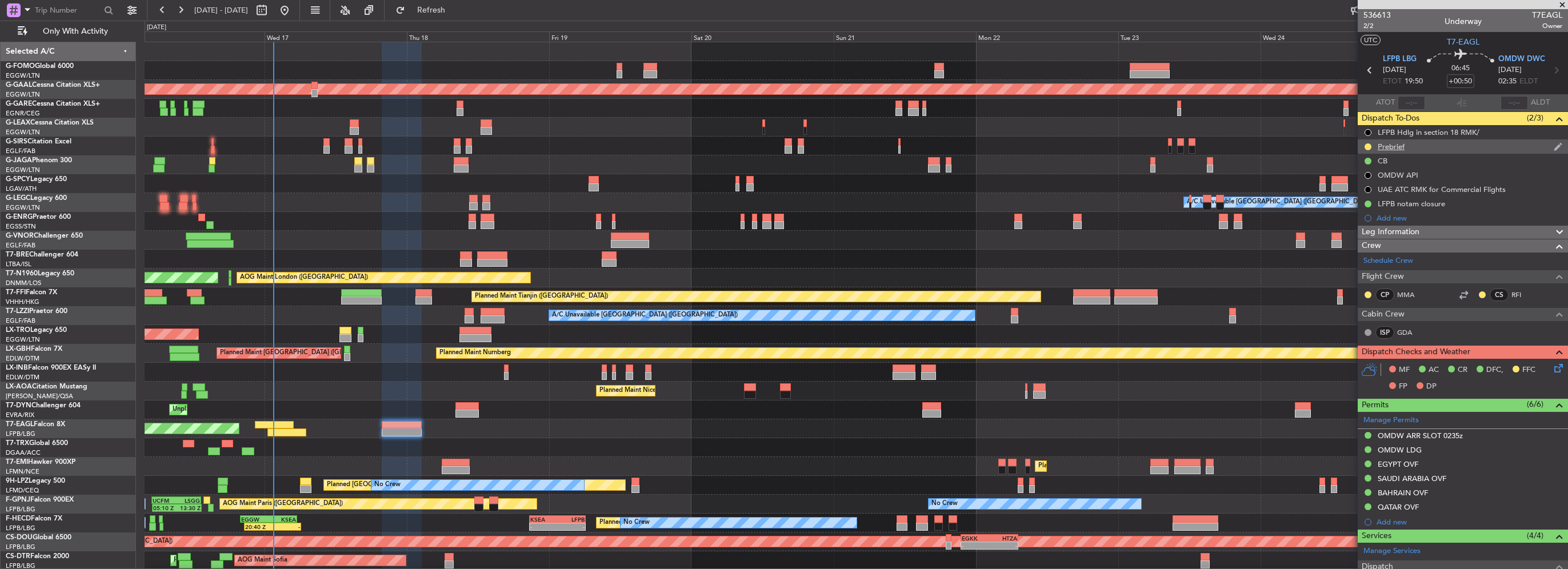
click at [1364, 143] on nimbus-traffic-light at bounding box center [1368, 147] width 9 height 9
click at [1364, 143] on div at bounding box center [1368, 147] width 9 height 9
click at [1367, 145] on button at bounding box center [1368, 146] width 7 height 7
click at [1373, 217] on span "Cancelled" at bounding box center [1371, 214] width 33 height 12
click at [1370, 149] on div at bounding box center [1368, 147] width 9 height 9
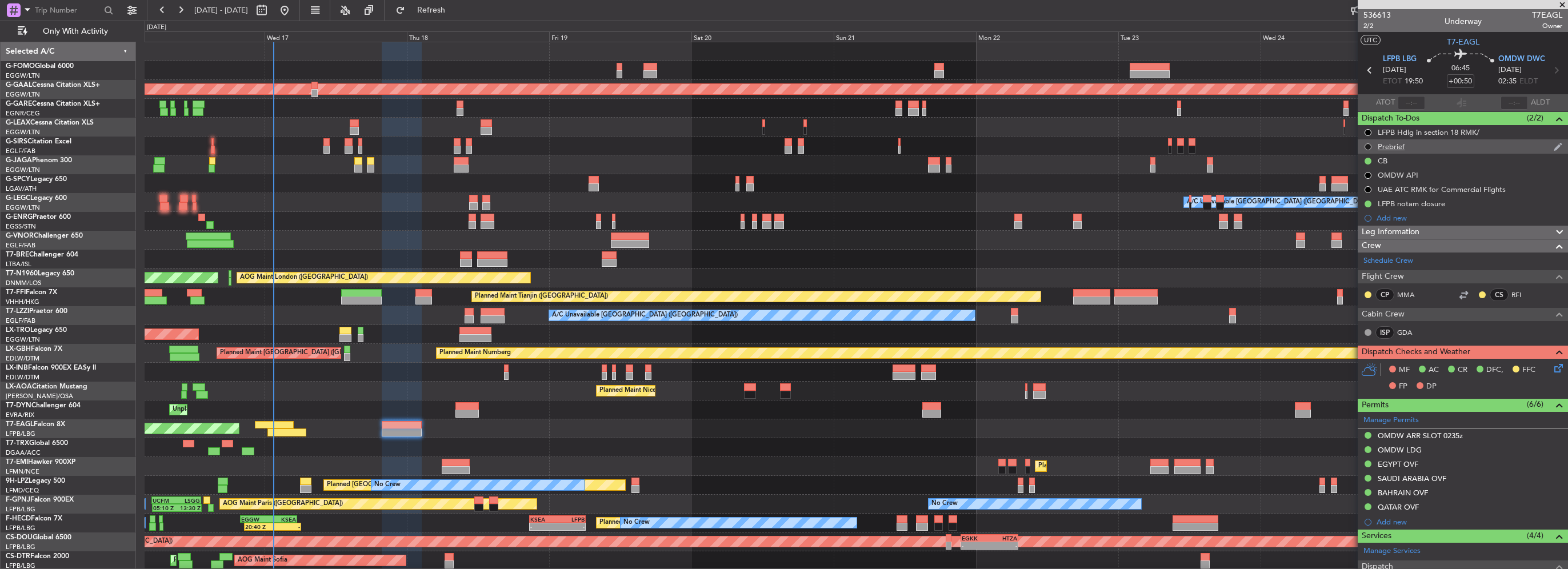
click at [1367, 146] on button at bounding box center [1368, 146] width 7 height 7
drag, startPoint x: 1407, startPoint y: 466, endPoint x: 1412, endPoint y: 471, distance: 7.1
click at [1407, 466] on div "EGYPT OVF" at bounding box center [1398, 464] width 40 height 10
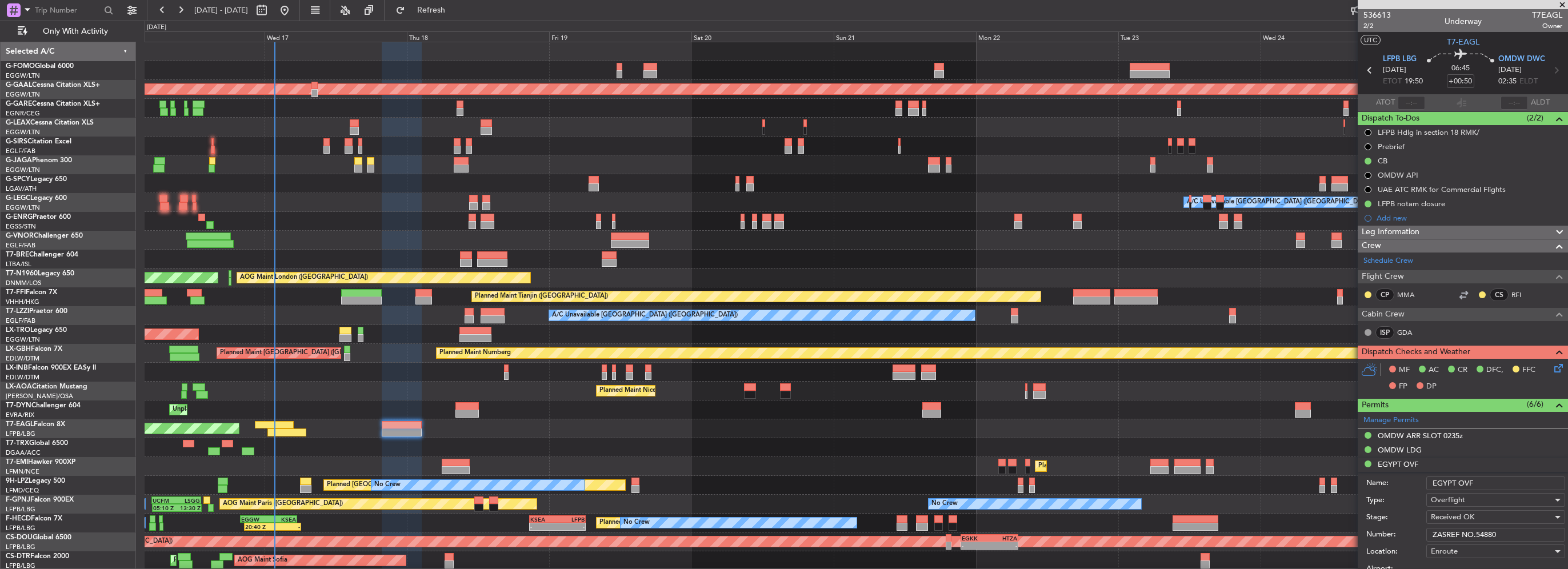
drag, startPoint x: 1509, startPoint y: 533, endPoint x: 1286, endPoint y: 530, distance: 223.0
click at [1308, 530] on fb-app "16 Sep 2025 - 26 Sep 2025 Refresh Quick Links Only With Activity OLBA 11:00 Z K…" at bounding box center [784, 289] width 1568 height 560
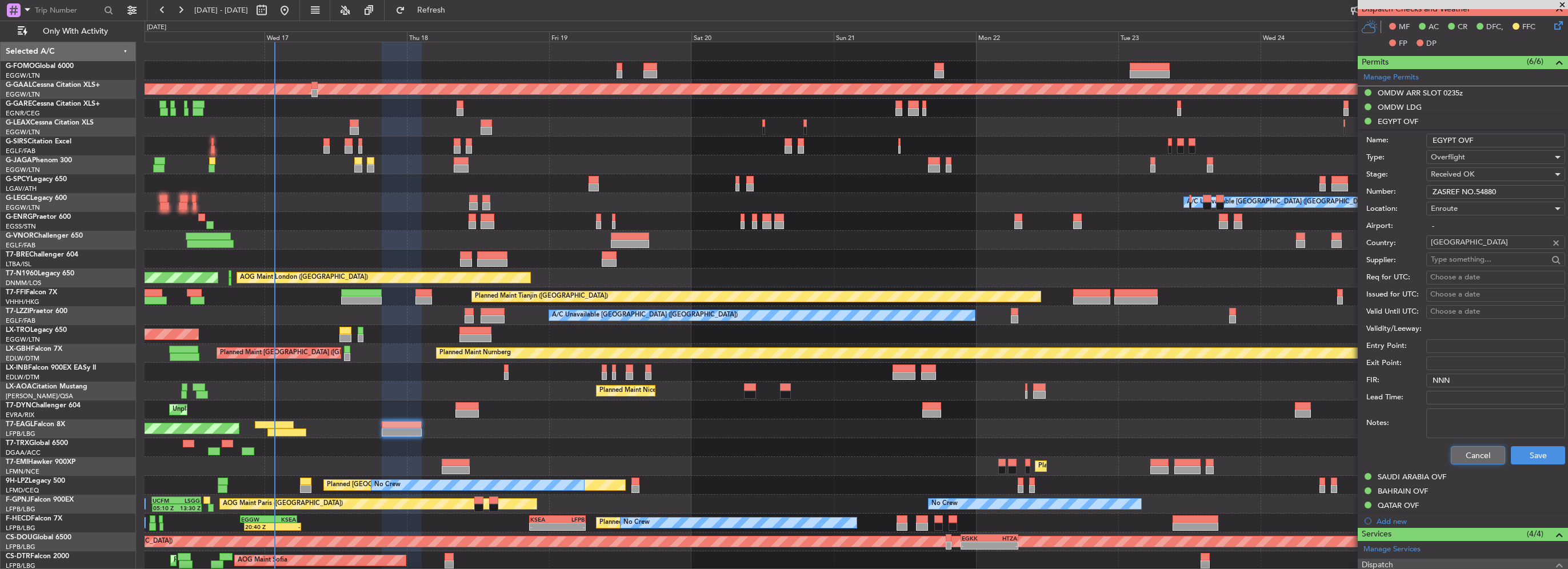
click at [1472, 446] on button "Cancel" at bounding box center [1478, 455] width 54 height 19
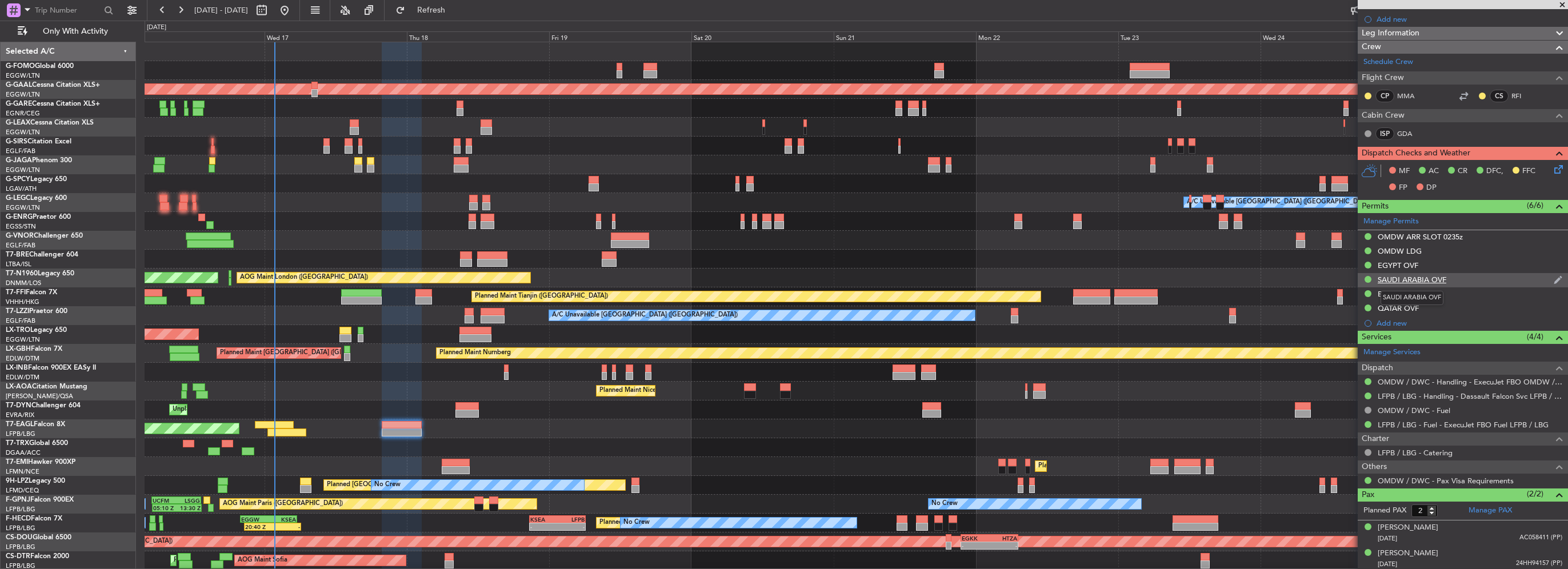
click at [1423, 281] on div "SAUDI ARABIA OVF" at bounding box center [1412, 279] width 69 height 10
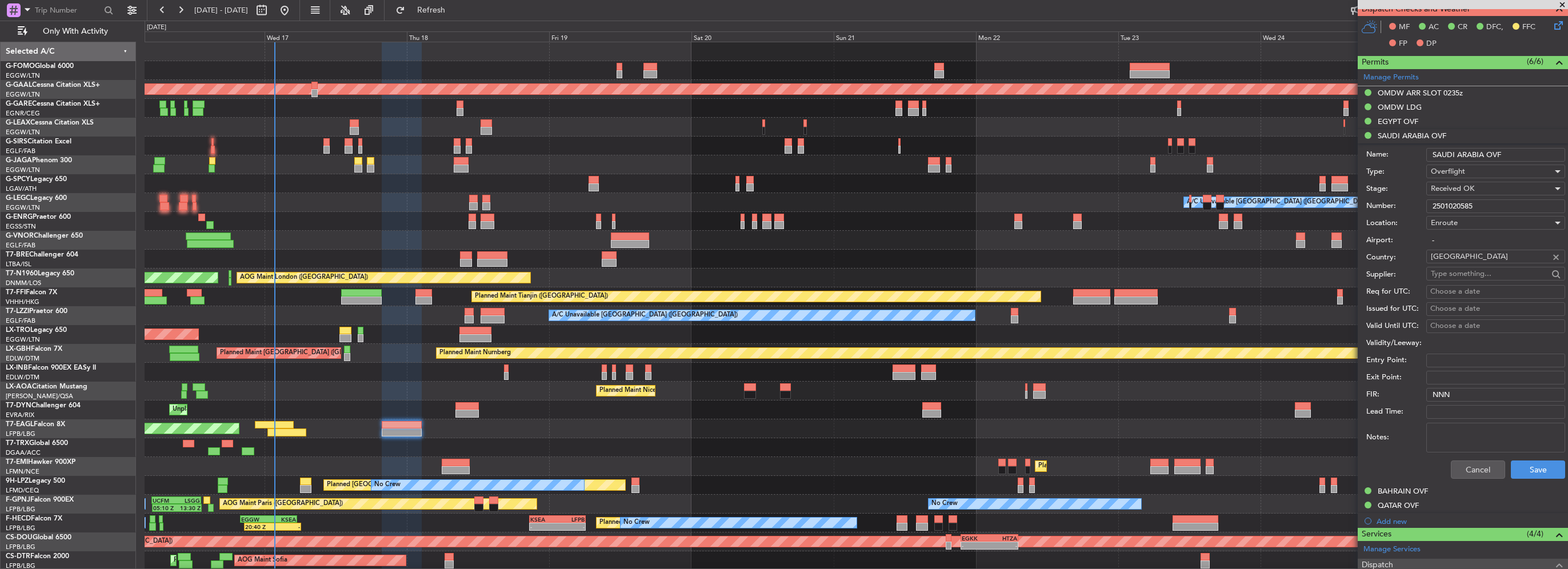
drag, startPoint x: 1501, startPoint y: 201, endPoint x: 1179, endPoint y: 204, distance: 322.0
click at [1179, 204] on fb-app "16 Sep 2025 - 26 Sep 2025 Refresh Quick Links Only With Activity OLBA 11:00 Z K…" at bounding box center [784, 289] width 1568 height 560
drag, startPoint x: 1397, startPoint y: 496, endPoint x: 1404, endPoint y: 502, distance: 9.2
click at [1397, 496] on div "BAHRAIN OVF" at bounding box center [1463, 492] width 211 height 14
drag, startPoint x: 1527, startPoint y: 214, endPoint x: 1089, endPoint y: 208, distance: 438.0
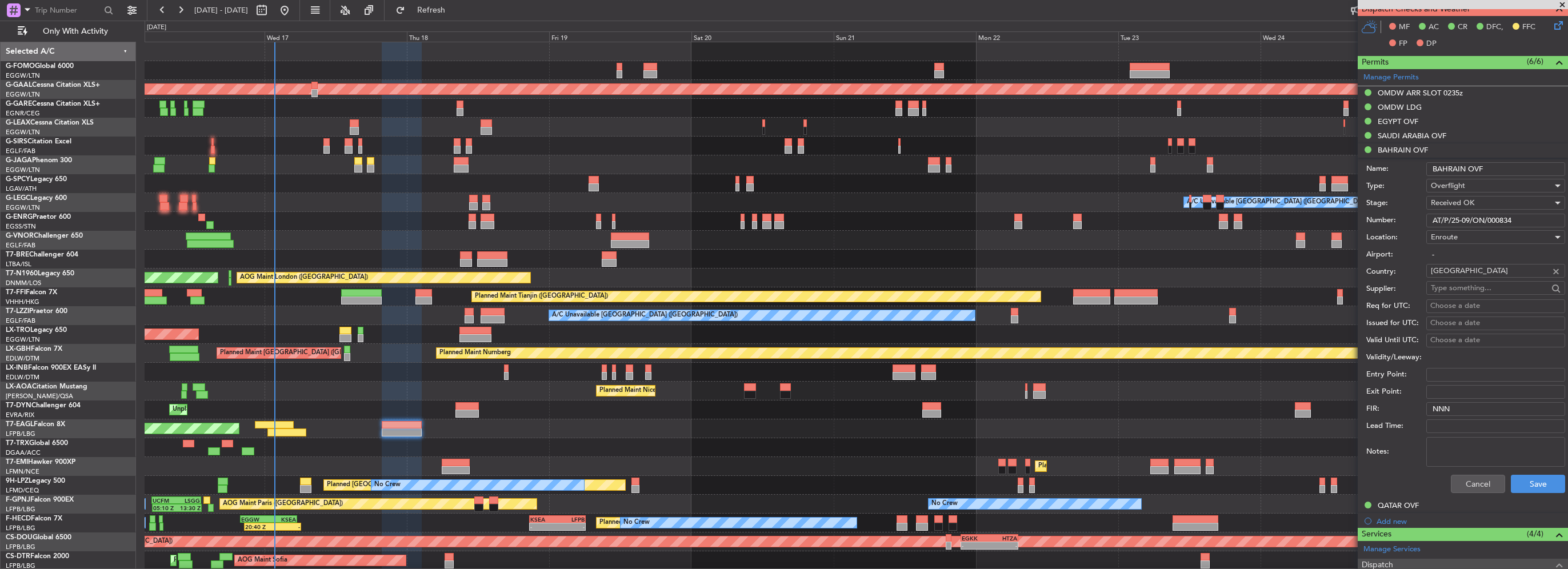
click at [1161, 213] on fb-app "16 Sep 2025 - 26 Sep 2025 Refresh Quick Links Only With Activity OLBA 11:00 Z K…" at bounding box center [784, 289] width 1568 height 560
click at [1401, 502] on div "QATAR OVF" at bounding box center [1398, 506] width 41 height 10
drag, startPoint x: 1404, startPoint y: 106, endPoint x: 1422, endPoint y: 132, distance: 31.6
click at [1404, 106] on div "OMDW LDG" at bounding box center [1400, 107] width 44 height 10
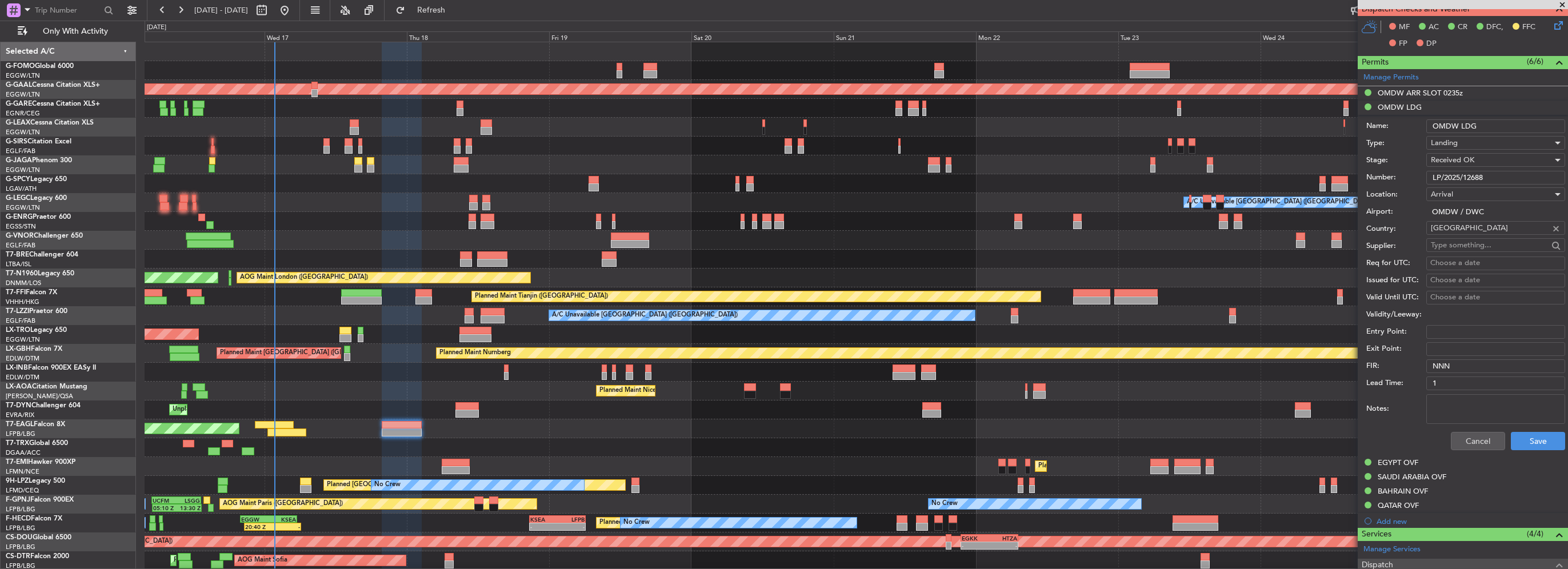
drag, startPoint x: 1498, startPoint y: 173, endPoint x: 1167, endPoint y: 163, distance: 331.2
click at [1196, 170] on fb-app "16 Sep 2025 - 26 Sep 2025 Refresh Quick Links Only With Activity OLBA 11:00 Z K…" at bounding box center [784, 289] width 1568 height 560
drag, startPoint x: 1415, startPoint y: 95, endPoint x: 1430, endPoint y: 114, distance: 24.2
click at [1415, 95] on div "OMDW ARR SLOT 0235z" at bounding box center [1421, 93] width 85 height 10
click at [1474, 430] on button "Cancel" at bounding box center [1478, 427] width 54 height 19
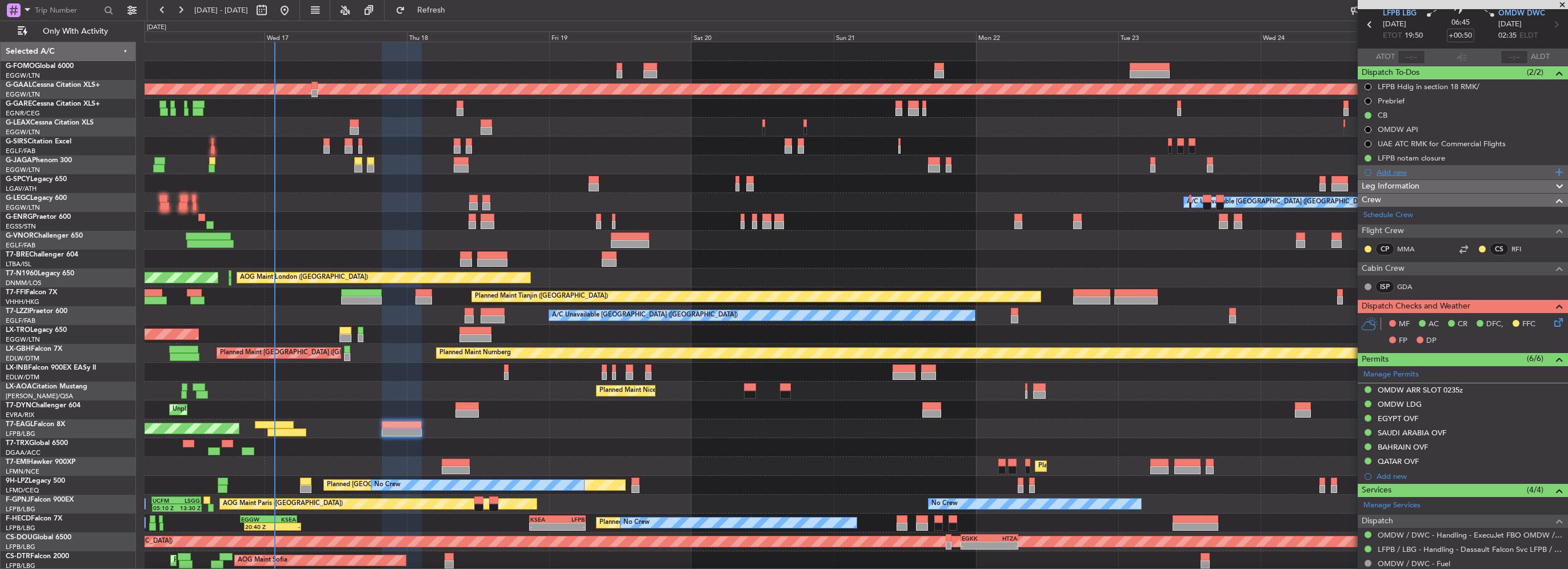
scroll to position [0, 0]
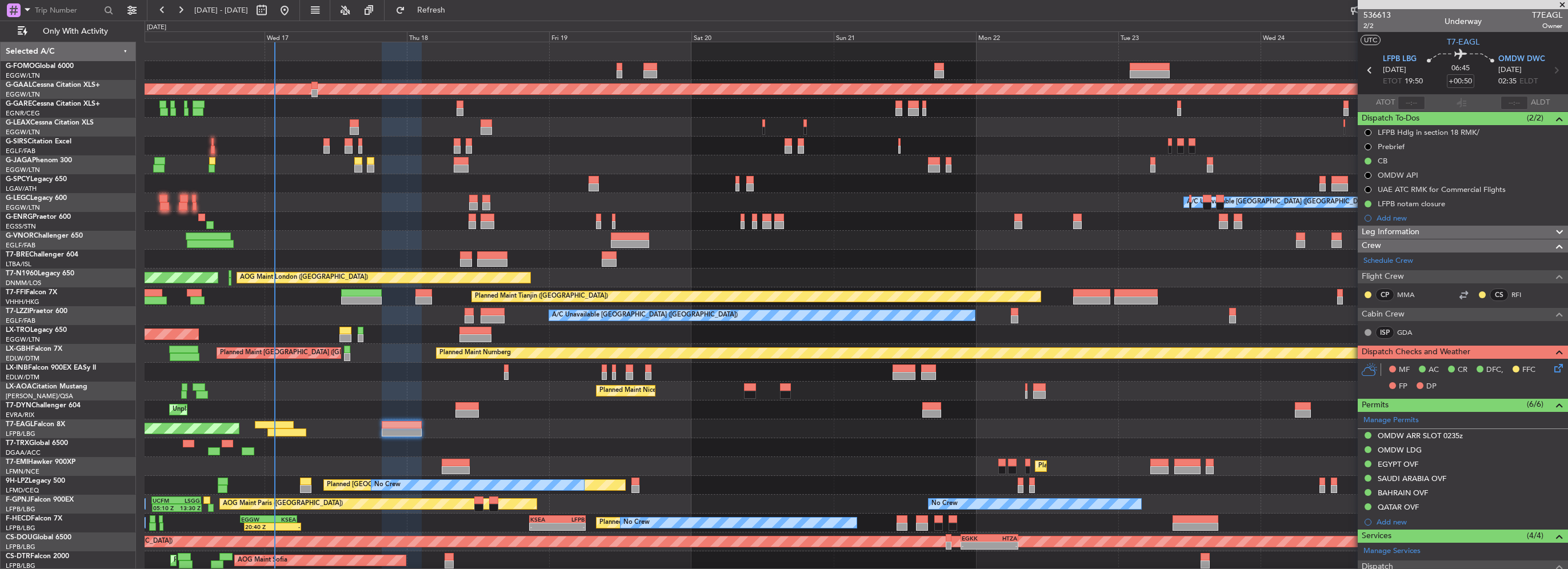
click at [1456, 237] on div "Leg Information" at bounding box center [1463, 232] width 211 height 13
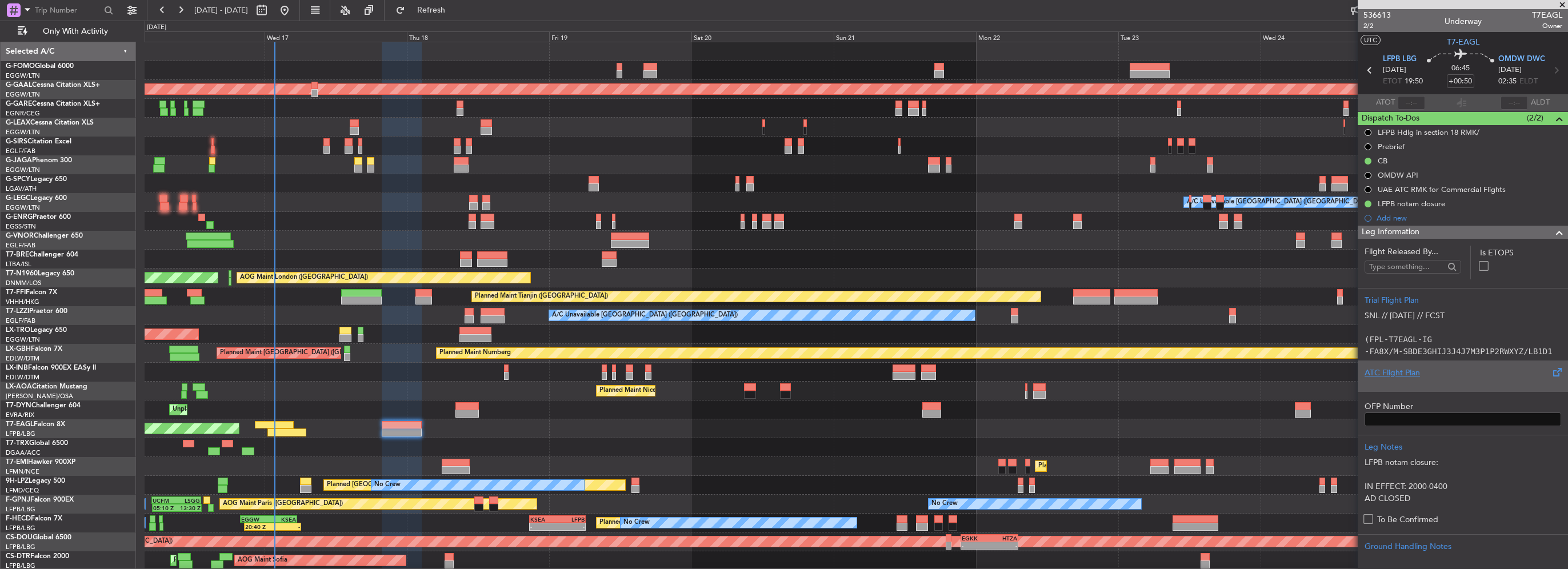
click at [1395, 376] on div "ATC Flight Plan" at bounding box center [1463, 373] width 197 height 12
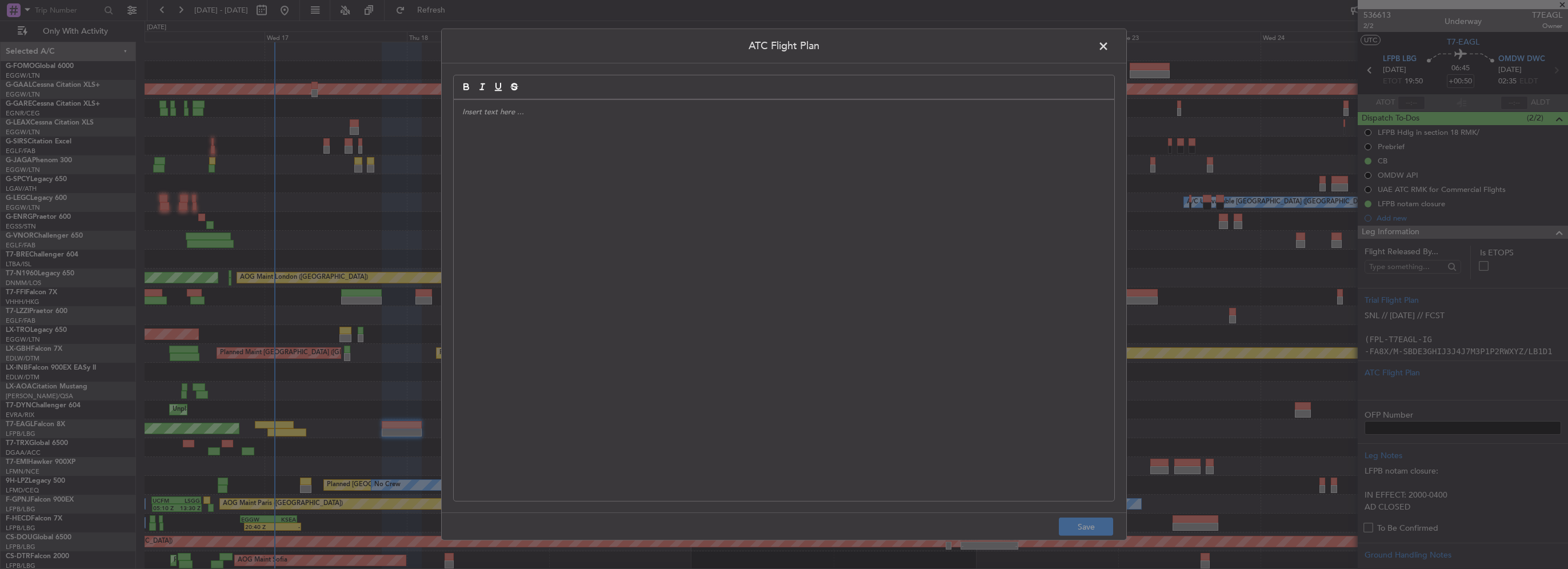
click at [578, 163] on div at bounding box center [784, 300] width 660 height 401
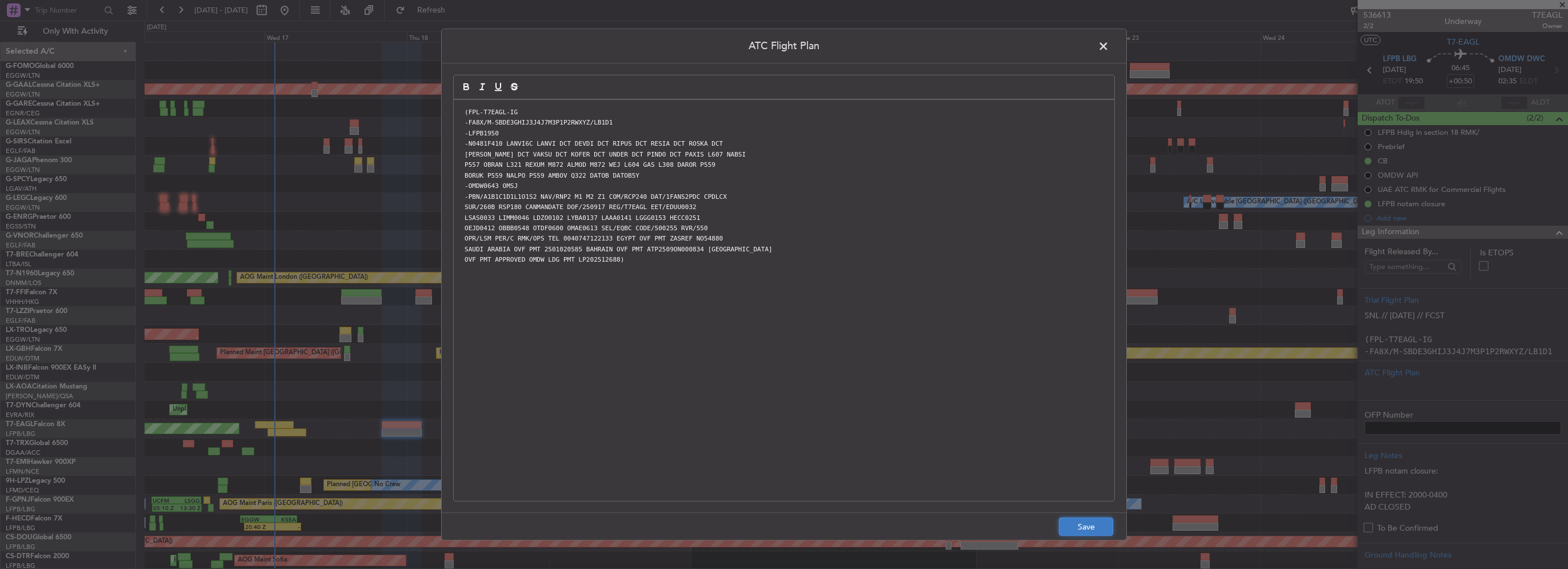
click at [1082, 525] on button "Save" at bounding box center [1086, 527] width 54 height 19
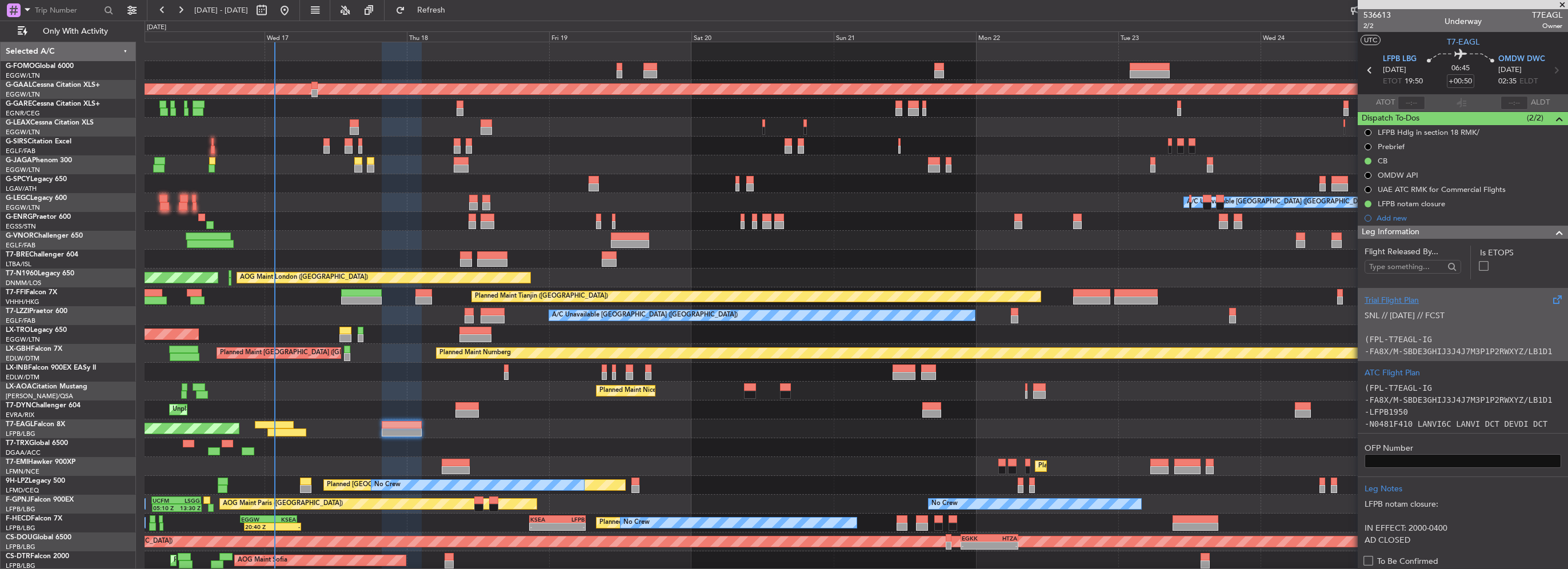
click at [1429, 310] on p "SNL // [DATE] // FCST" at bounding box center [1463, 316] width 197 height 12
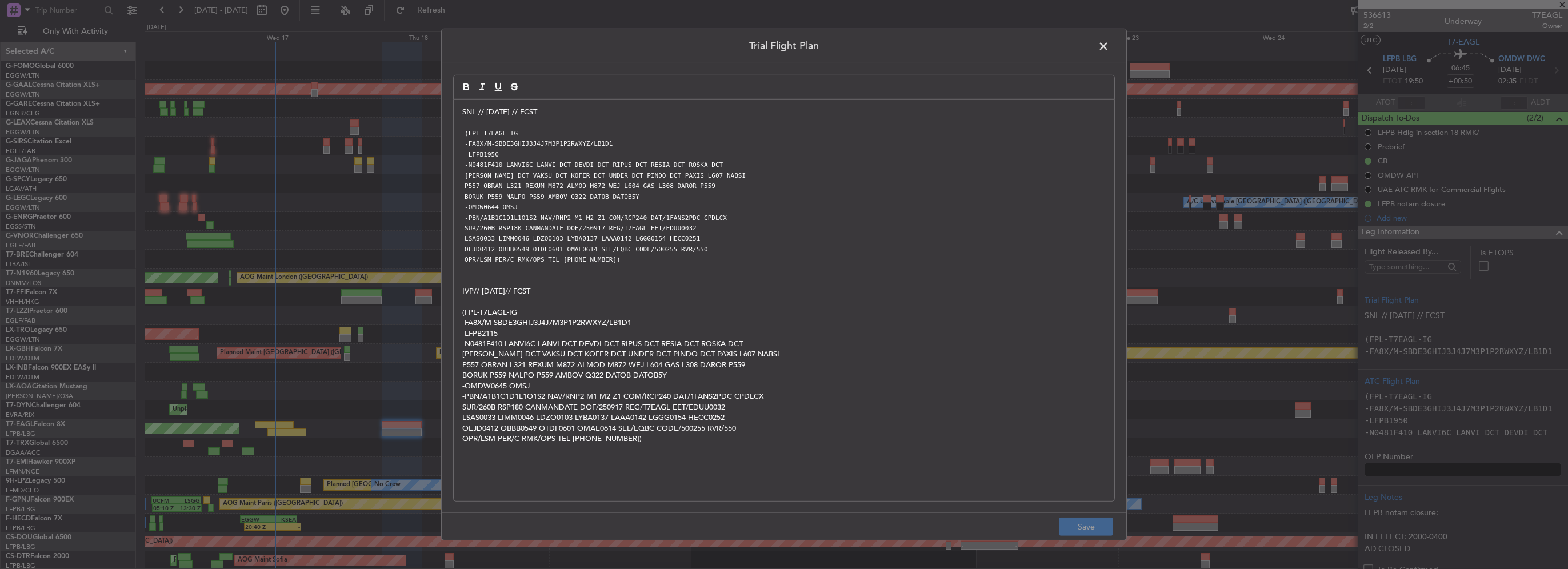
click at [1110, 42] on span at bounding box center [1110, 50] width 0 height 23
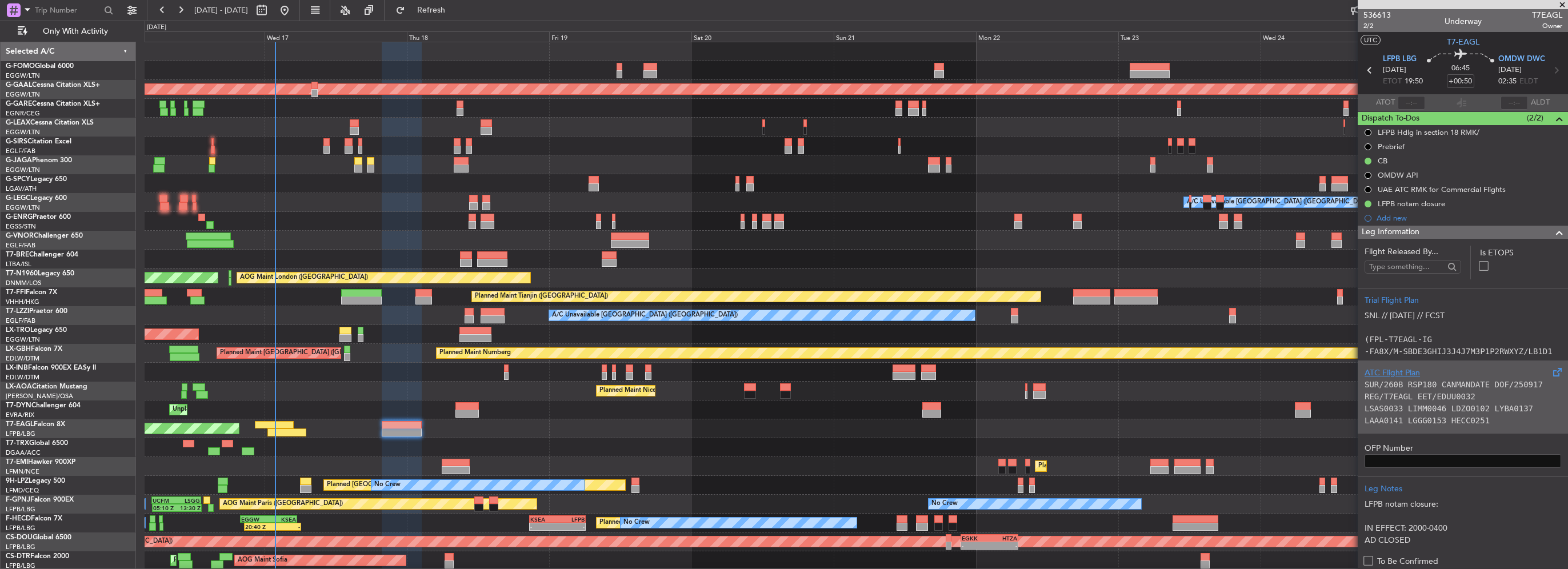
click at [1440, 376] on div "ATC Flight Plan" at bounding box center [1463, 373] width 197 height 12
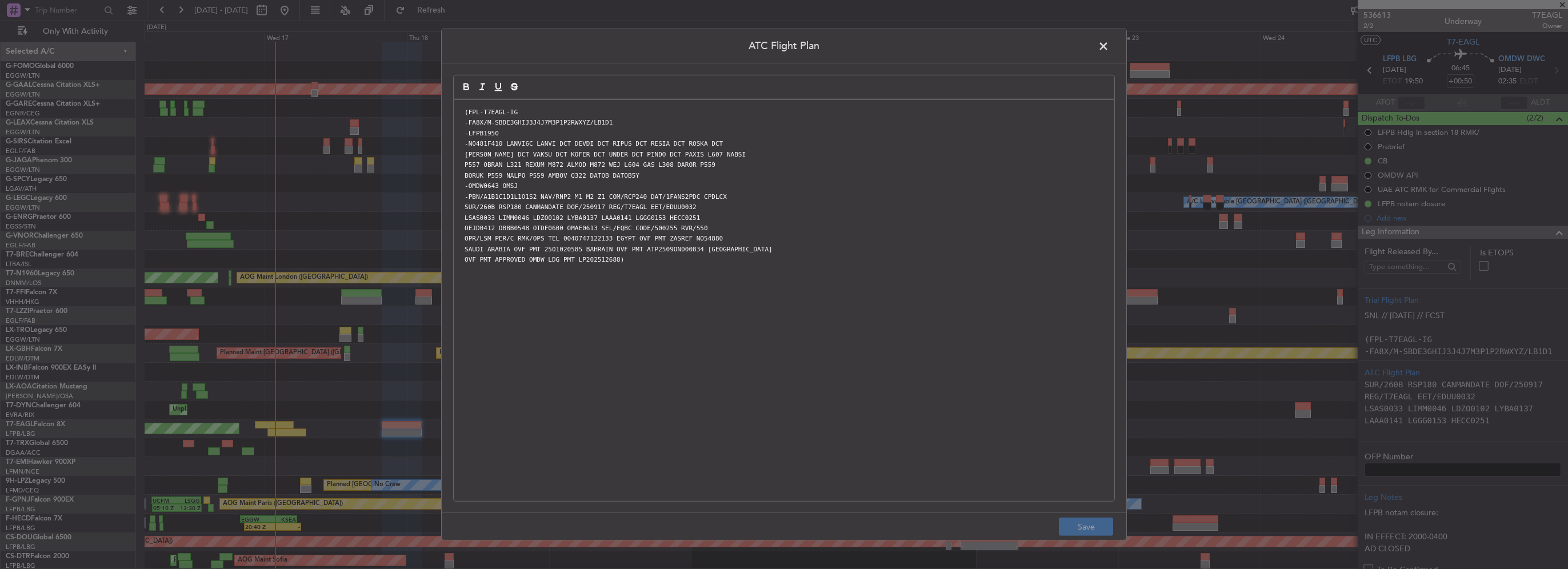
click at [1110, 45] on span at bounding box center [1110, 50] width 0 height 23
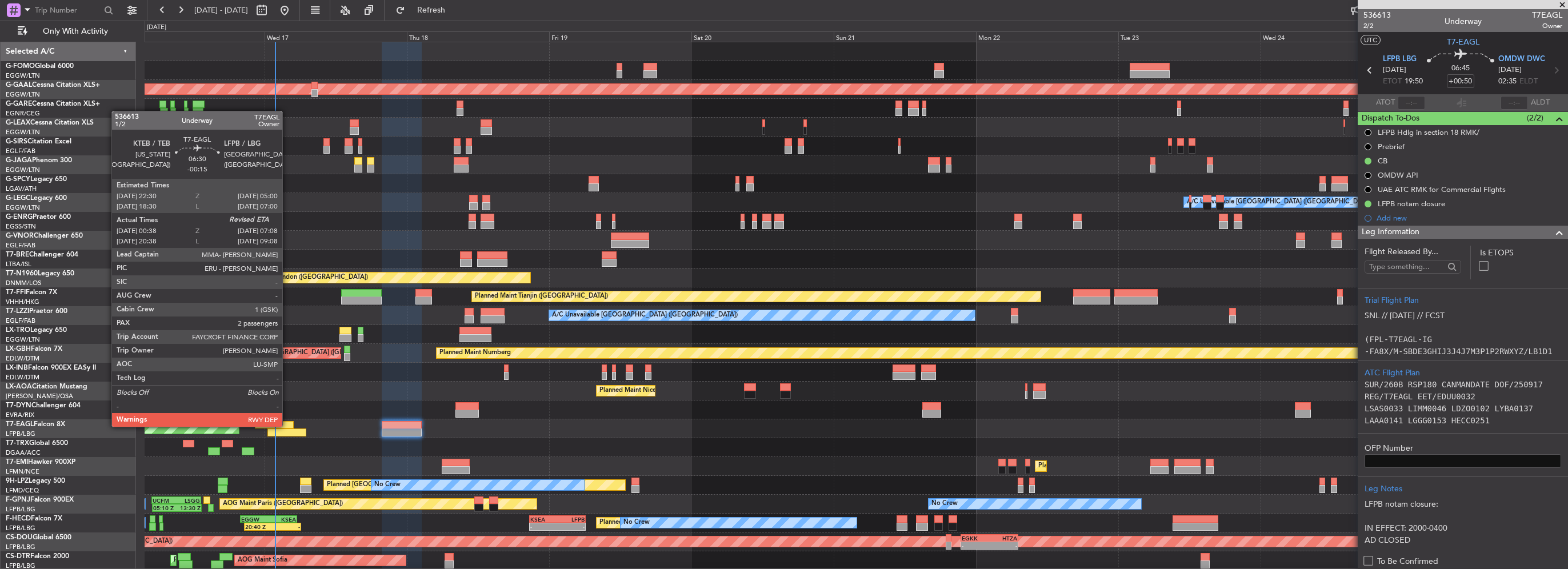
click at [287, 426] on div at bounding box center [274, 425] width 39 height 8
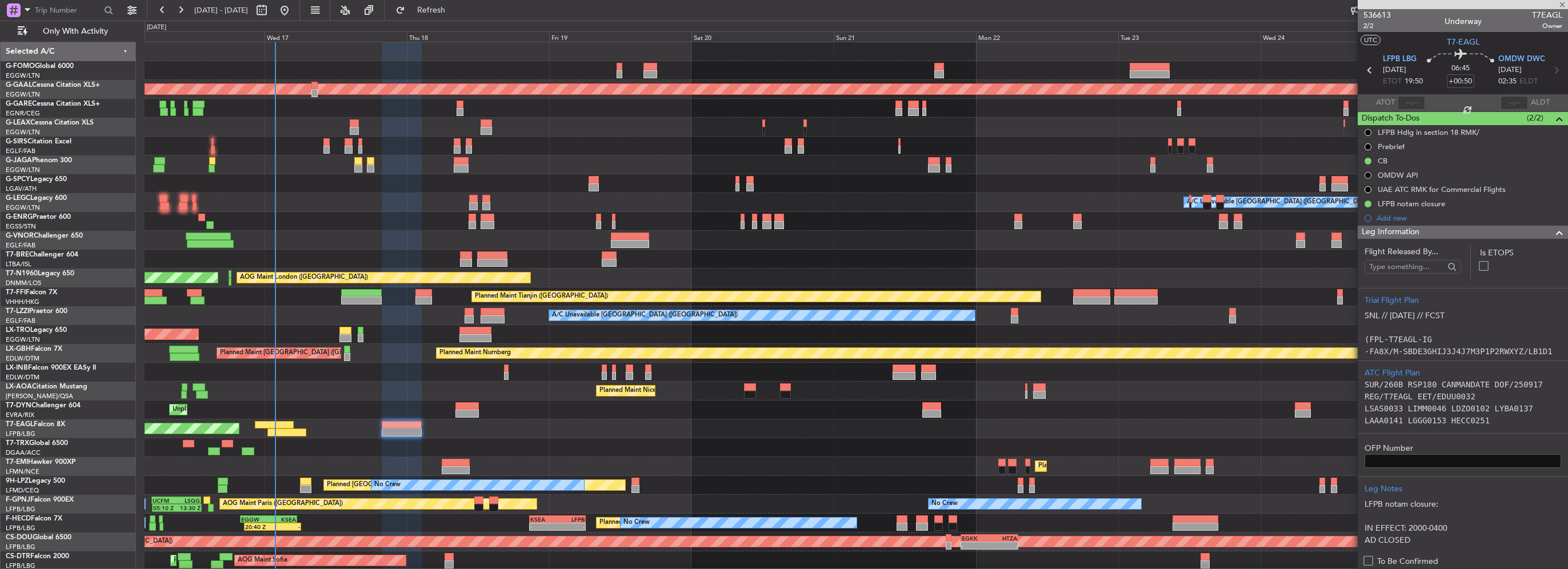
type input "-00:15"
type input "00:38"
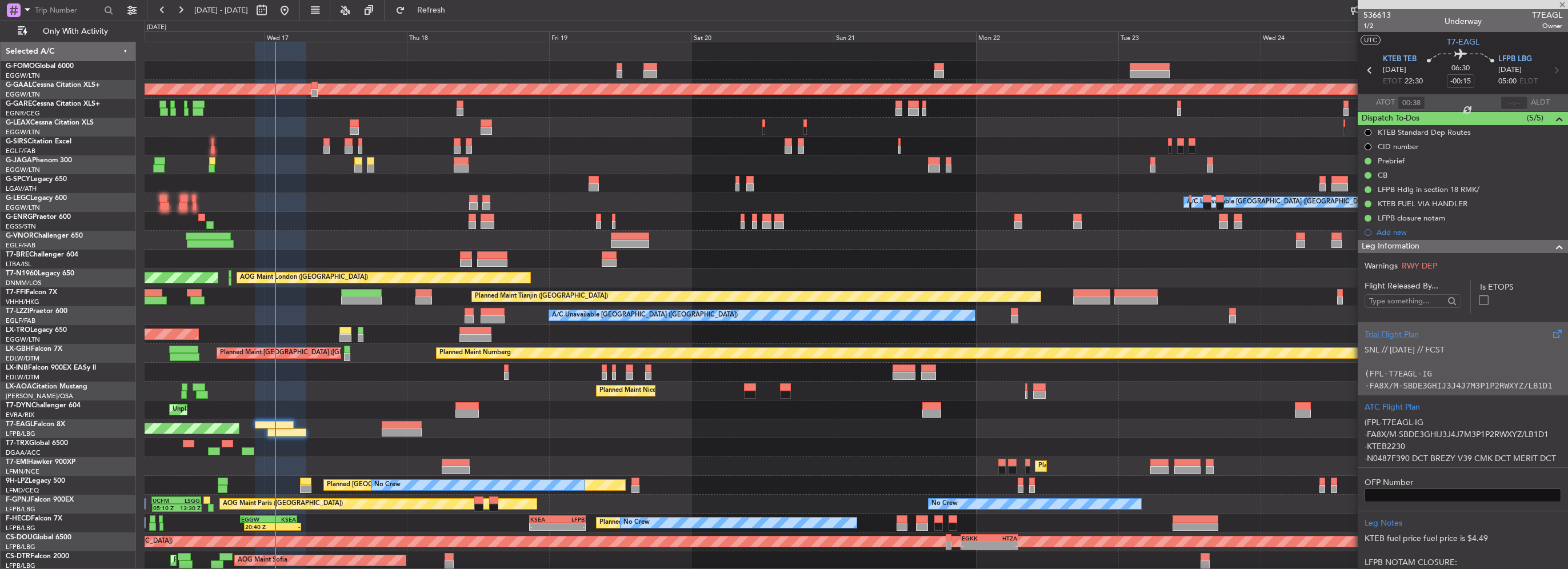
click at [1468, 372] on p "(FPL-T7EAGL-IG" at bounding box center [1463, 374] width 197 height 12
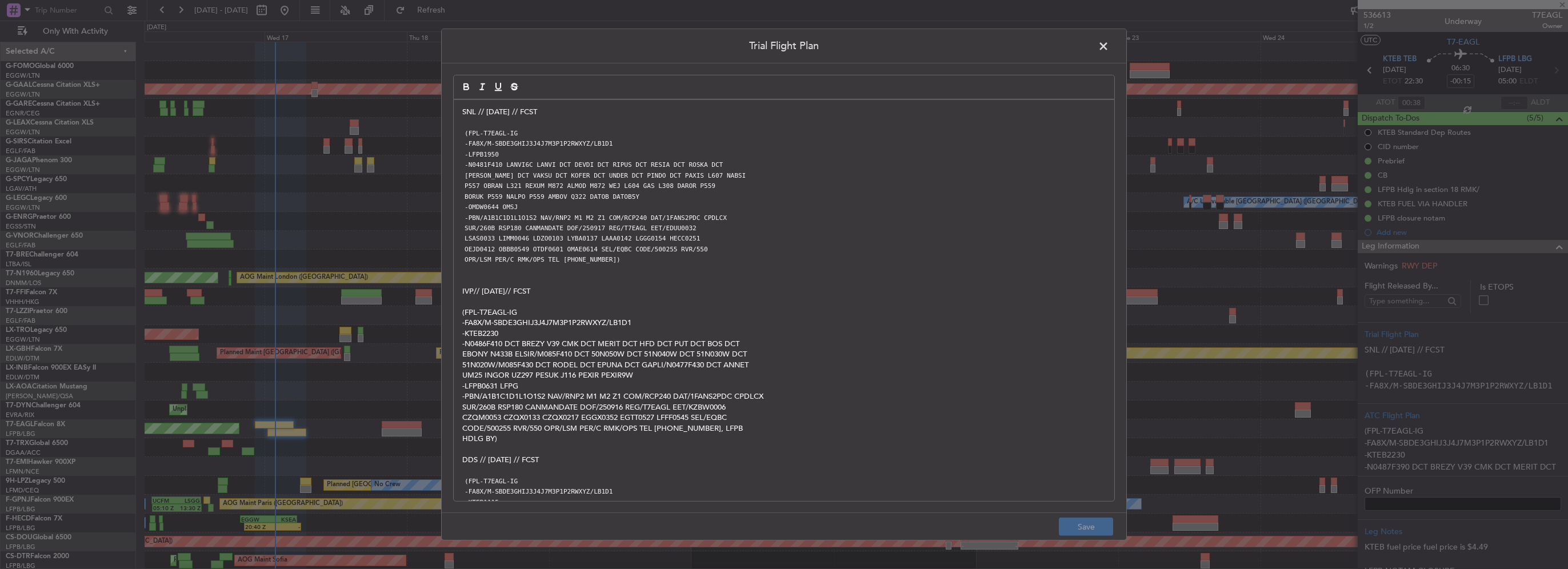
click at [1110, 47] on span at bounding box center [1110, 50] width 0 height 23
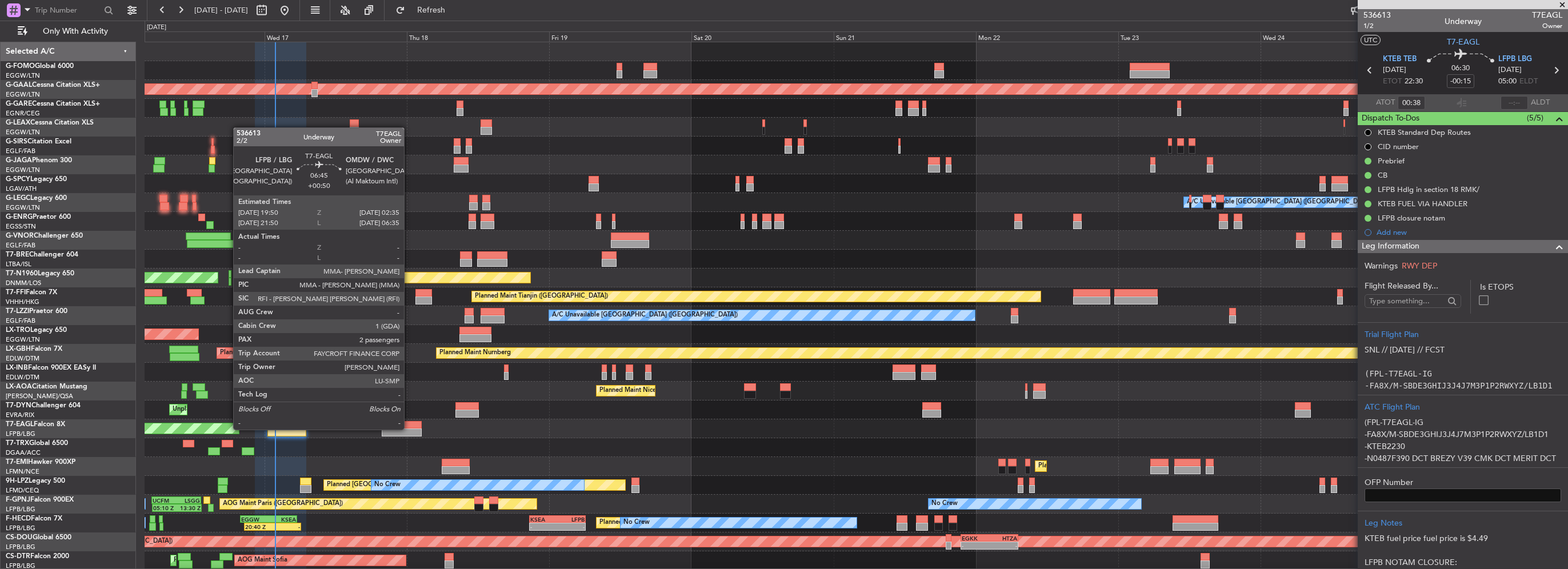
click at [410, 429] on div at bounding box center [402, 433] width 40 height 8
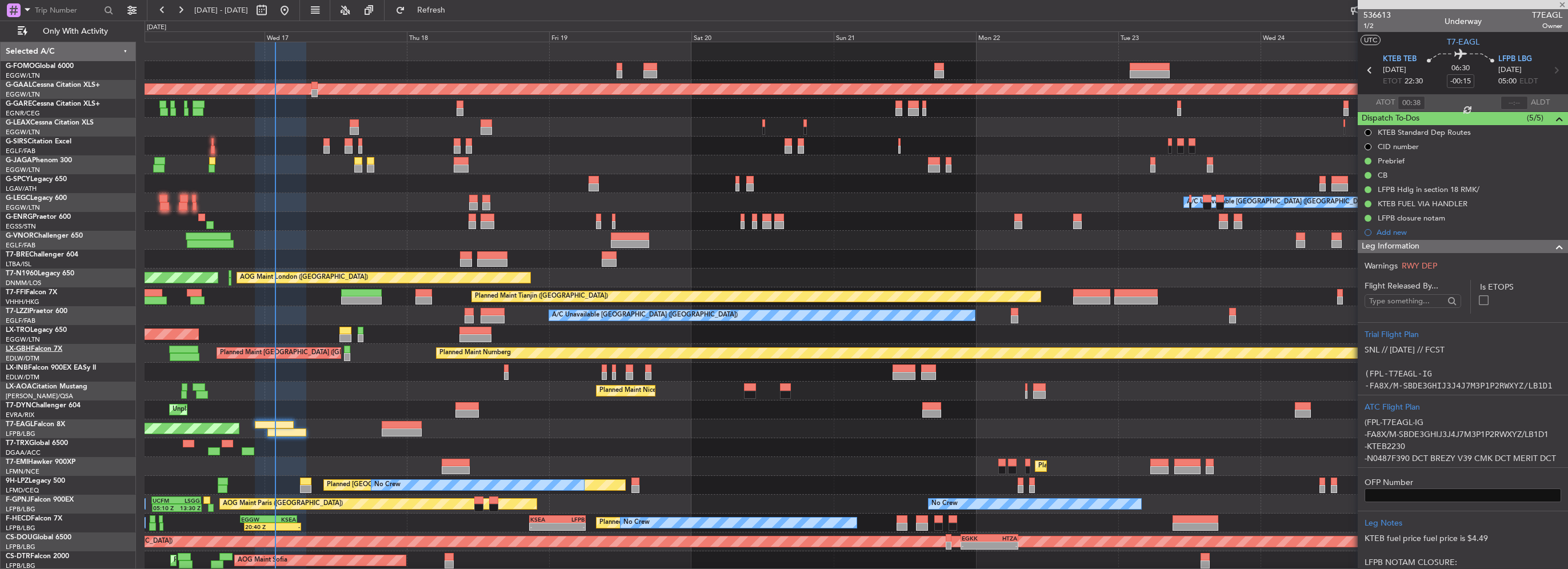
type input "+00:50"
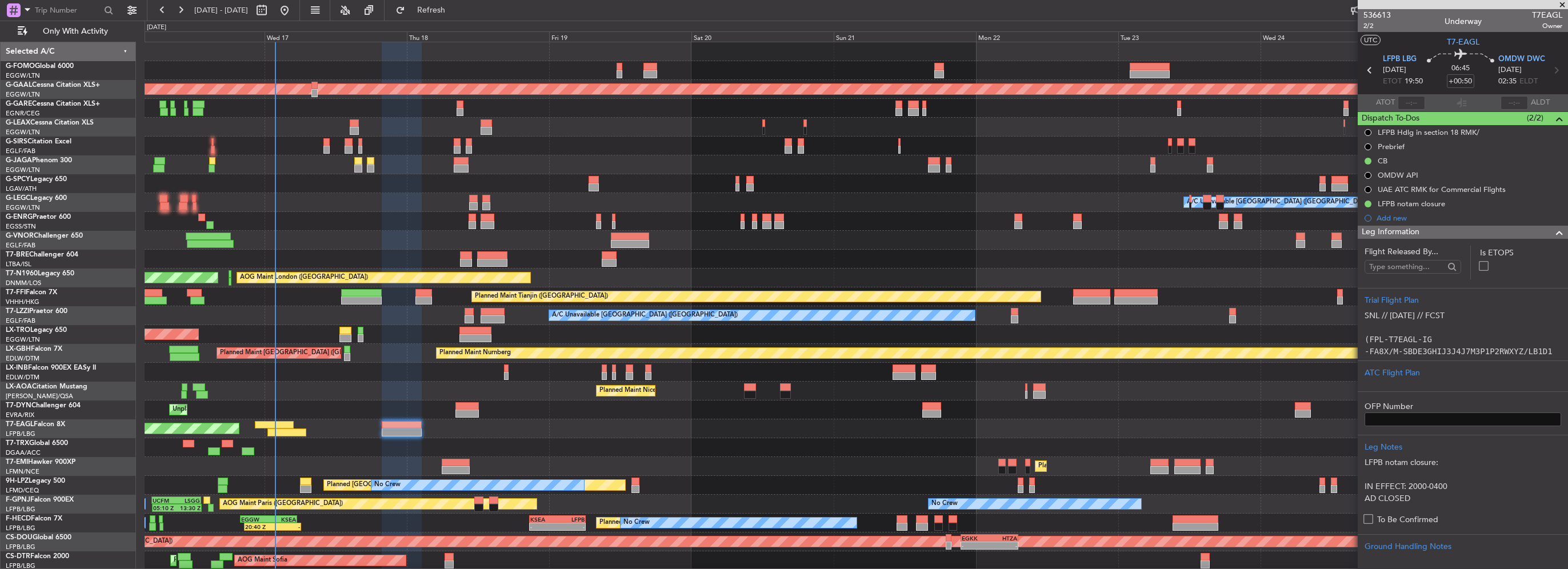
click at [1553, 235] on span at bounding box center [1560, 233] width 14 height 14
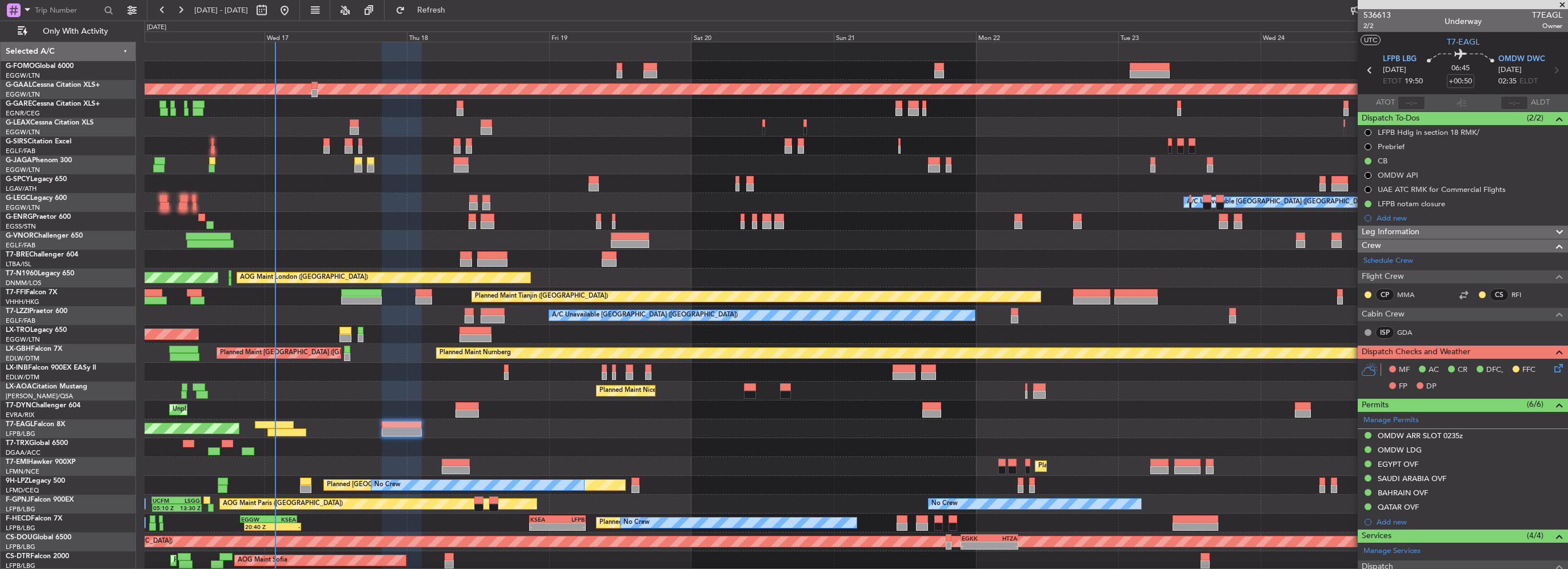
scroll to position [115, 0]
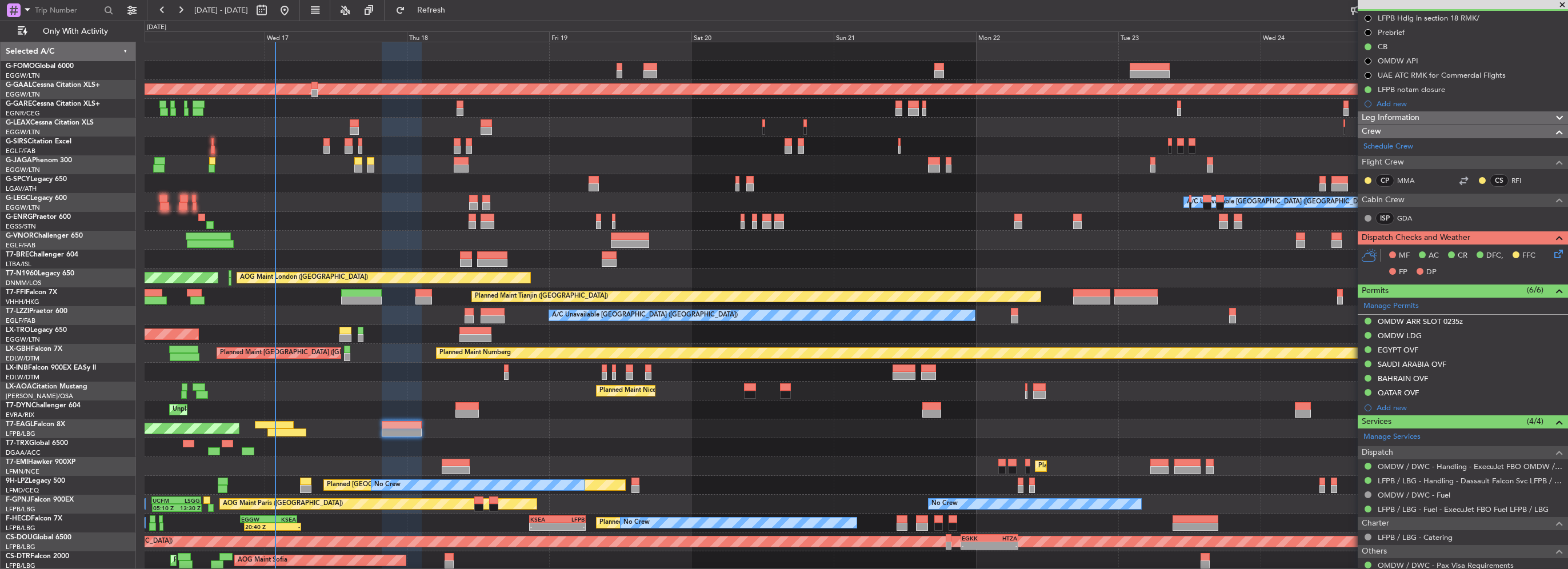
click at [1553, 250] on icon at bounding box center [1557, 252] width 9 height 9
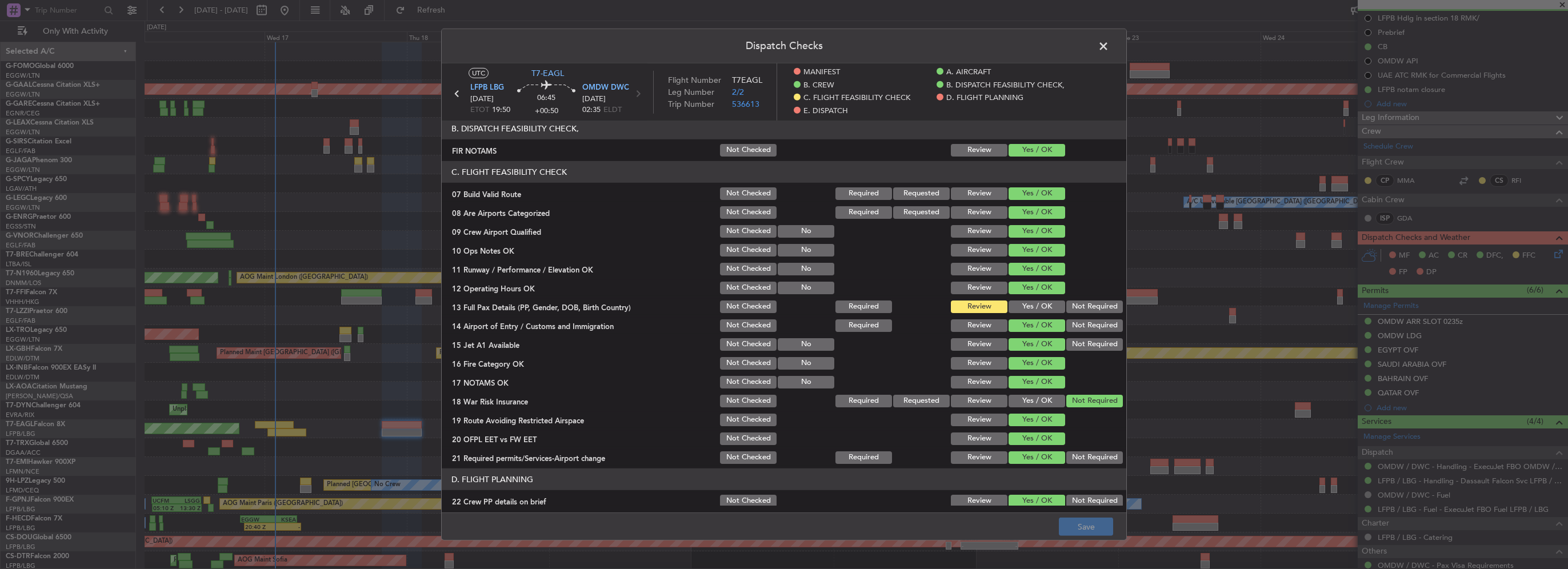
scroll to position [228, 0]
click at [1036, 298] on div "Yes / OK" at bounding box center [1036, 306] width 58 height 16
click at [1038, 304] on button "Yes / OK" at bounding box center [1037, 306] width 57 height 12
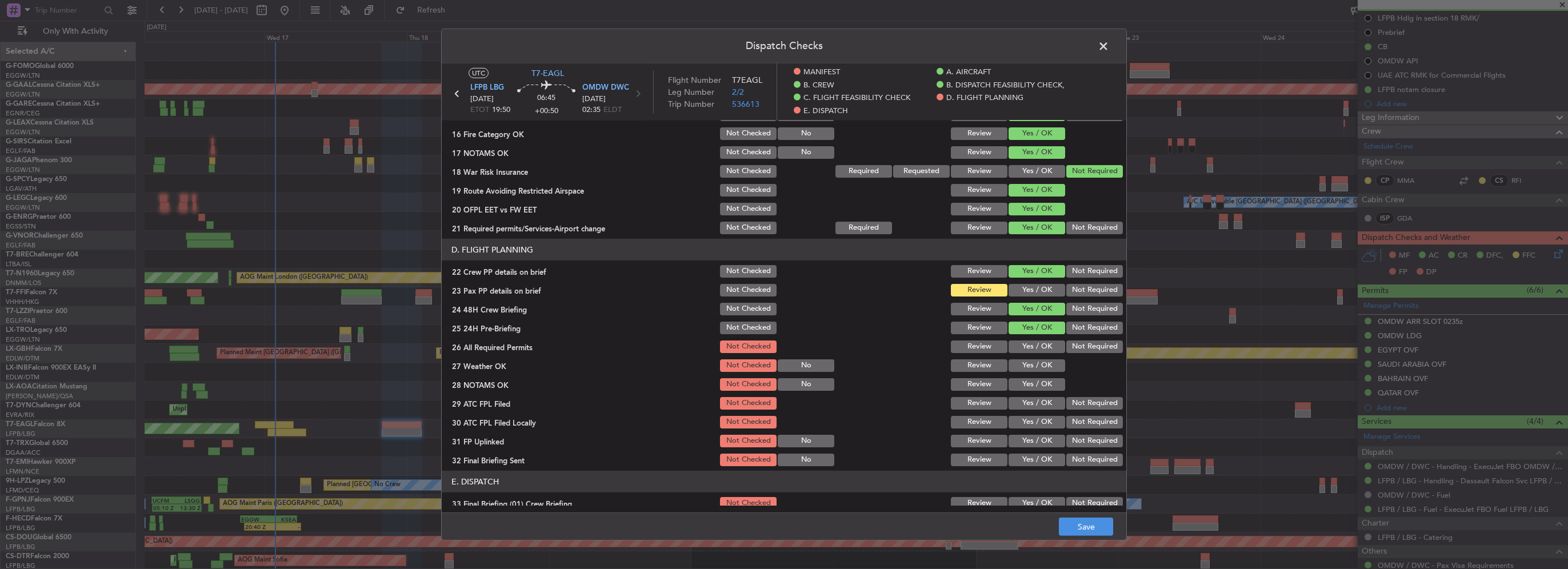
click at [1034, 290] on button "Yes / OK" at bounding box center [1037, 290] width 57 height 12
drag, startPoint x: 1088, startPoint y: 326, endPoint x: 1051, endPoint y: 338, distance: 38.9
click at [1088, 327] on button "Not Required" at bounding box center [1094, 328] width 57 height 12
click at [1047, 339] on div "Yes / OK" at bounding box center [1036, 347] width 58 height 16
click at [1042, 350] on button "Yes / OK" at bounding box center [1037, 347] width 57 height 12
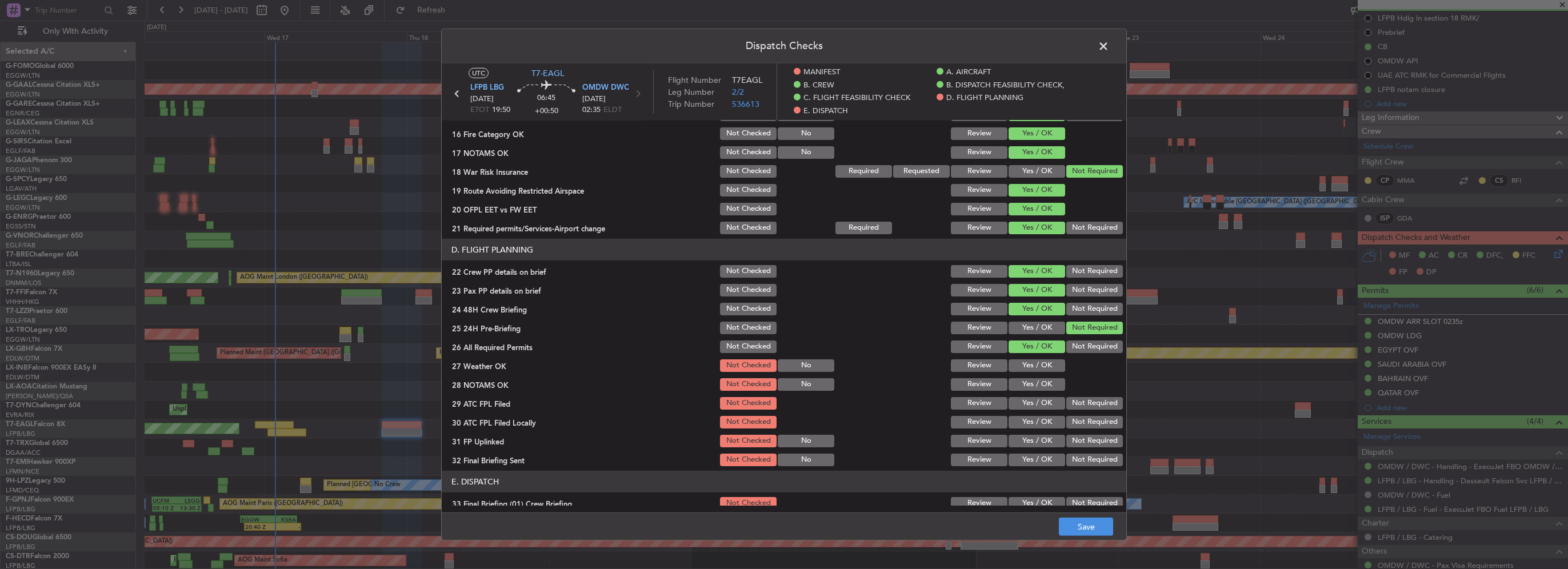
click at [1039, 362] on button "Yes / OK" at bounding box center [1037, 365] width 57 height 12
click at [1035, 380] on button "Yes / OK" at bounding box center [1037, 385] width 57 height 12
click at [1038, 402] on button "Yes / OK" at bounding box center [1037, 403] width 57 height 12
click at [1094, 422] on button "Not Required" at bounding box center [1094, 422] width 57 height 12
click at [1024, 441] on button "Yes / OK" at bounding box center [1037, 441] width 57 height 12
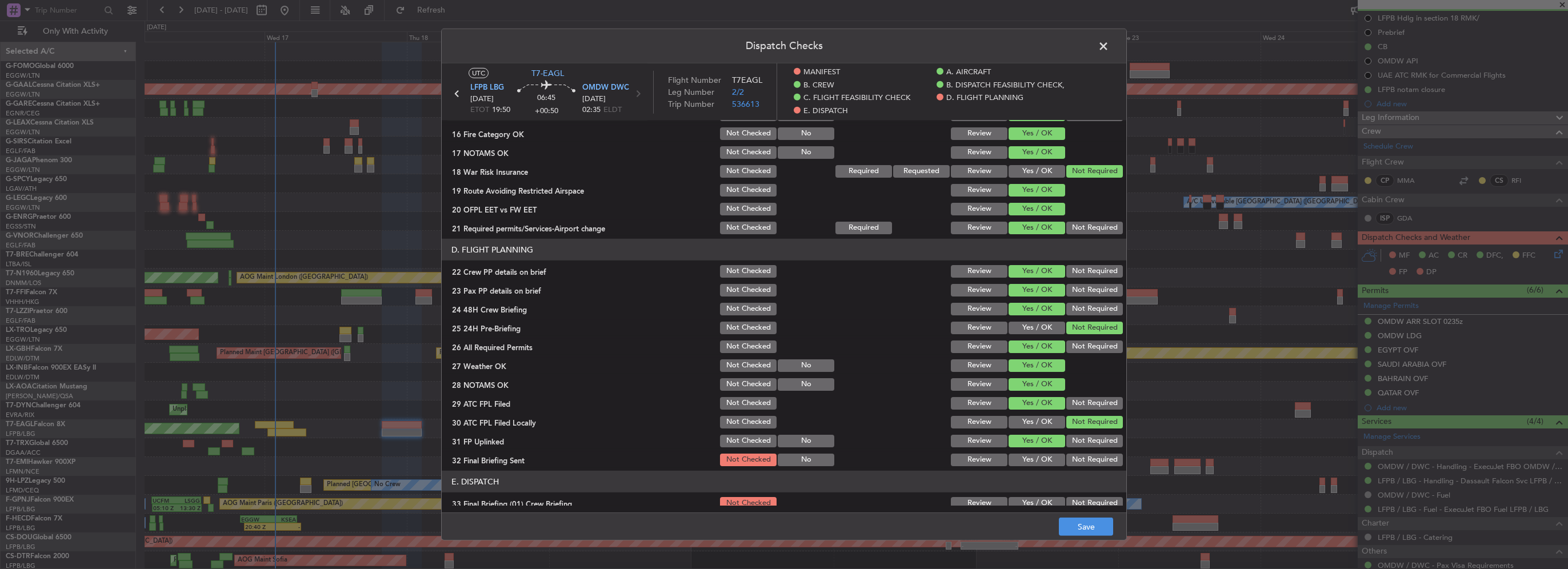
click at [1082, 461] on button "Not Required" at bounding box center [1094, 460] width 57 height 12
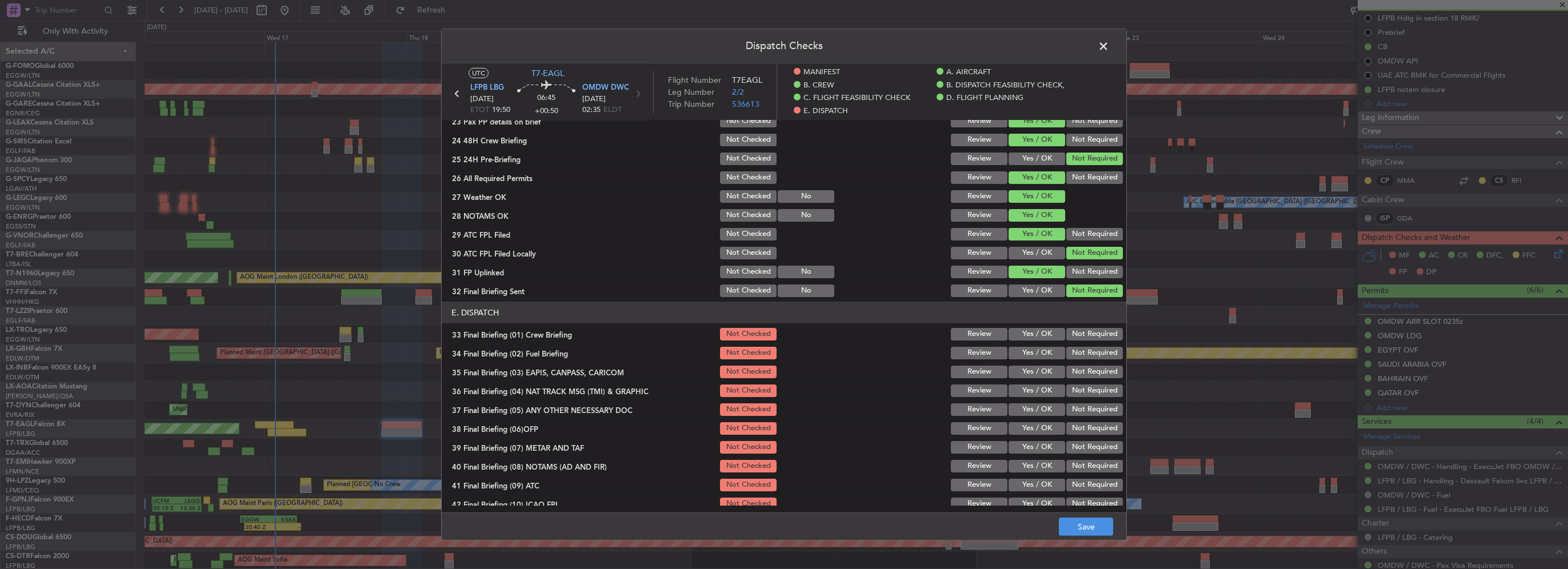
scroll to position [629, 0]
click at [1036, 331] on button "Yes / OK" at bounding box center [1037, 332] width 57 height 12
click at [1036, 339] on section "E. DISPATCH 33 Final Briefing (01) Crew Briefing Not Checked Review Yes / OK No…" at bounding box center [784, 423] width 684 height 248
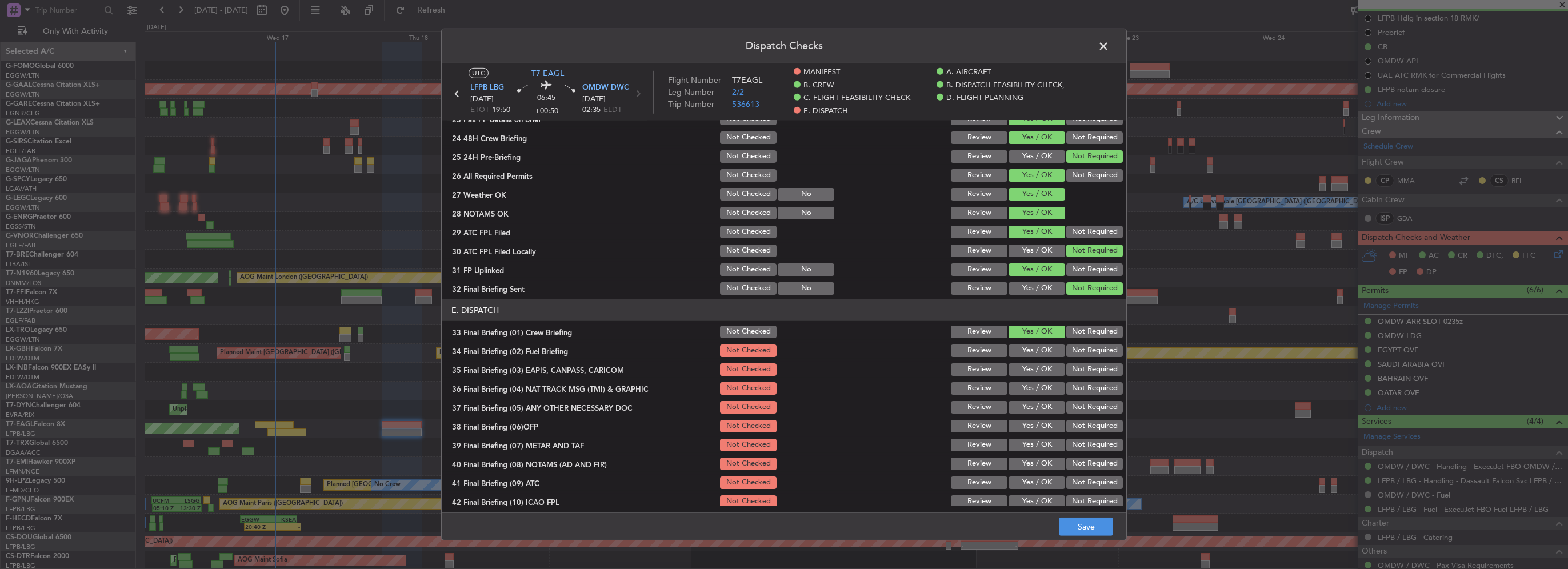
click at [1055, 356] on button "Yes / OK" at bounding box center [1037, 351] width 57 height 12
click at [1079, 373] on button "Not Required" at bounding box center [1094, 369] width 57 height 12
click at [1082, 386] on button "Not Required" at bounding box center [1094, 389] width 57 height 12
drag, startPoint x: 1034, startPoint y: 409, endPoint x: 1034, endPoint y: 415, distance: 6.0
click at [1034, 413] on button "Yes / OK" at bounding box center [1037, 407] width 57 height 12
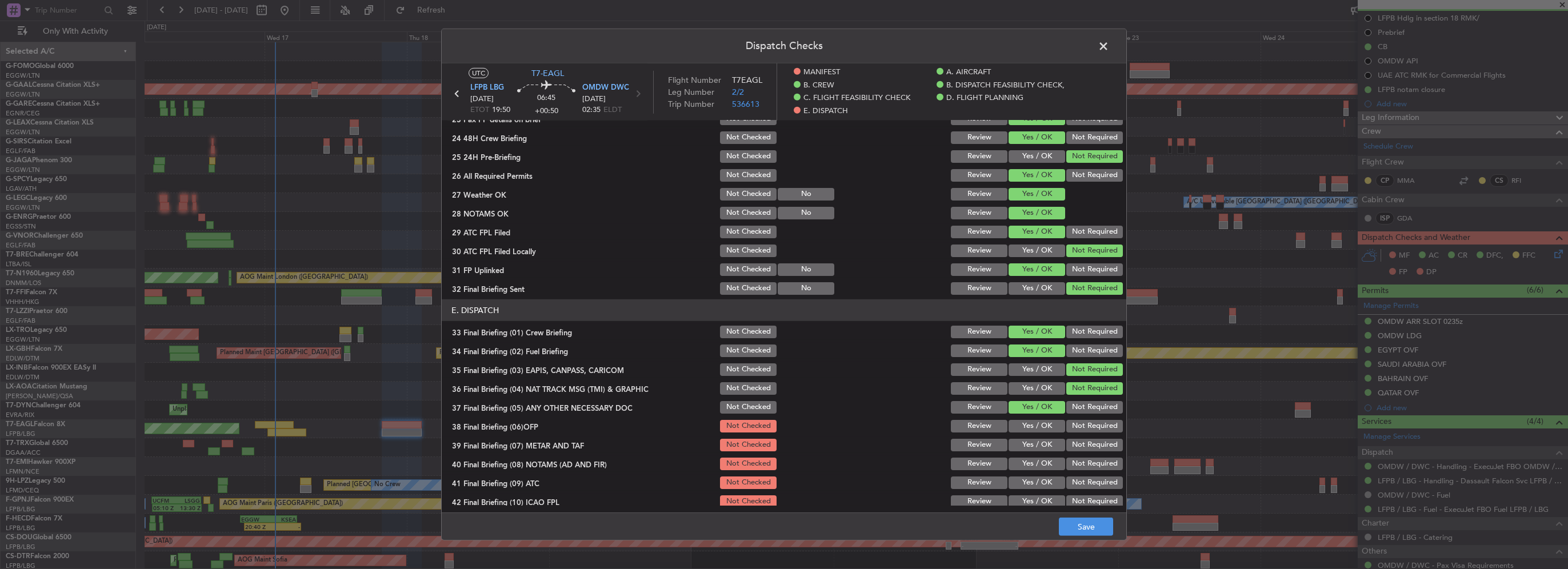
click at [1038, 429] on button "Yes / OK" at bounding box center [1037, 427] width 57 height 12
drag, startPoint x: 1042, startPoint y: 444, endPoint x: 1041, endPoint y: 450, distance: 6.1
click at [1041, 447] on button "Yes / OK" at bounding box center [1037, 445] width 57 height 12
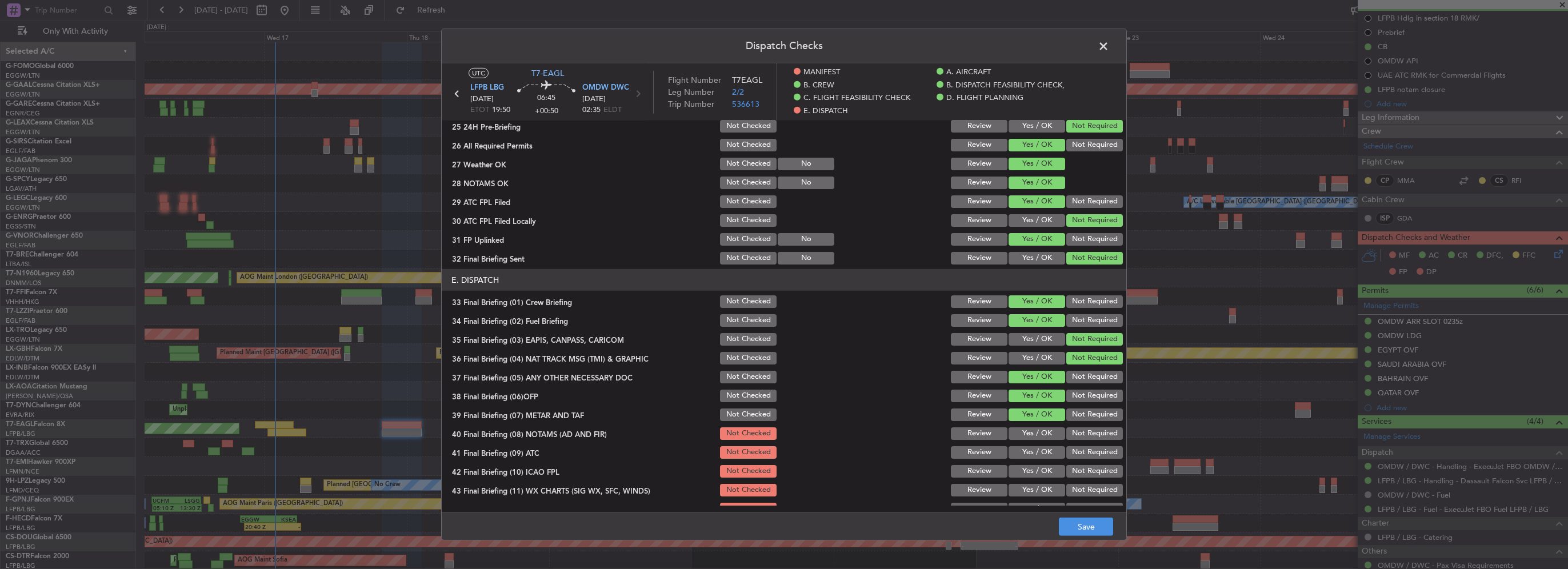
scroll to position [672, 0]
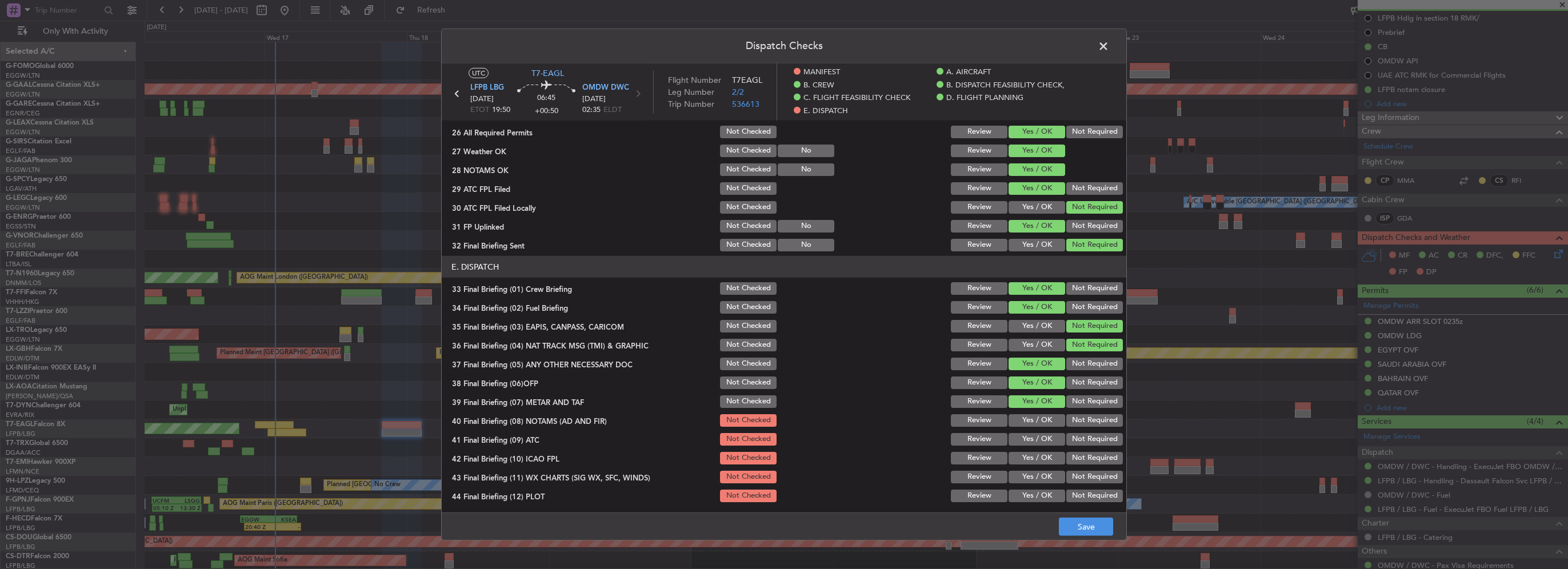
click at [1038, 411] on section "E. DISPATCH 33 Final Briefing (01) Crew Briefing Not Checked Review Yes / OK No…" at bounding box center [784, 380] width 684 height 248
click at [1036, 434] on button "Yes / OK" at bounding box center [1037, 440] width 57 height 12
click at [1038, 420] on button "Yes / OK" at bounding box center [1037, 420] width 57 height 12
drag, startPoint x: 1039, startPoint y: 450, endPoint x: 1045, endPoint y: 475, distance: 25.7
click at [1039, 451] on div "Yes / OK" at bounding box center [1036, 458] width 58 height 16
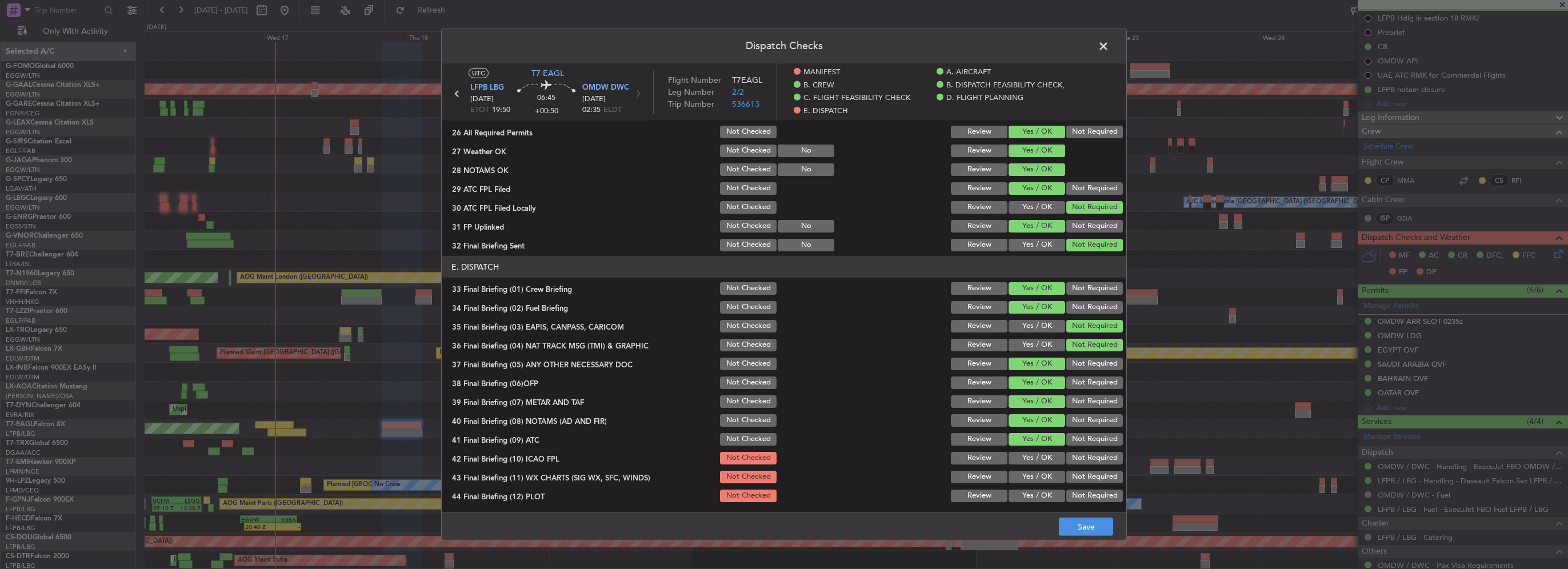
click at [1043, 464] on button "Yes / OK" at bounding box center [1037, 458] width 57 height 12
click at [1042, 474] on button "Yes / OK" at bounding box center [1037, 477] width 57 height 12
click at [1038, 492] on button "Yes / OK" at bounding box center [1037, 496] width 57 height 12
click at [1084, 543] on div "Dispatch Checks UTC T7-EAGL LFPB LBG 17/09/2025 ETOT 19:50 06:45 +00:50 OMDW DW…" at bounding box center [784, 284] width 1568 height 569
click at [1089, 535] on button "Save" at bounding box center [1086, 527] width 54 height 19
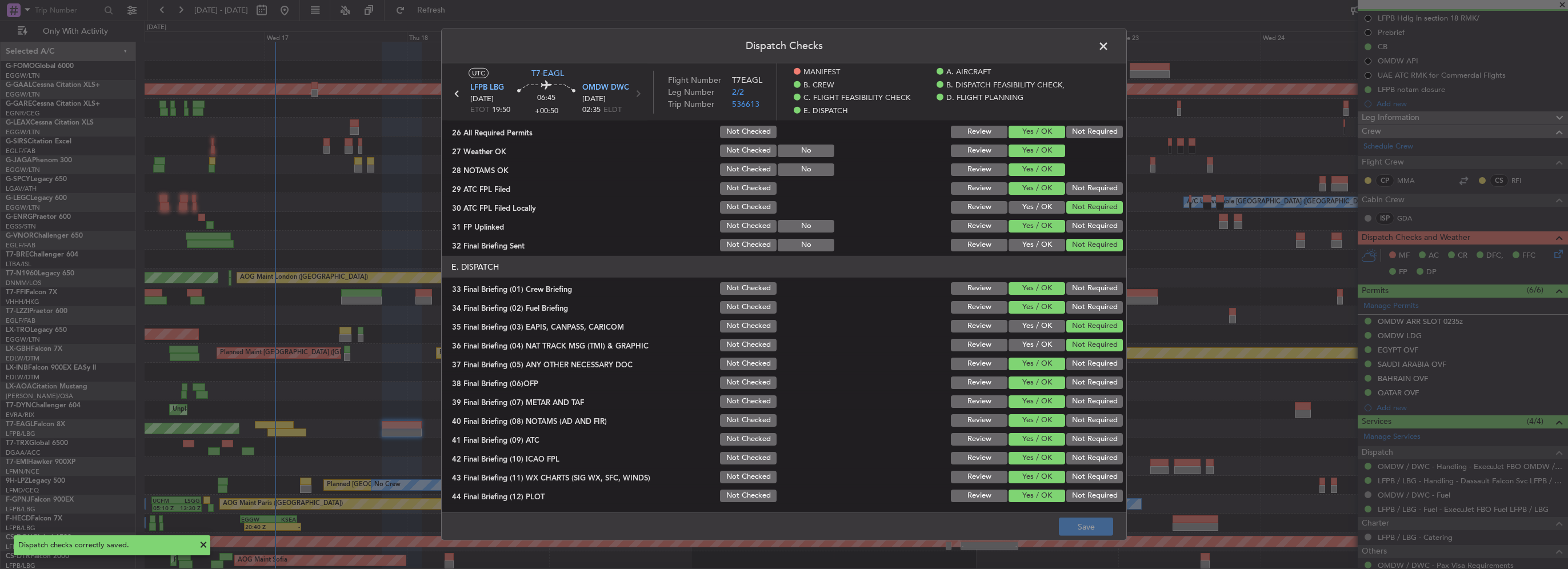
drag, startPoint x: 1103, startPoint y: 44, endPoint x: 1152, endPoint y: 112, distance: 83.8
click at [1110, 45] on span at bounding box center [1110, 50] width 0 height 23
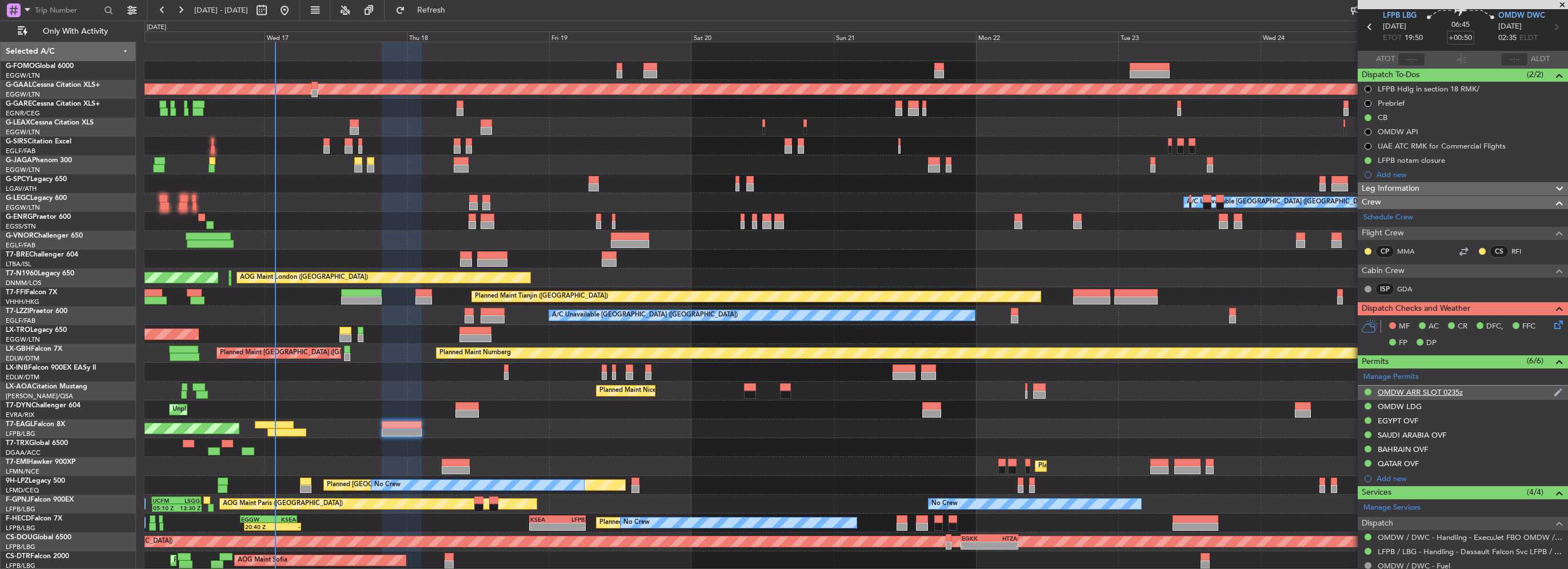
scroll to position [0, 0]
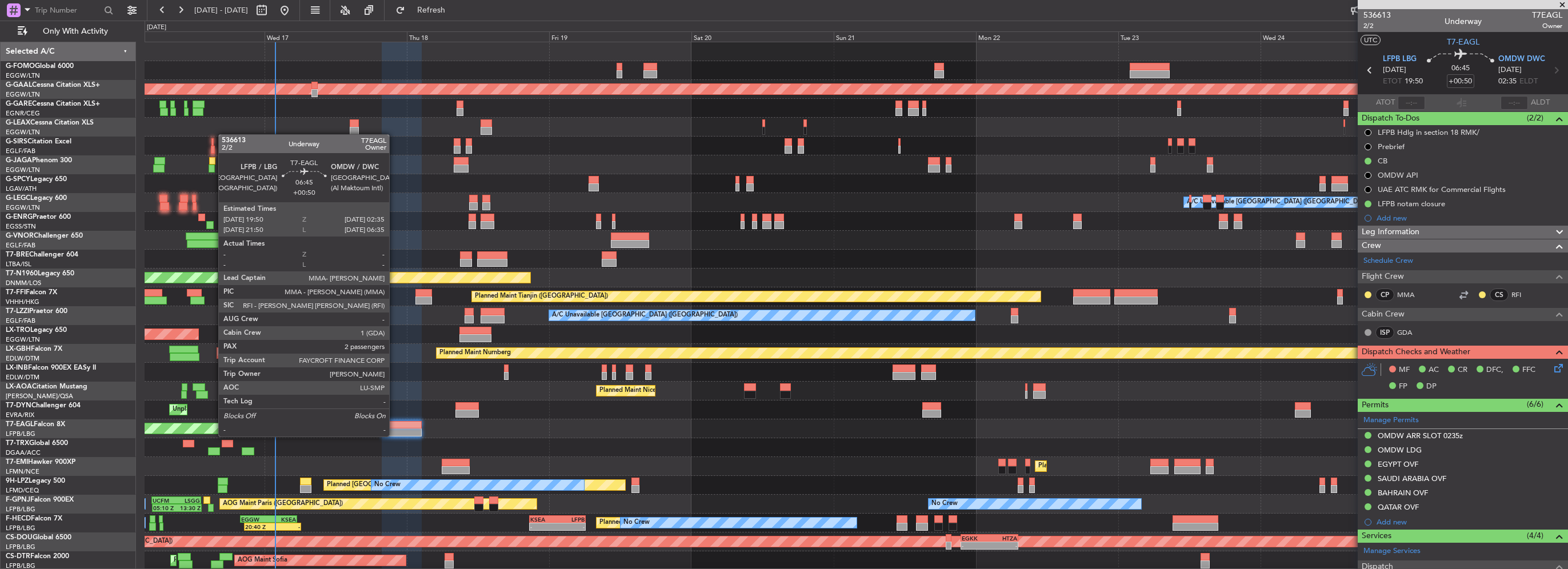
click at [394, 434] on div at bounding box center [402, 433] width 40 height 8
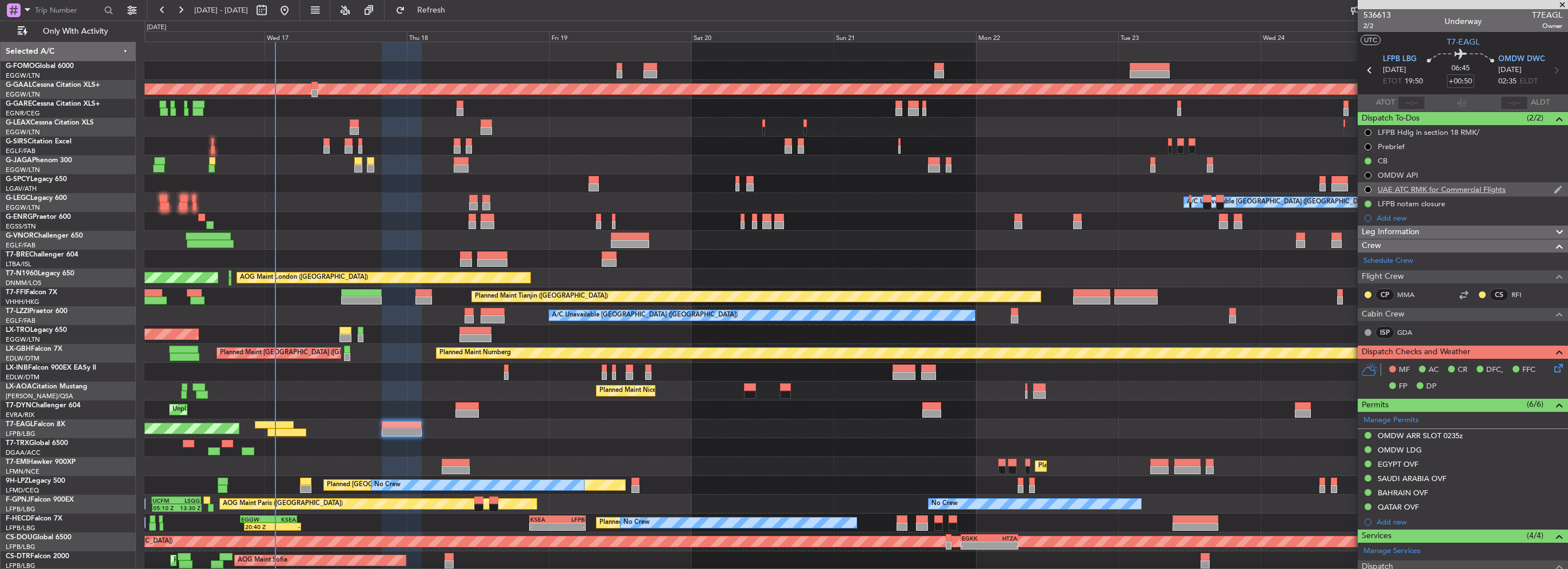
click at [1419, 197] on mat-tooltip-component "UAE ATC RMK for Commercial Flights" at bounding box center [1443, 208] width 130 height 30
click at [1420, 206] on div "UAE ATC RMK for Commercial Flights" at bounding box center [1443, 209] width 115 height 14
click at [1440, 206] on div "LFPB notam closure" at bounding box center [1412, 204] width 67 height 10
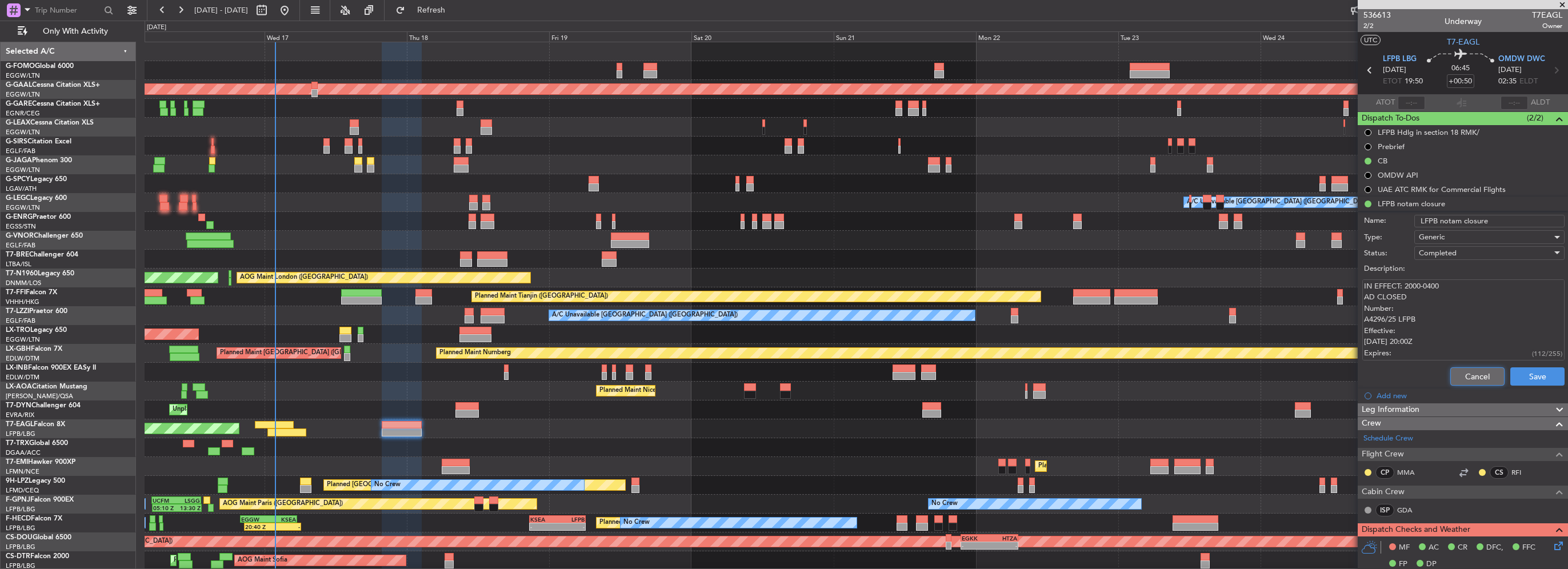
click at [1468, 370] on button "Cancel" at bounding box center [1477, 377] width 54 height 19
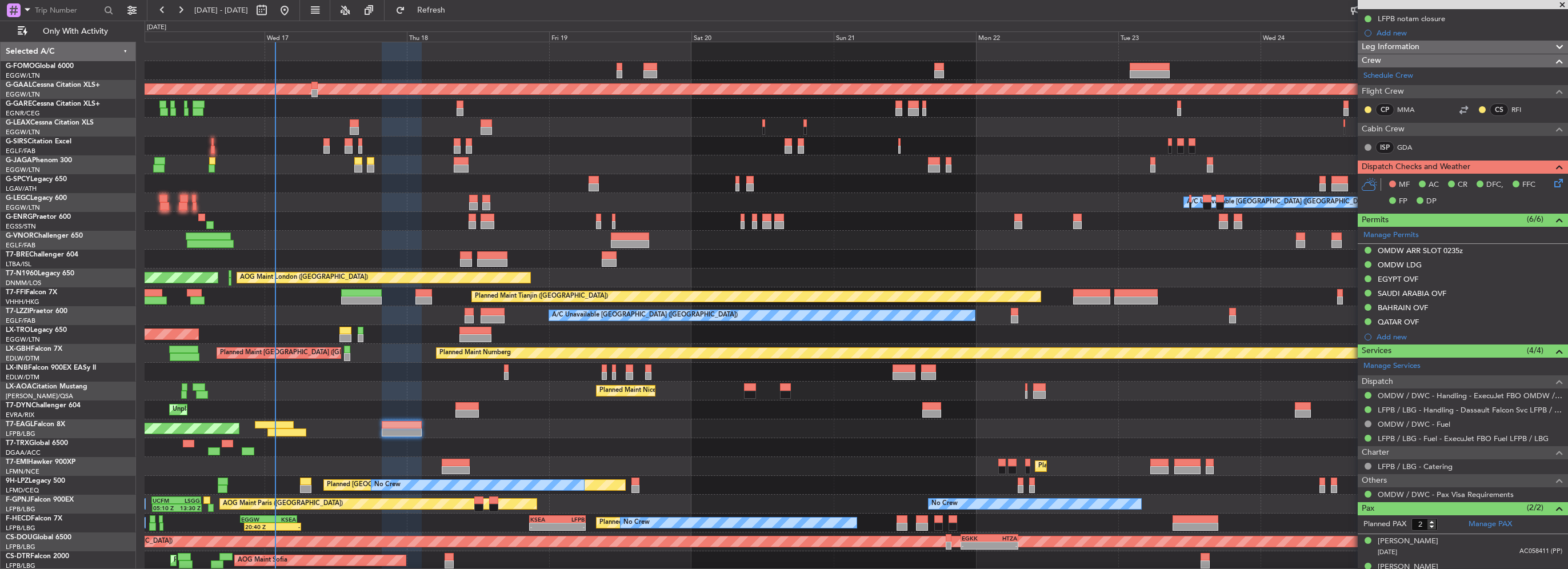
scroll to position [199, 0]
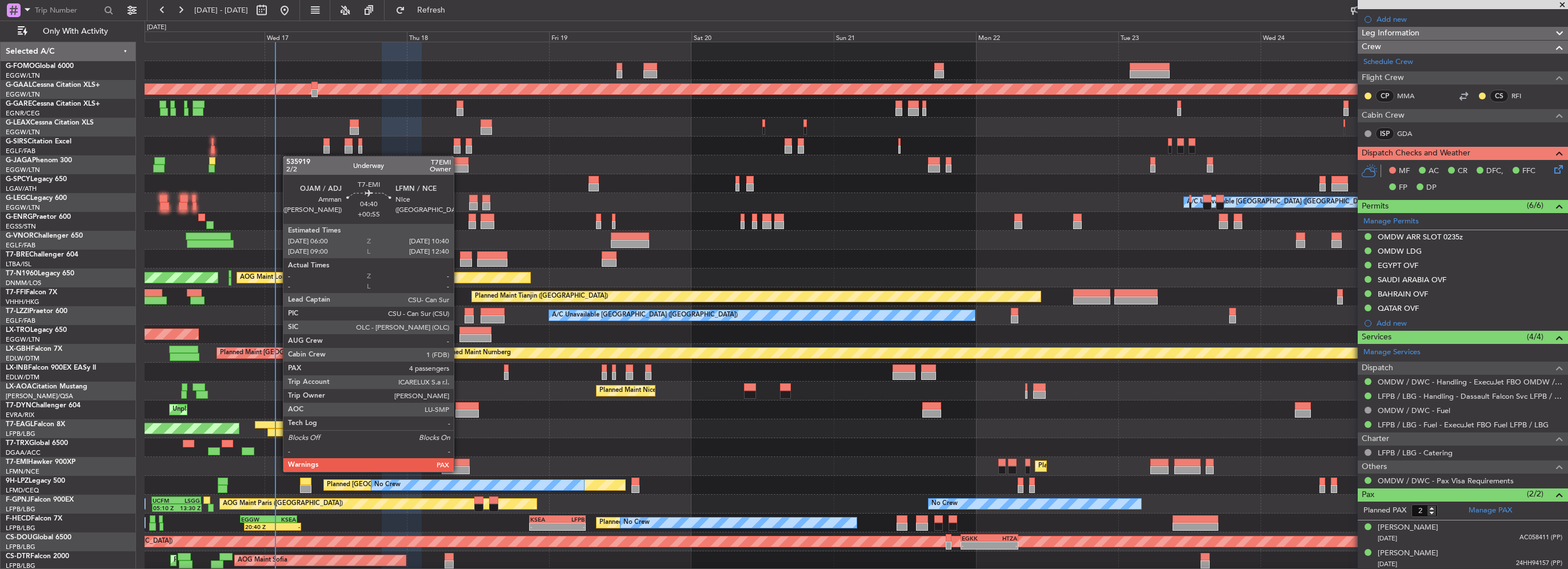
click at [459, 471] on div at bounding box center [456, 470] width 28 height 8
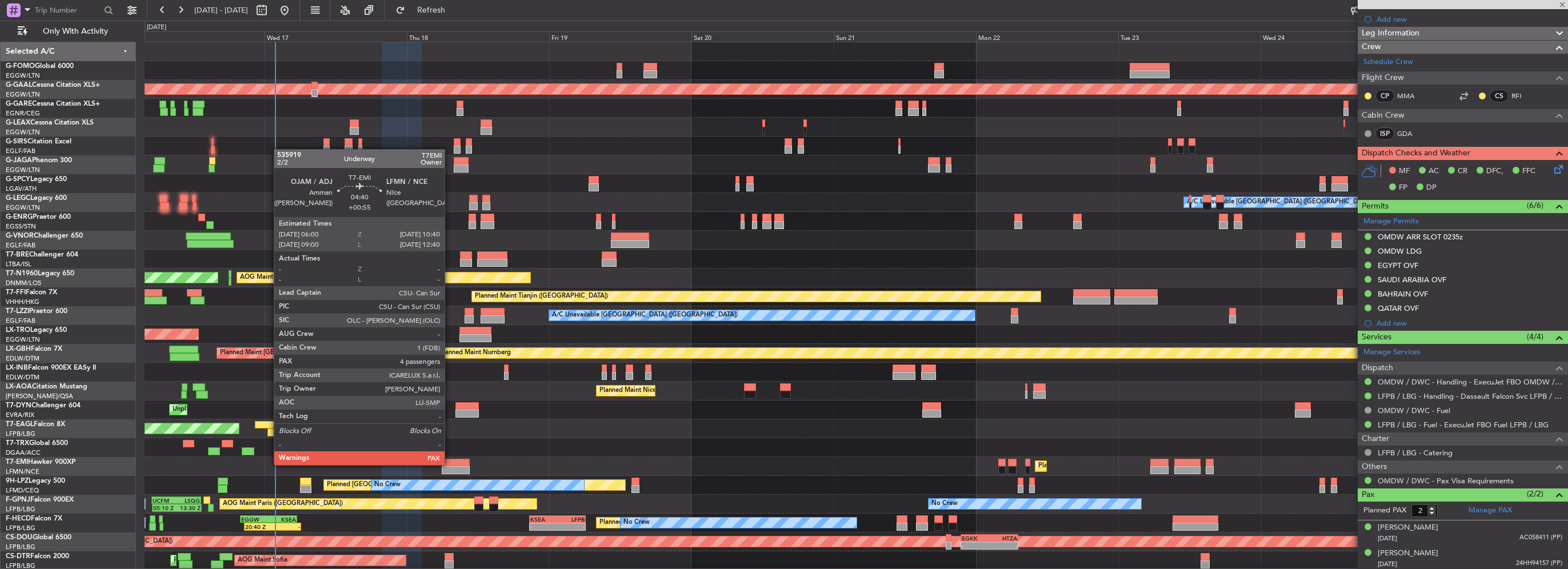
type input "+00:55"
type input "4"
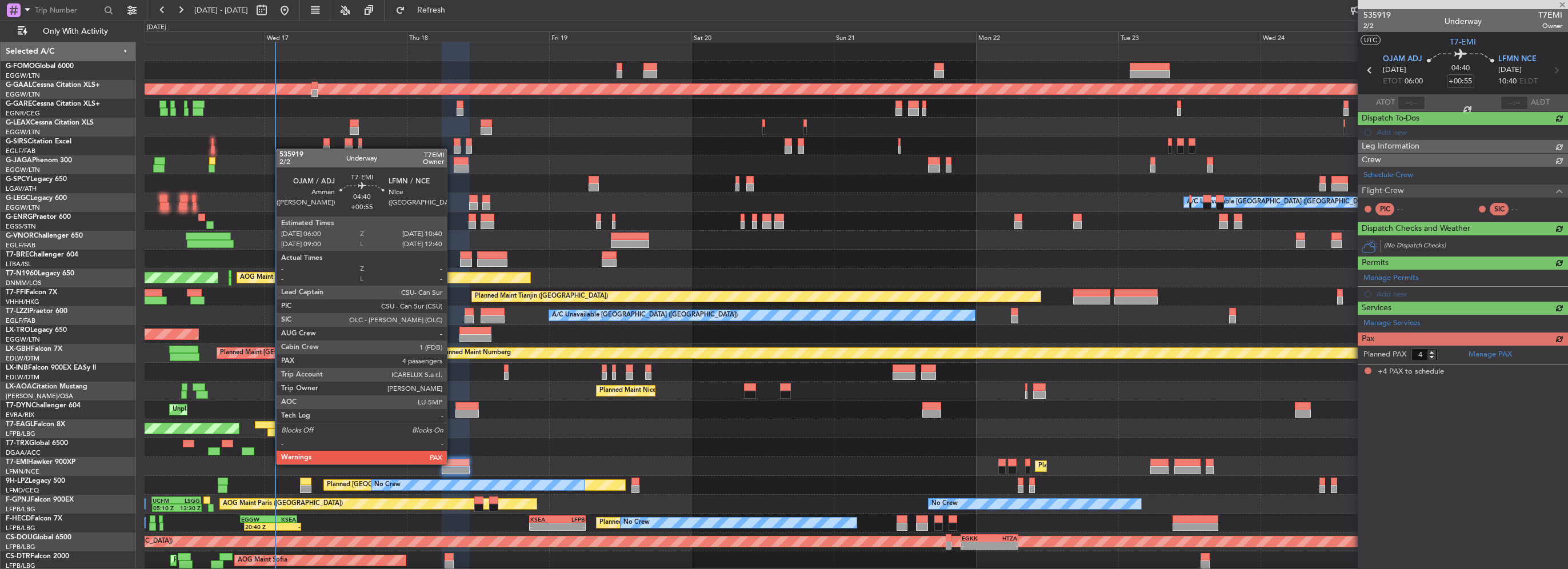
scroll to position [0, 0]
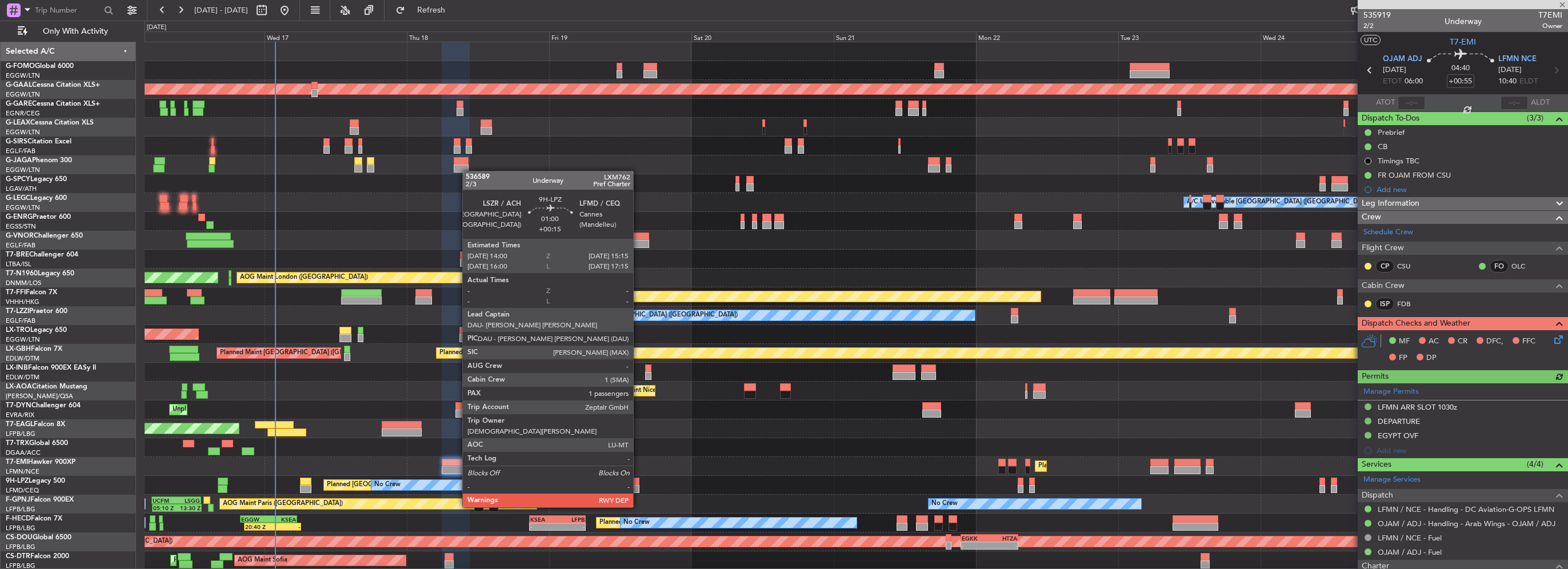
click at [639, 485] on div at bounding box center [636, 489] width 8 height 8
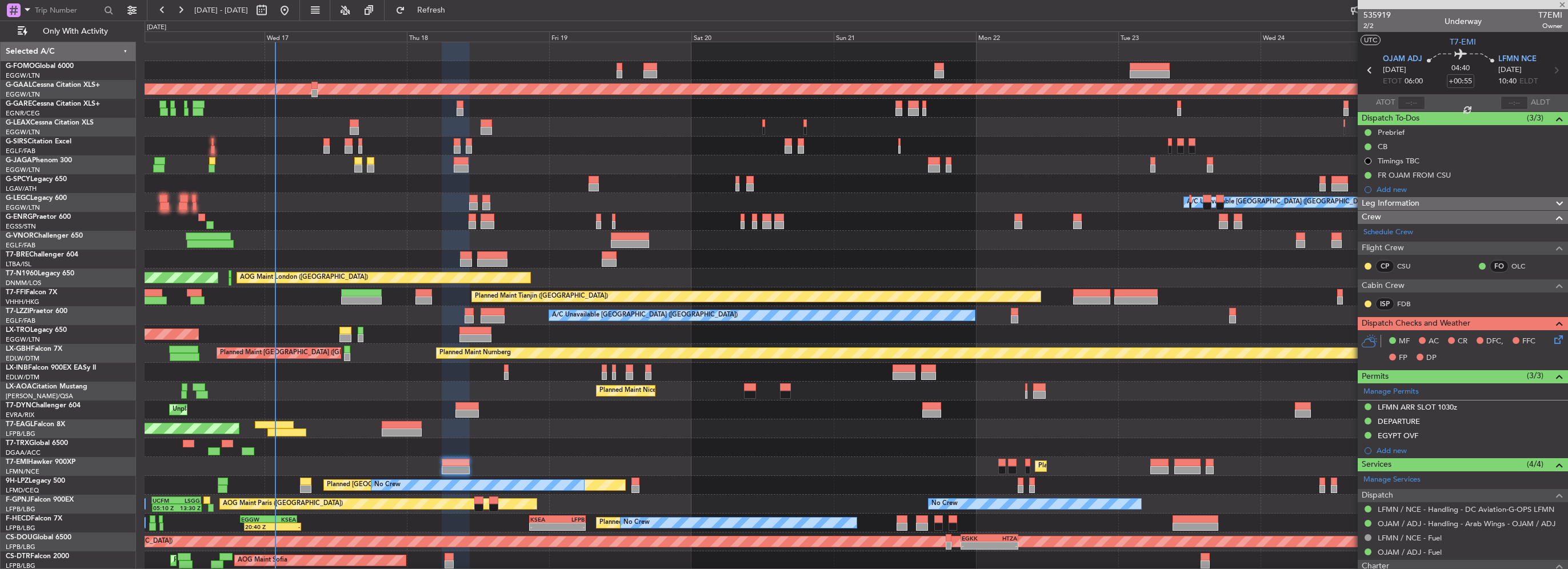
type input "+00:15"
type input "1"
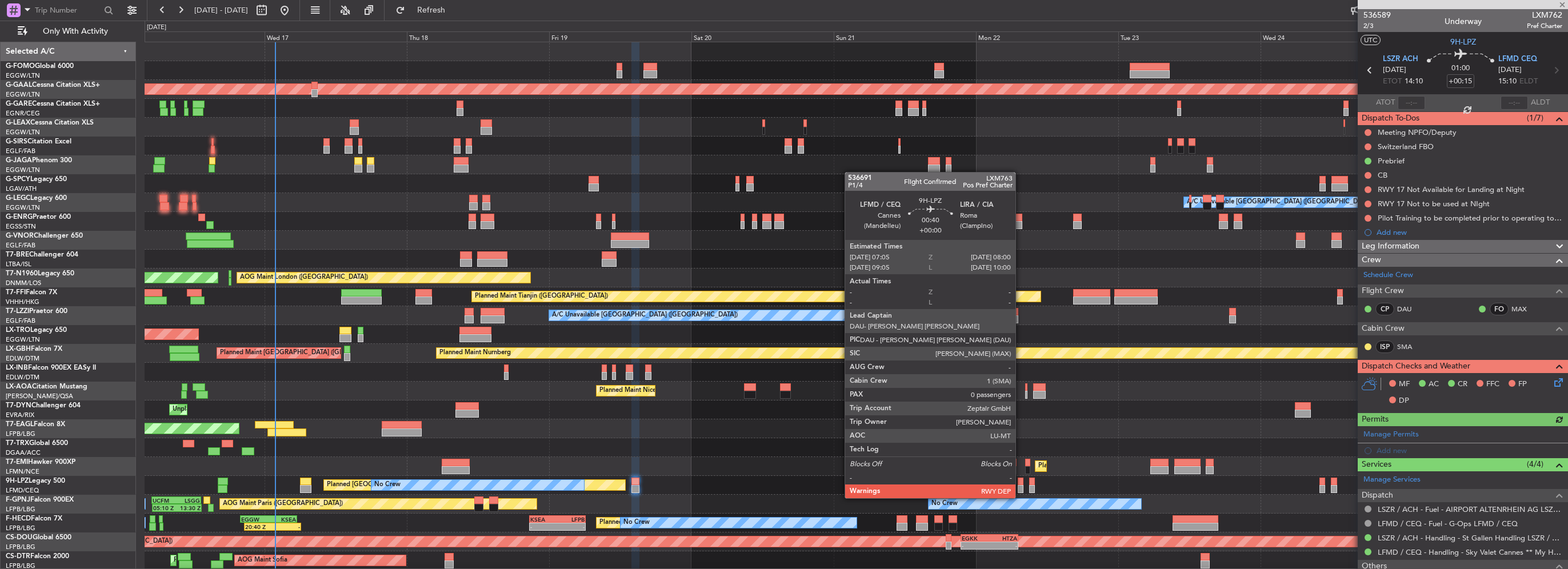
click at [1021, 487] on div at bounding box center [1021, 489] width 5 height 8
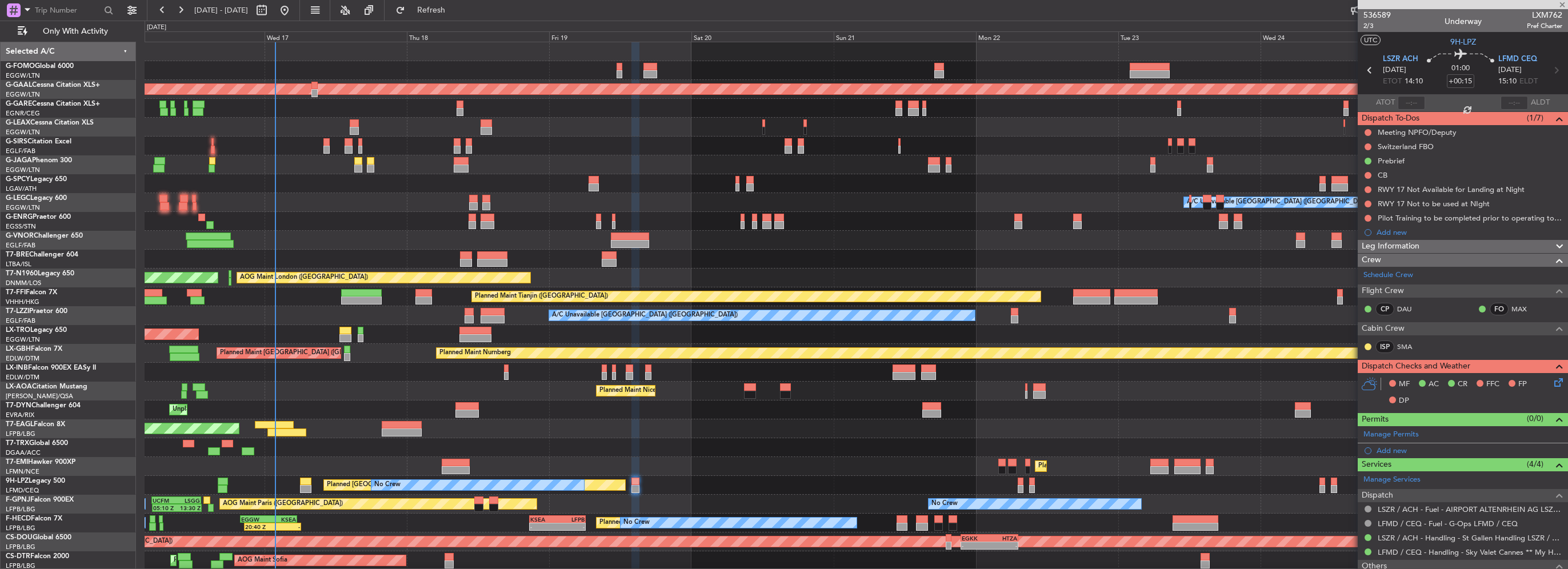
type input "0"
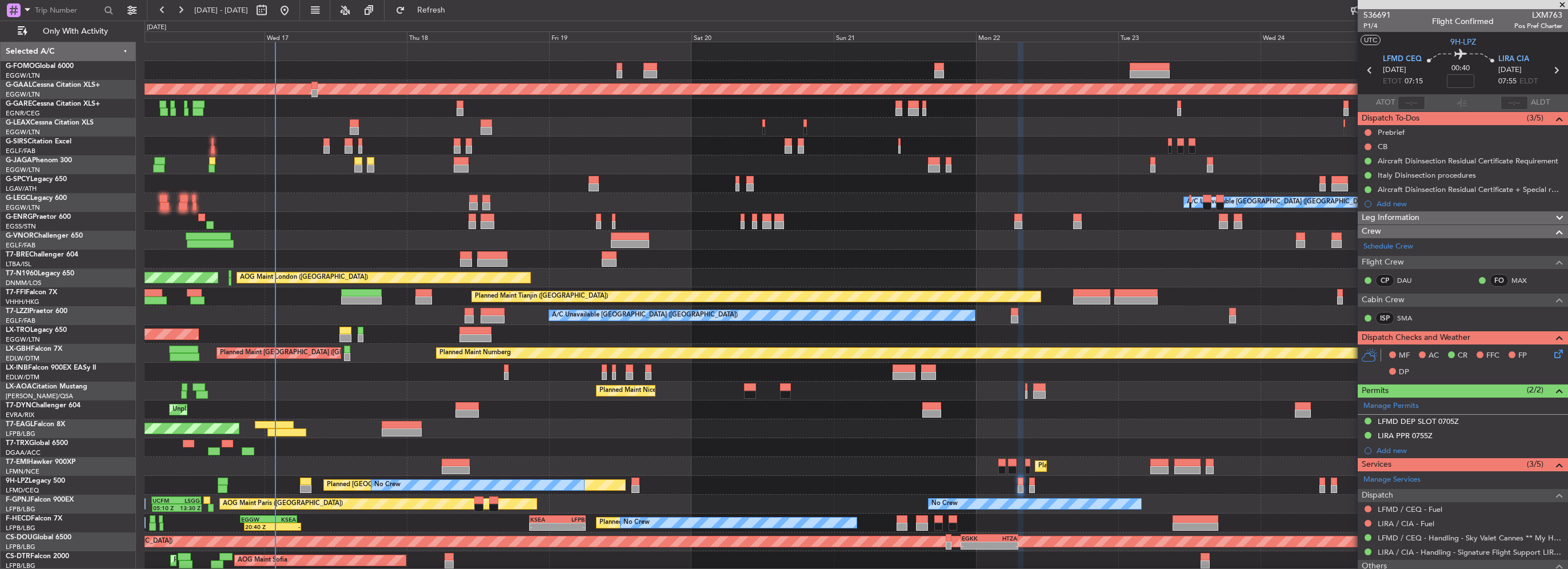
scroll to position [19, 0]
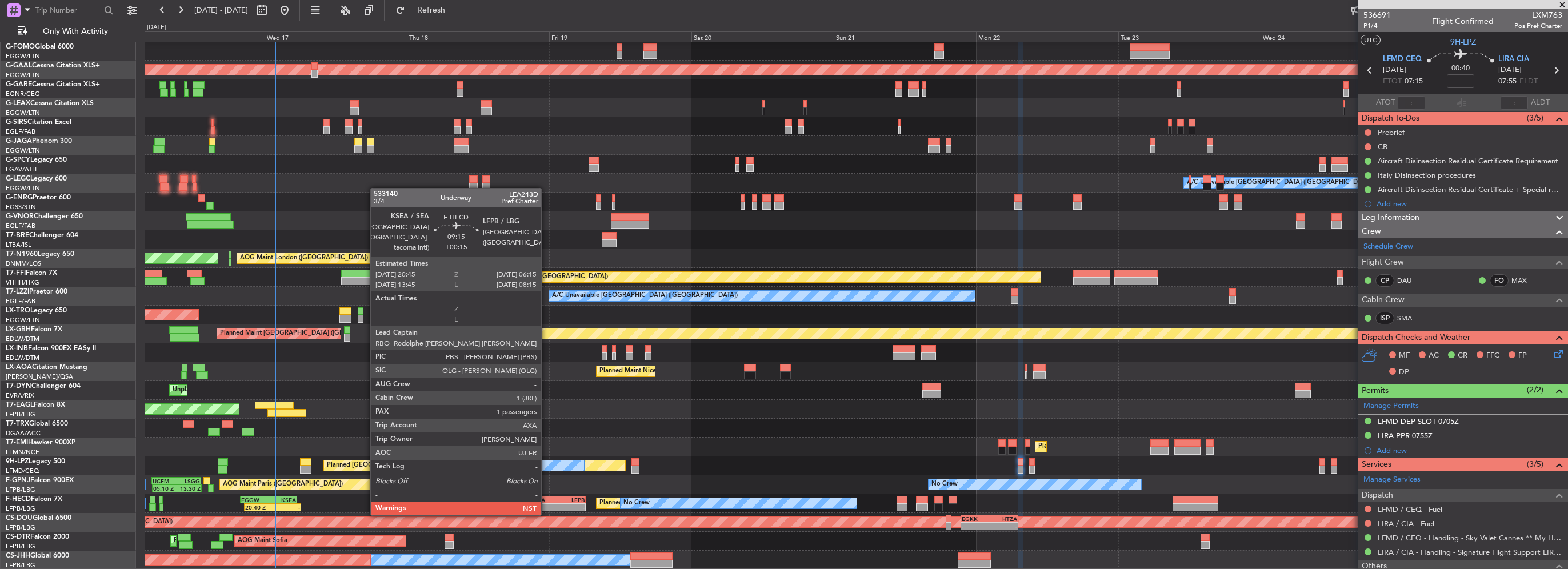
click at [551, 499] on div "KSEA" at bounding box center [544, 499] width 27 height 7
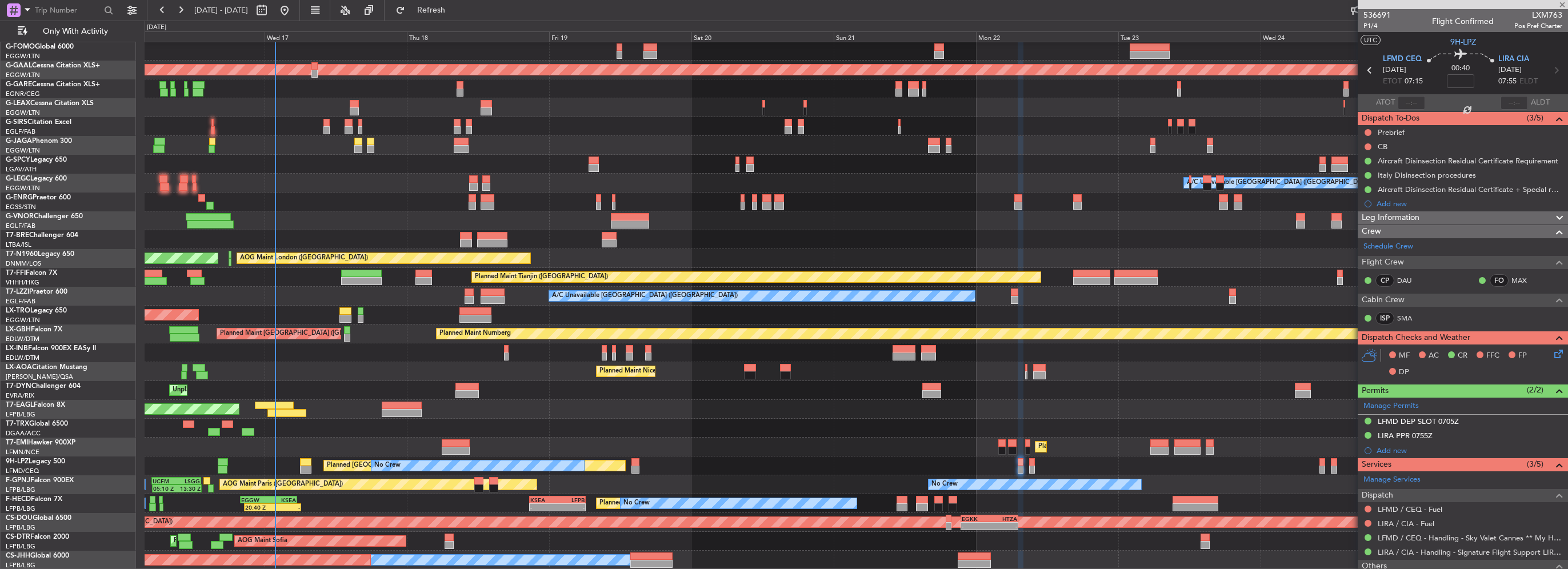
type input "+00:15"
type input "1"
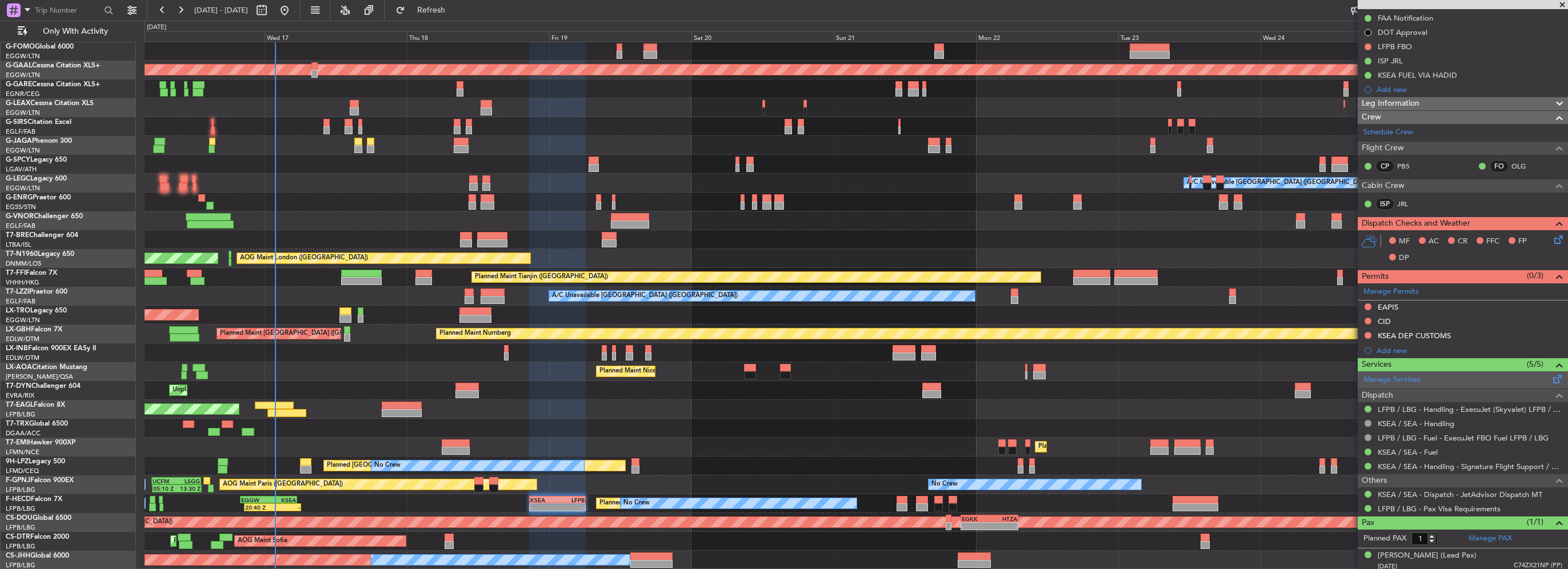
scroll to position [174, 0]
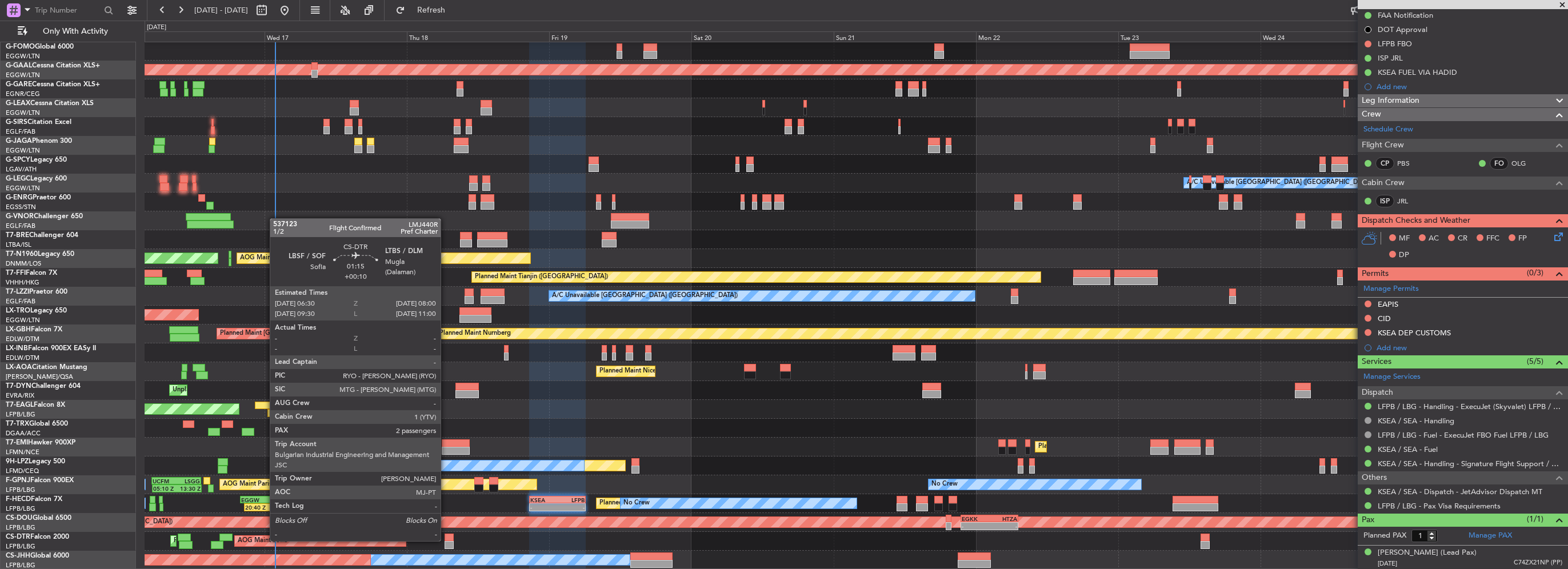
click at [446, 540] on div at bounding box center [449, 537] width 9 height 8
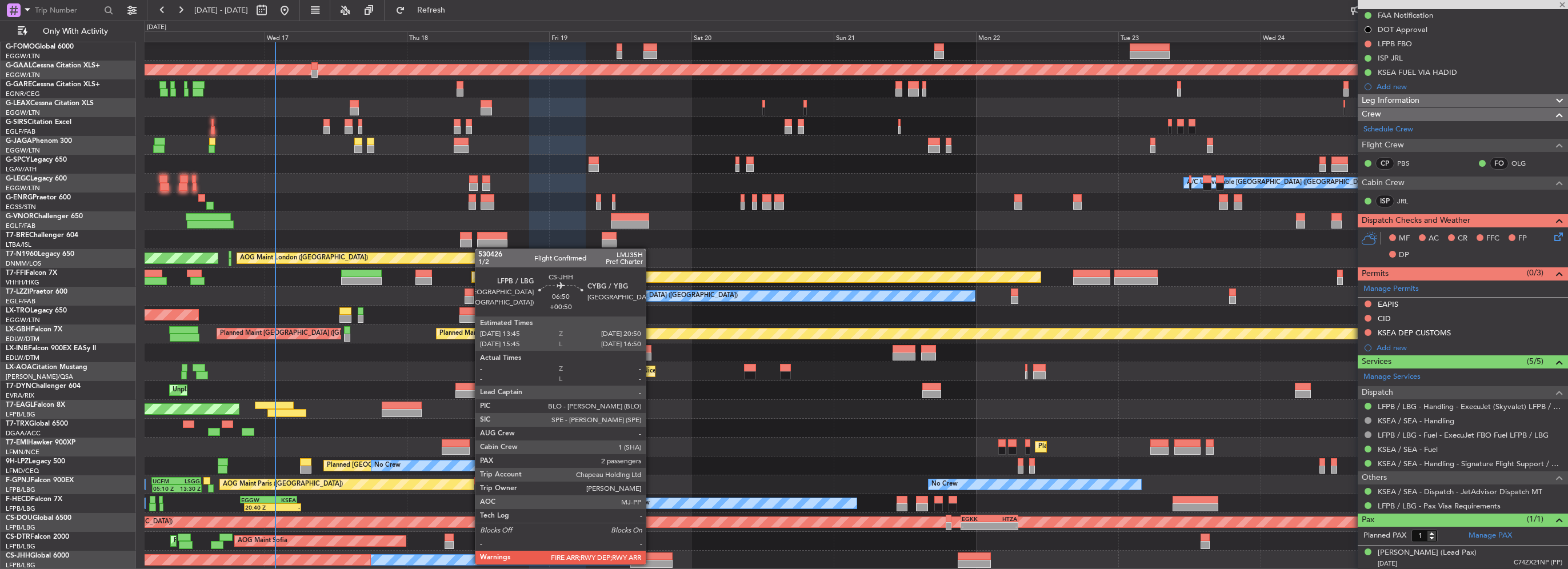
type input "+00:10"
type input "2"
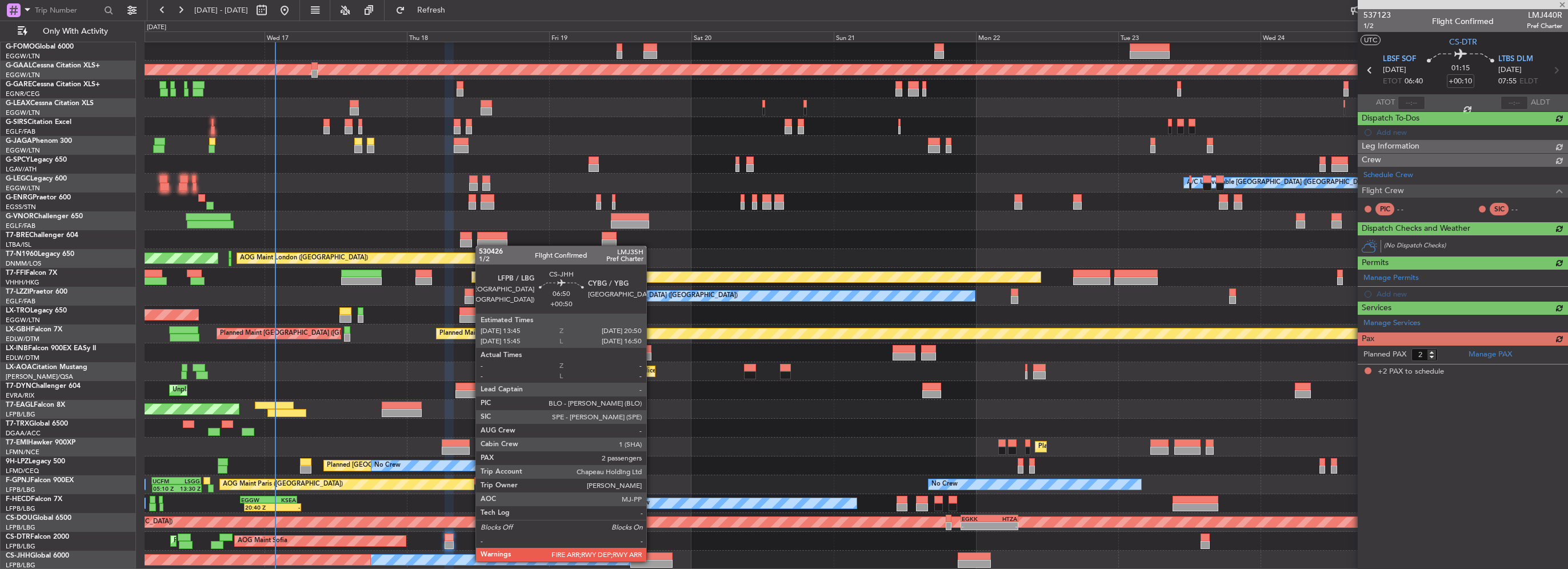
scroll to position [0, 0]
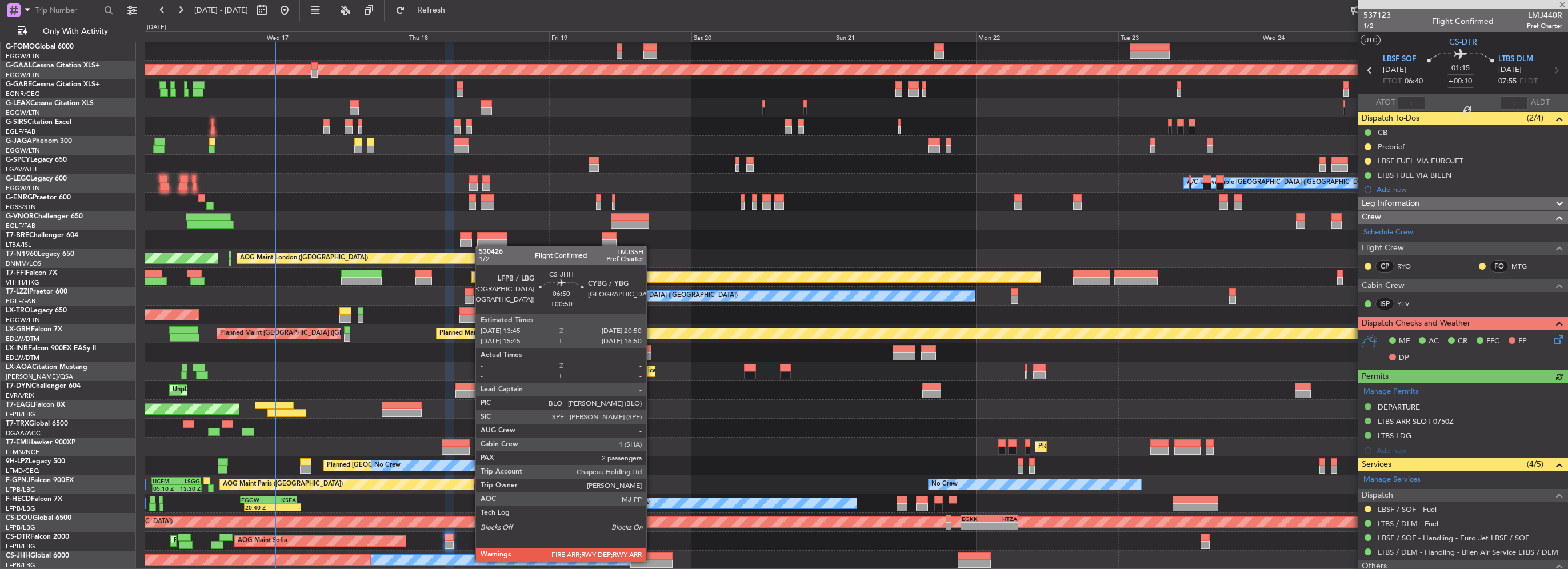
click at [650, 560] on div at bounding box center [651, 564] width 43 height 8
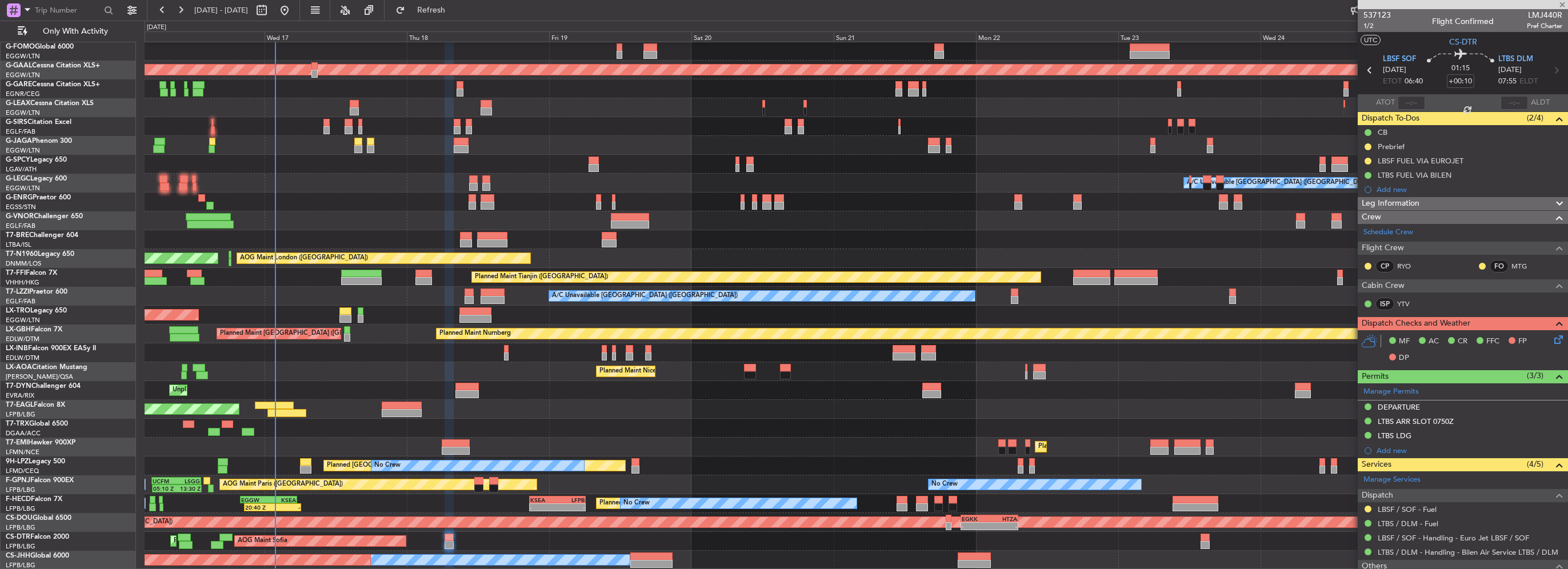
type input "+00:50"
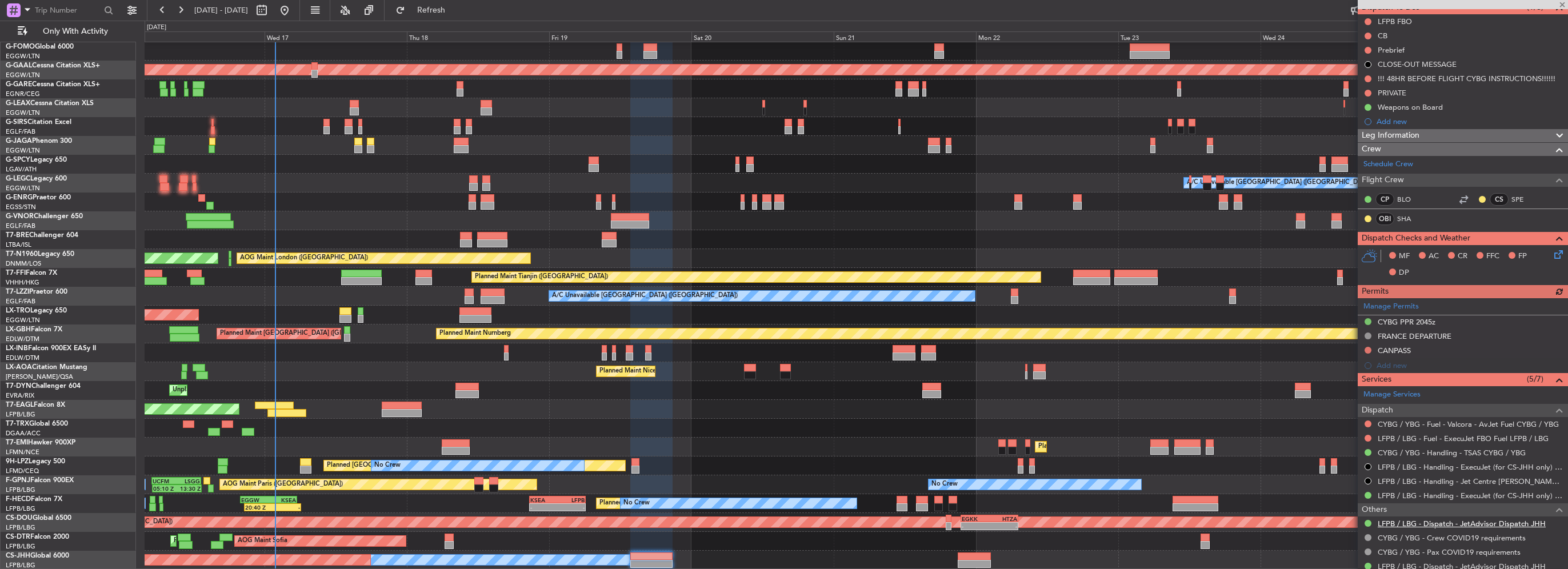
scroll to position [171, 0]
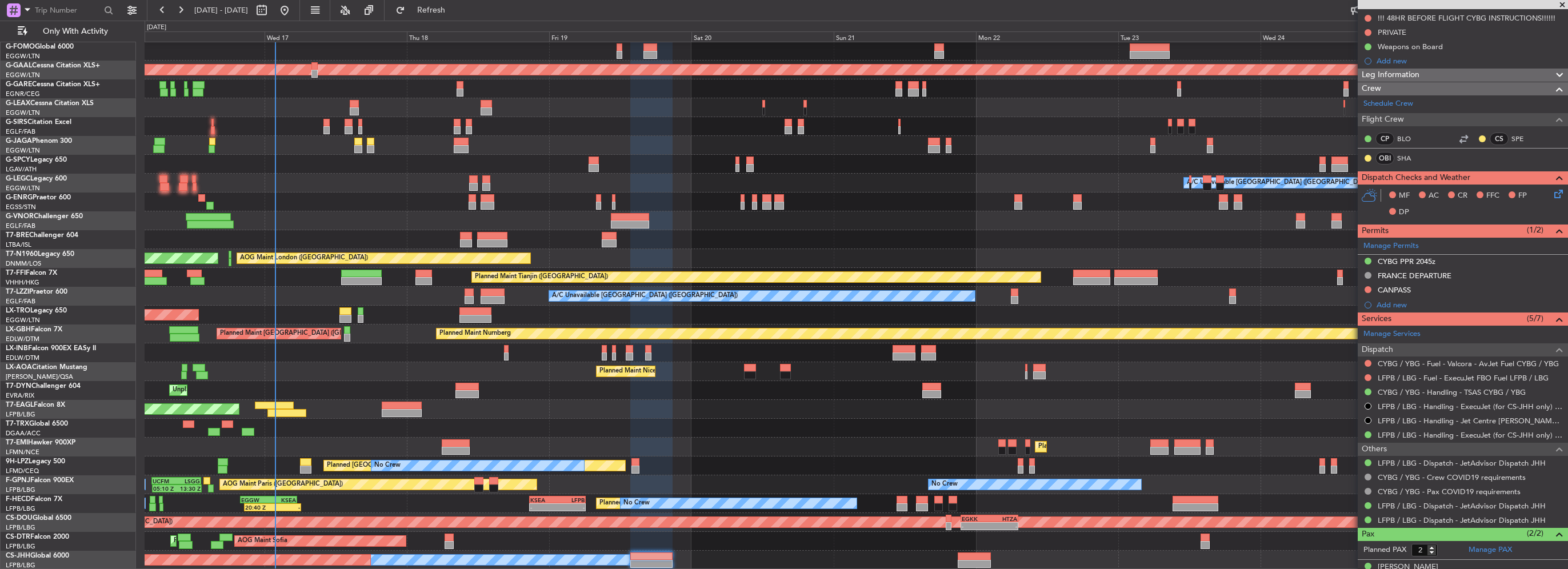
click at [402, 112] on div at bounding box center [856, 108] width 1423 height 19
